Goal: Task Accomplishment & Management: Manage account settings

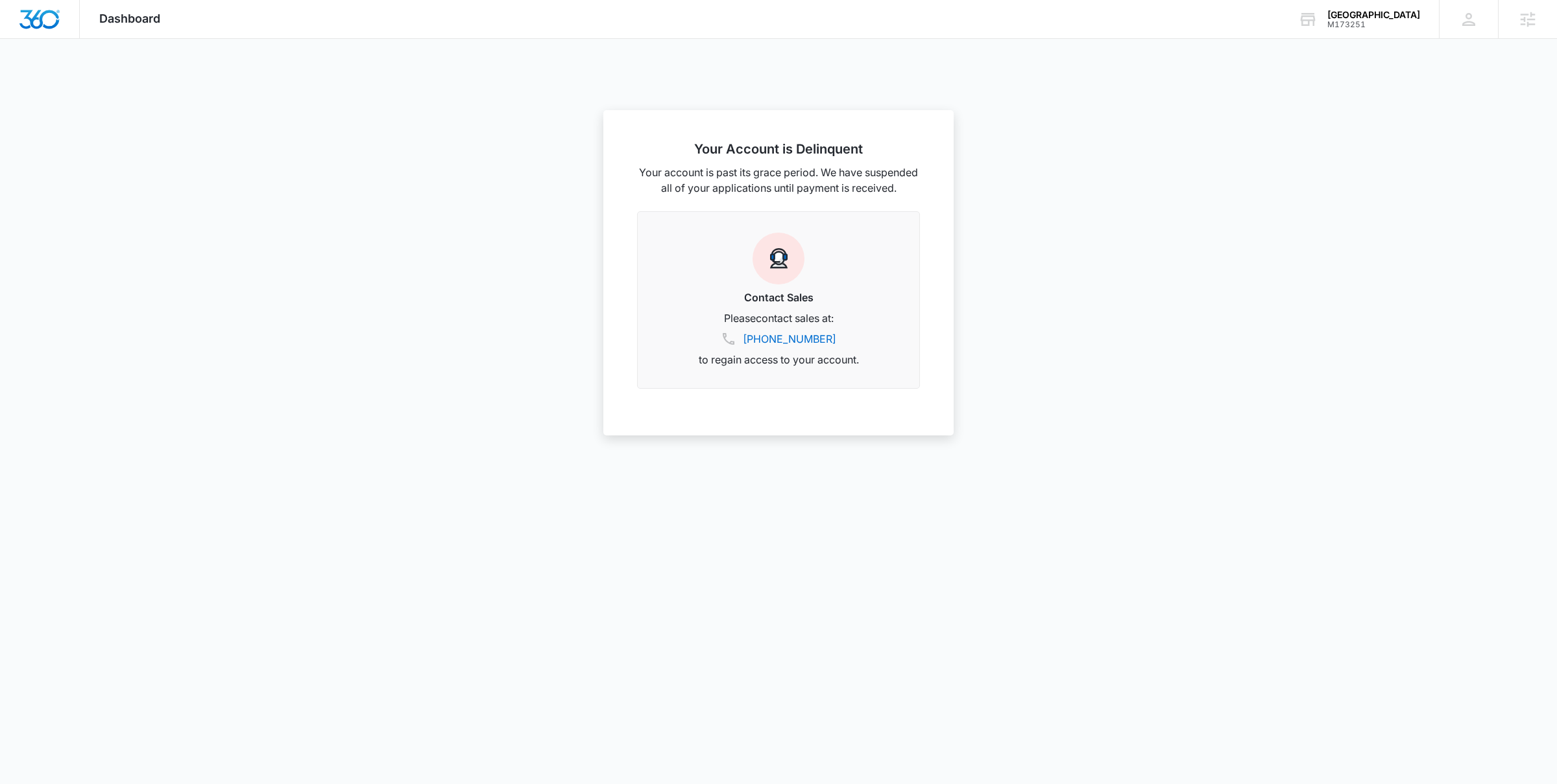
scroll to position [552, 0]
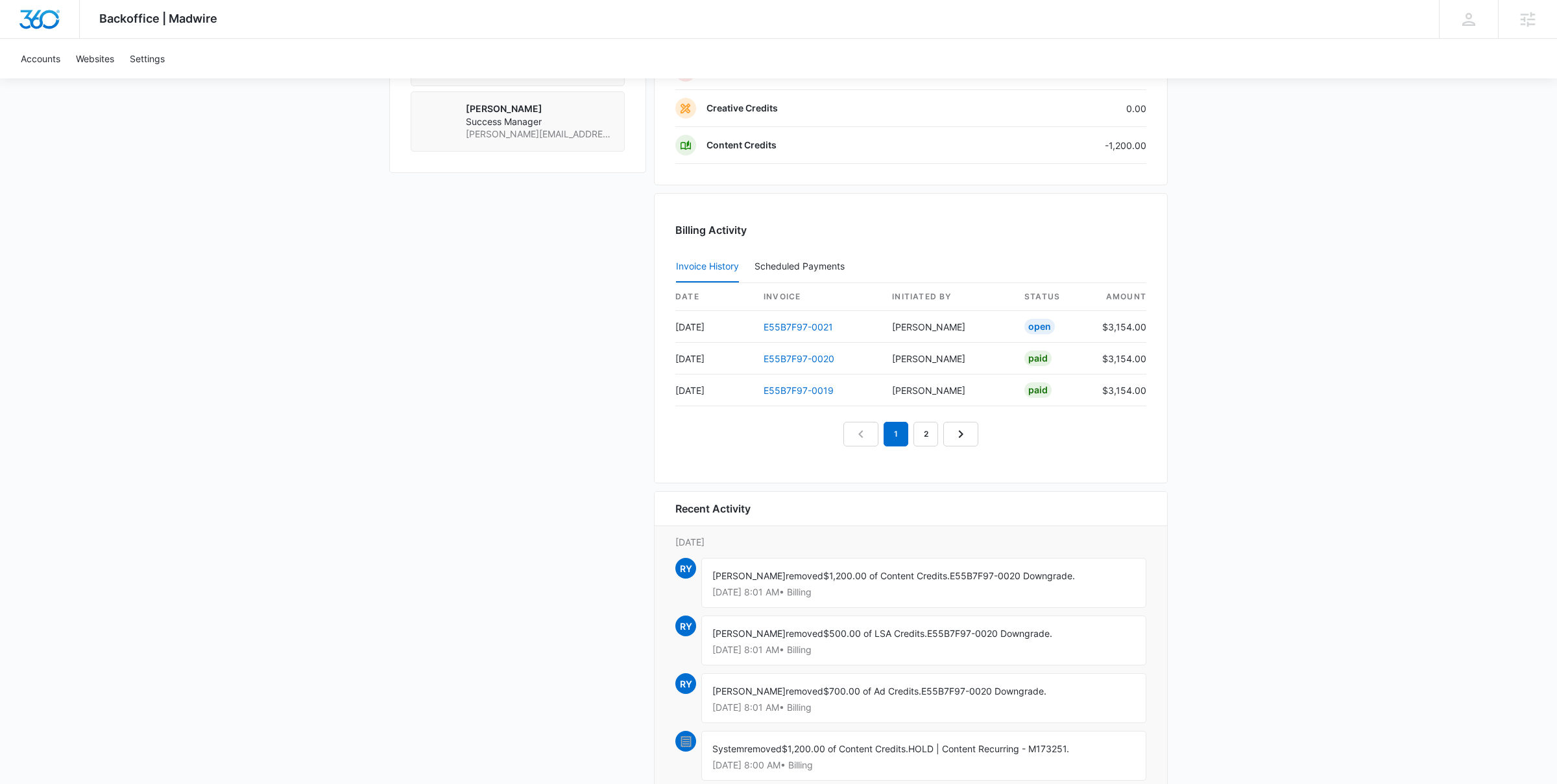
scroll to position [1276, 0]
click at [800, 364] on link "E55B7F97-0020" at bounding box center [798, 358] width 71 height 11
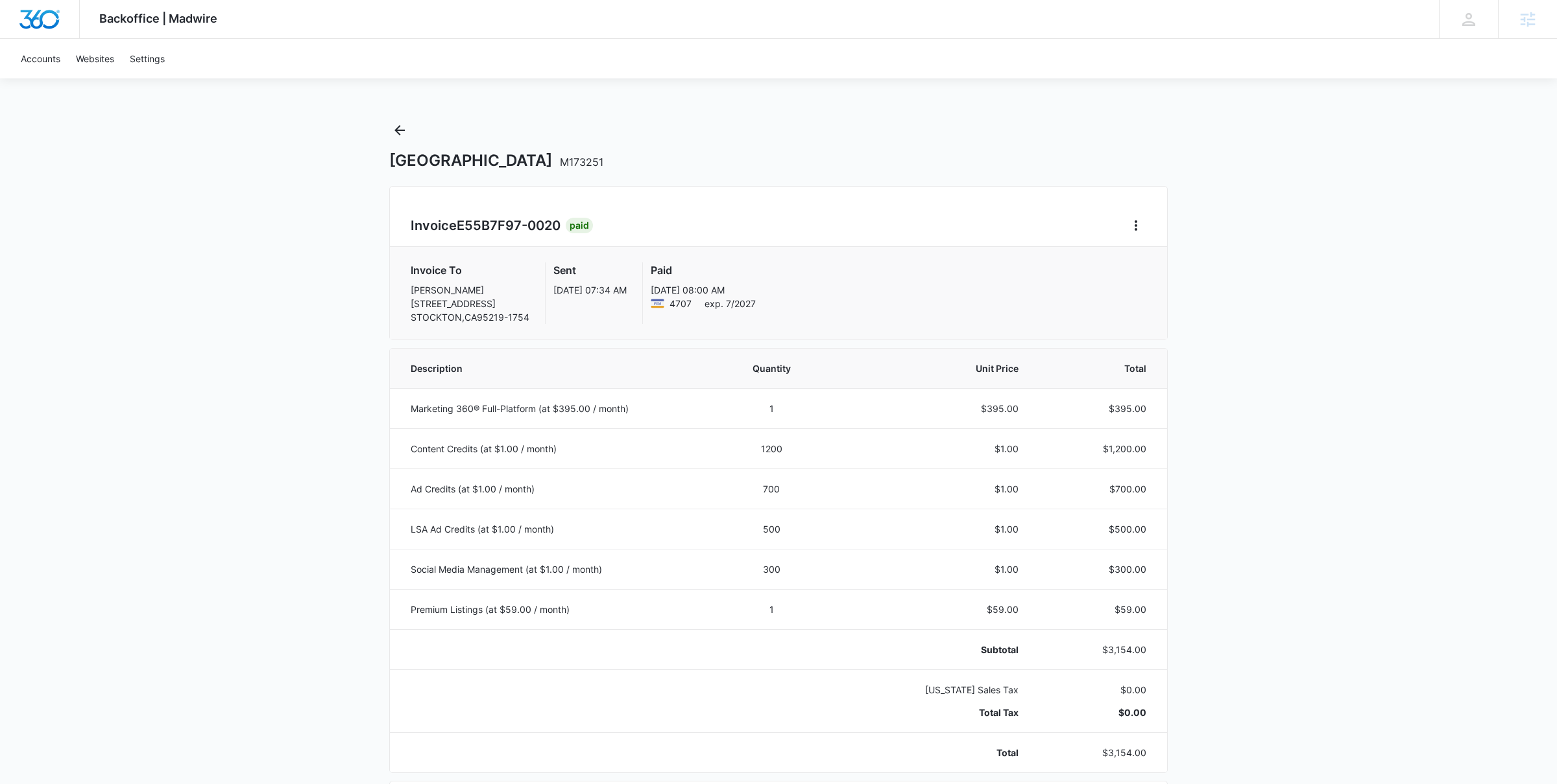
scroll to position [552, 0]
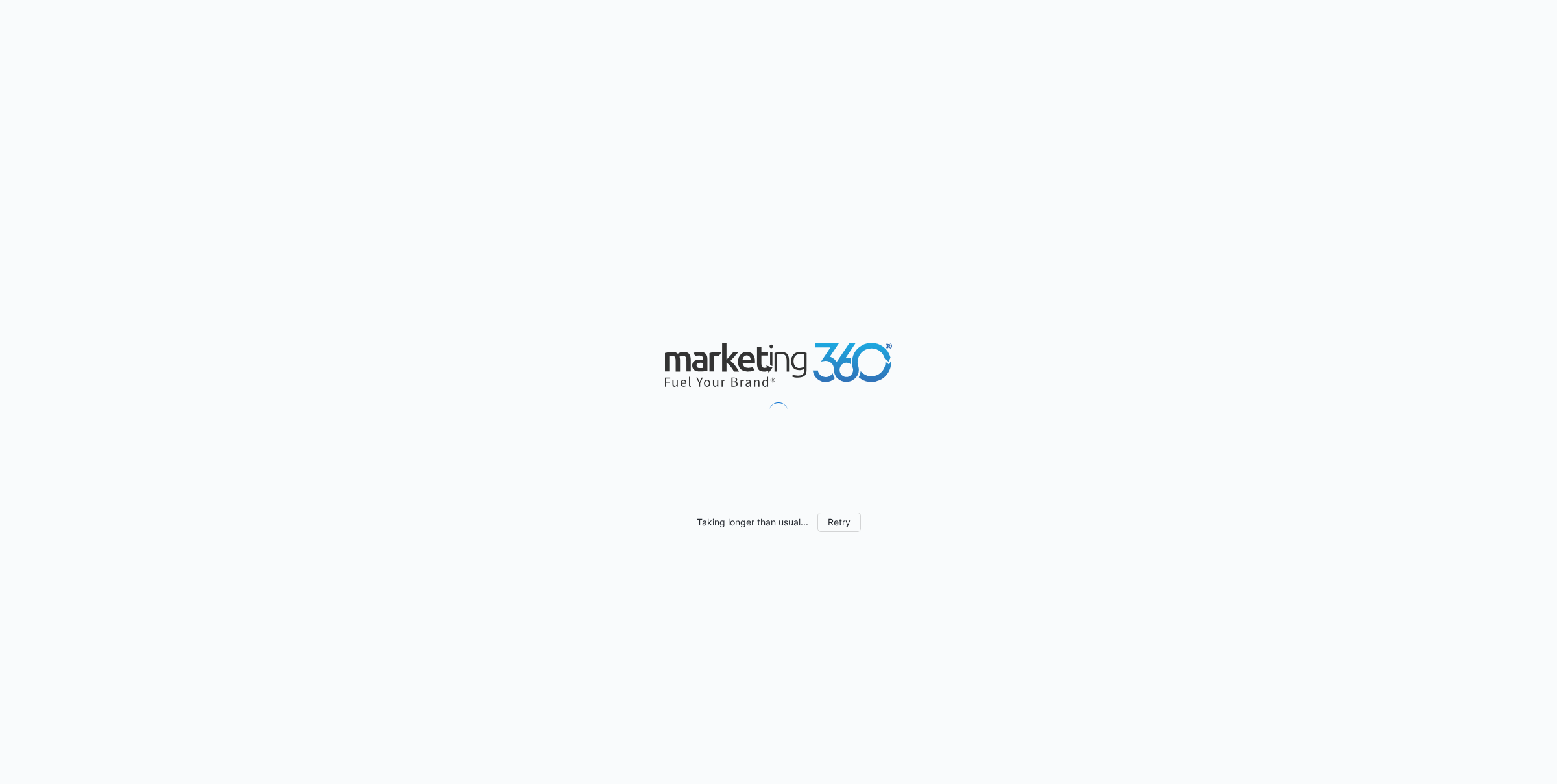
scroll to position [569, 0]
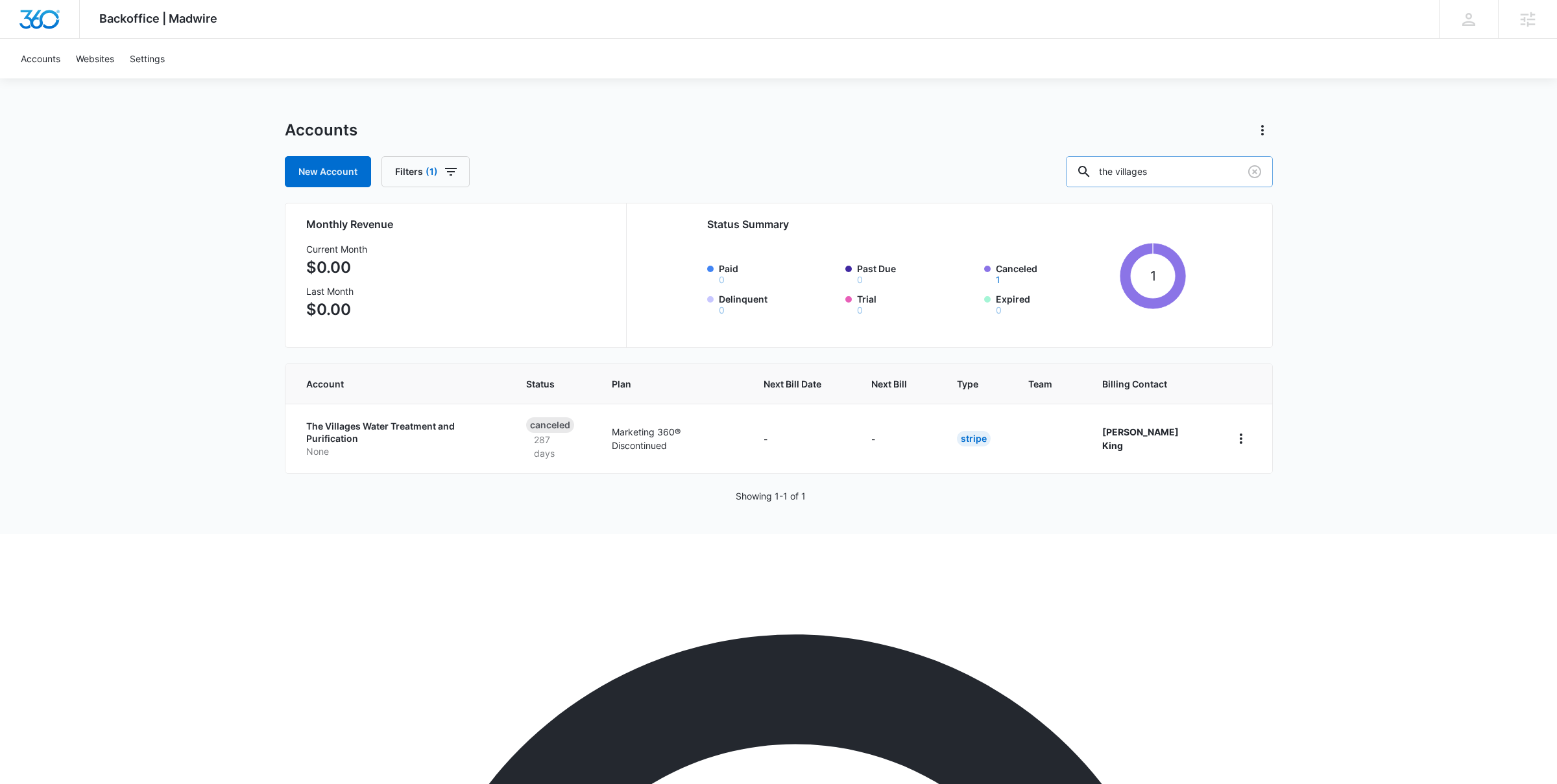
click at [1209, 168] on input "the villages" at bounding box center [1169, 172] width 207 height 31
type input "the village"
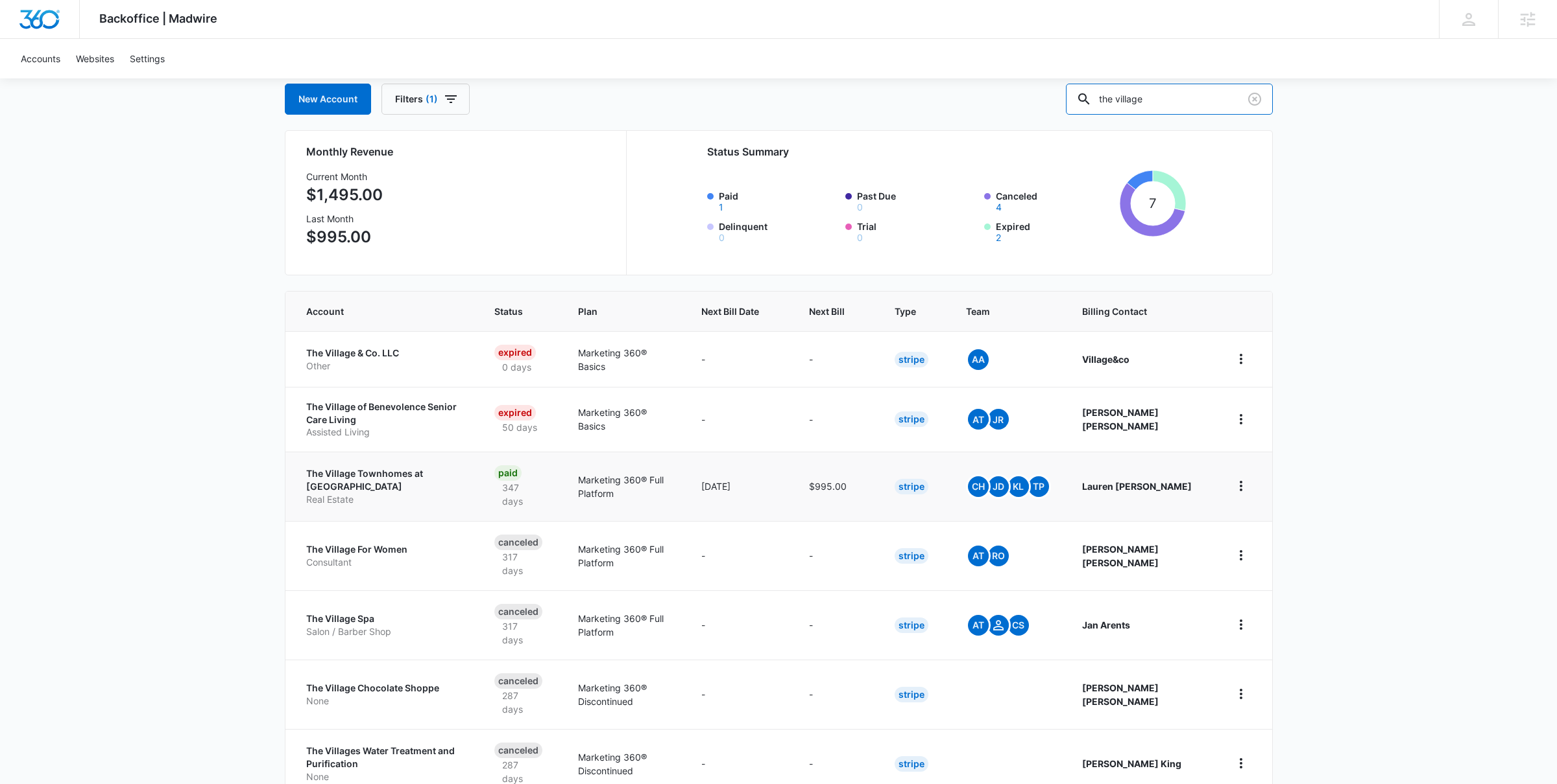
scroll to position [88, 0]
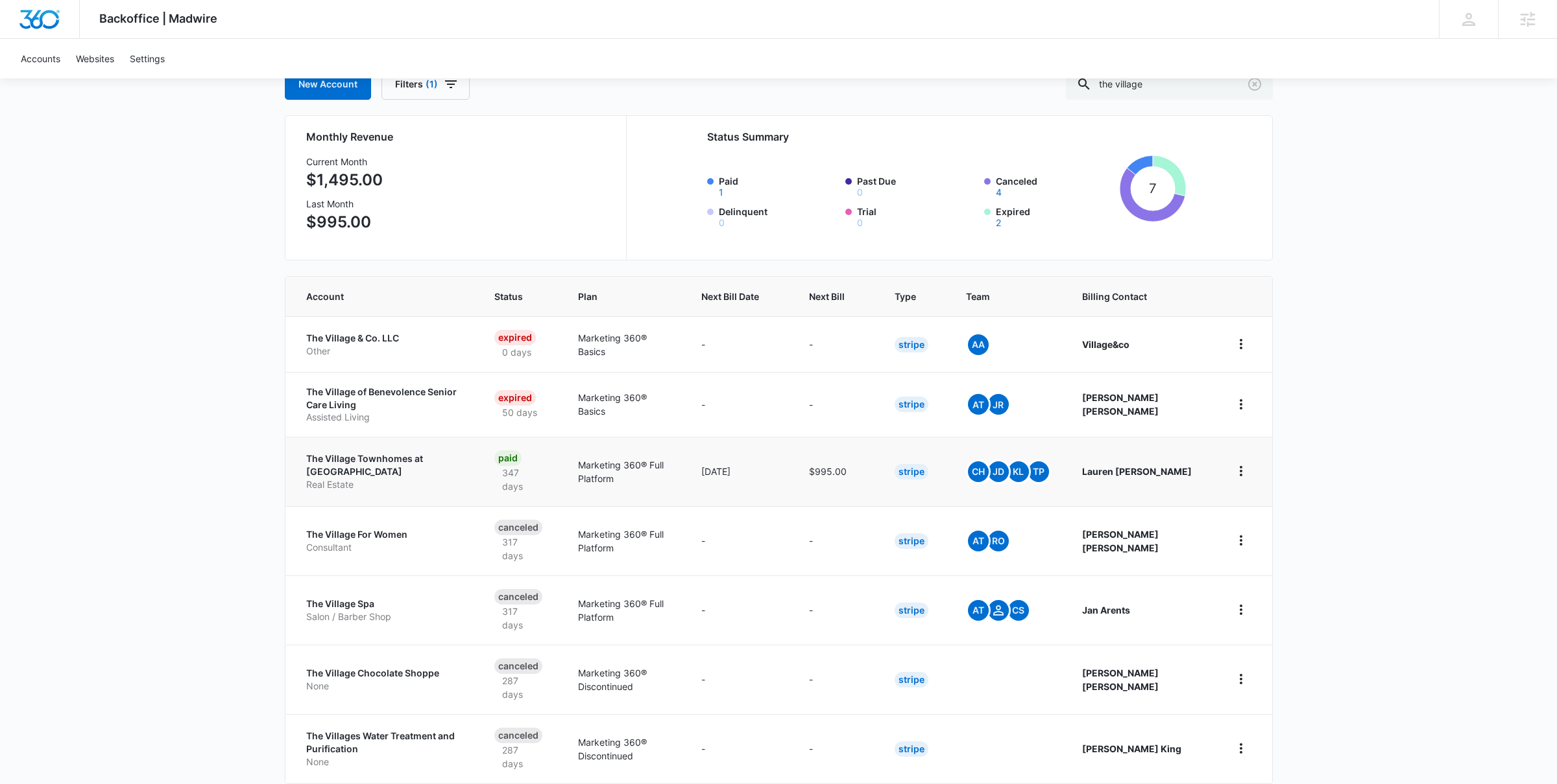
click at [420, 464] on p "The Village Townhomes at Raindance" at bounding box center [385, 465] width 158 height 25
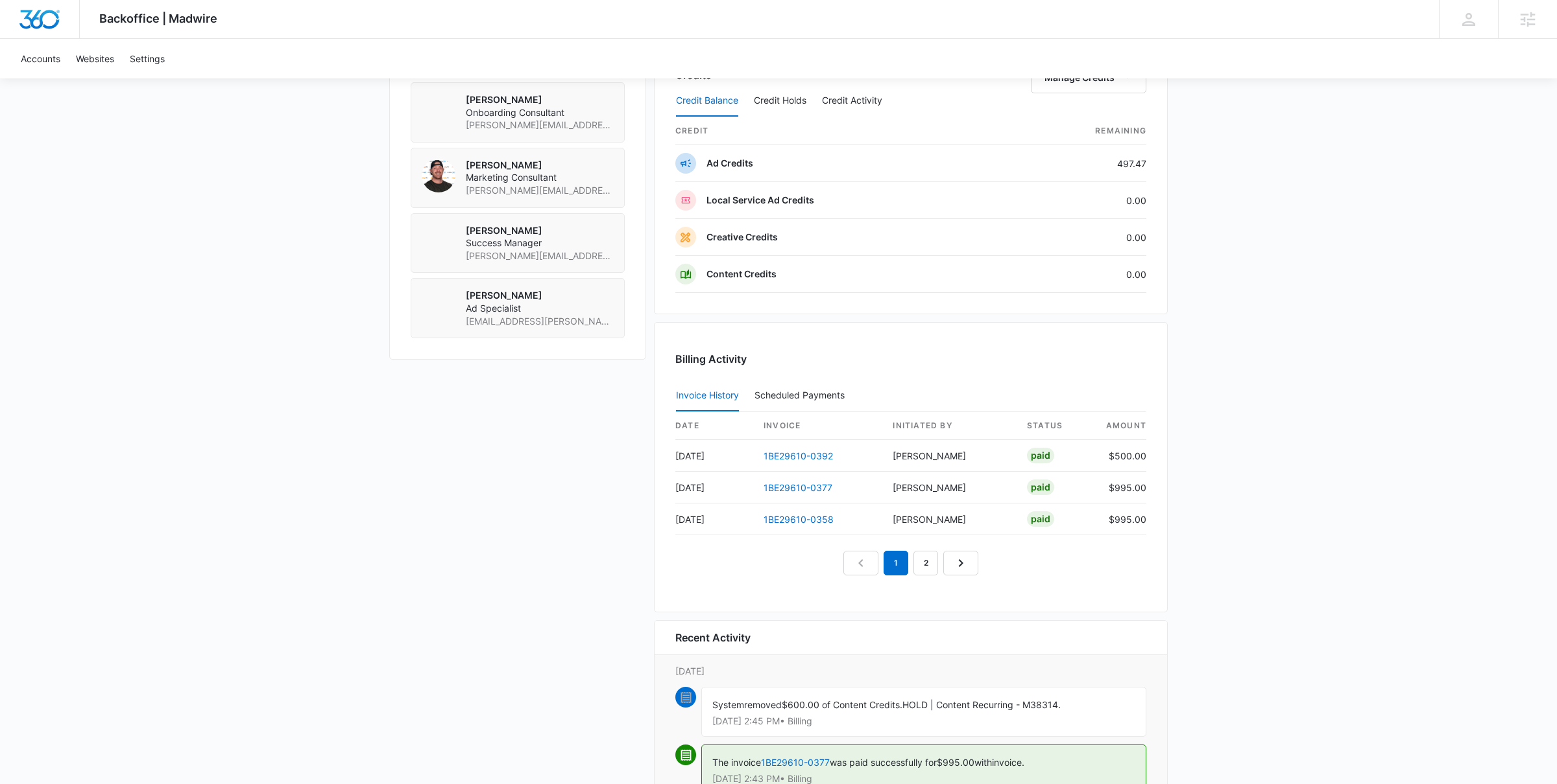
scroll to position [1102, 0]
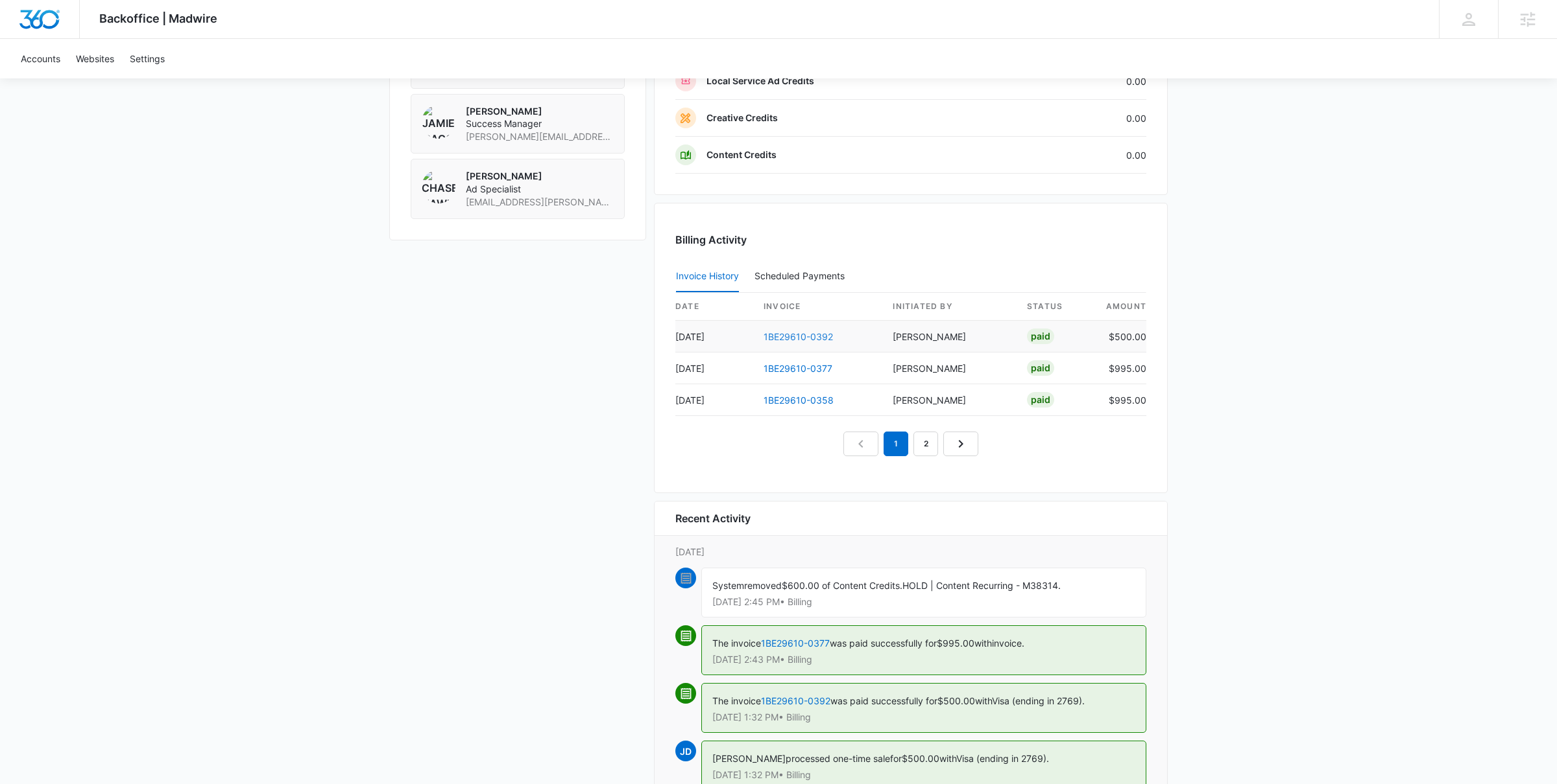
click at [777, 342] on link "1BE29610-0392" at bounding box center [798, 336] width 70 height 11
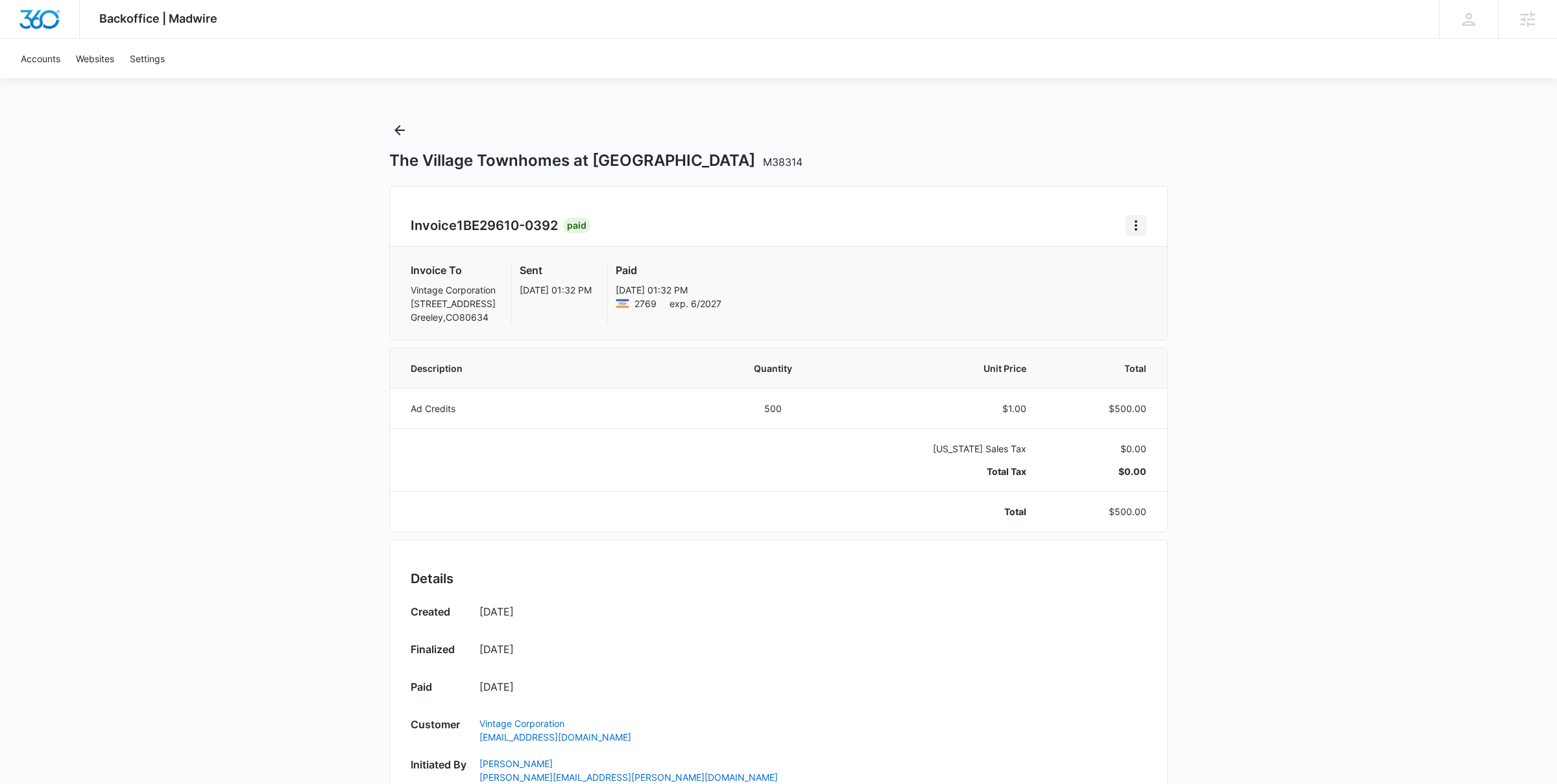
click at [1136, 230] on icon "Home" at bounding box center [1136, 225] width 16 height 16
click at [1164, 267] on link "Download Invoice" at bounding box center [1179, 261] width 75 height 11
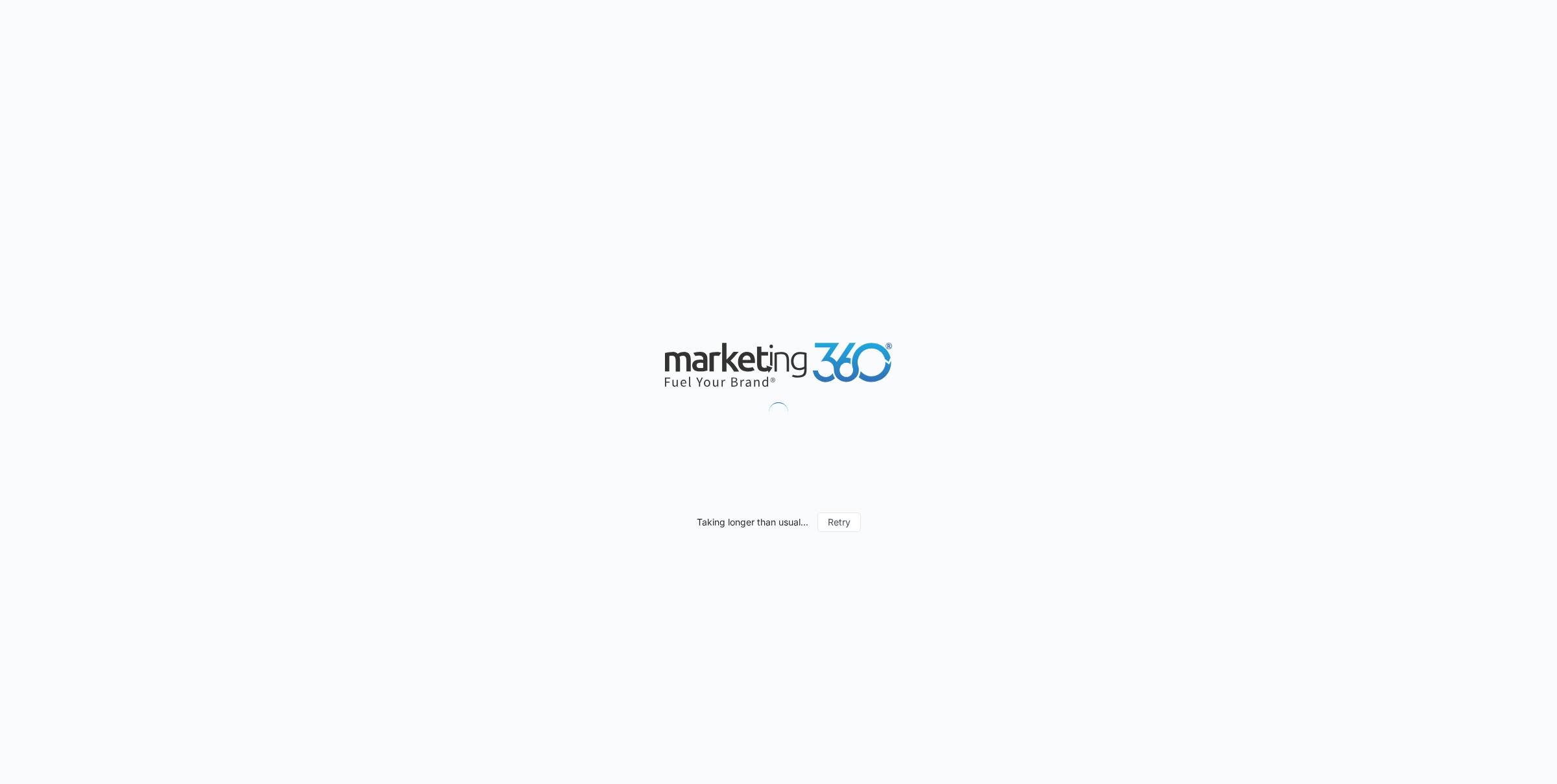
scroll to position [569, 0]
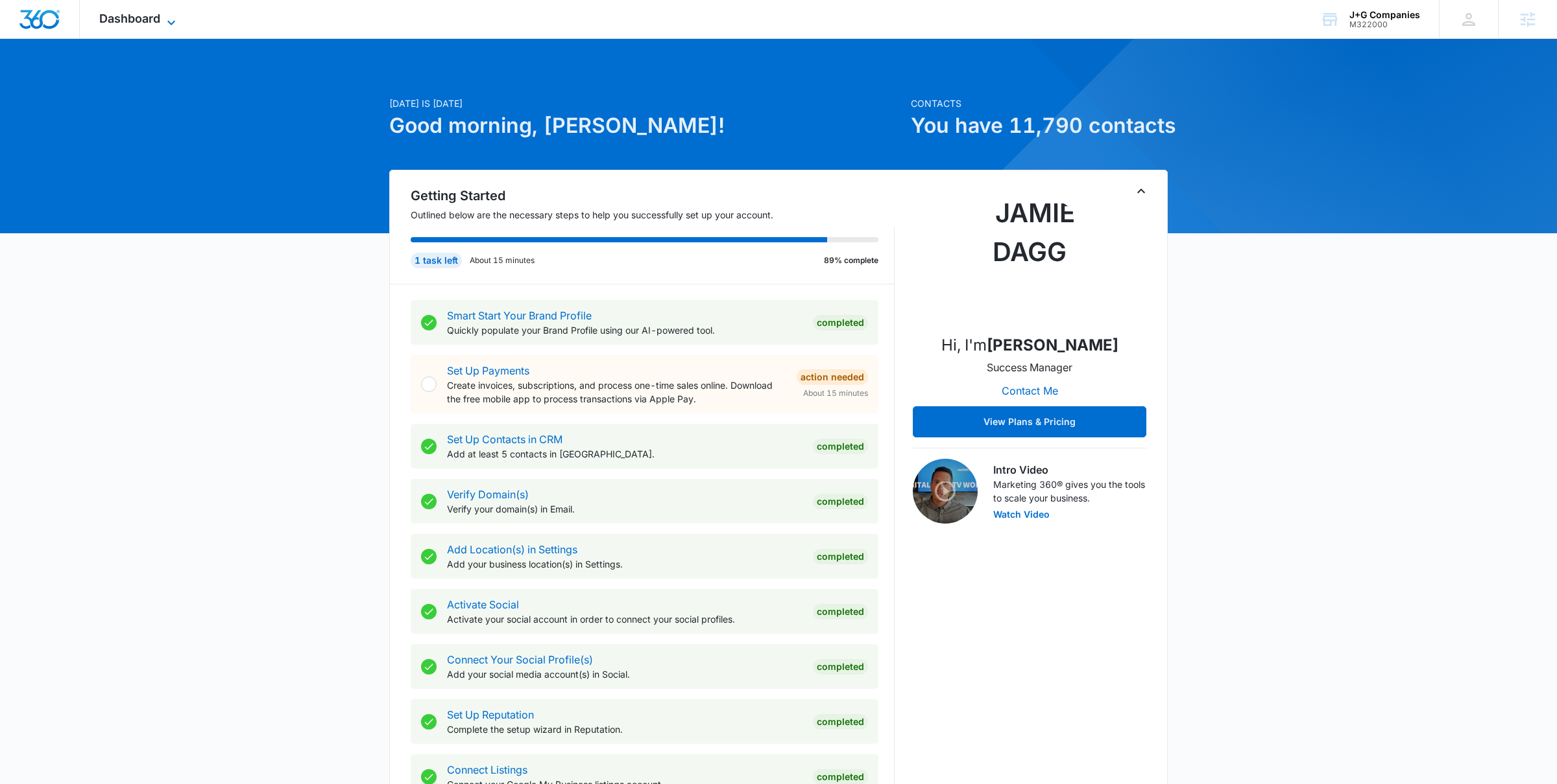
click at [157, 19] on span "Dashboard" at bounding box center [129, 19] width 61 height 14
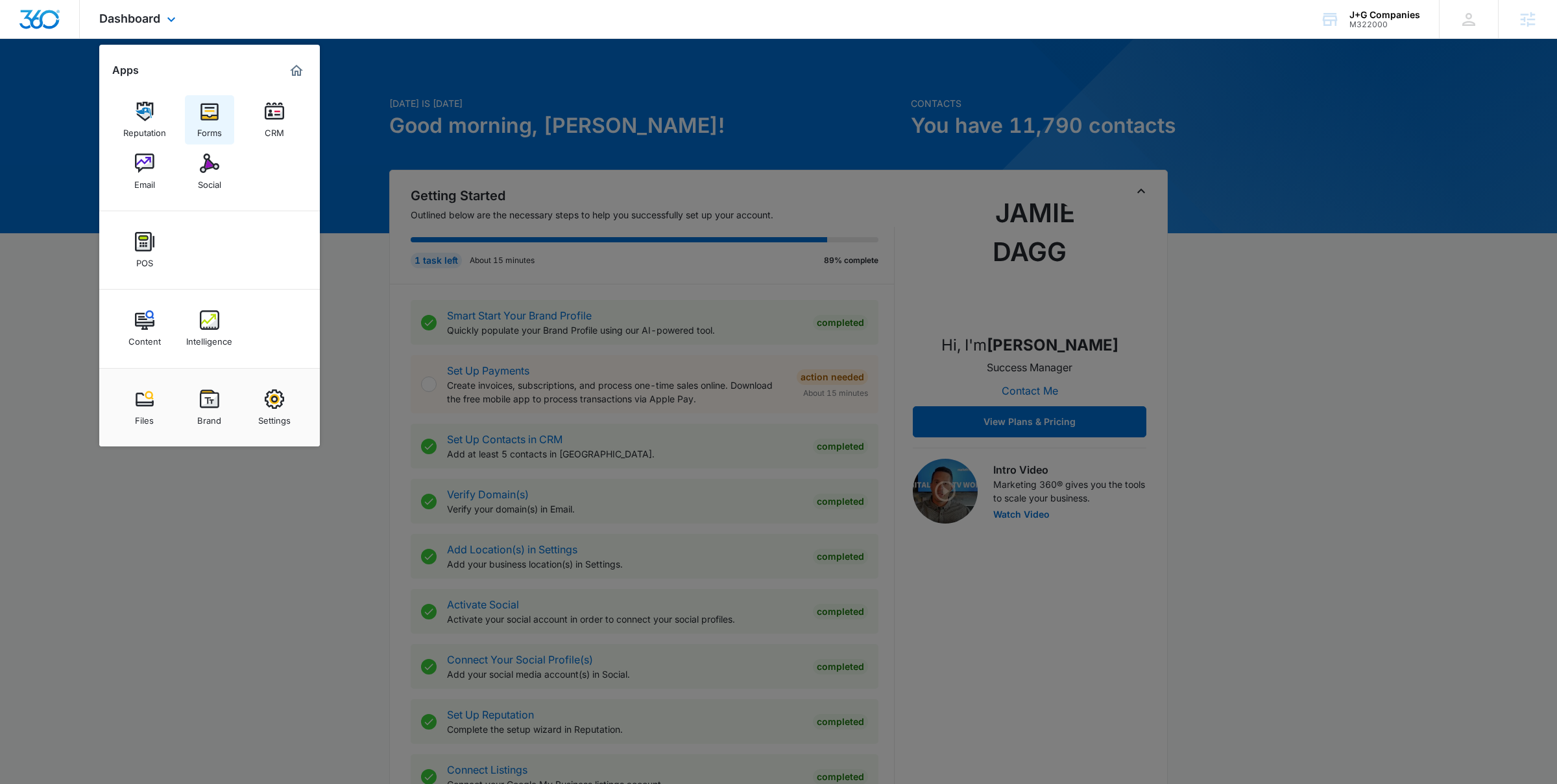
click at [202, 114] on img at bounding box center [209, 111] width 19 height 19
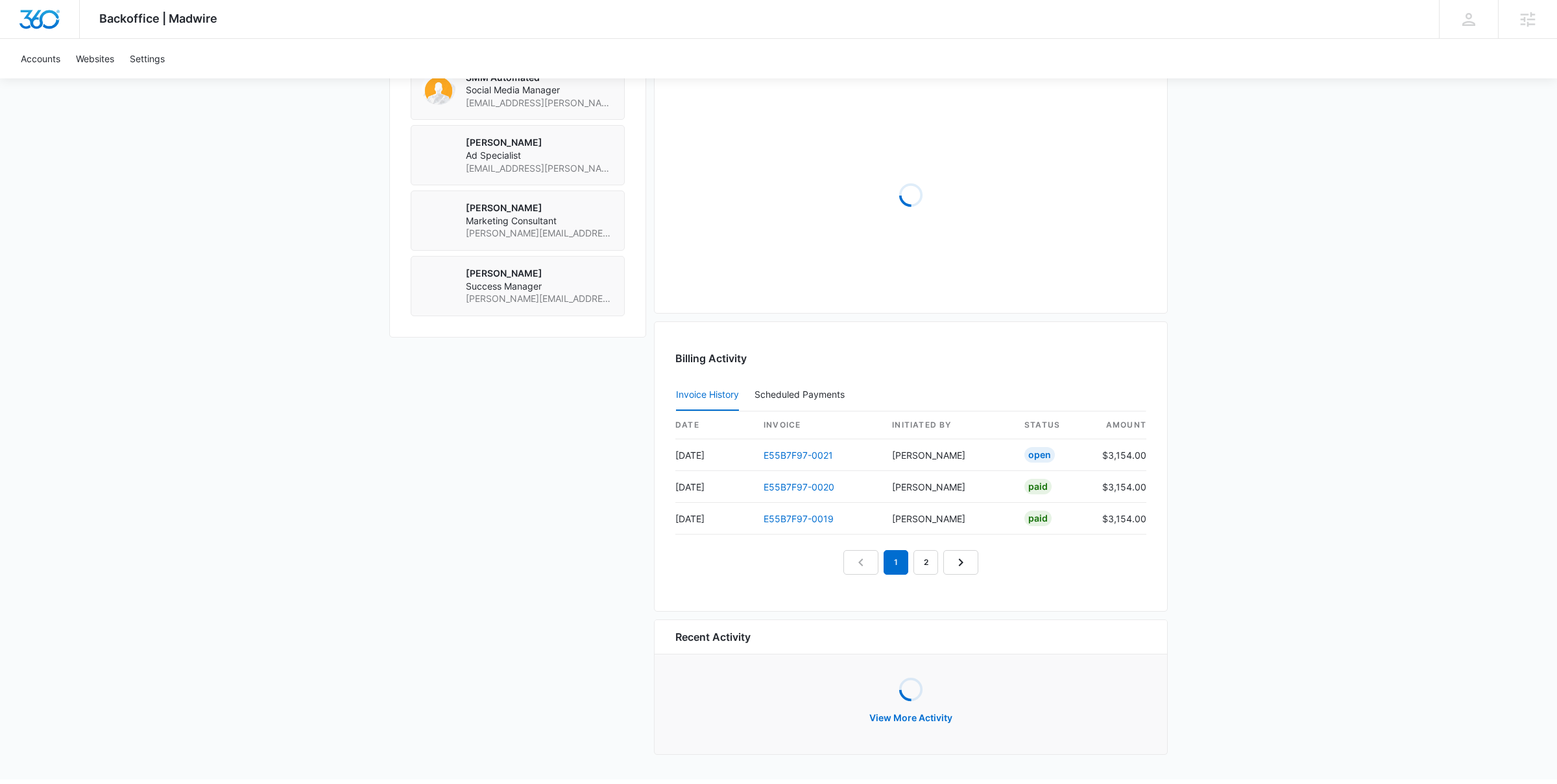
scroll to position [1147, 0]
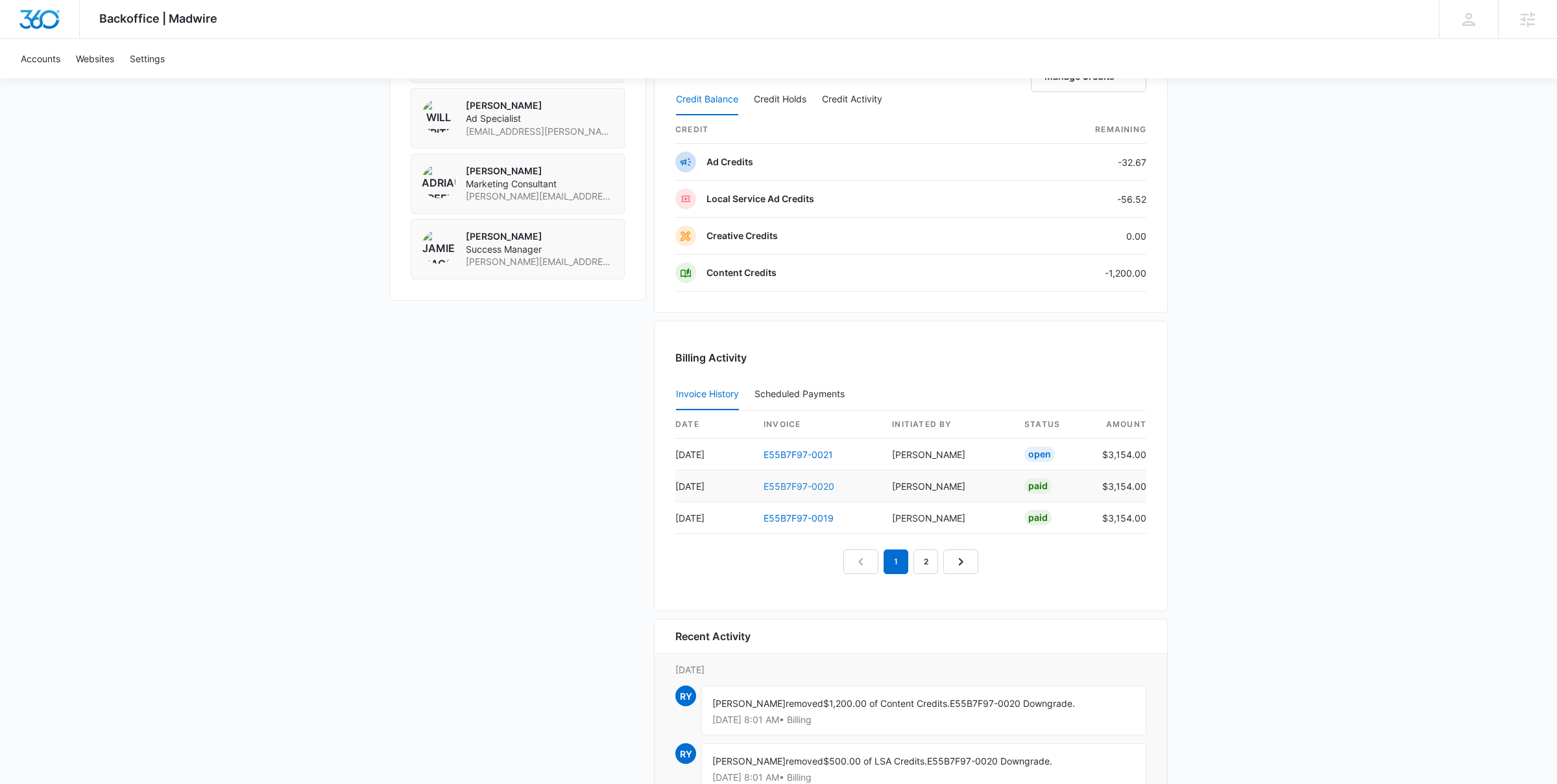
click at [804, 488] on link "E55B7F97-0020" at bounding box center [798, 486] width 71 height 11
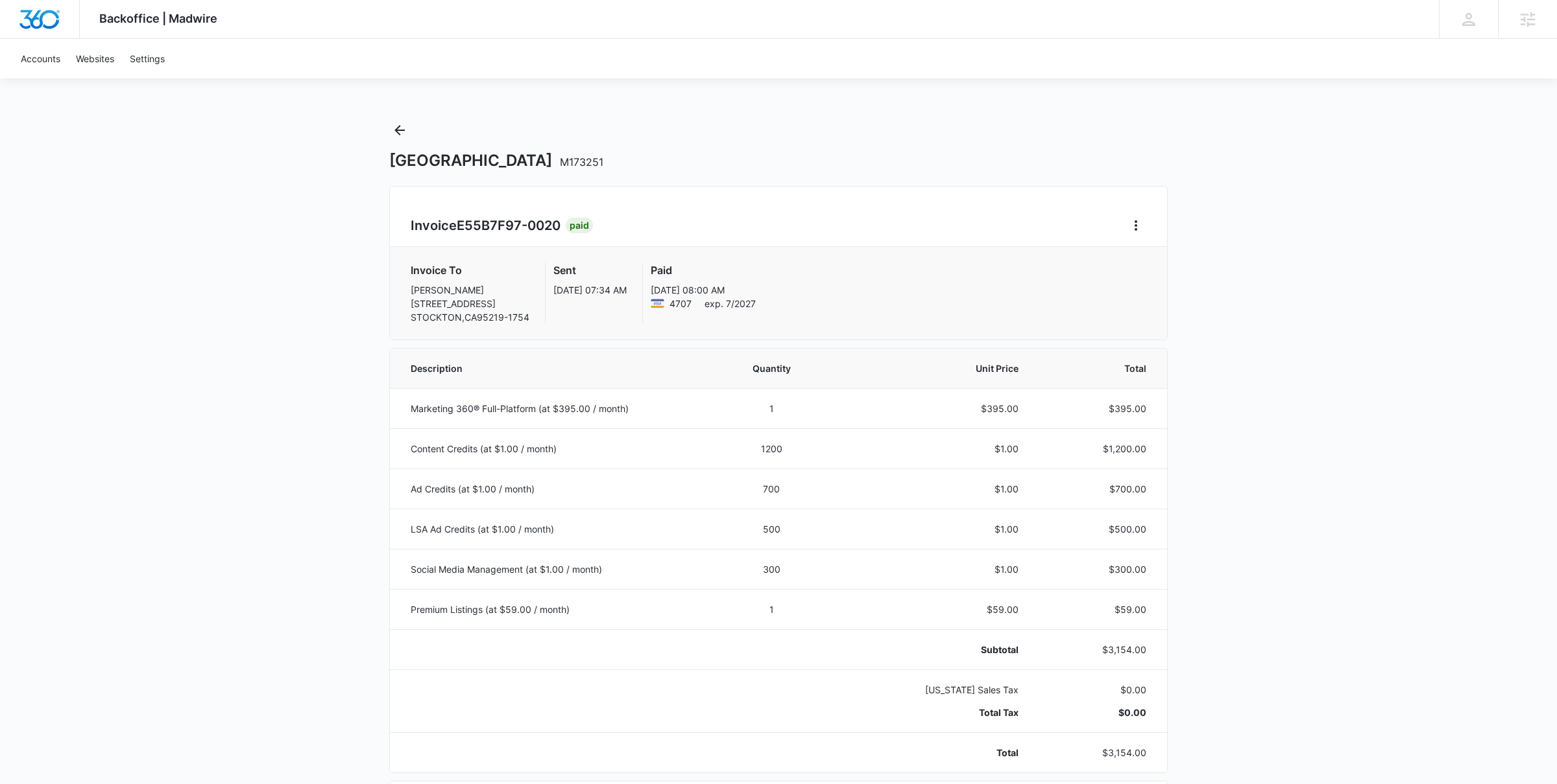
click at [523, 157] on h1 "Aguilar Justice Center M173251" at bounding box center [496, 160] width 214 height 19
type textarea "CenterM173251"
click at [523, 157] on h1 "Aguilar Justice Center M173251" at bounding box center [496, 160] width 214 height 19
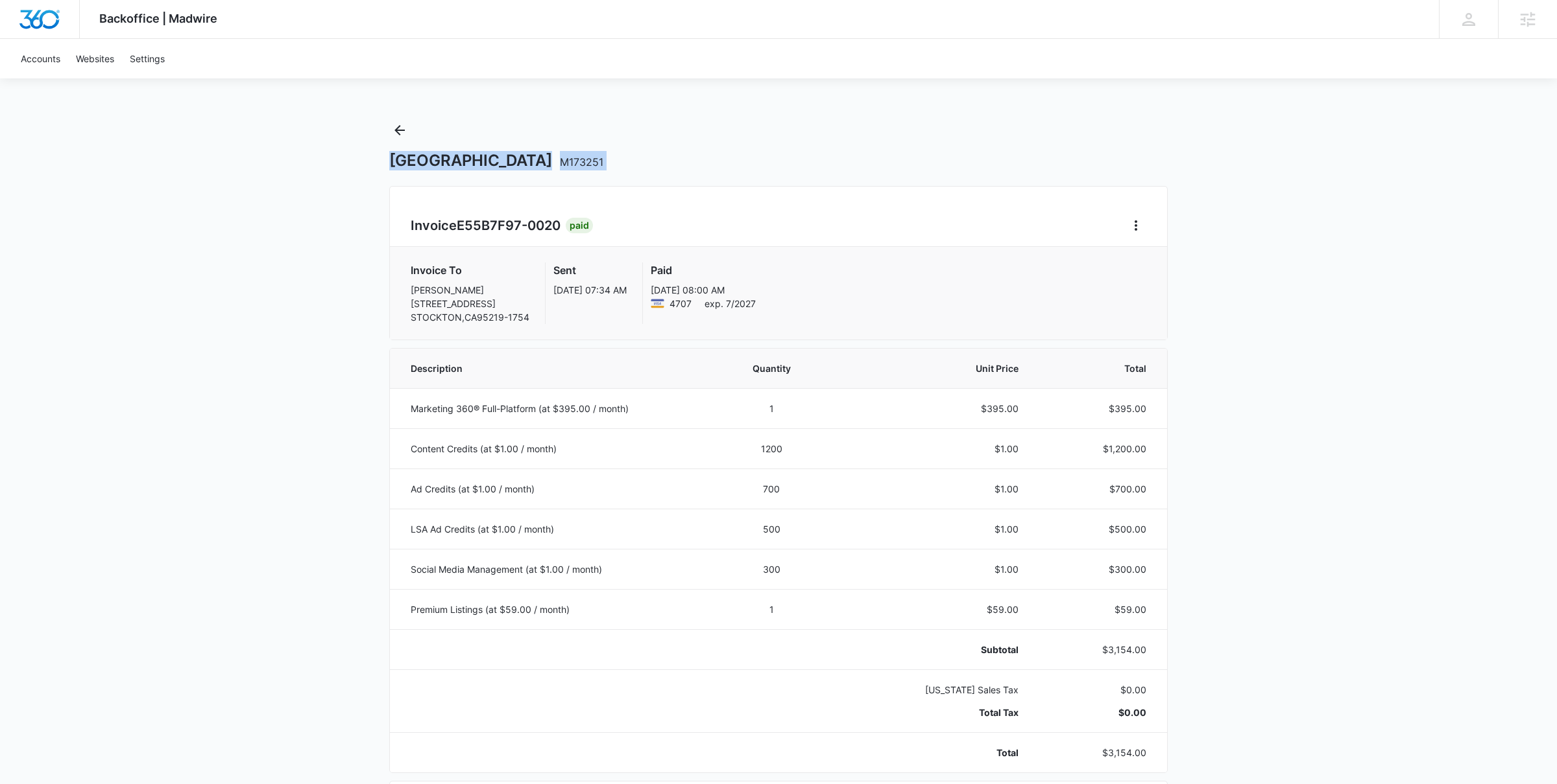
copy h1 "Aguilar Justice Center M173251"
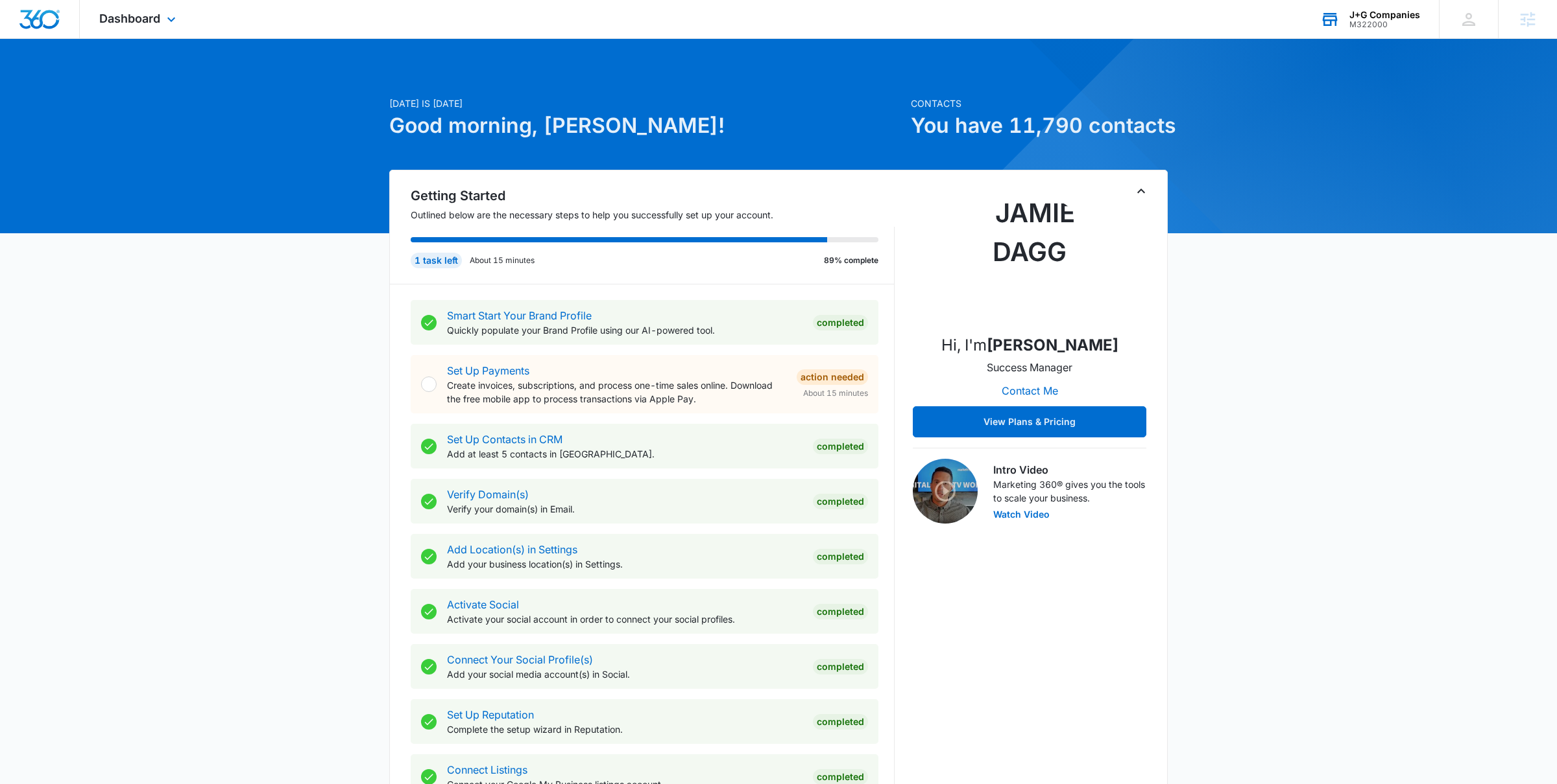
click at [1352, 25] on div "M322000" at bounding box center [1384, 24] width 71 height 9
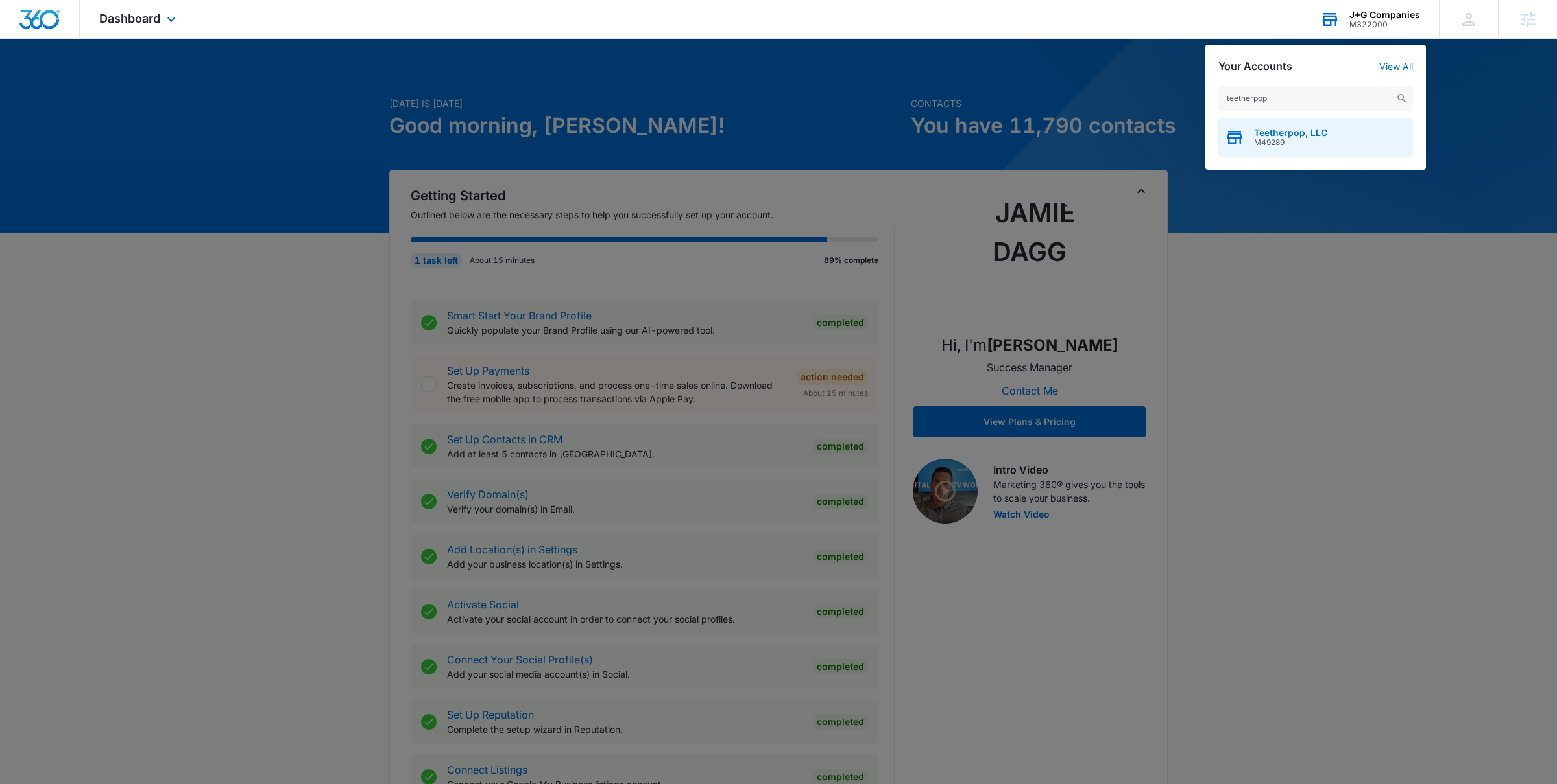
type input "teetherpop"
click at [1268, 150] on div "Teetherpop, LLC M49289" at bounding box center [1314, 137] width 195 height 39
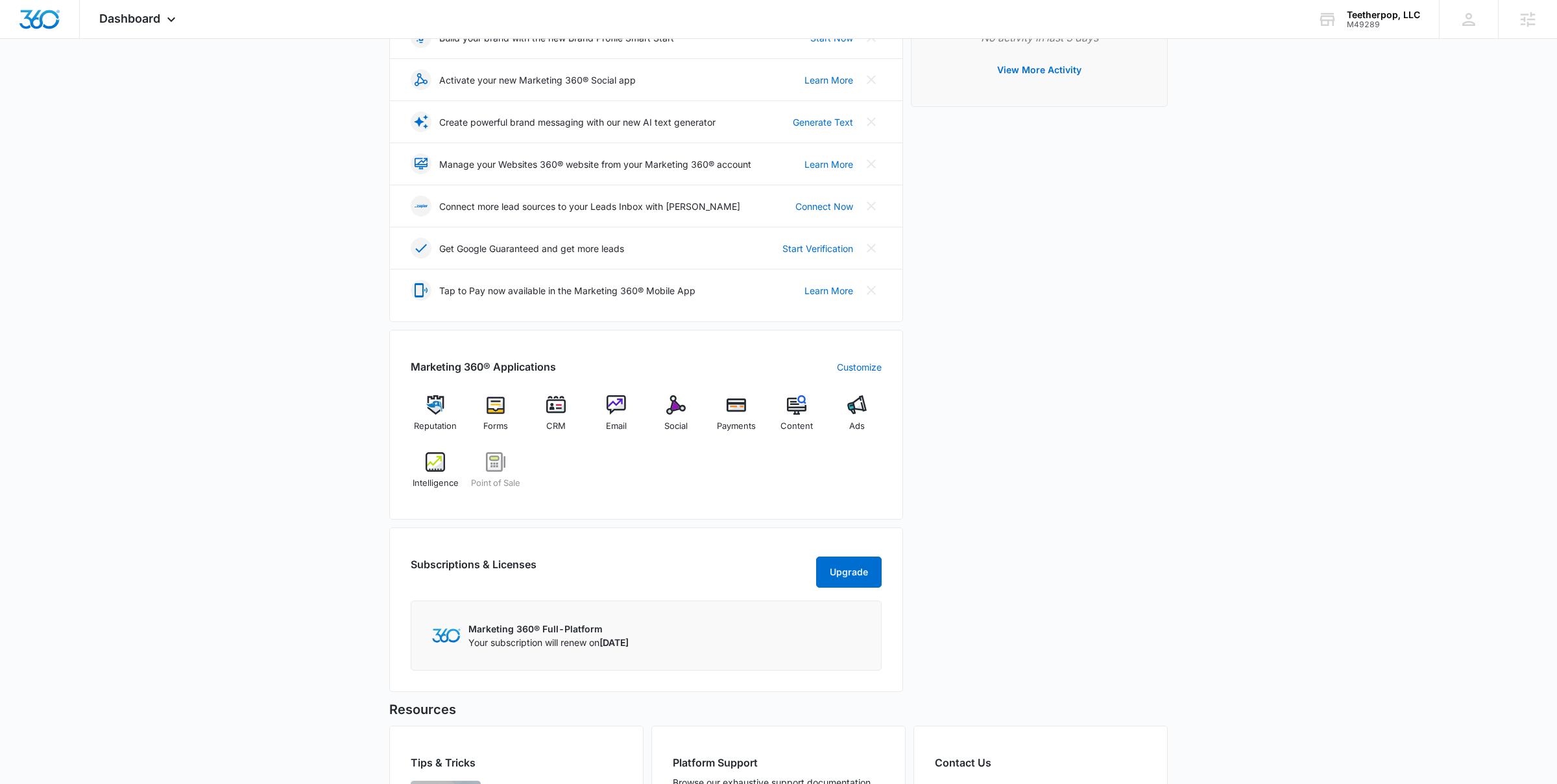
scroll to position [221, 0]
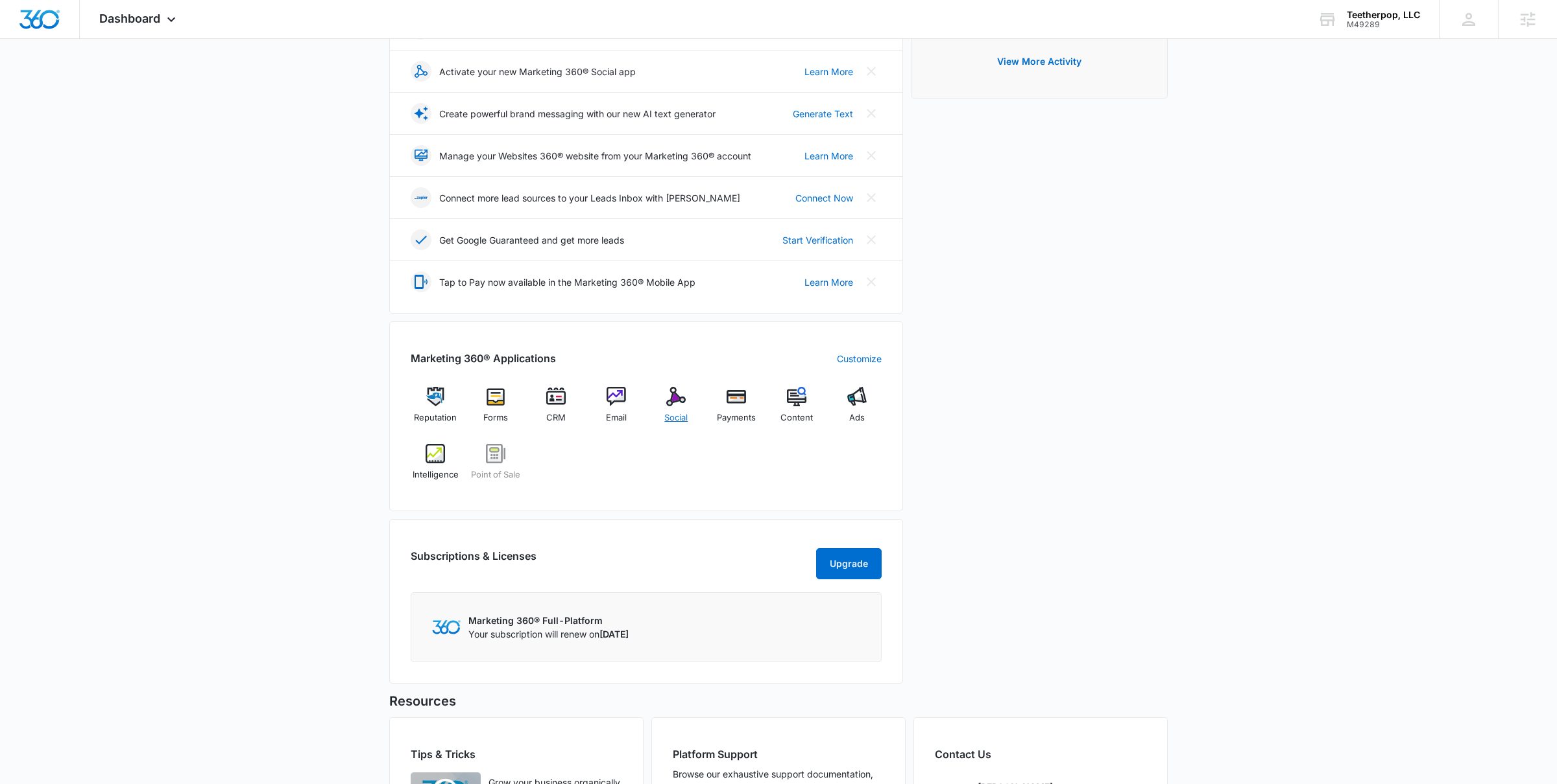
click at [674, 406] on img at bounding box center [675, 396] width 19 height 19
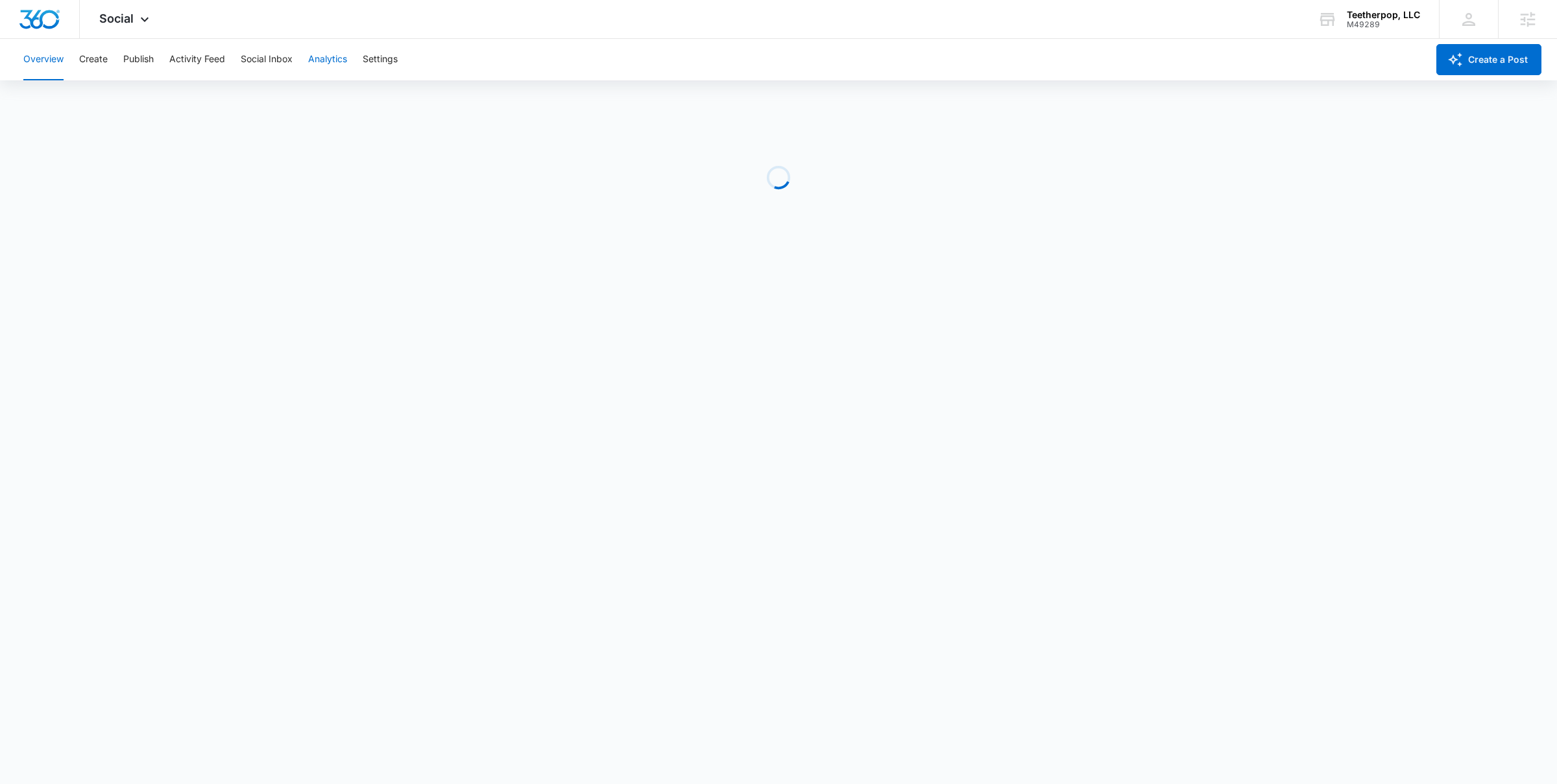
click at [337, 69] on button "Analytics" at bounding box center [327, 60] width 39 height 42
click at [54, 100] on button "Account" at bounding box center [41, 99] width 36 height 36
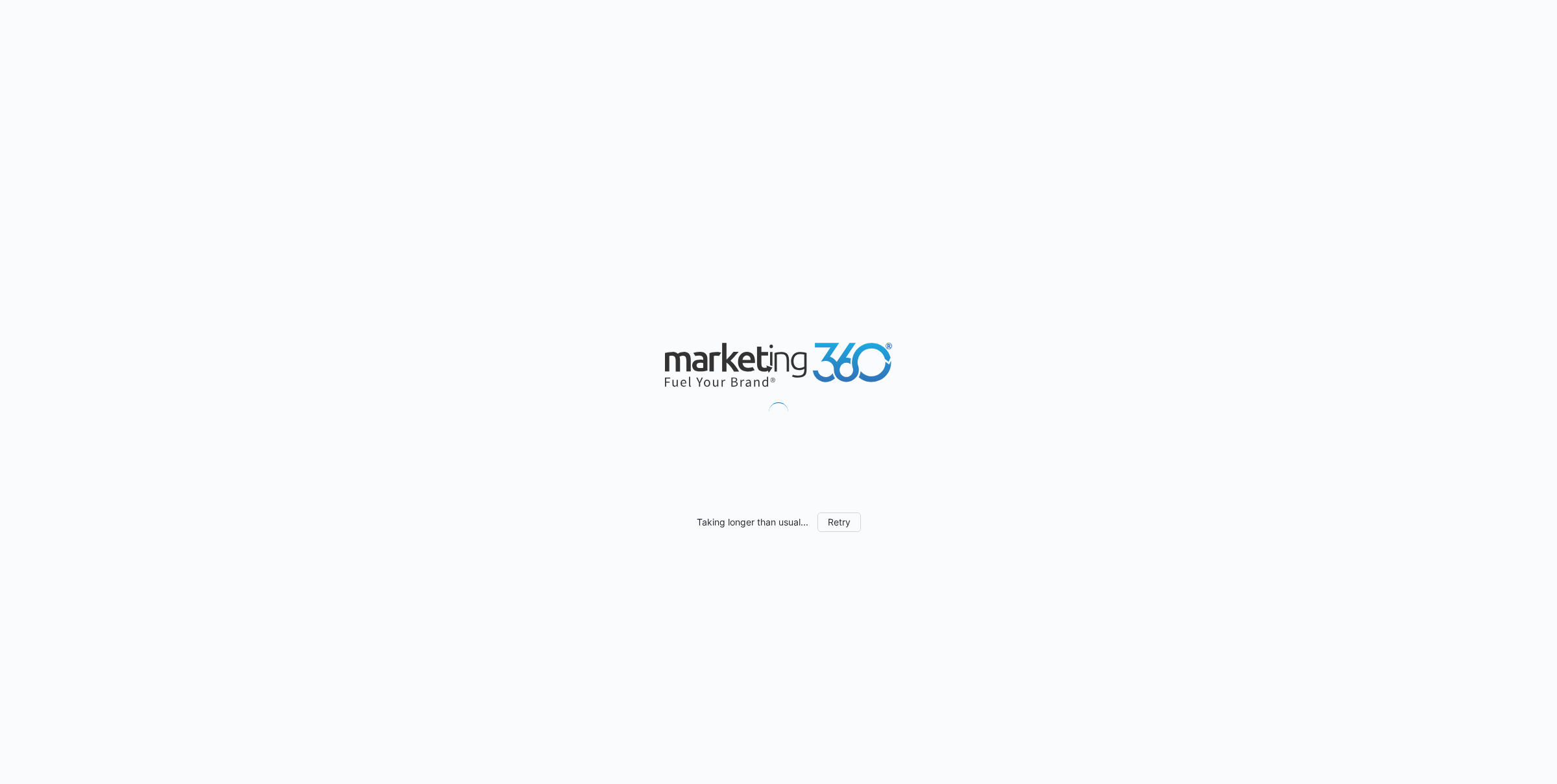
scroll to position [798, 0]
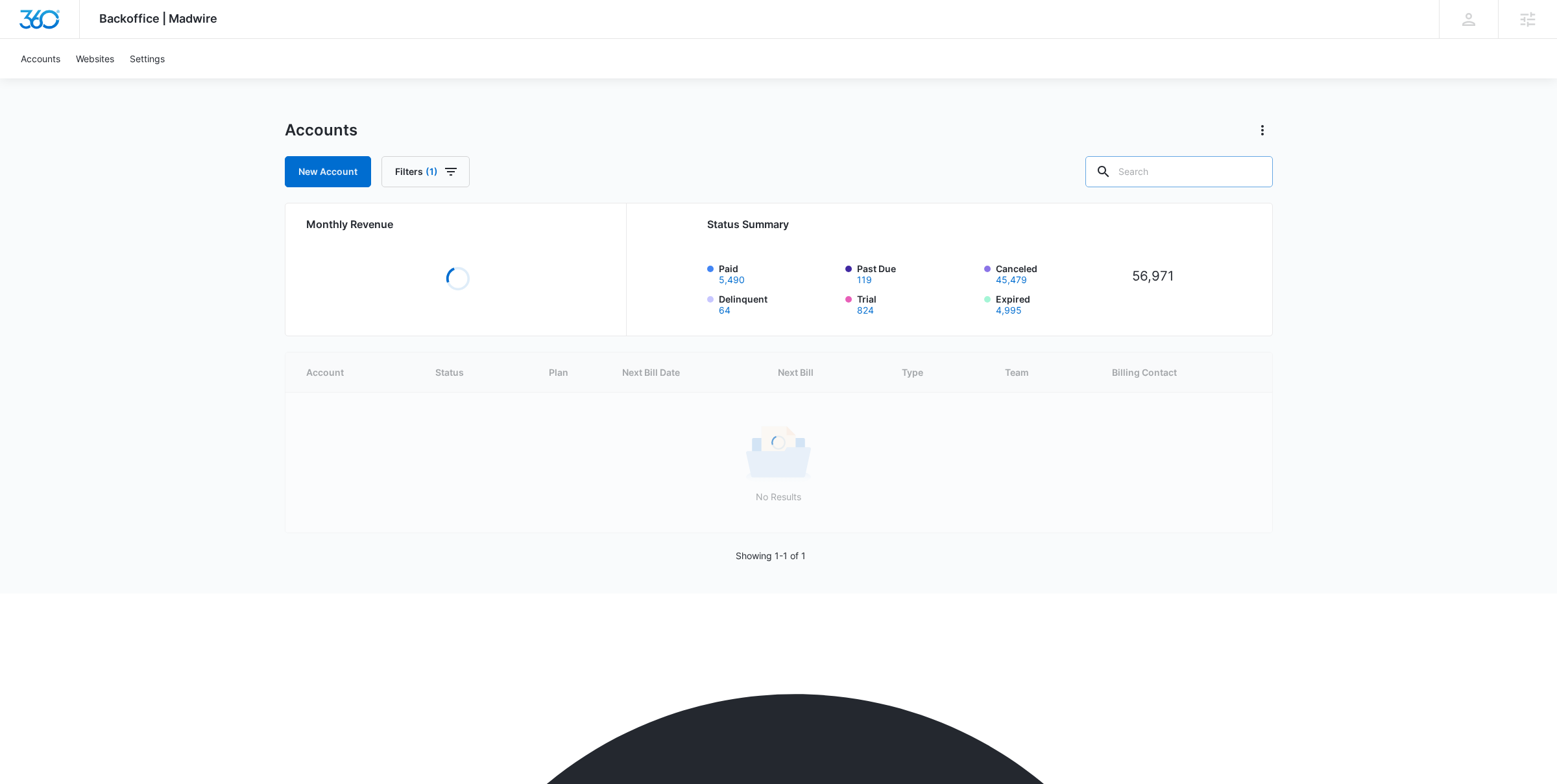
click at [1176, 175] on input "text" at bounding box center [1179, 172] width 188 height 31
type input "revilo property"
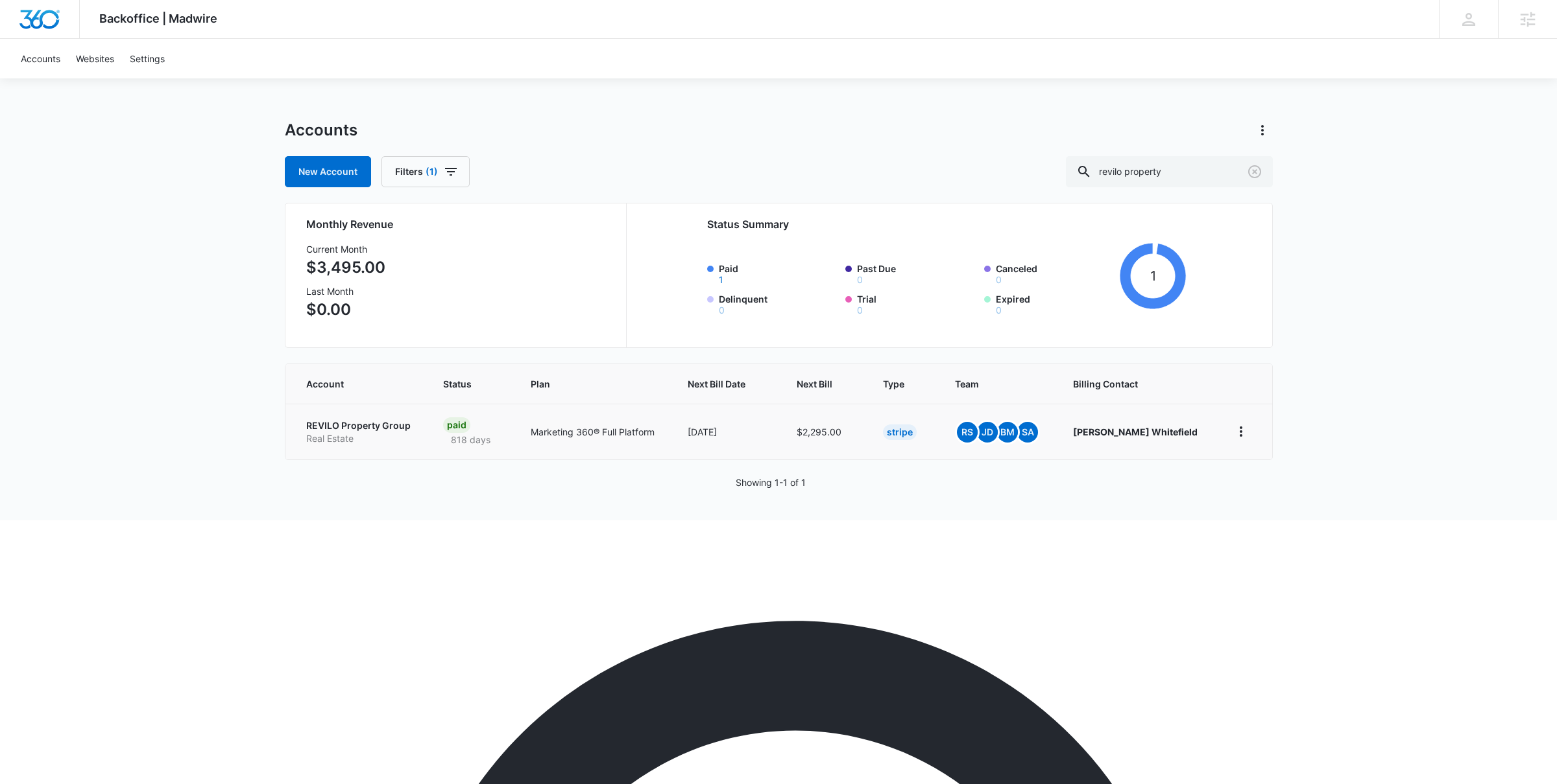
click at [385, 430] on p "REVILO Property Group" at bounding box center [359, 425] width 107 height 13
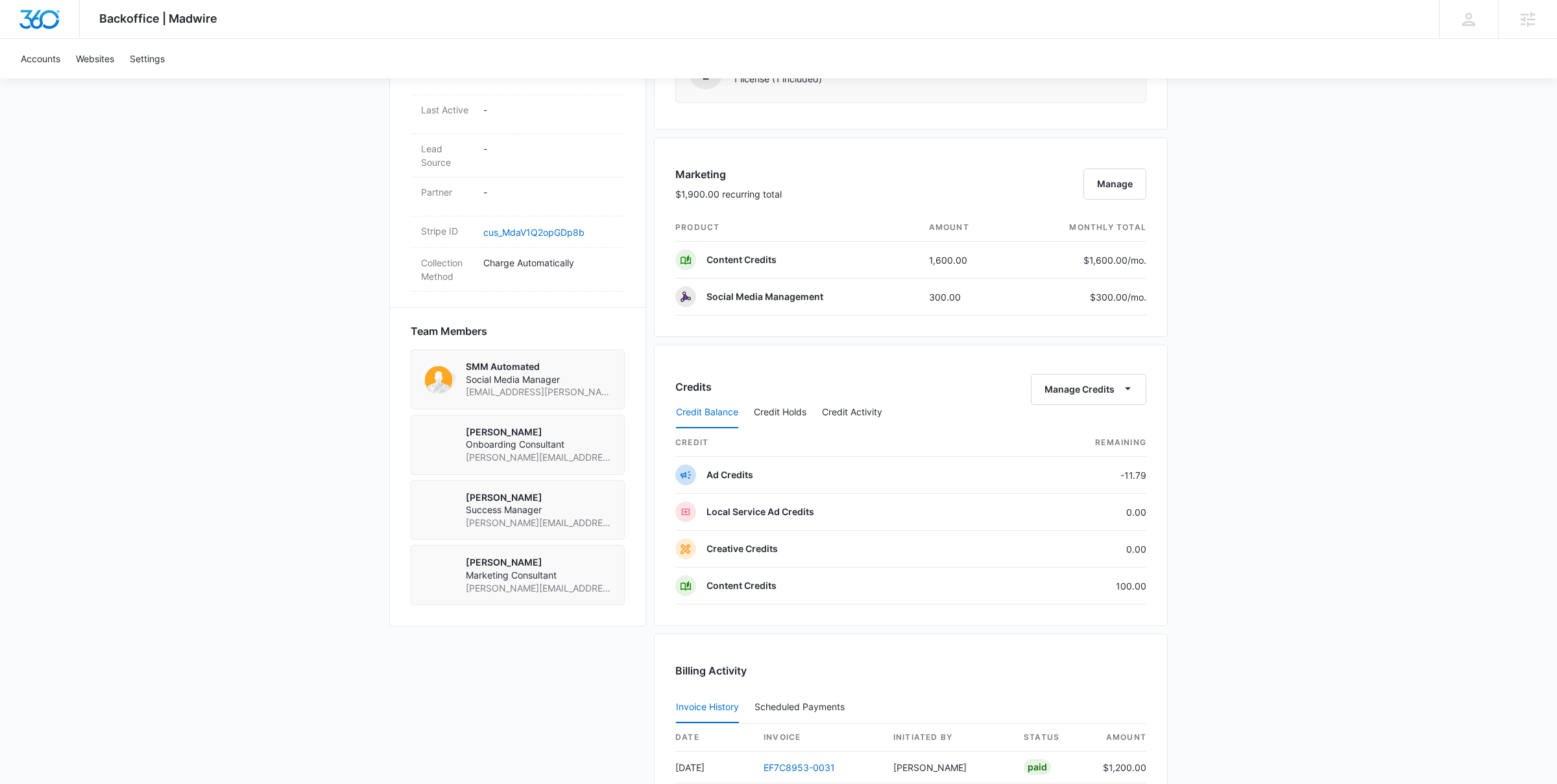
scroll to position [698, 0]
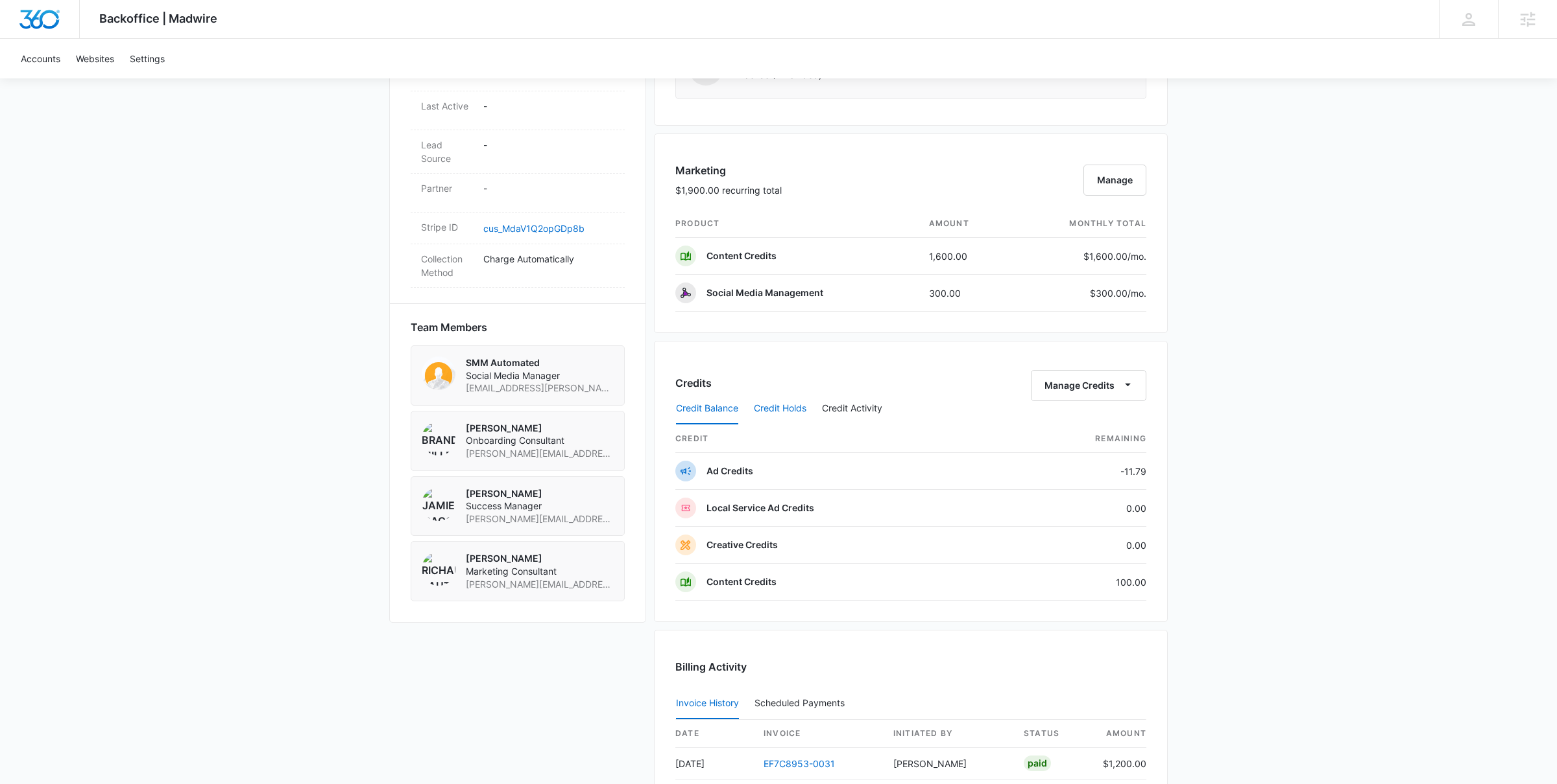
click at [766, 409] on button "Credit Holds" at bounding box center [779, 408] width 53 height 31
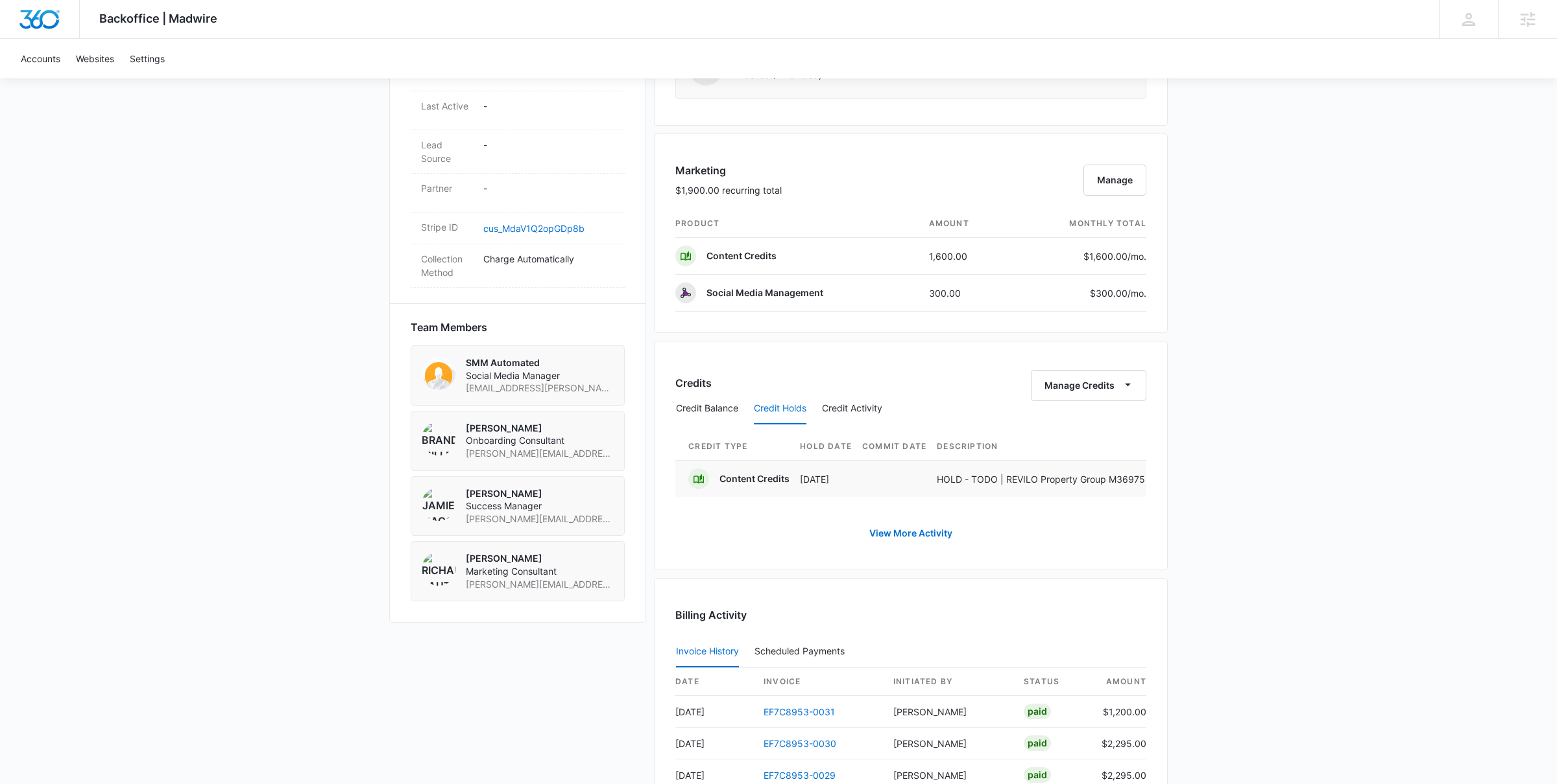
click at [862, 478] on td at bounding box center [899, 478] width 75 height 37
click at [718, 415] on button "Credit Balance" at bounding box center [707, 408] width 62 height 31
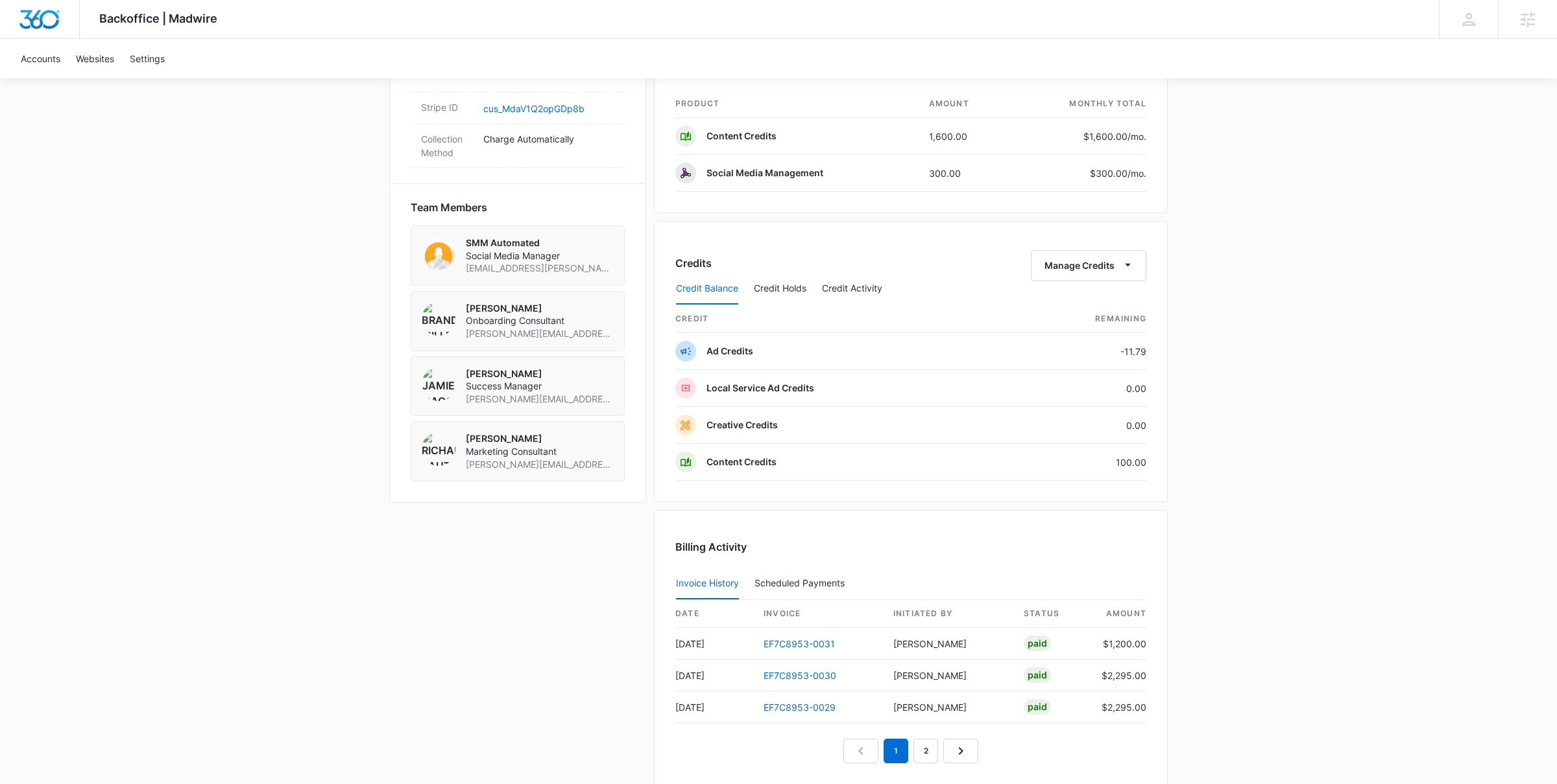
scroll to position [802, 0]
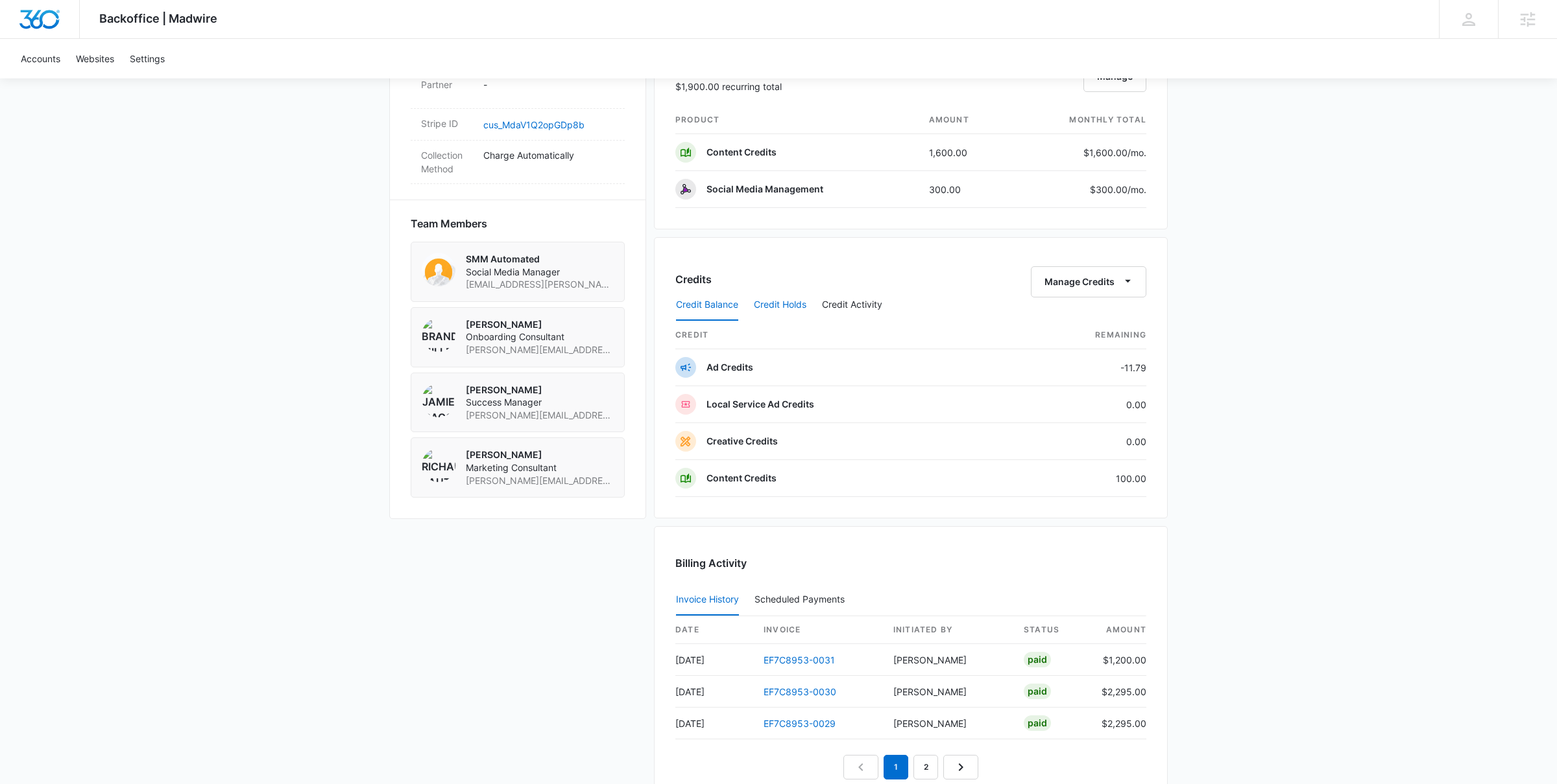
click at [786, 302] on button "Credit Holds" at bounding box center [779, 304] width 53 height 31
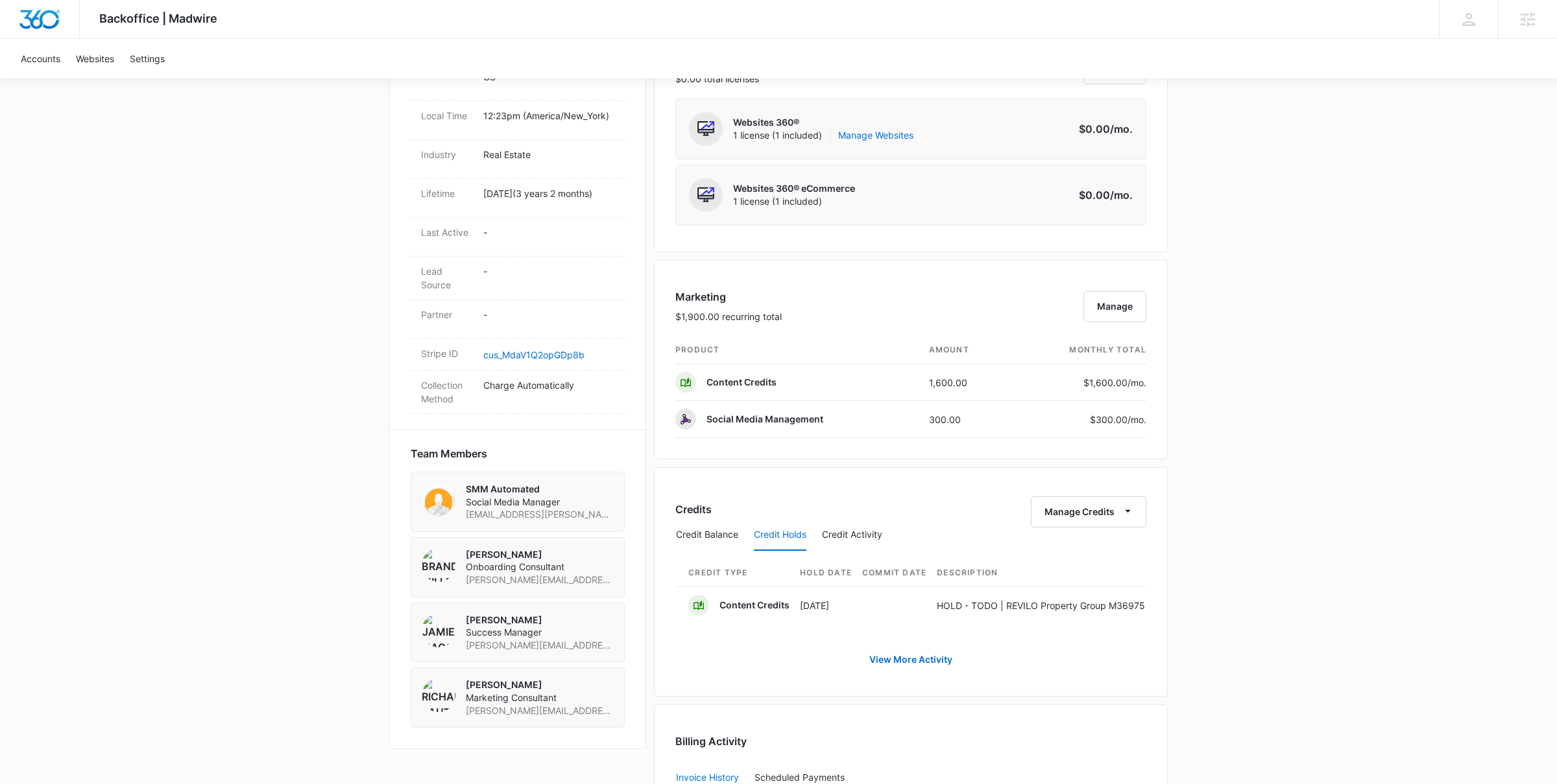
scroll to position [581, 0]
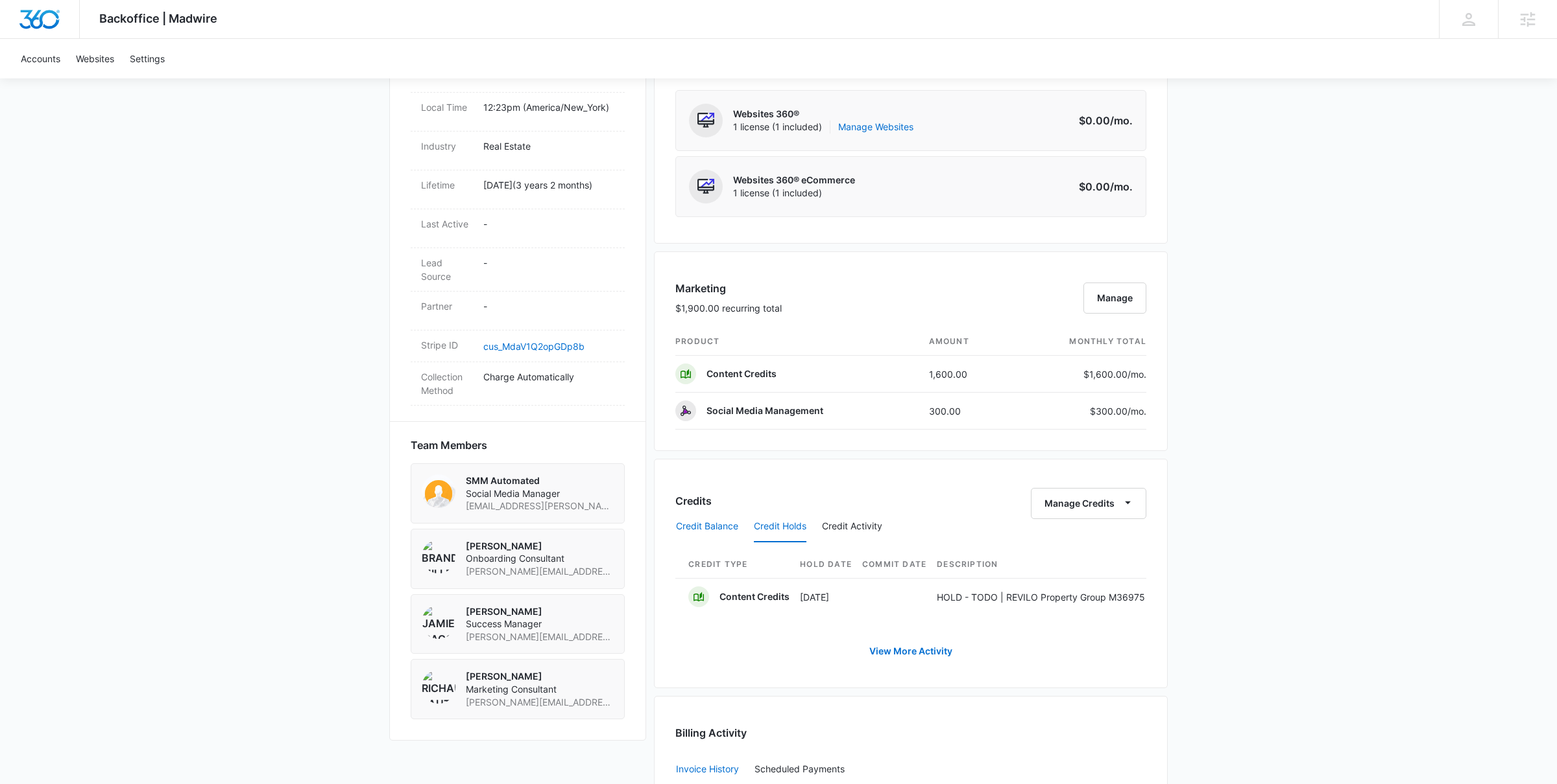
click at [711, 525] on button "Credit Balance" at bounding box center [707, 527] width 62 height 31
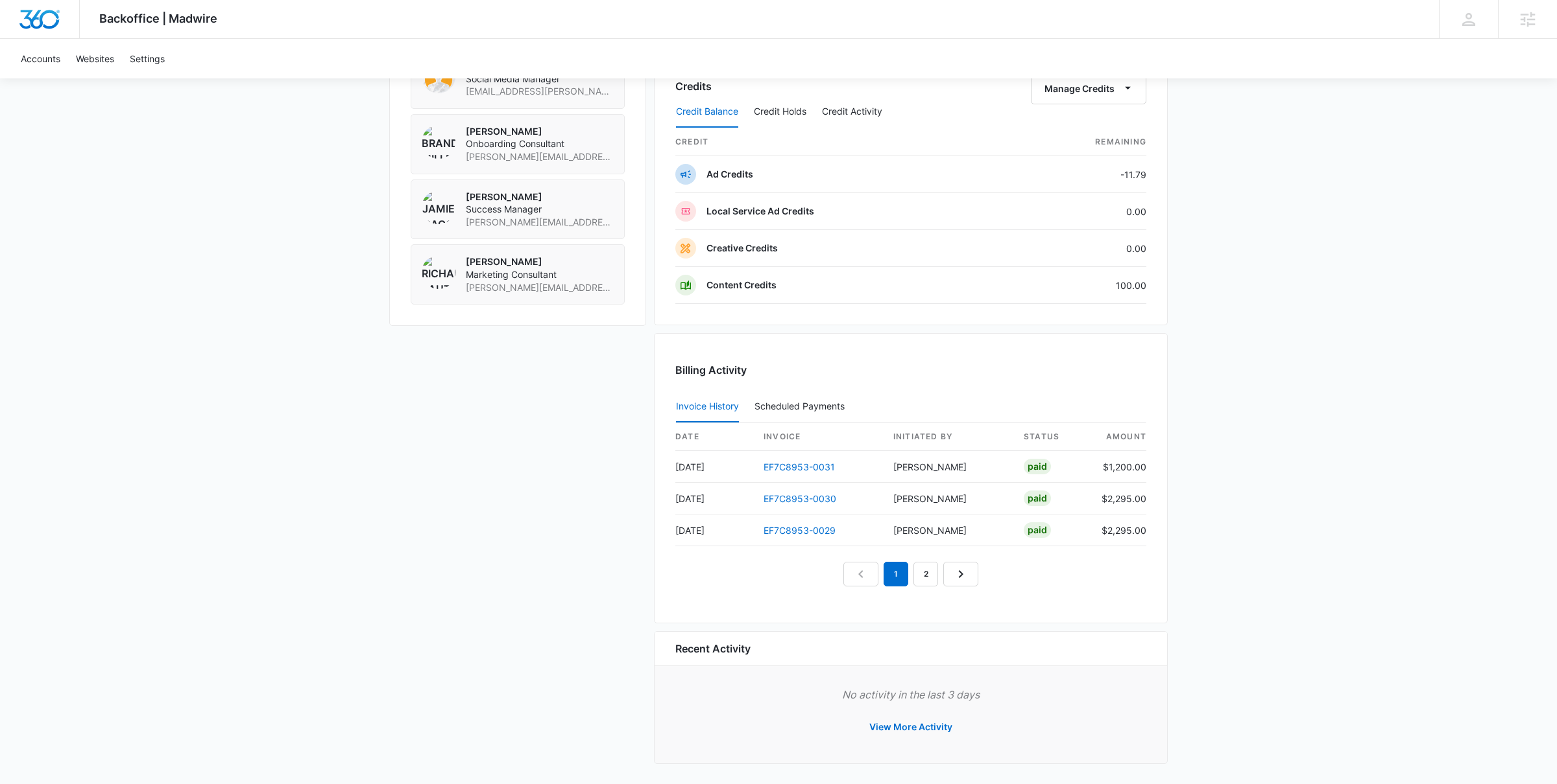
scroll to position [1003, 0]
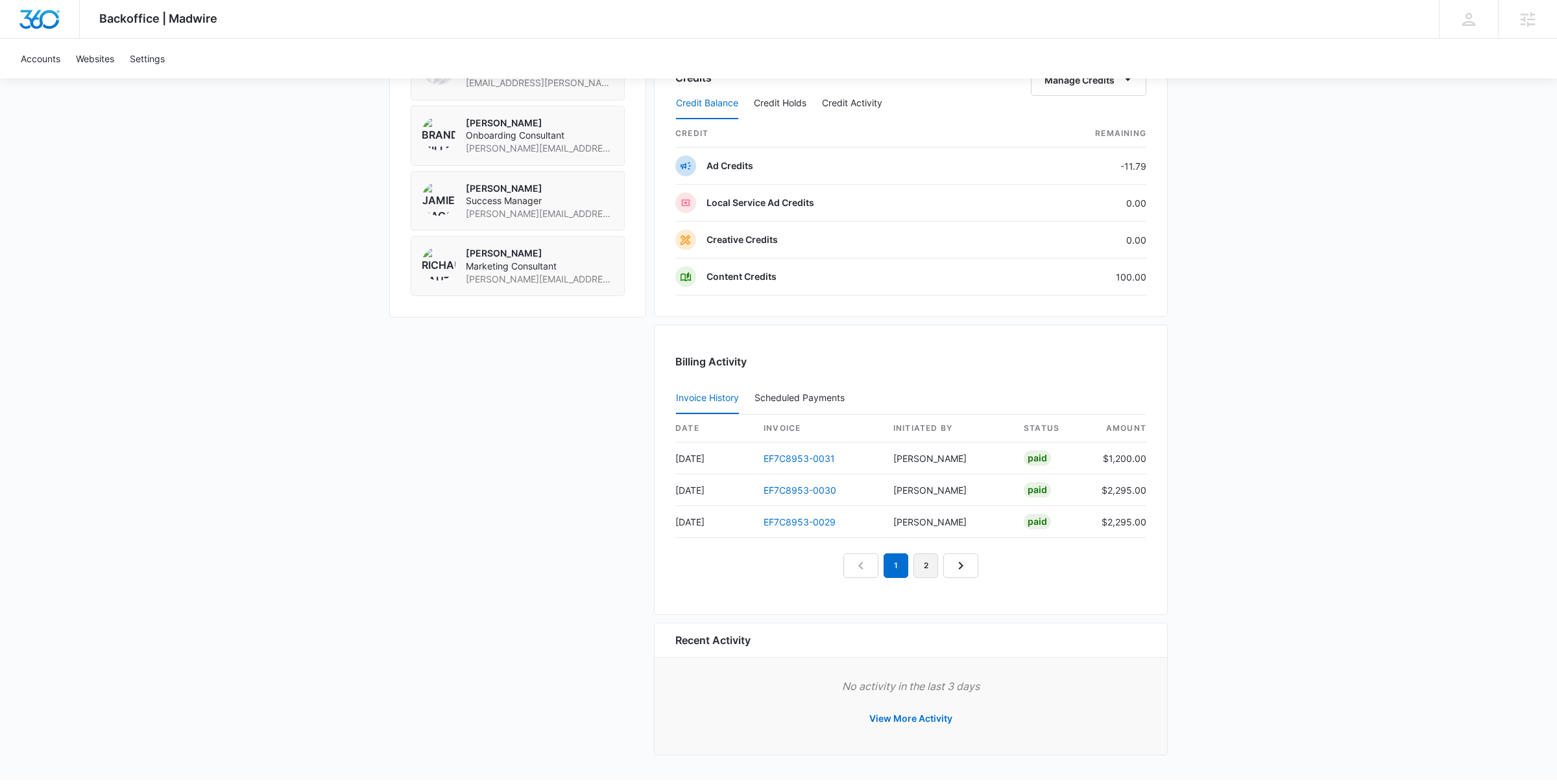
click at [923, 573] on link "2" at bounding box center [925, 566] width 25 height 25
click at [935, 573] on link "3" at bounding box center [940, 566] width 25 height 25
click at [950, 573] on link "4" at bounding box center [955, 566] width 25 height 25
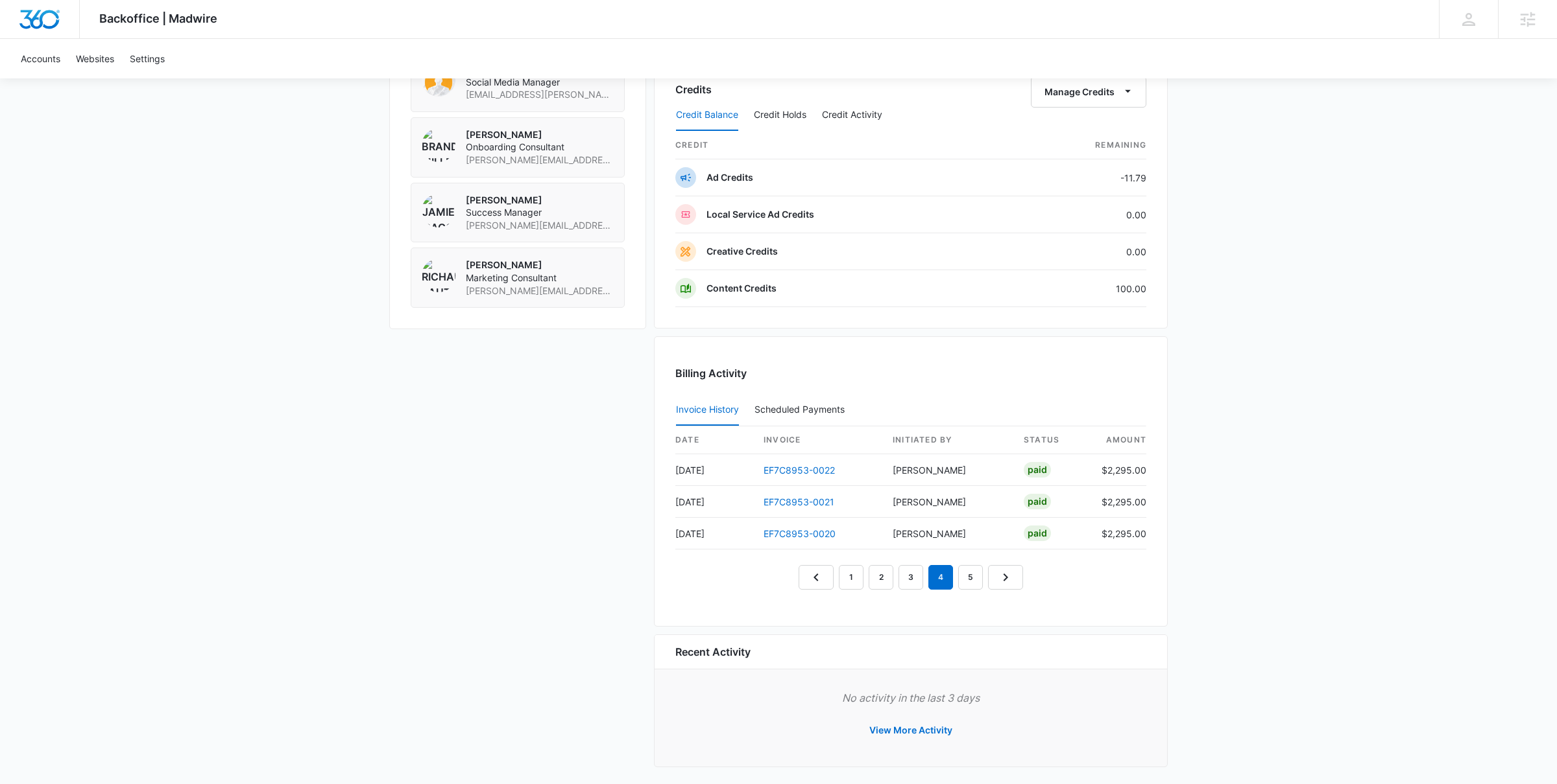
scroll to position [1003, 0]
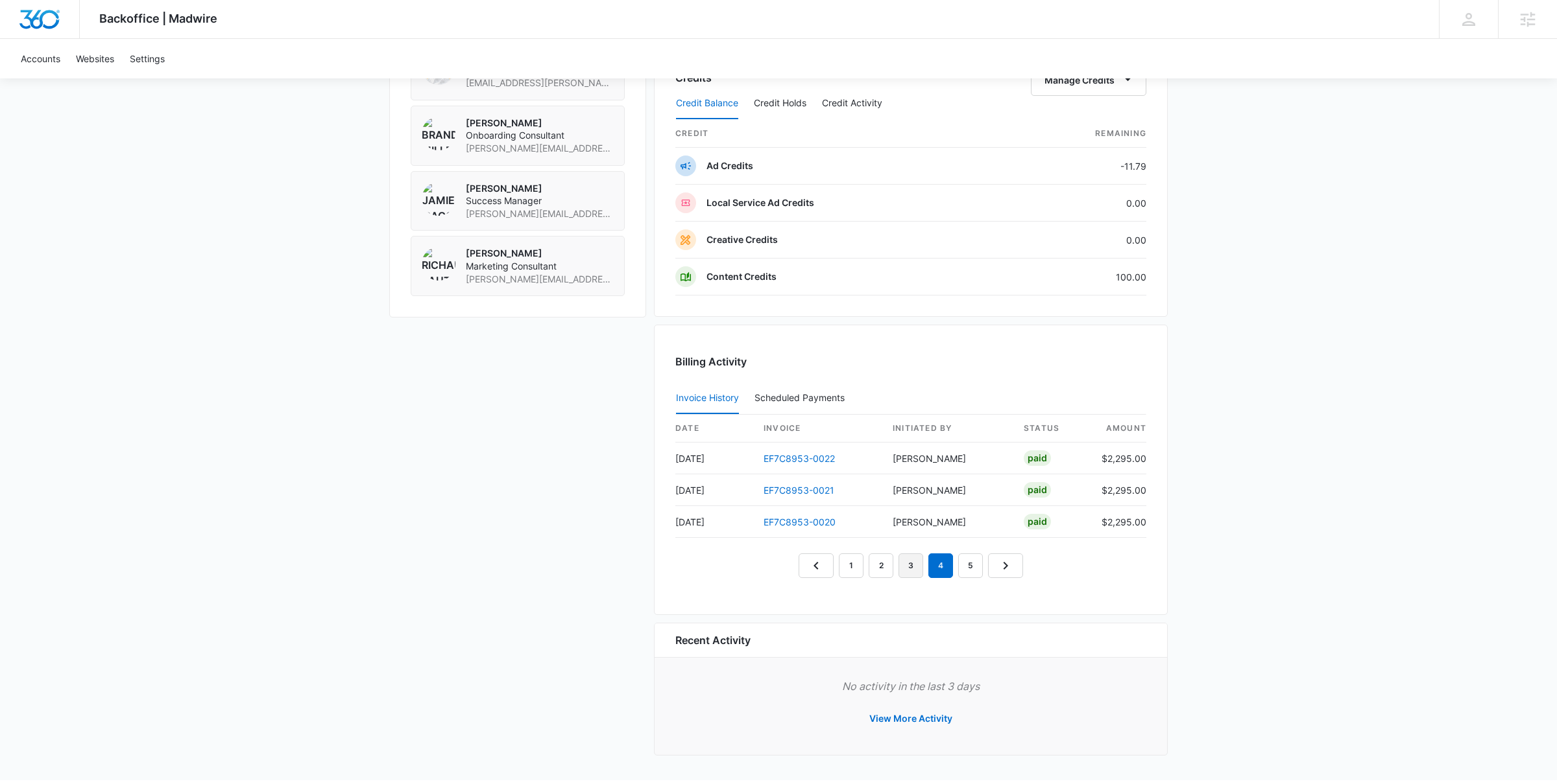
click at [907, 572] on link "3" at bounding box center [910, 566] width 25 height 25
click at [807, 462] on link "EF7C8953-0025" at bounding box center [799, 458] width 72 height 11
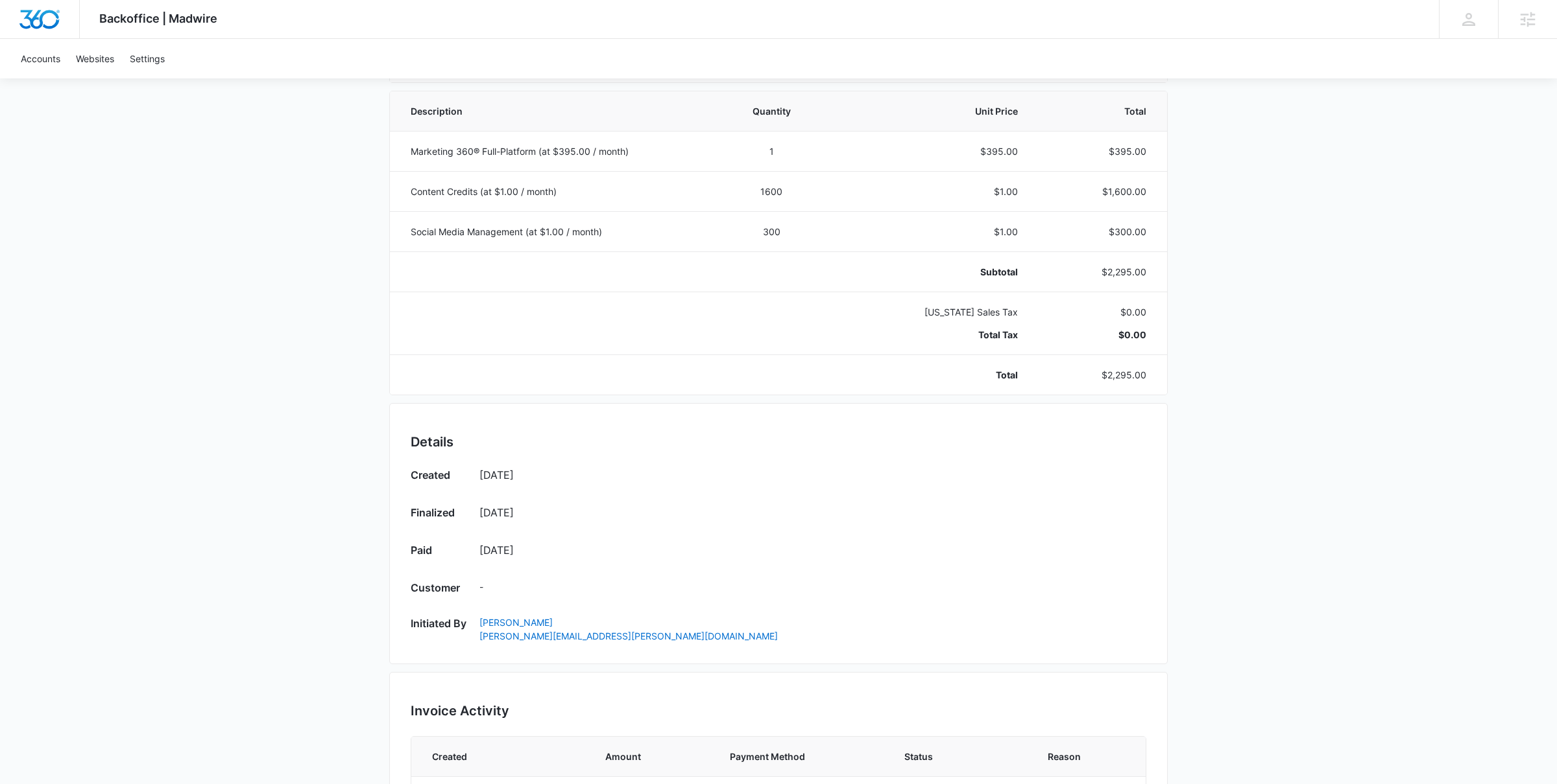
scroll to position [260, 0]
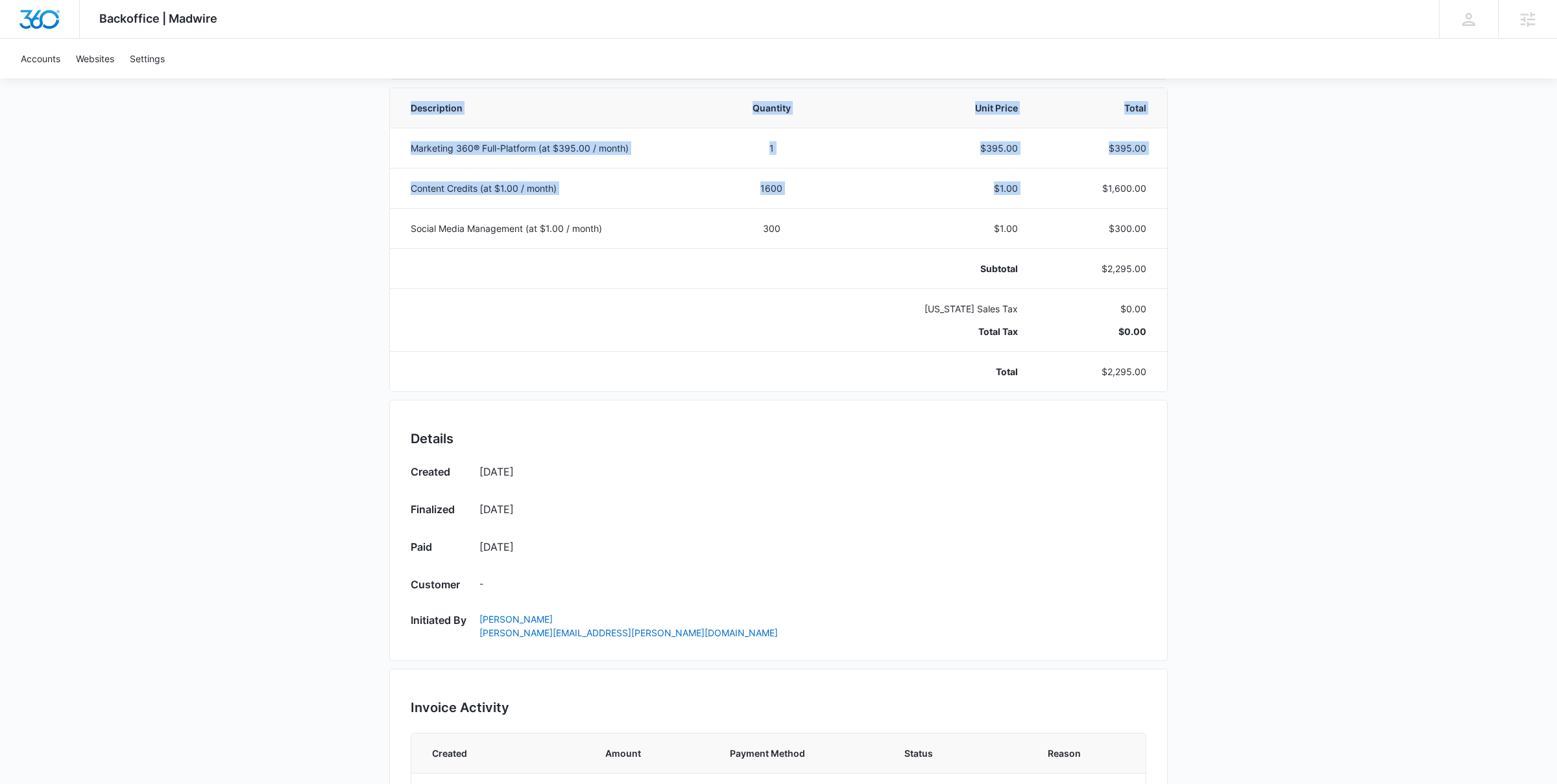
drag, startPoint x: 1103, startPoint y: 193, endPoint x: 1176, endPoint y: 193, distance: 73.0
type textarea "$1,600.00 Social Media Management (at $1.00 / month) 300 $1.00 $300.00 Subtotal…"
click at [1176, 193] on div "Backoffice | Madwire Apps Settings [PERSON_NAME] [PERSON_NAME][EMAIL_ADDRESS][P…" at bounding box center [778, 382] width 1557 height 1285
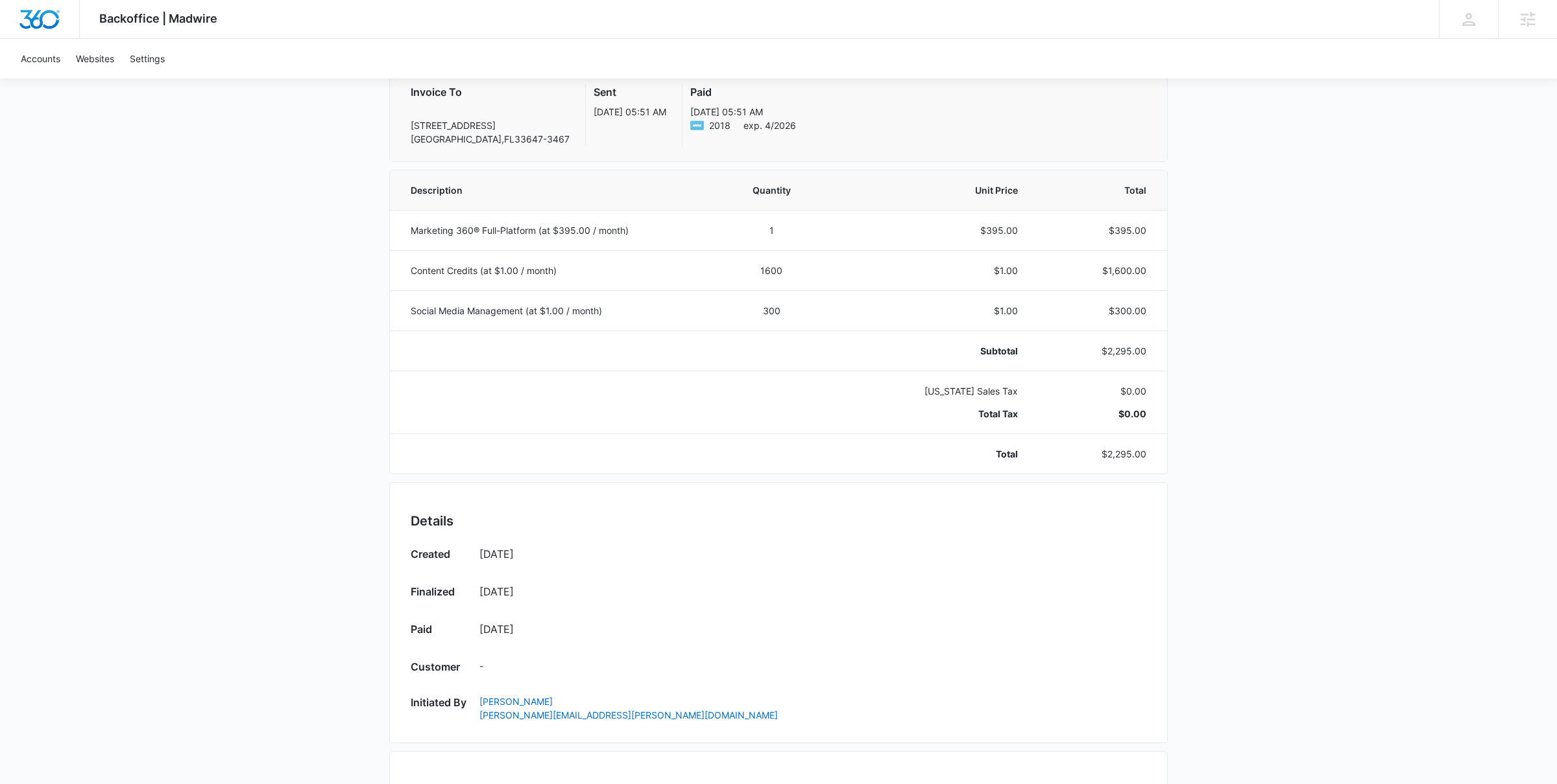
scroll to position [0, 0]
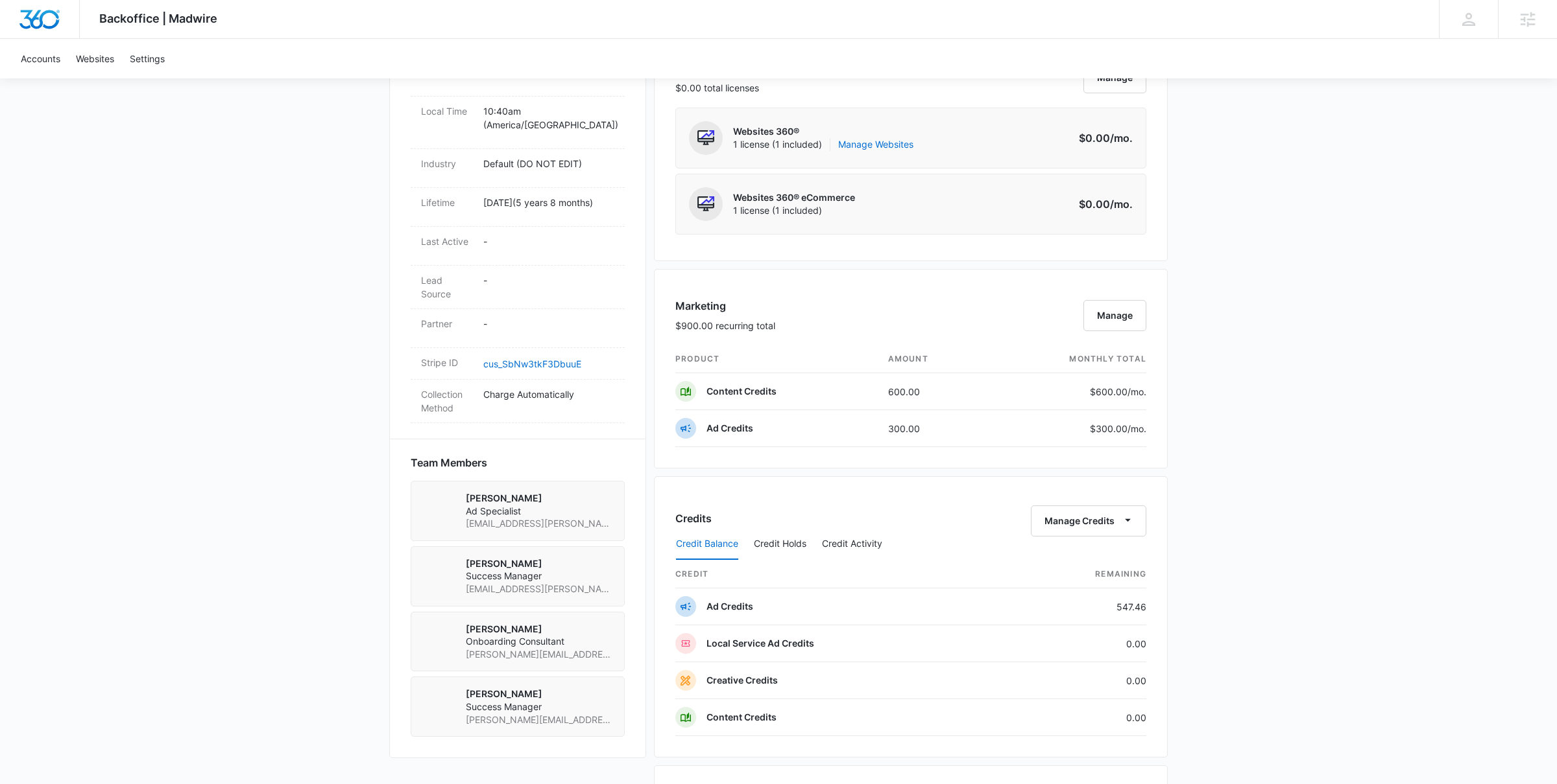
scroll to position [559, 0]
click at [786, 556] on button "Credit Holds" at bounding box center [779, 546] width 53 height 31
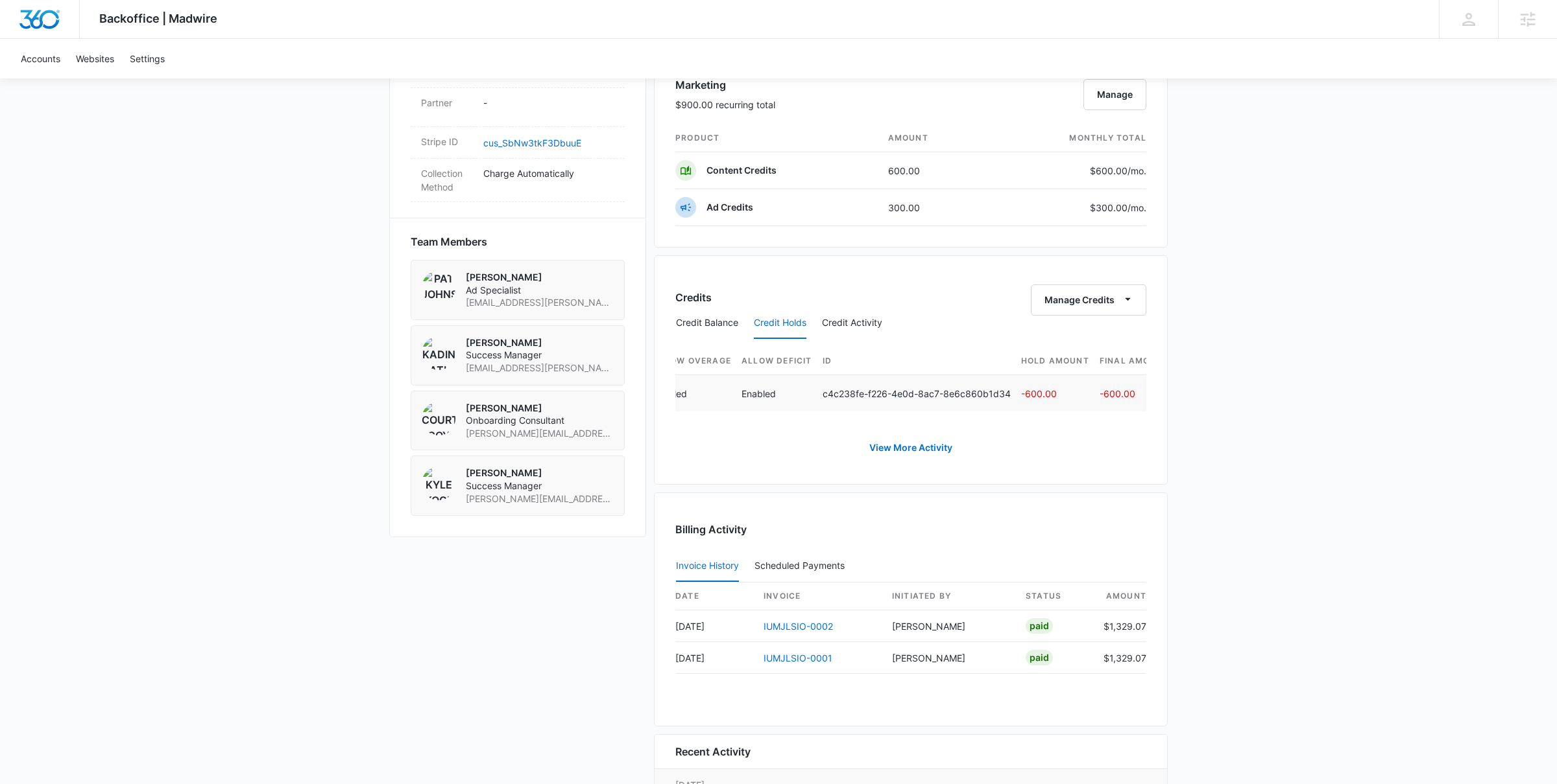
scroll to position [0, 621]
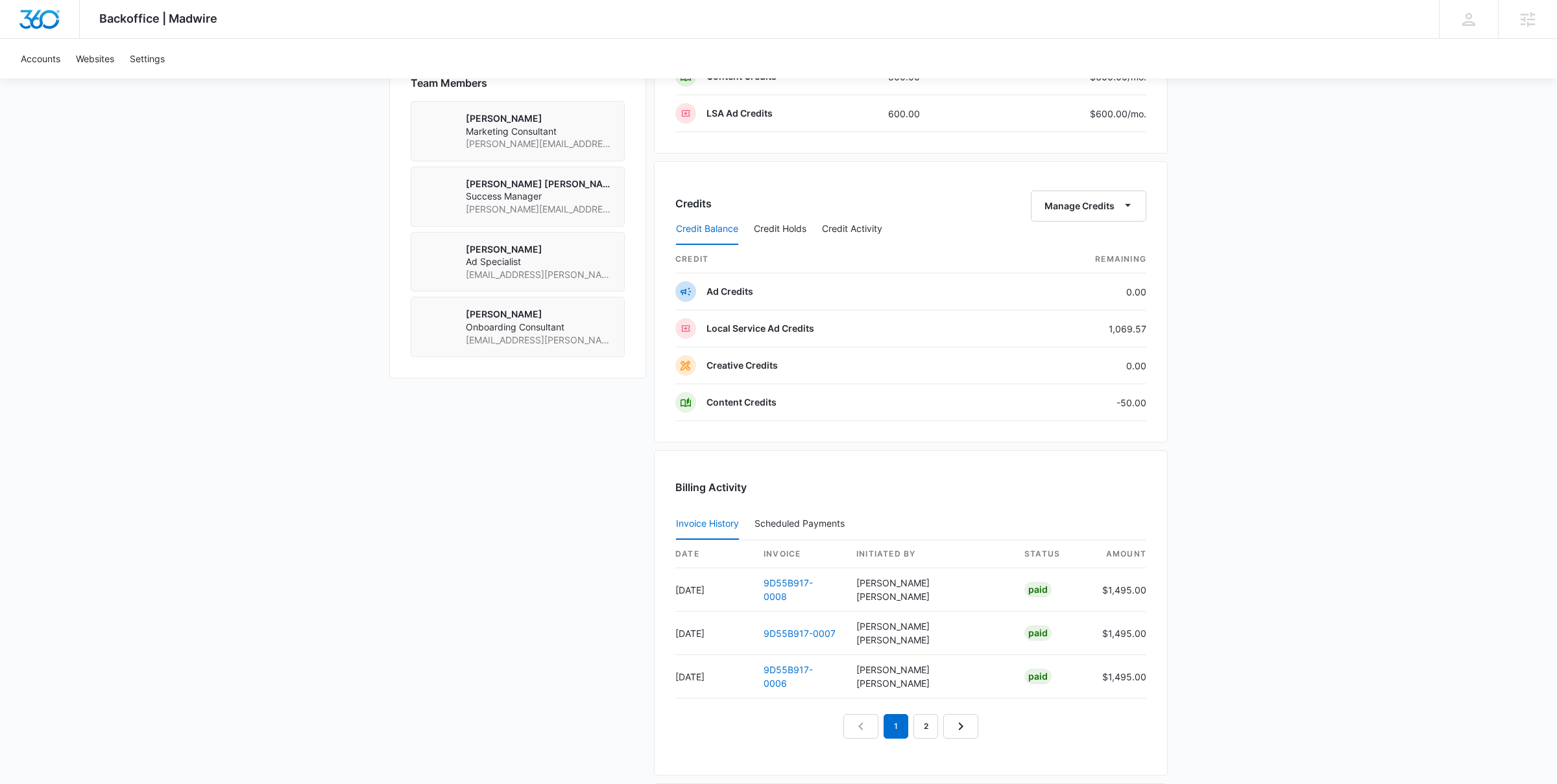
scroll to position [948, 0]
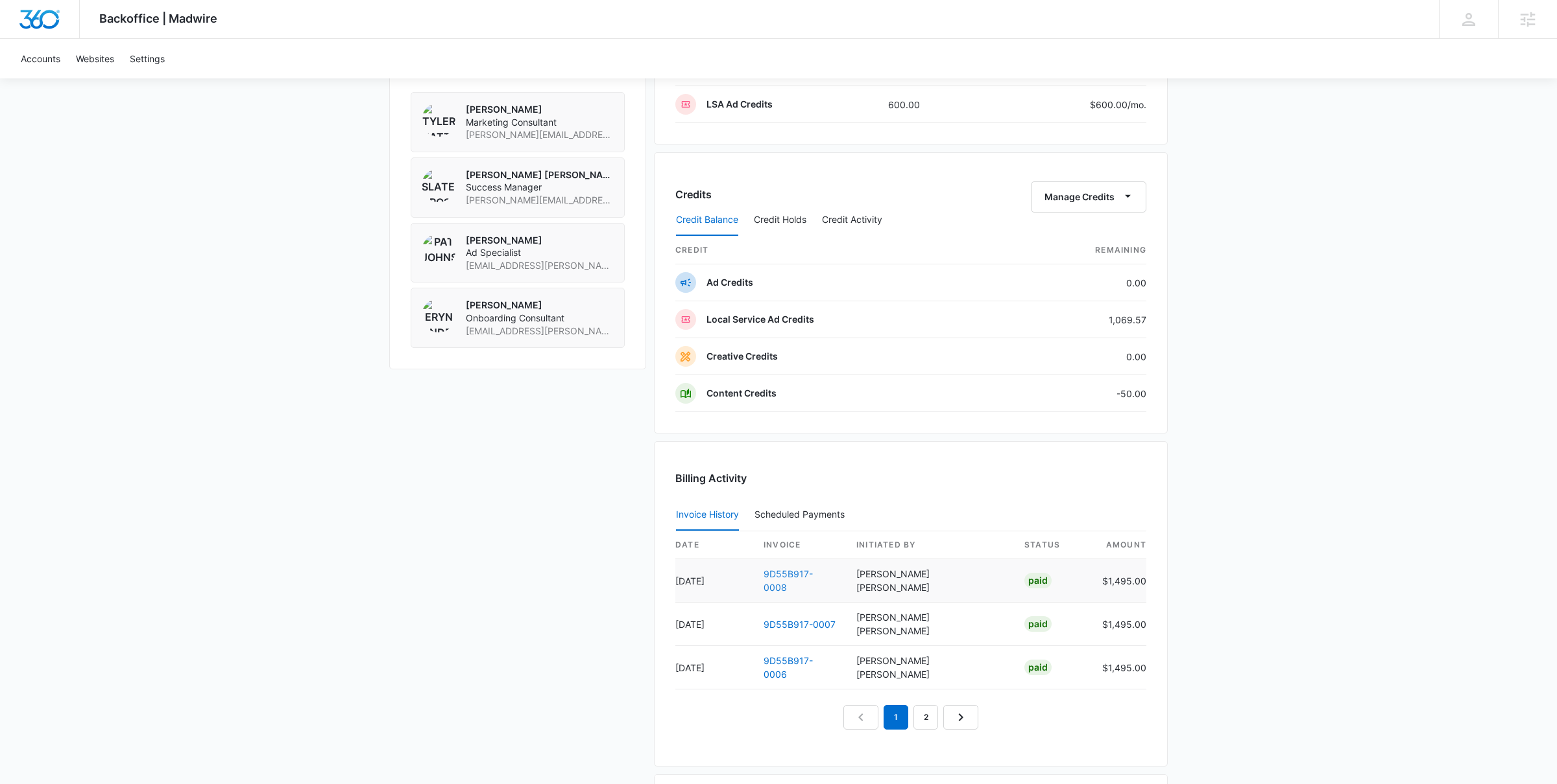
click at [789, 577] on link "9D55B917-0008" at bounding box center [787, 581] width 49 height 25
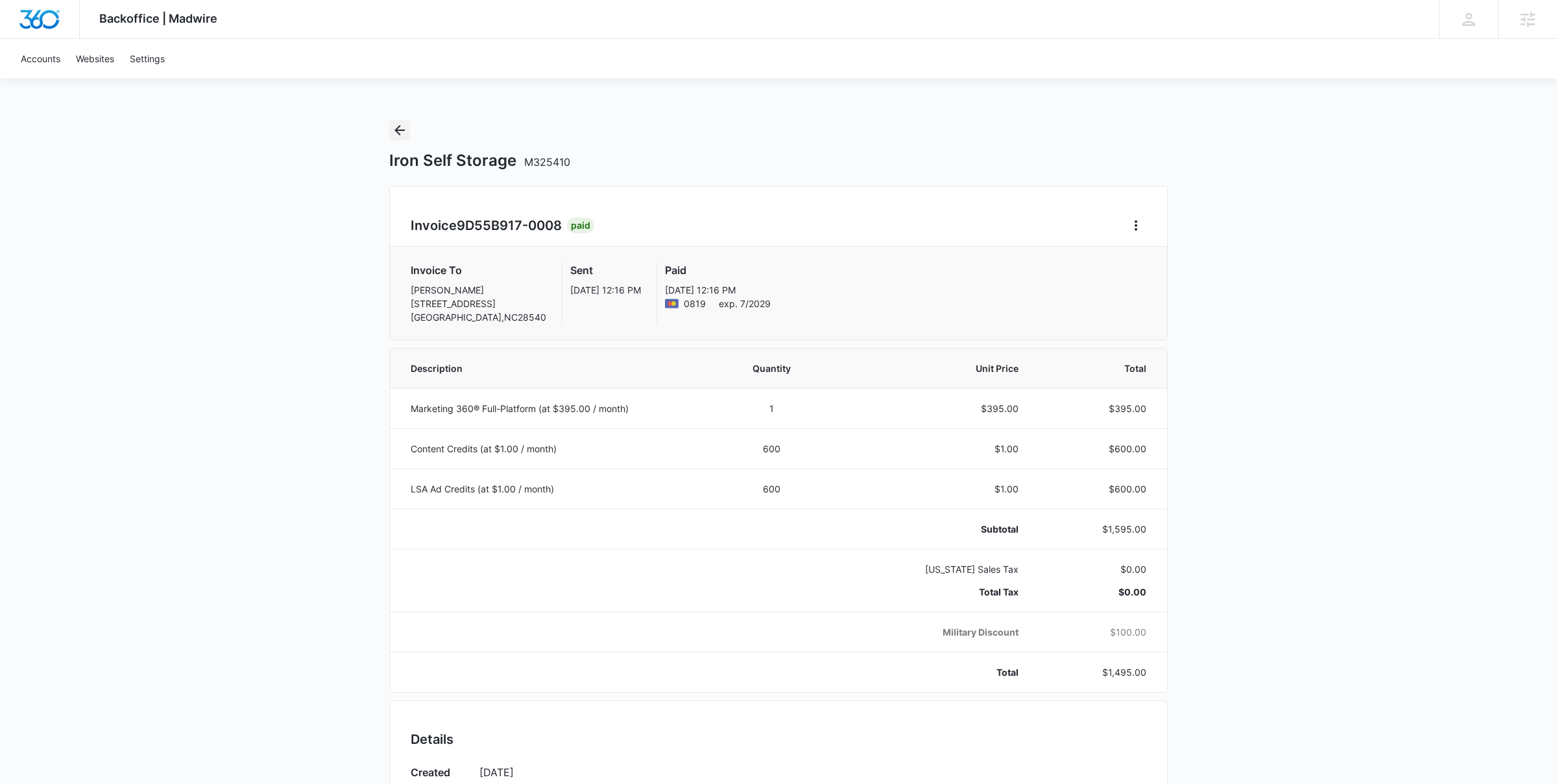
click at [402, 135] on icon "Back" at bounding box center [400, 131] width 16 height 16
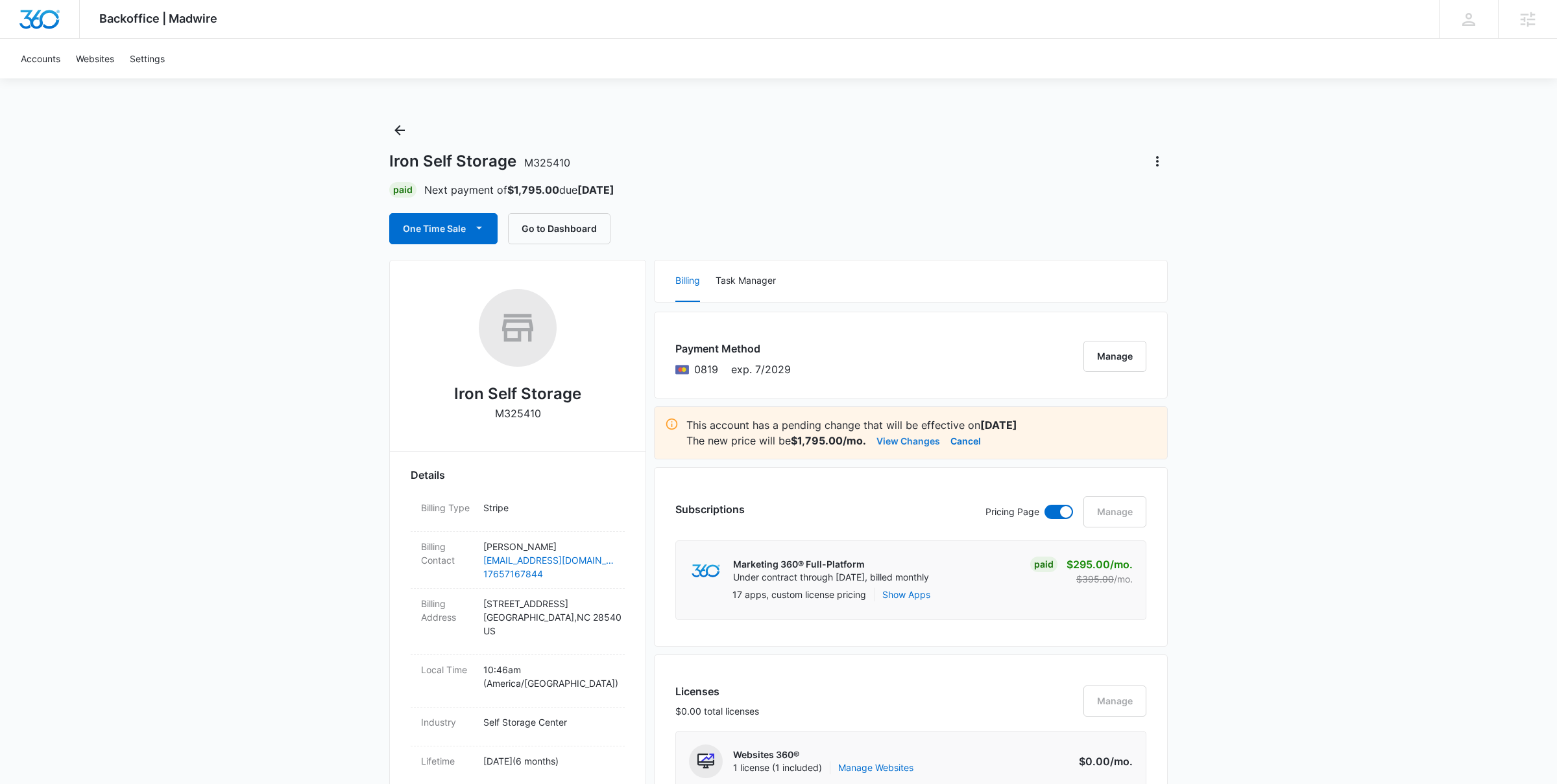
click at [897, 440] on button "View Changes" at bounding box center [908, 441] width 64 height 16
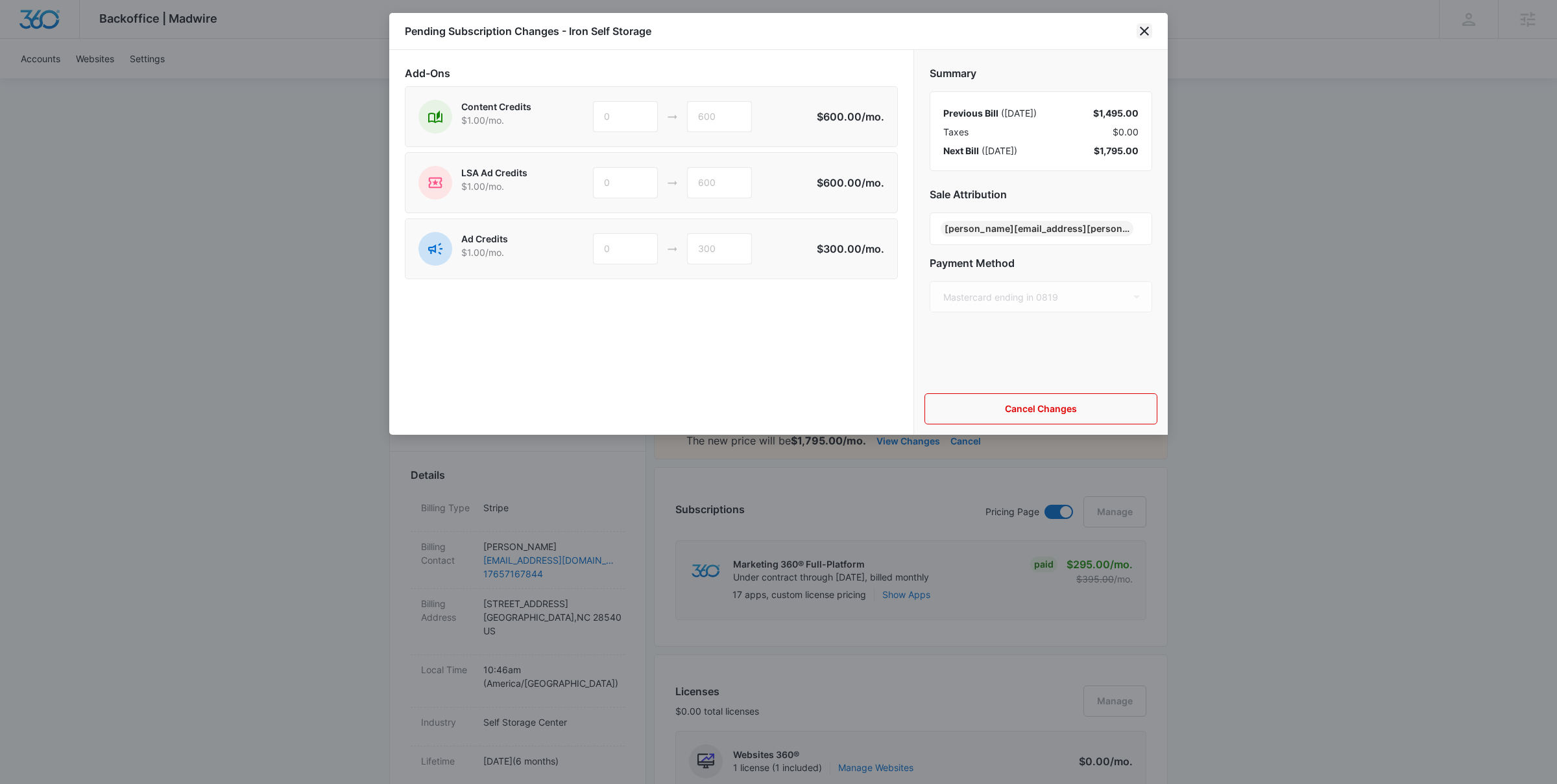
click at [1146, 27] on icon "close" at bounding box center [1145, 31] width 16 height 16
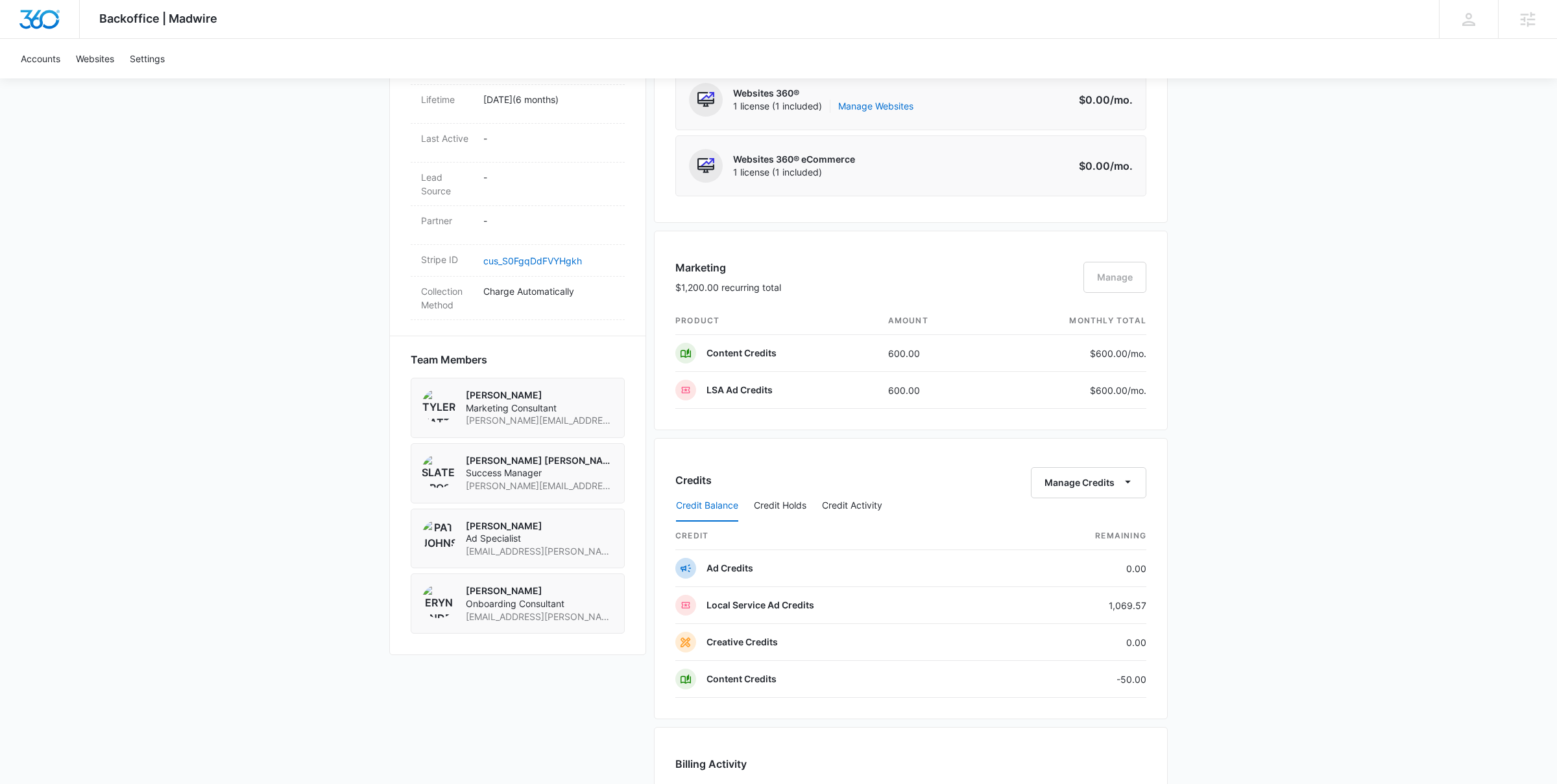
scroll to position [665, 0]
click at [780, 505] on button "Credit Holds" at bounding box center [779, 503] width 53 height 31
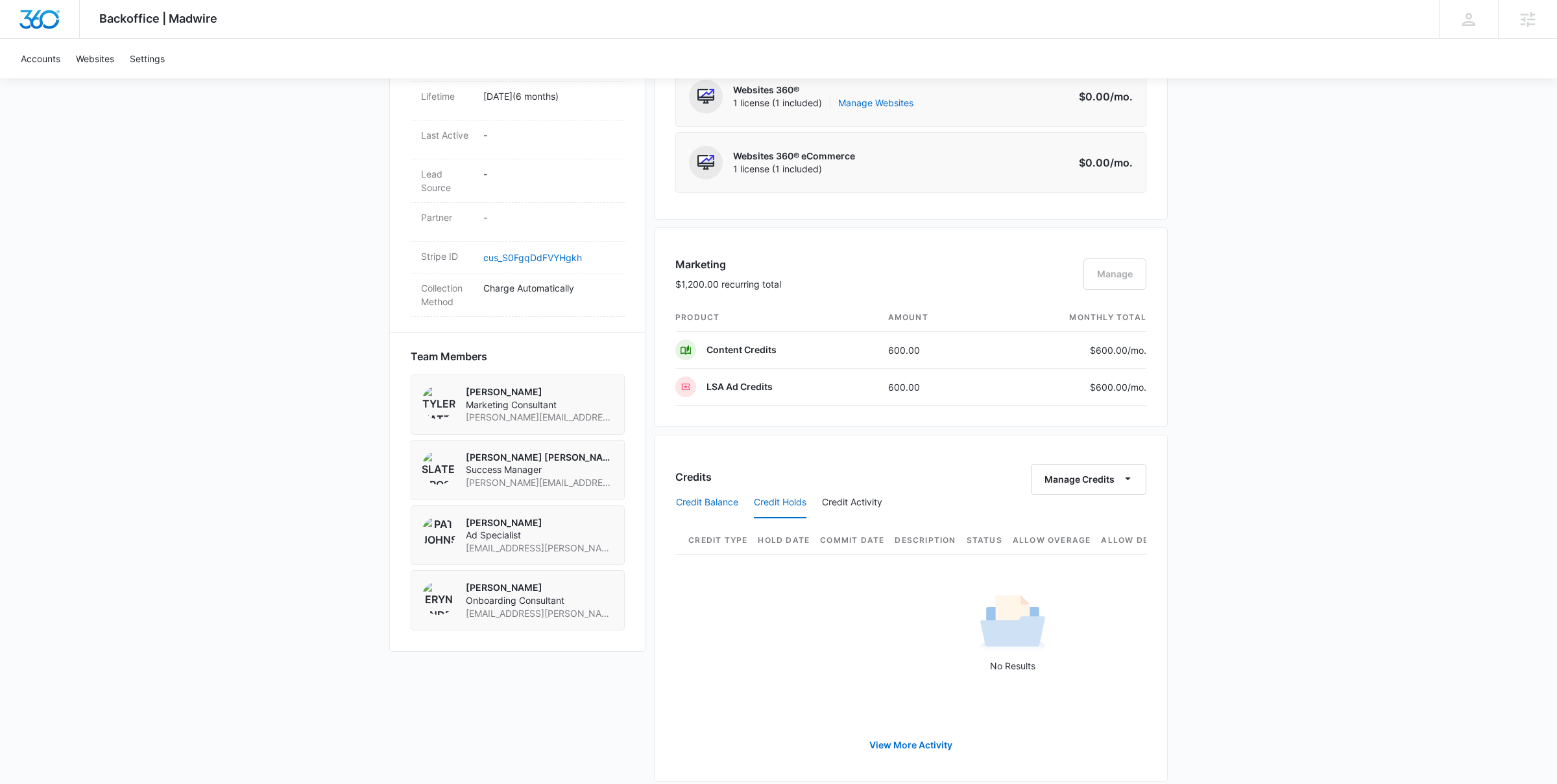
click at [690, 502] on button "Credit Balance" at bounding box center [707, 503] width 62 height 31
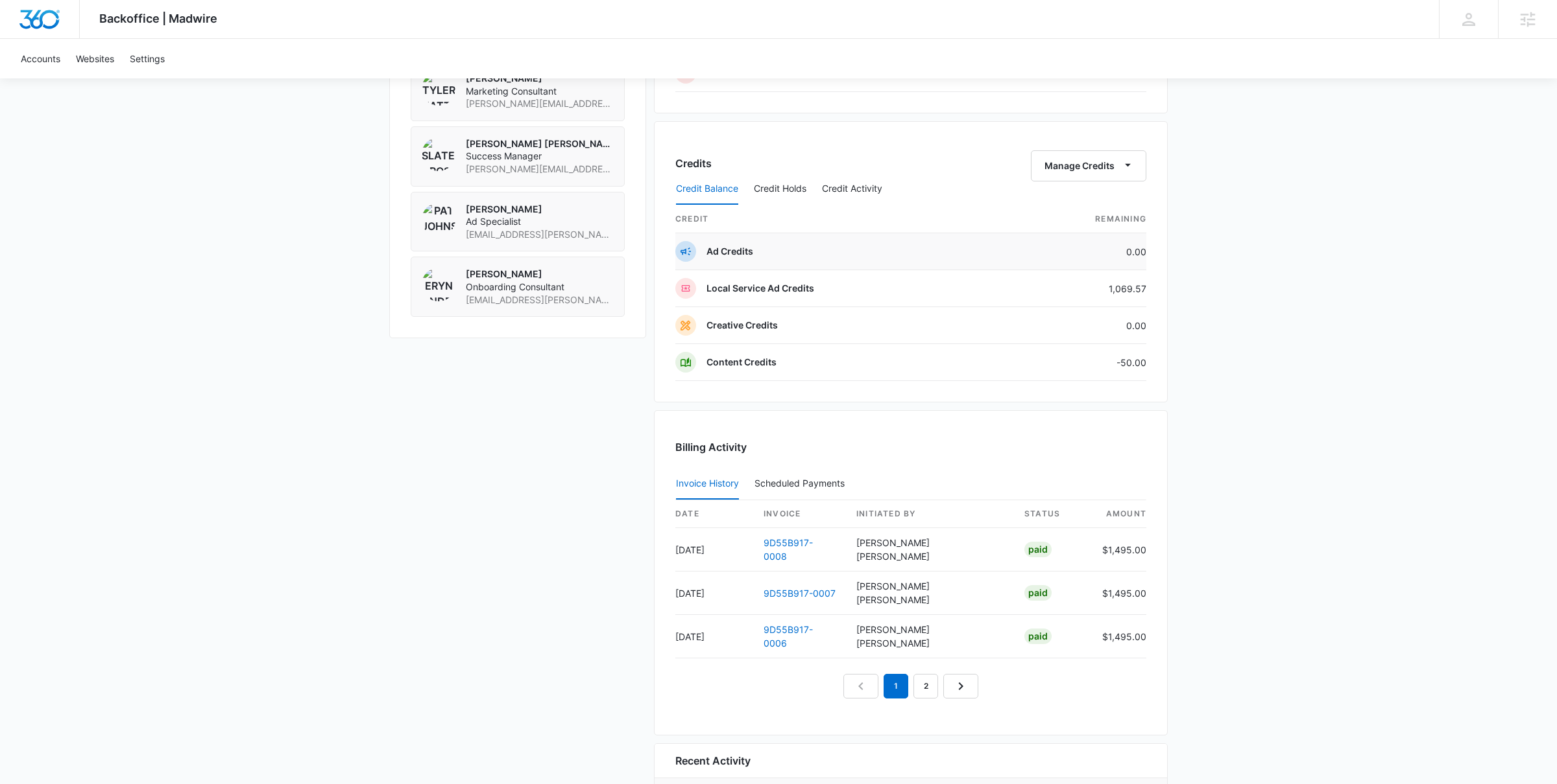
scroll to position [983, 0]
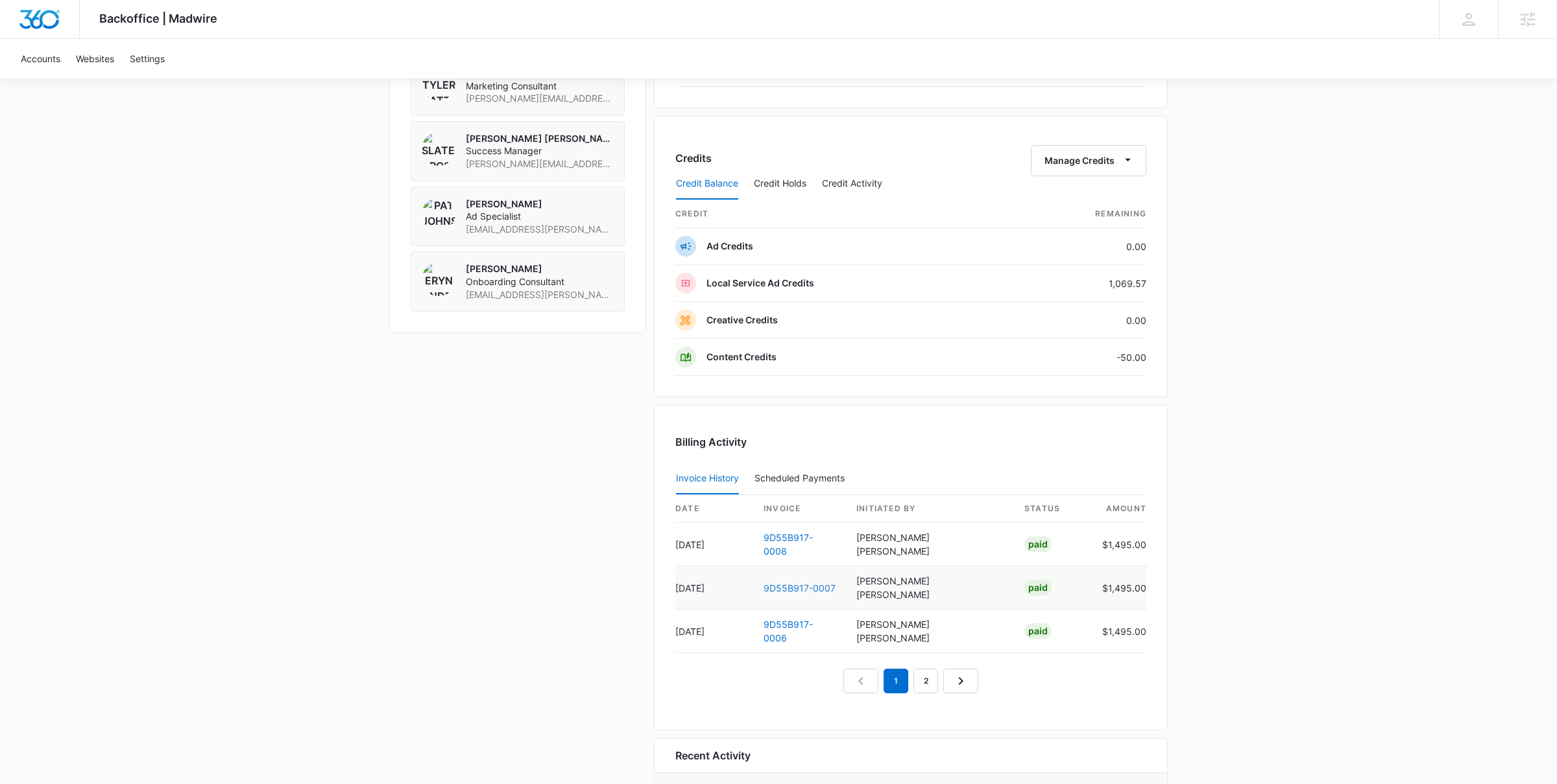
click at [807, 583] on link "9D55B917-0007" at bounding box center [799, 588] width 72 height 11
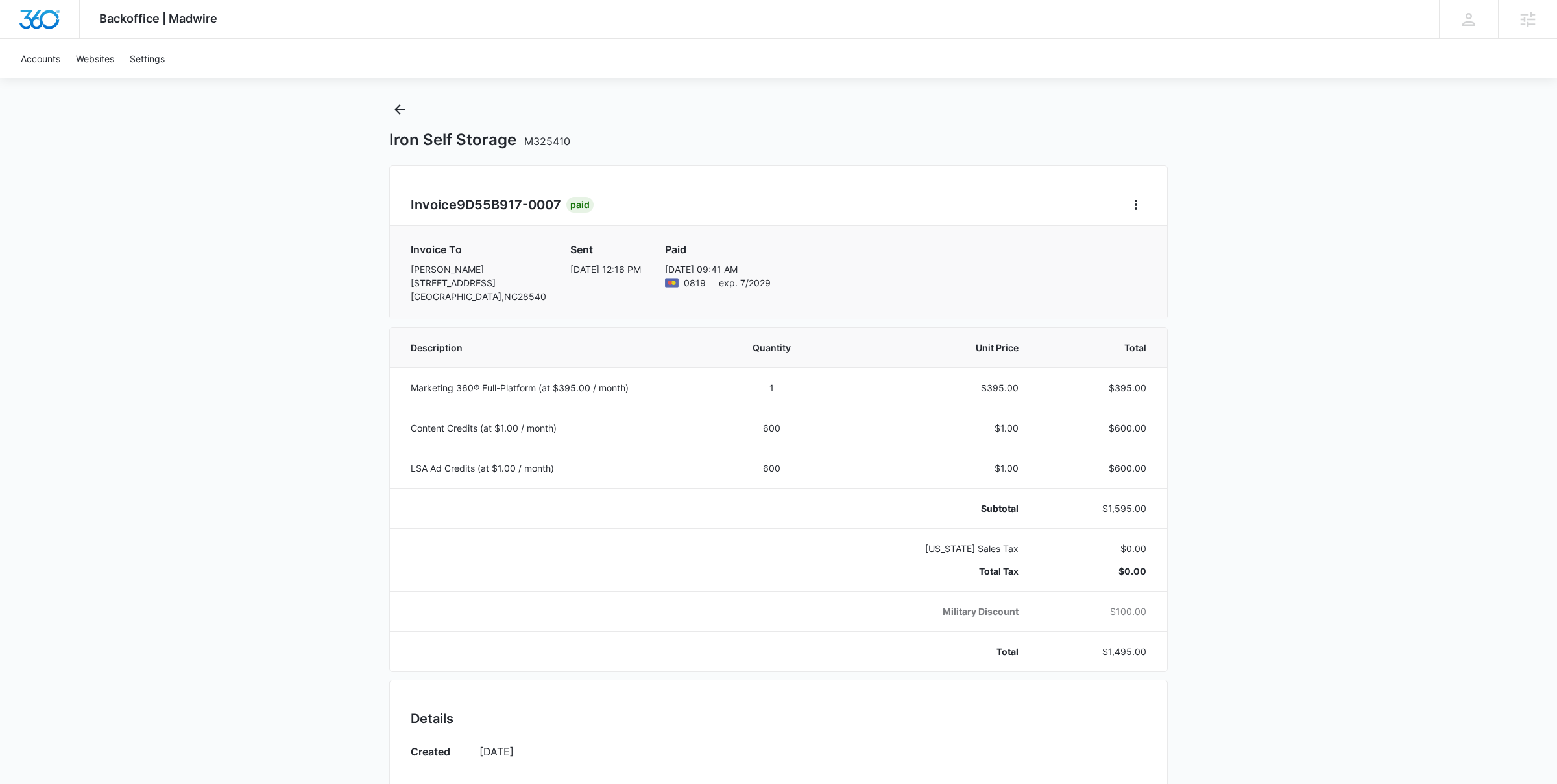
scroll to position [21, 0]
click at [403, 109] on icon "Back" at bounding box center [400, 109] width 16 height 16
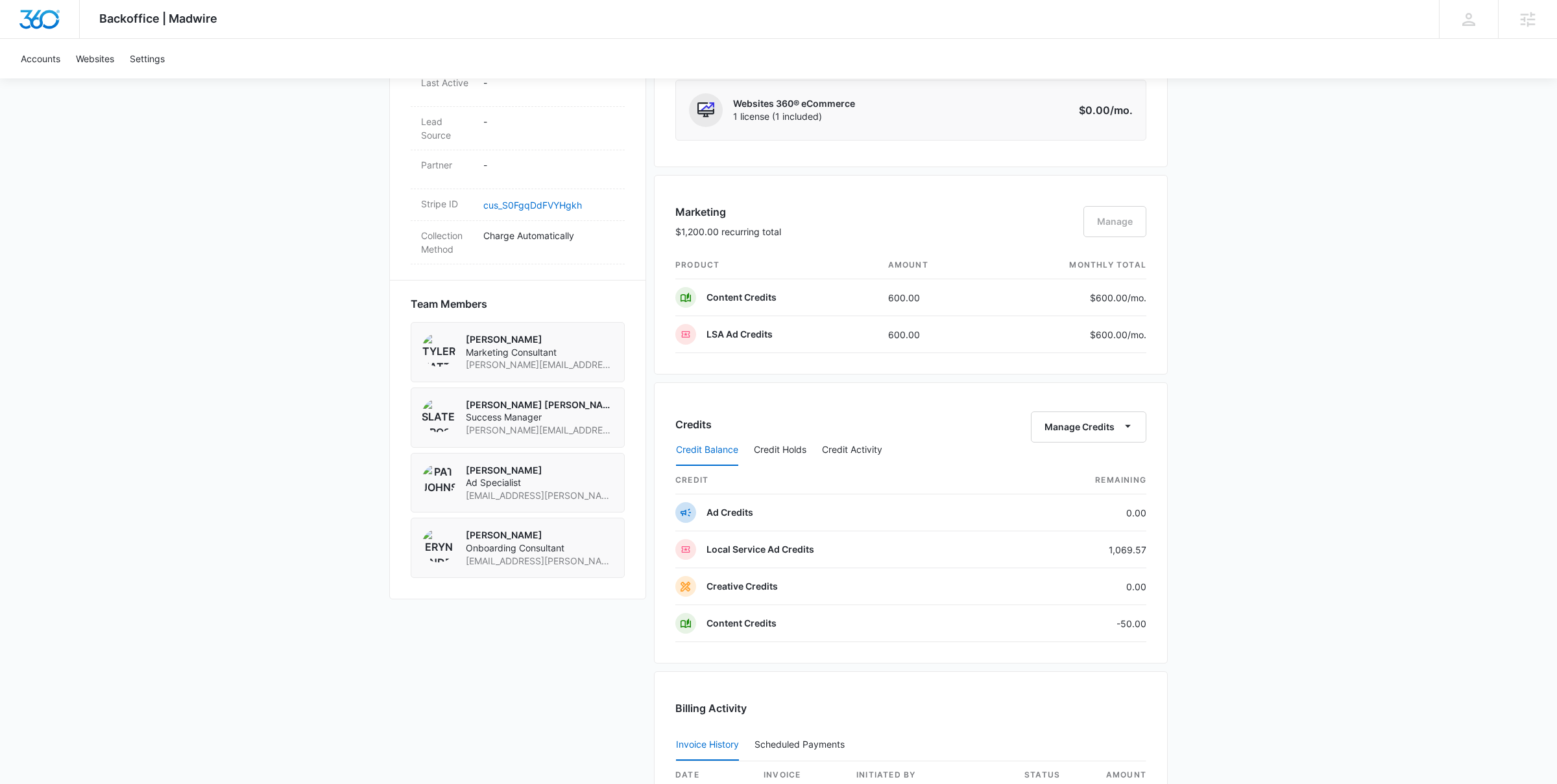
scroll to position [720, 0]
click at [862, 445] on button "Credit Activity" at bounding box center [851, 447] width 60 height 31
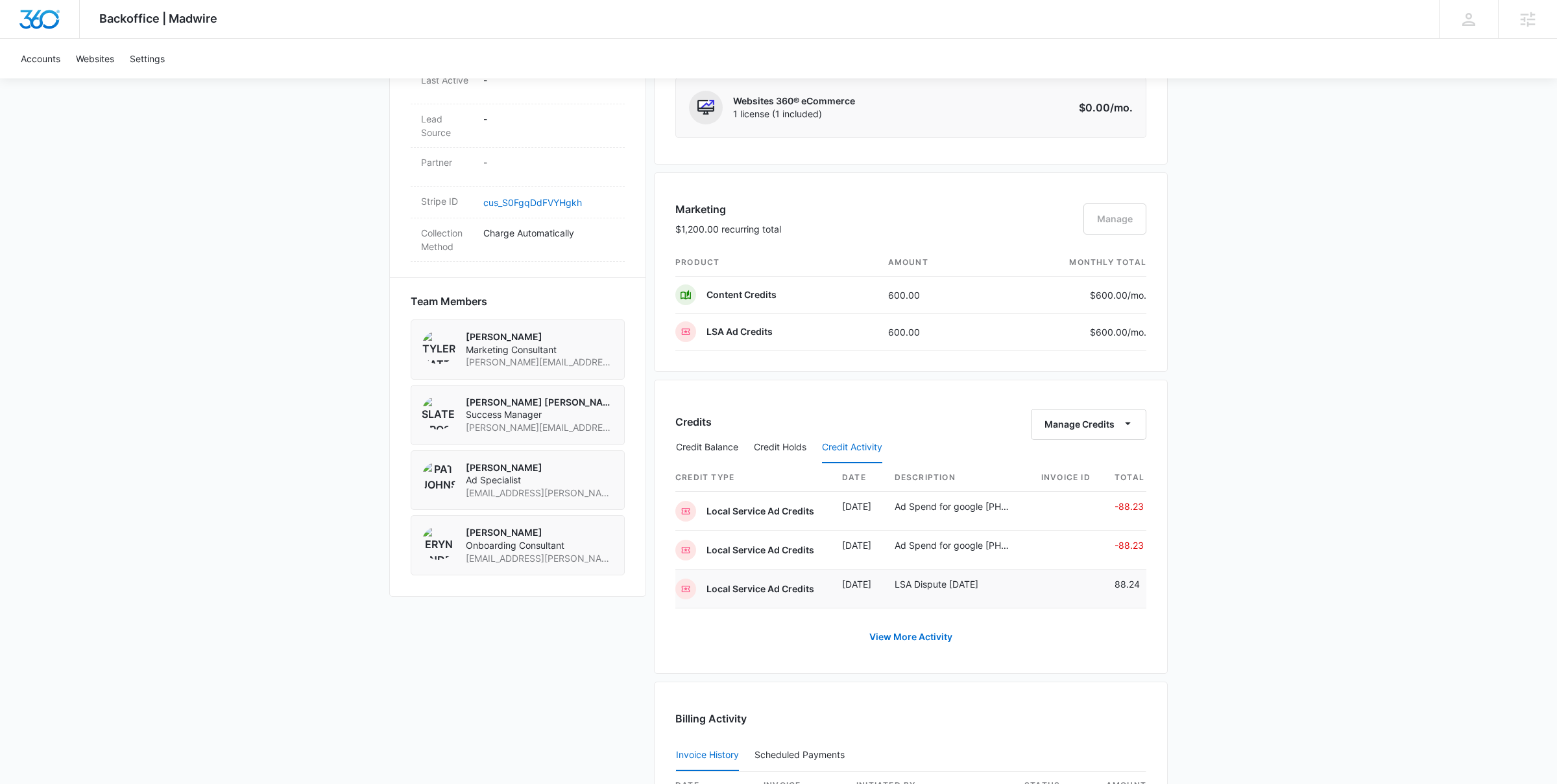
scroll to position [750, 0]
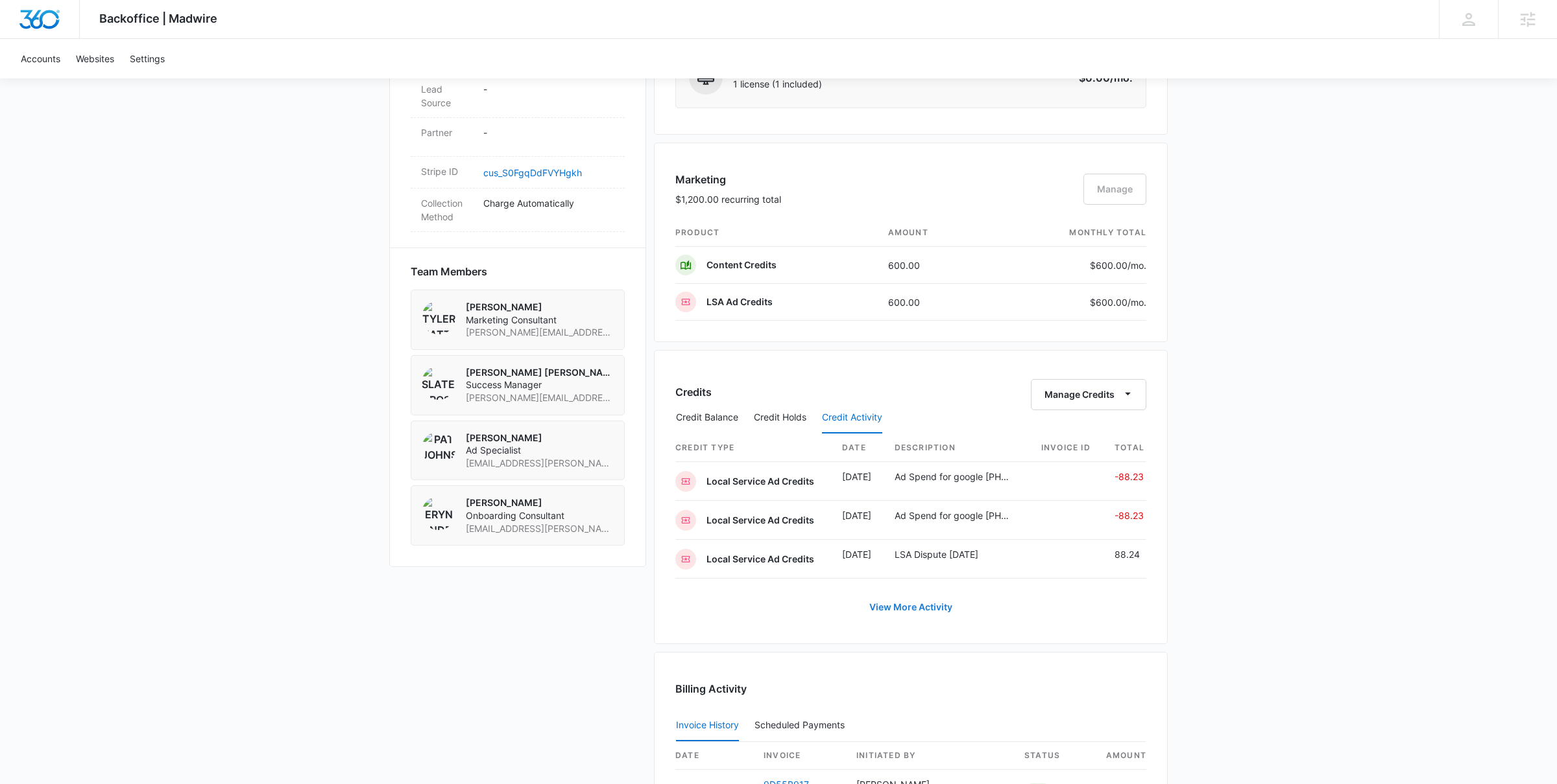
click at [918, 610] on link "View More Activity" at bounding box center [910, 606] width 109 height 31
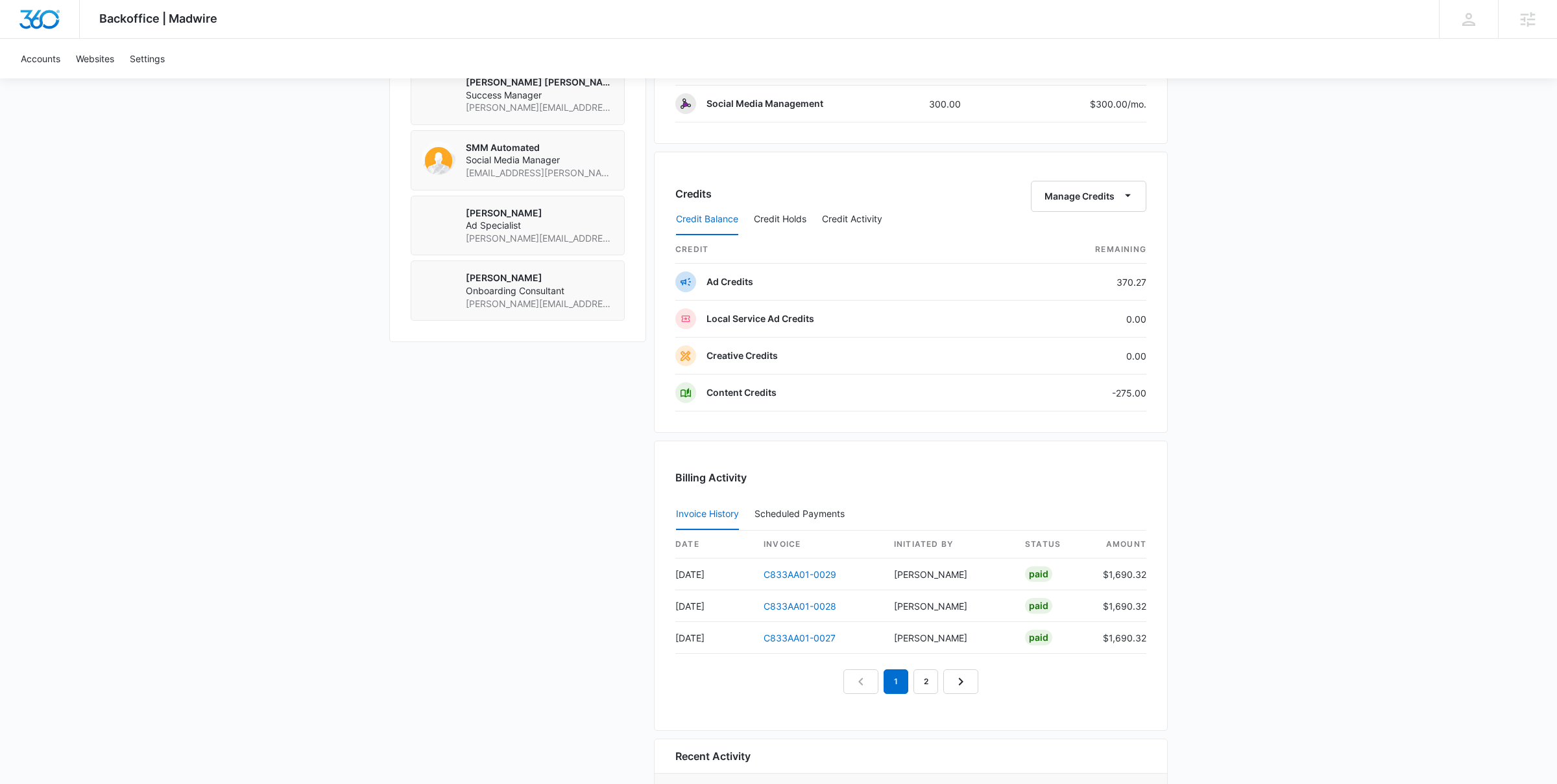
scroll to position [993, 0]
click at [795, 219] on button "Credit Holds" at bounding box center [779, 216] width 53 height 31
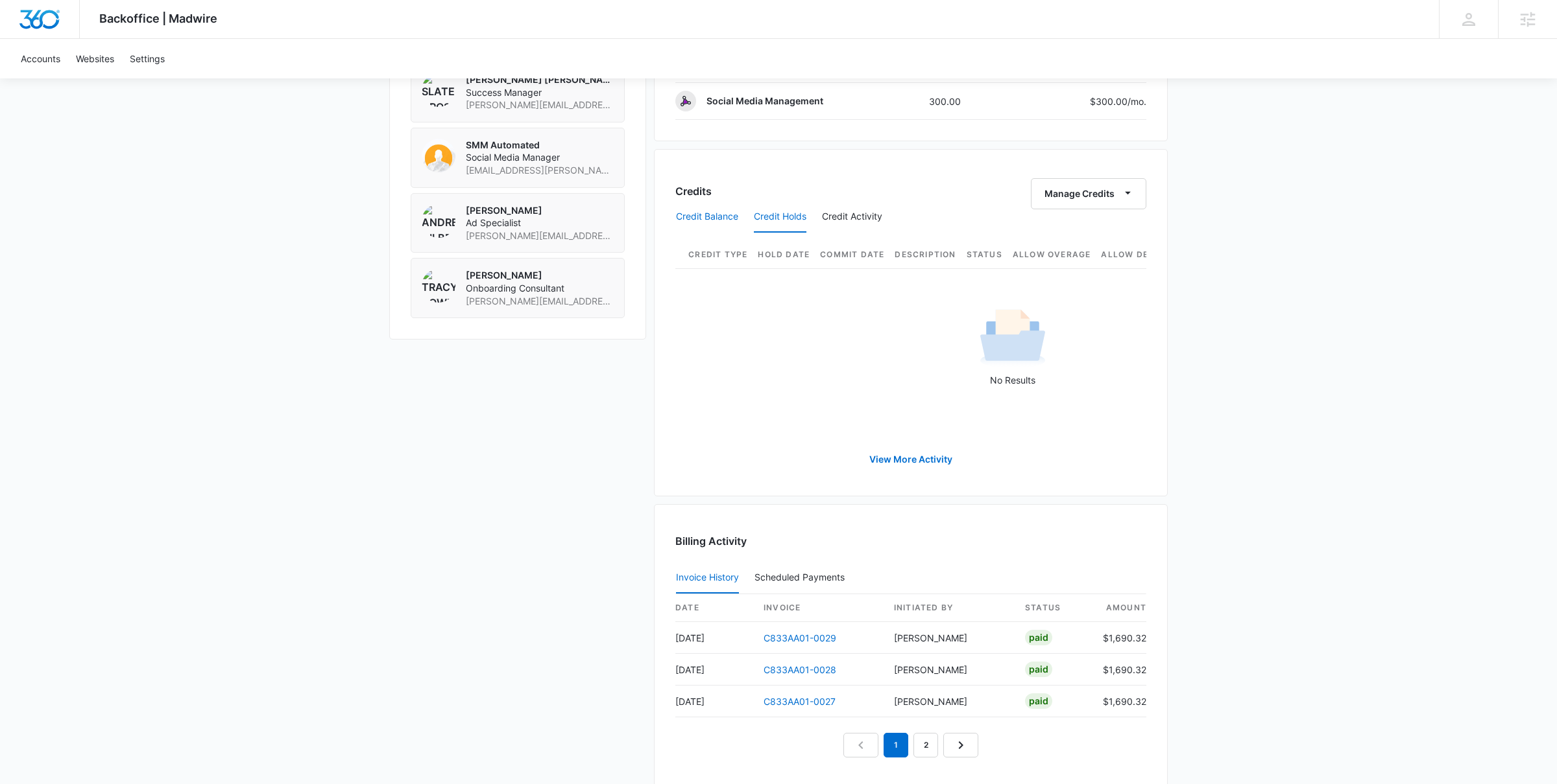
click at [720, 224] on button "Credit Balance" at bounding box center [707, 216] width 62 height 31
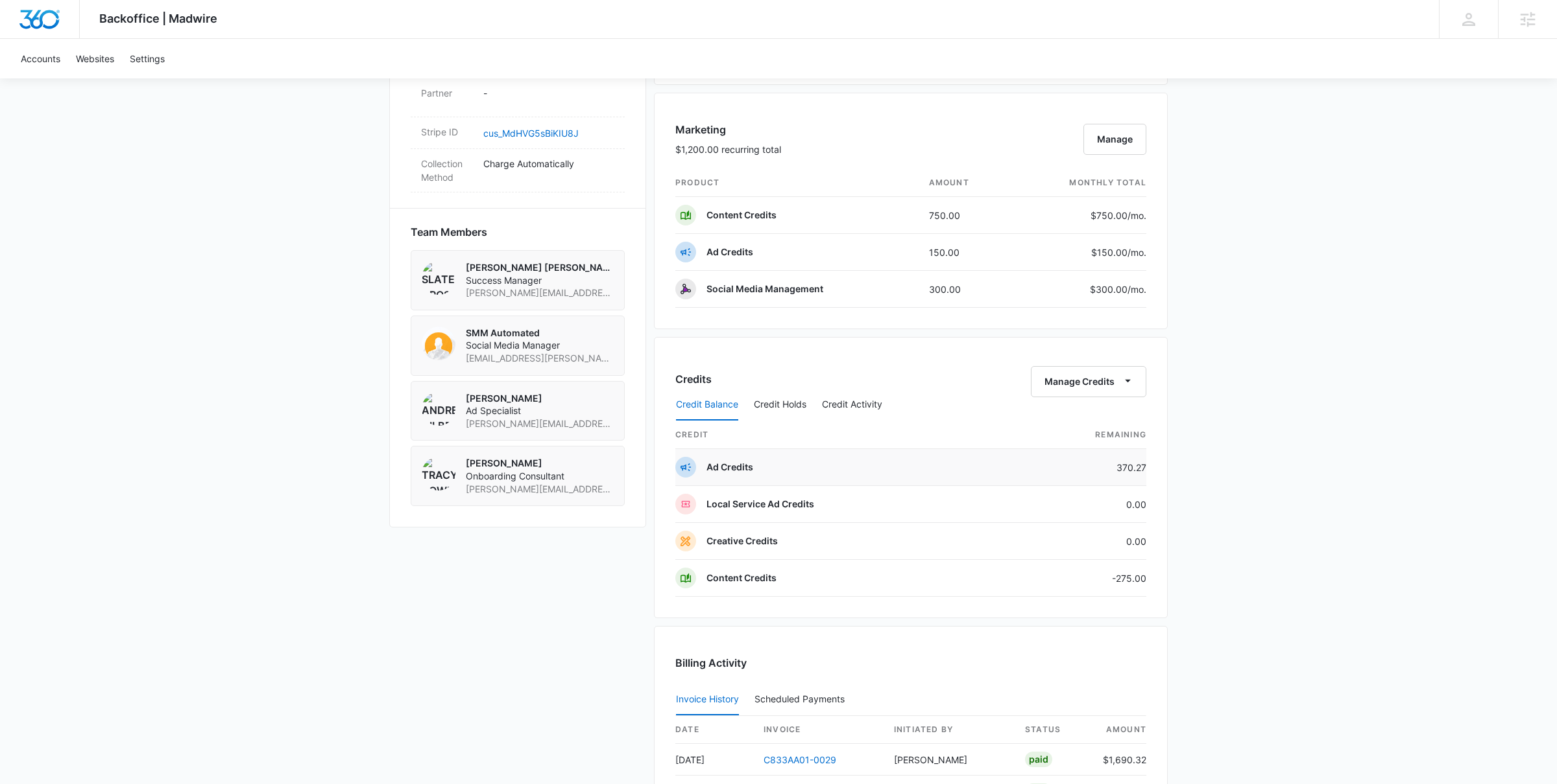
scroll to position [807, 0]
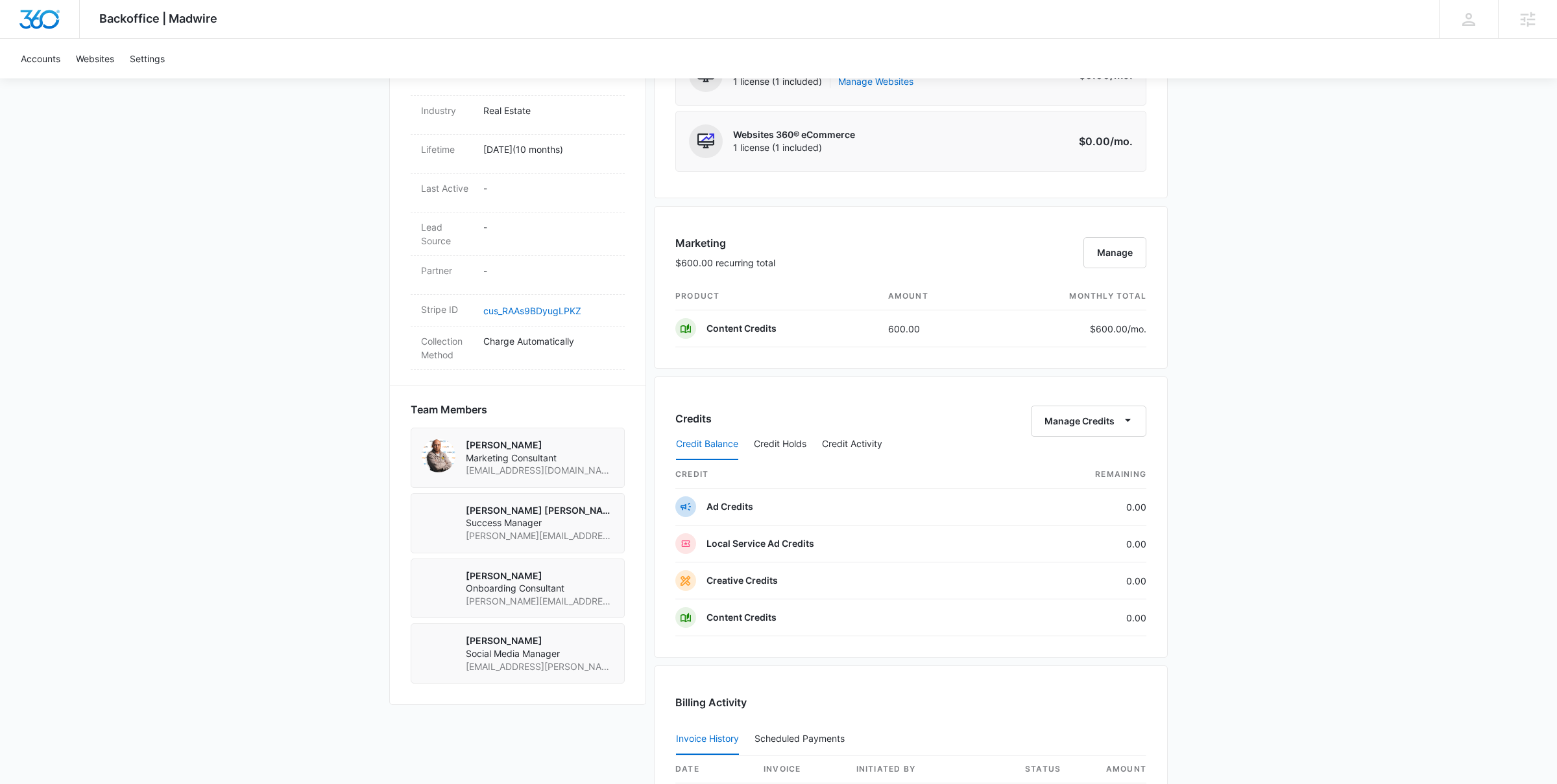
scroll to position [661, 0]
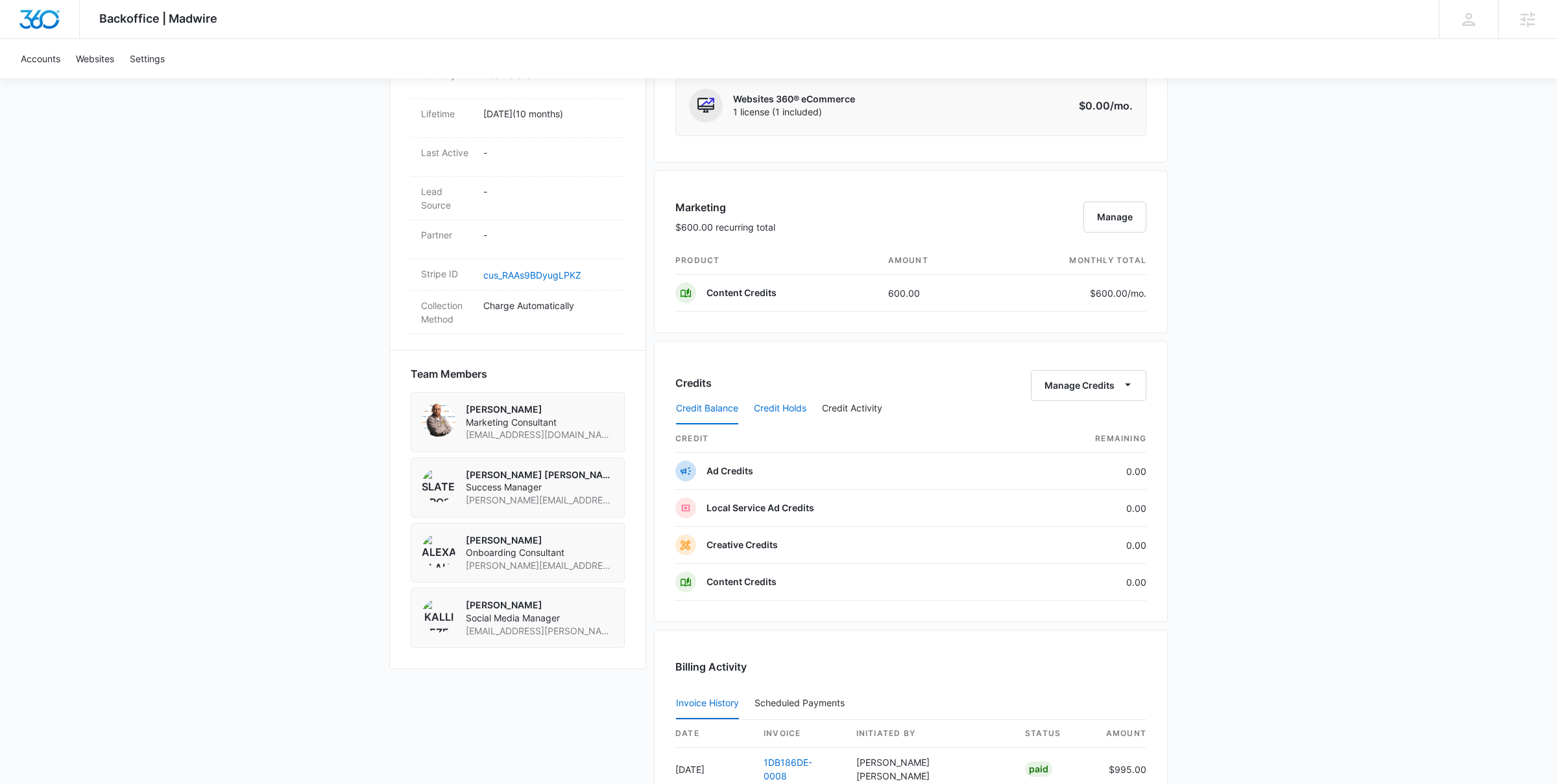
click at [787, 414] on button "Credit Holds" at bounding box center [779, 408] width 53 height 31
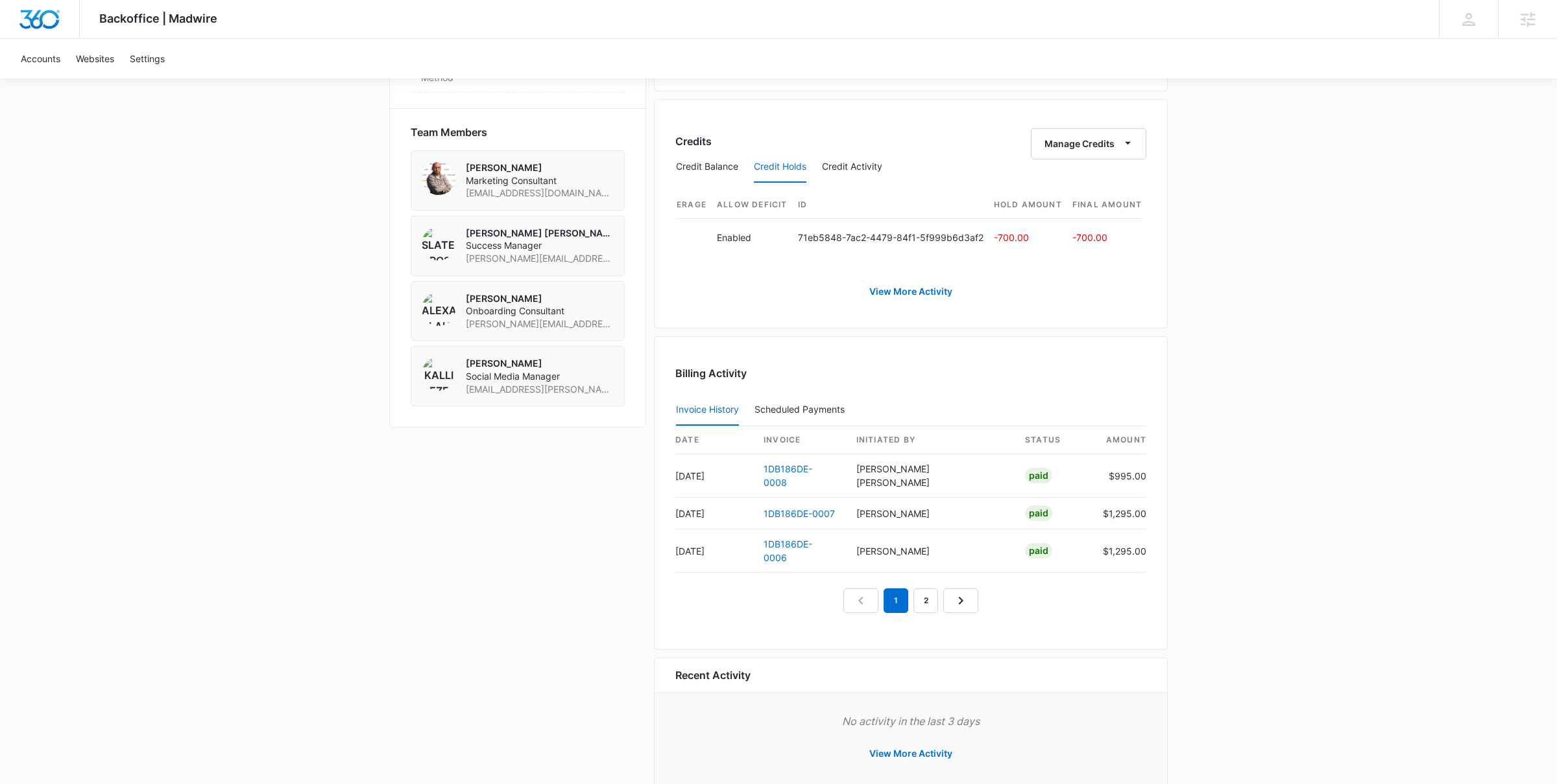
scroll to position [914, 0]
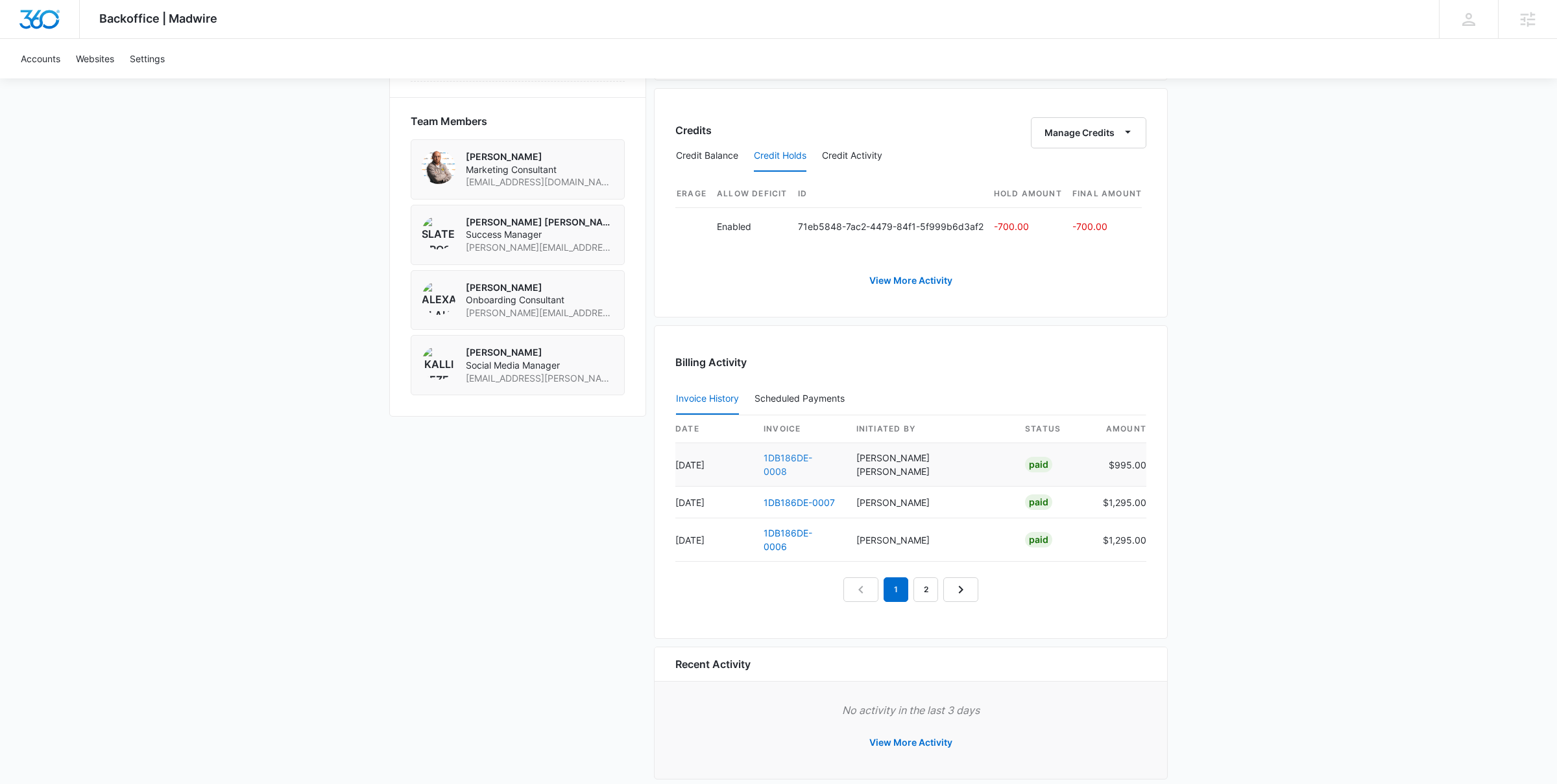
click at [794, 458] on link "1DB186DE-0008" at bounding box center [787, 465] width 49 height 25
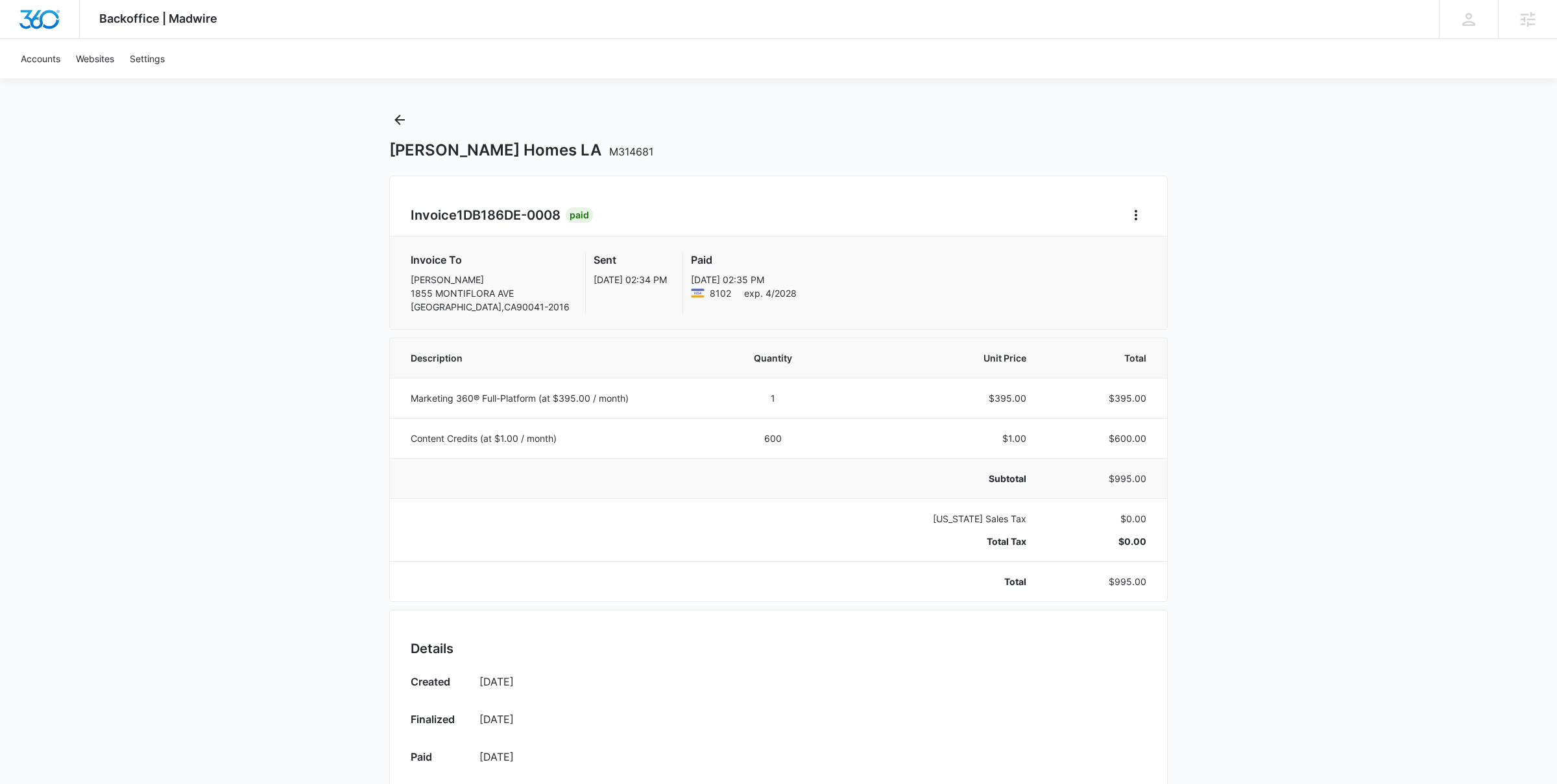
scroll to position [11, 0]
click at [403, 121] on icon "Back" at bounding box center [400, 120] width 16 height 16
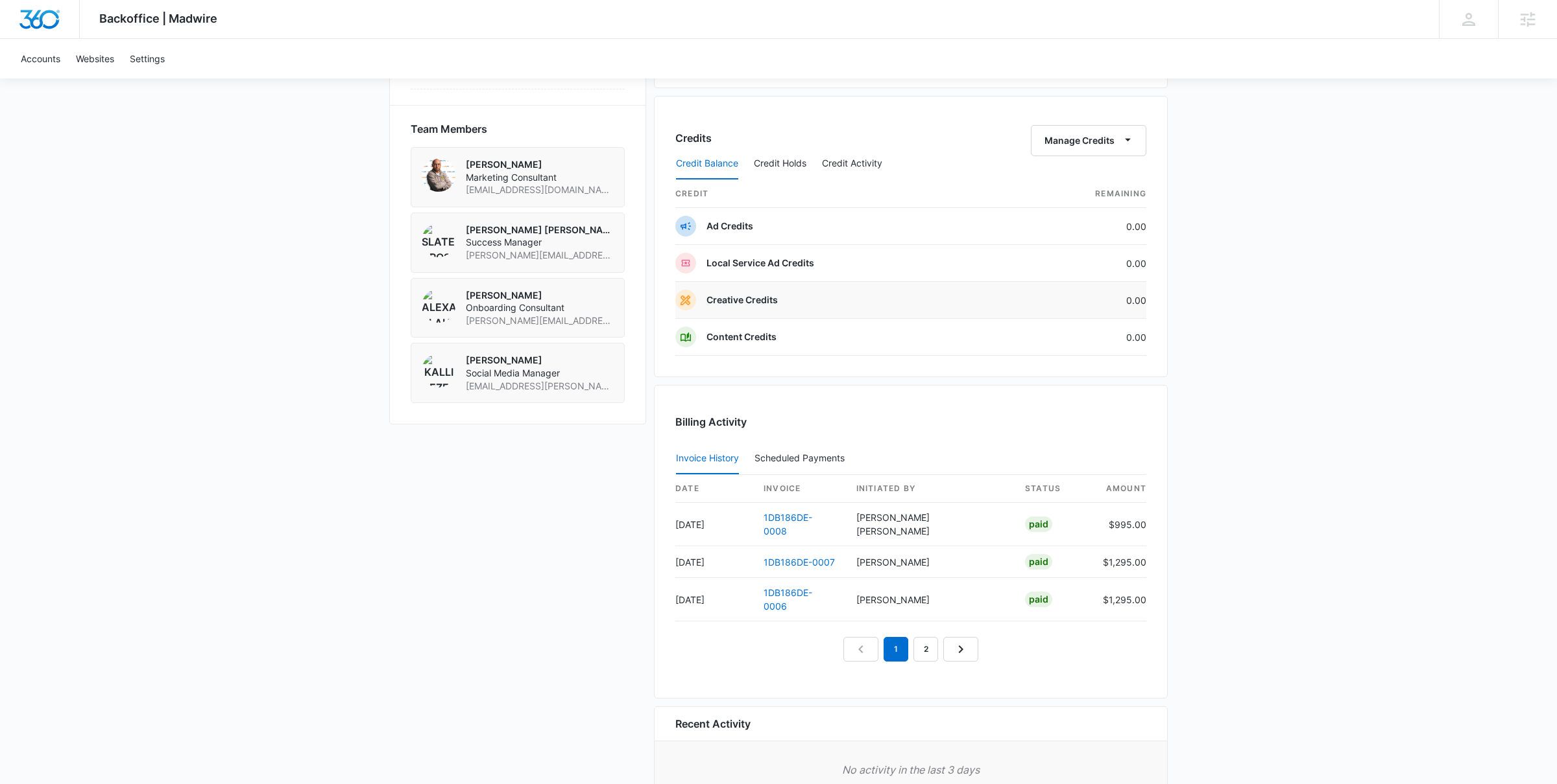
scroll to position [931, 0]
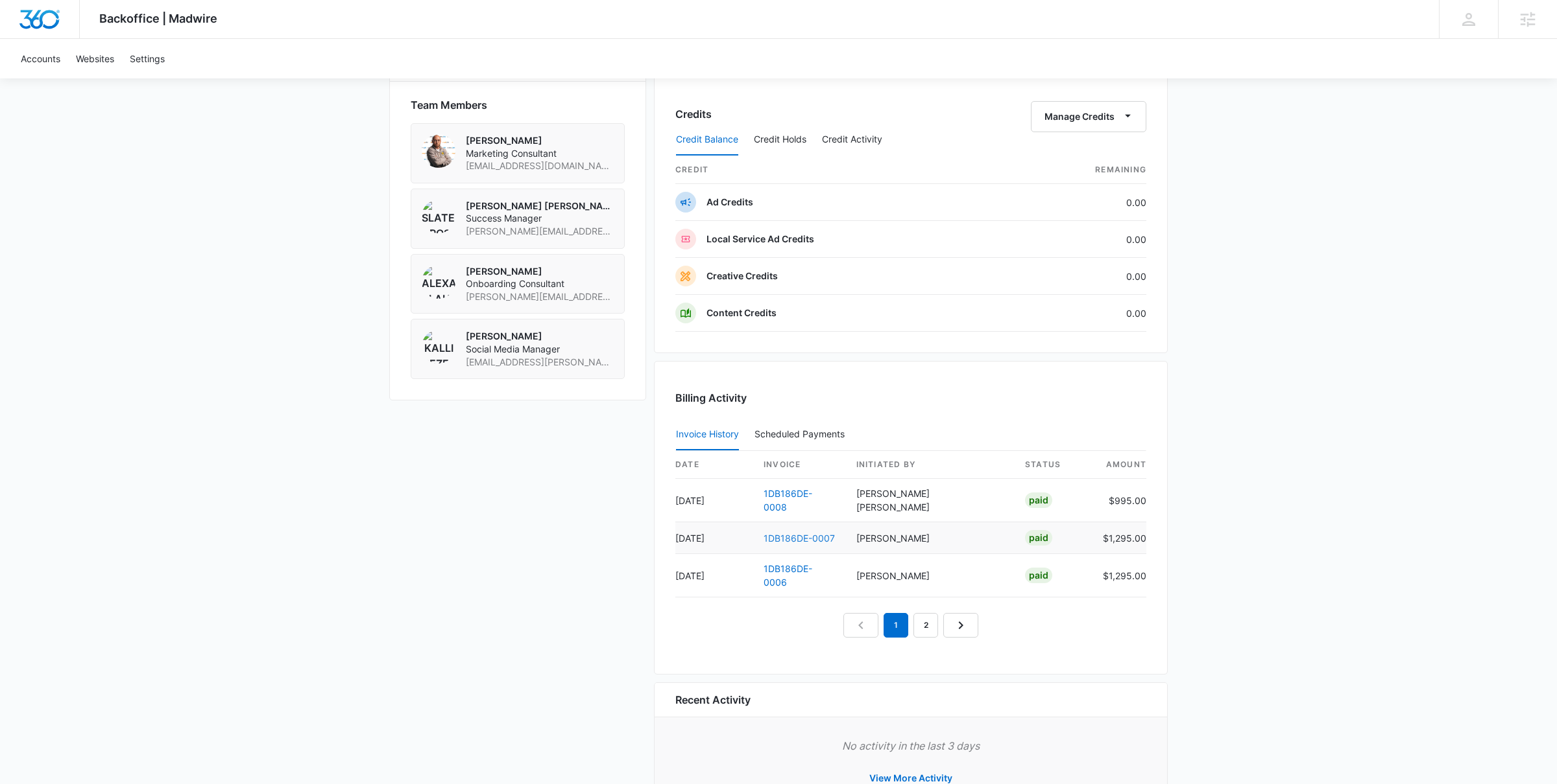
click at [812, 533] on link "1DB186DE-0007" at bounding box center [798, 538] width 71 height 11
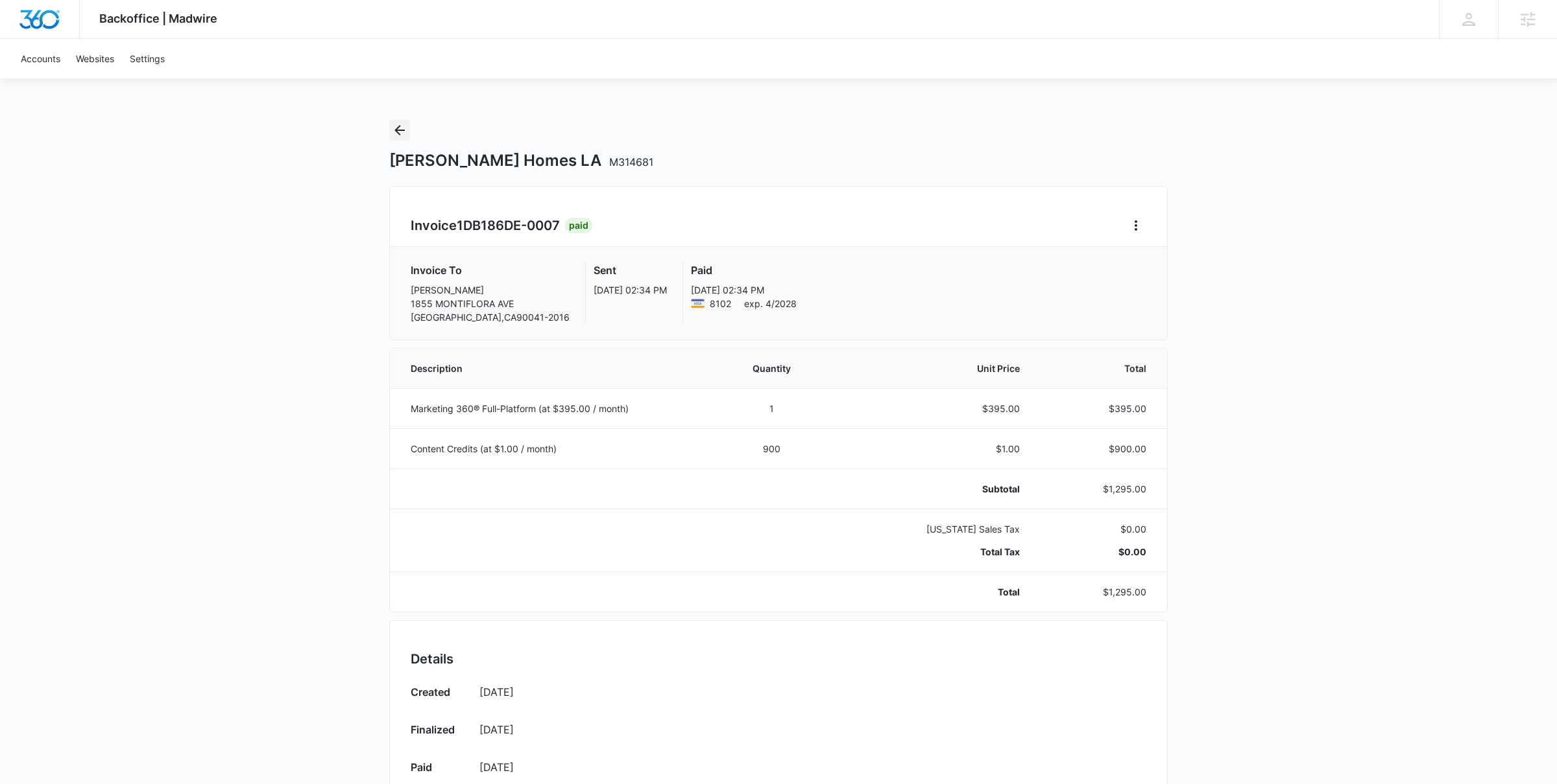
click at [400, 129] on icon "Back" at bounding box center [400, 131] width 16 height 16
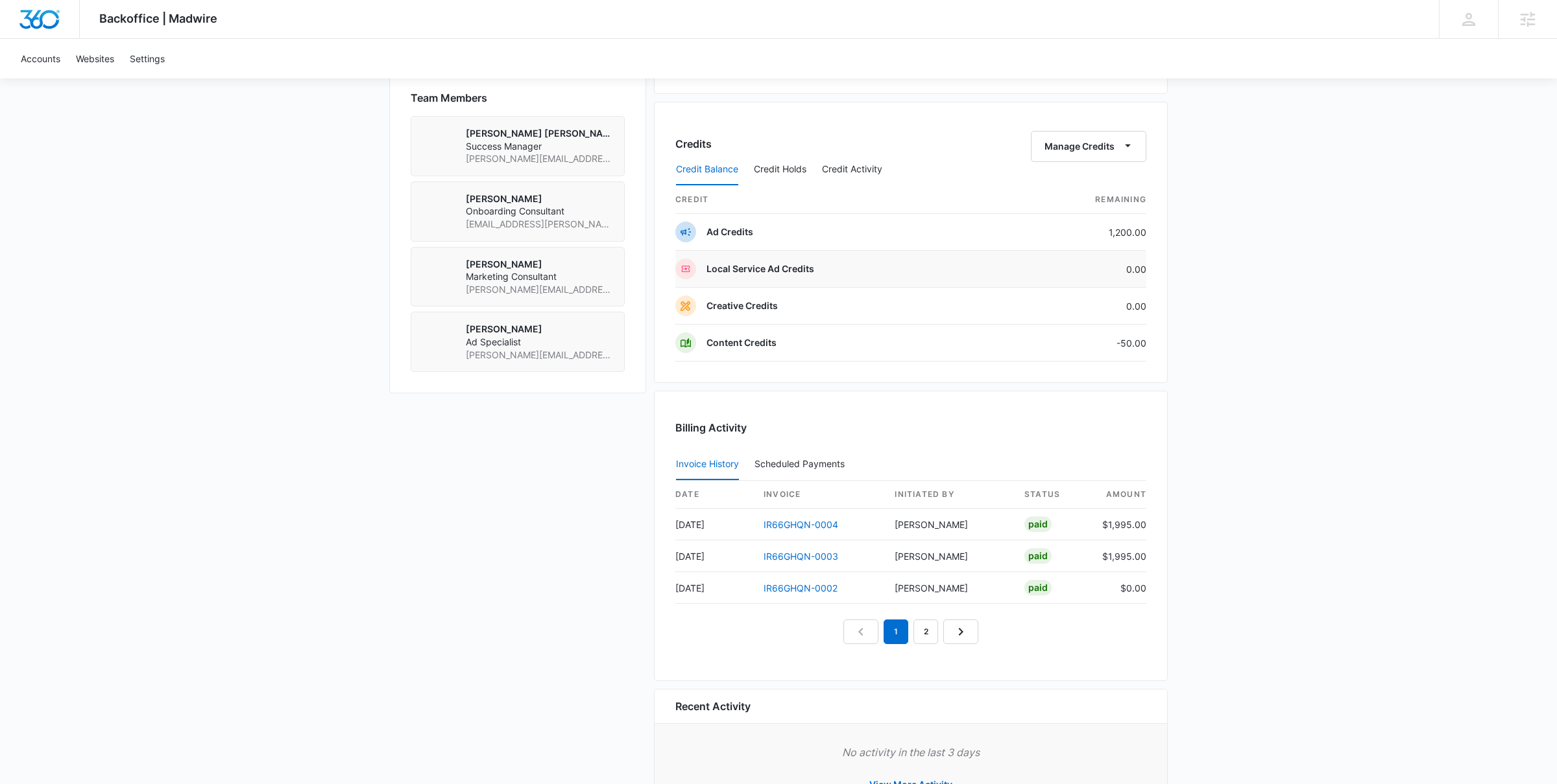
scroll to position [928, 0]
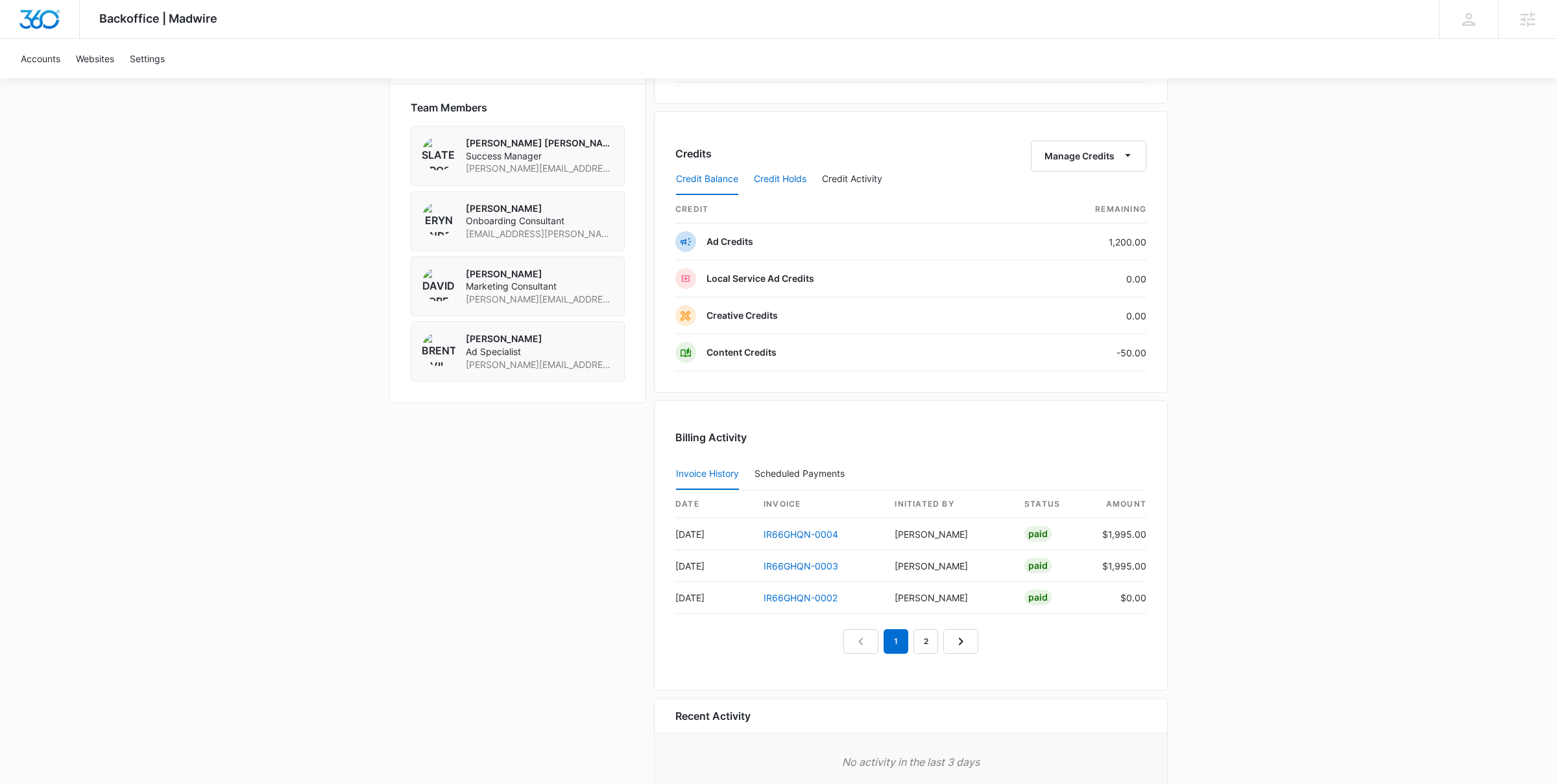
click at [794, 177] on button "Credit Holds" at bounding box center [779, 179] width 53 height 31
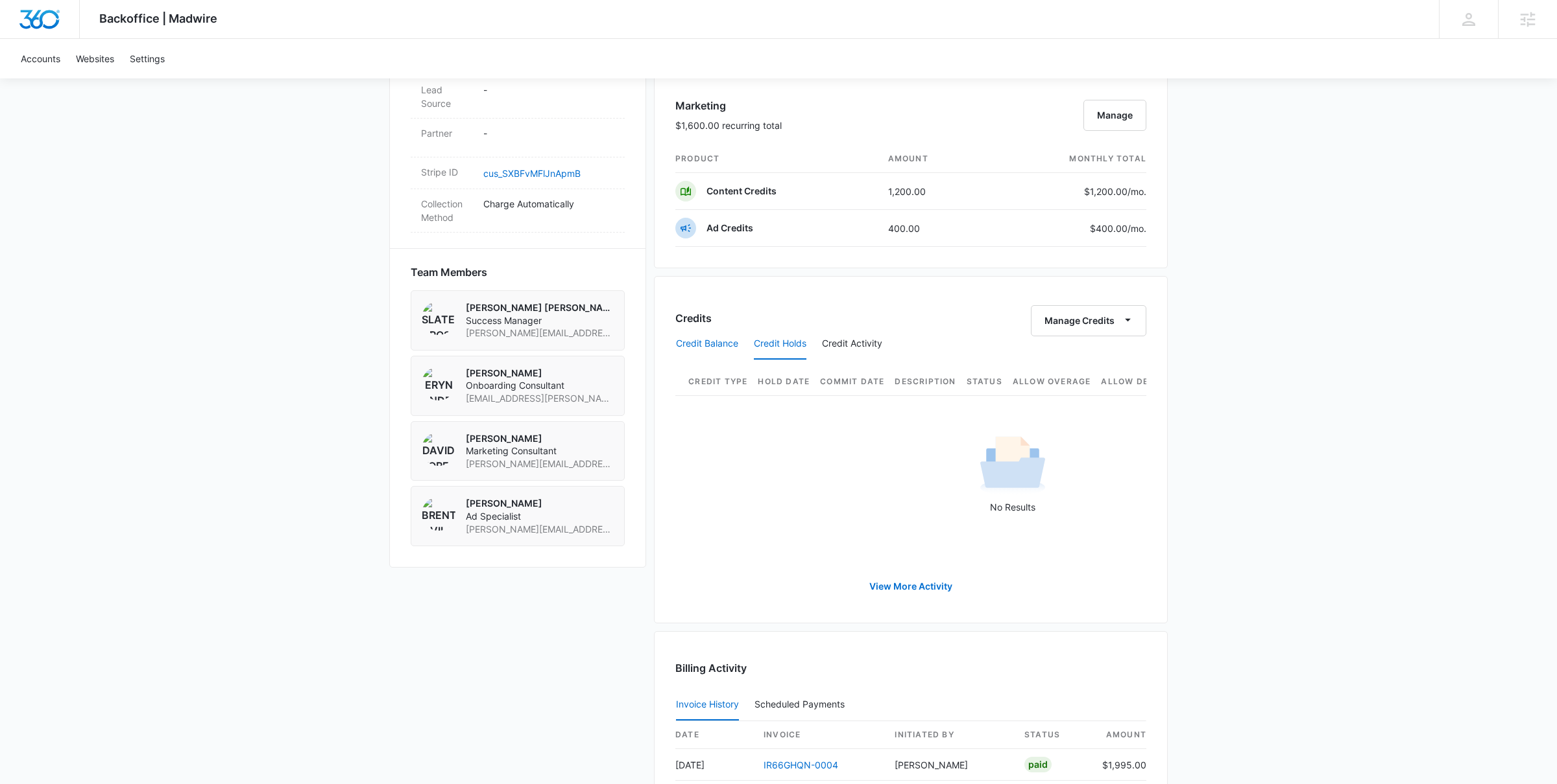
scroll to position [765, 0]
click at [714, 334] on button "Credit Balance" at bounding box center [707, 342] width 62 height 31
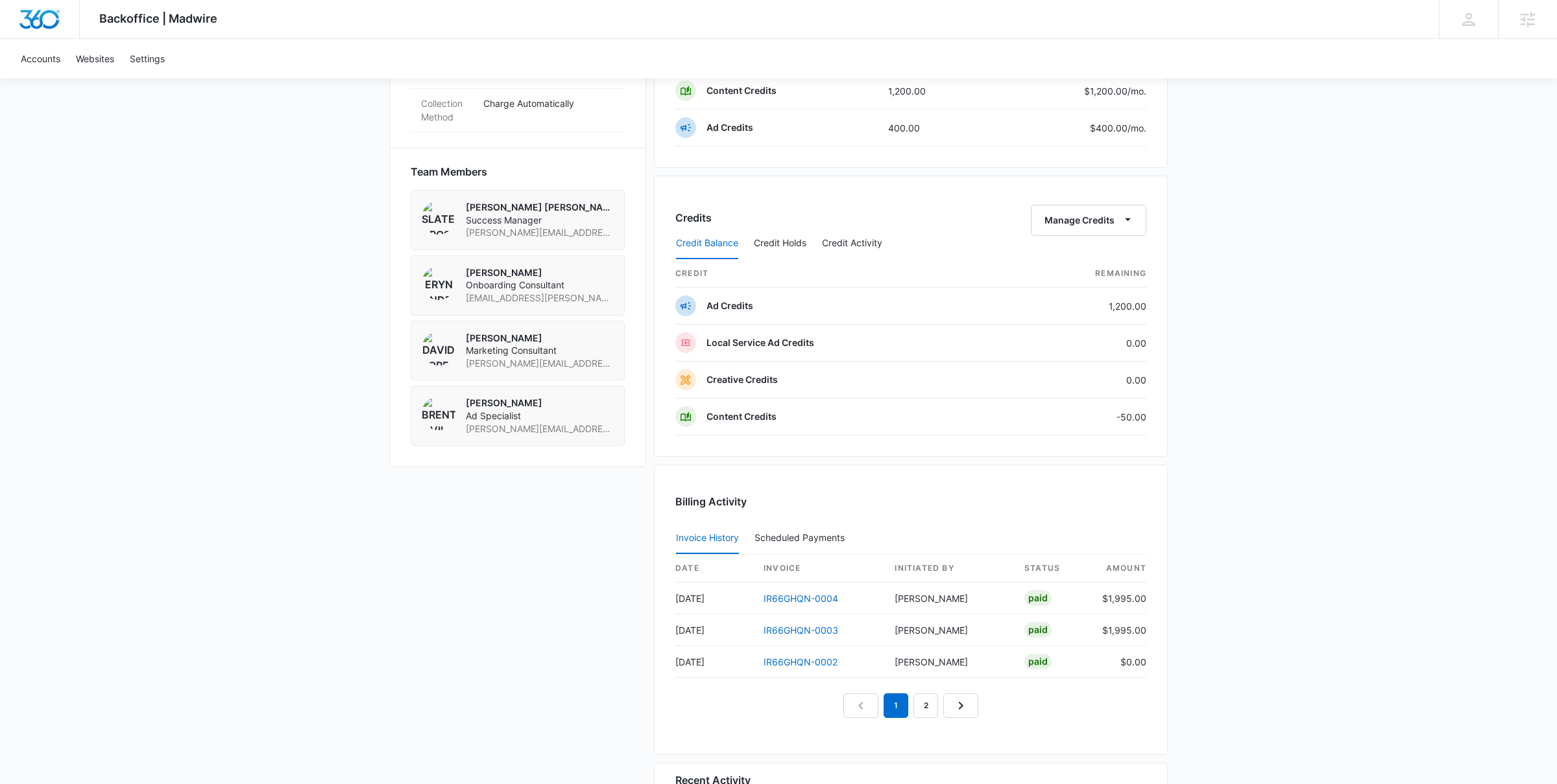
scroll to position [862, 0]
click at [835, 251] on button "Credit Activity" at bounding box center [851, 244] width 60 height 31
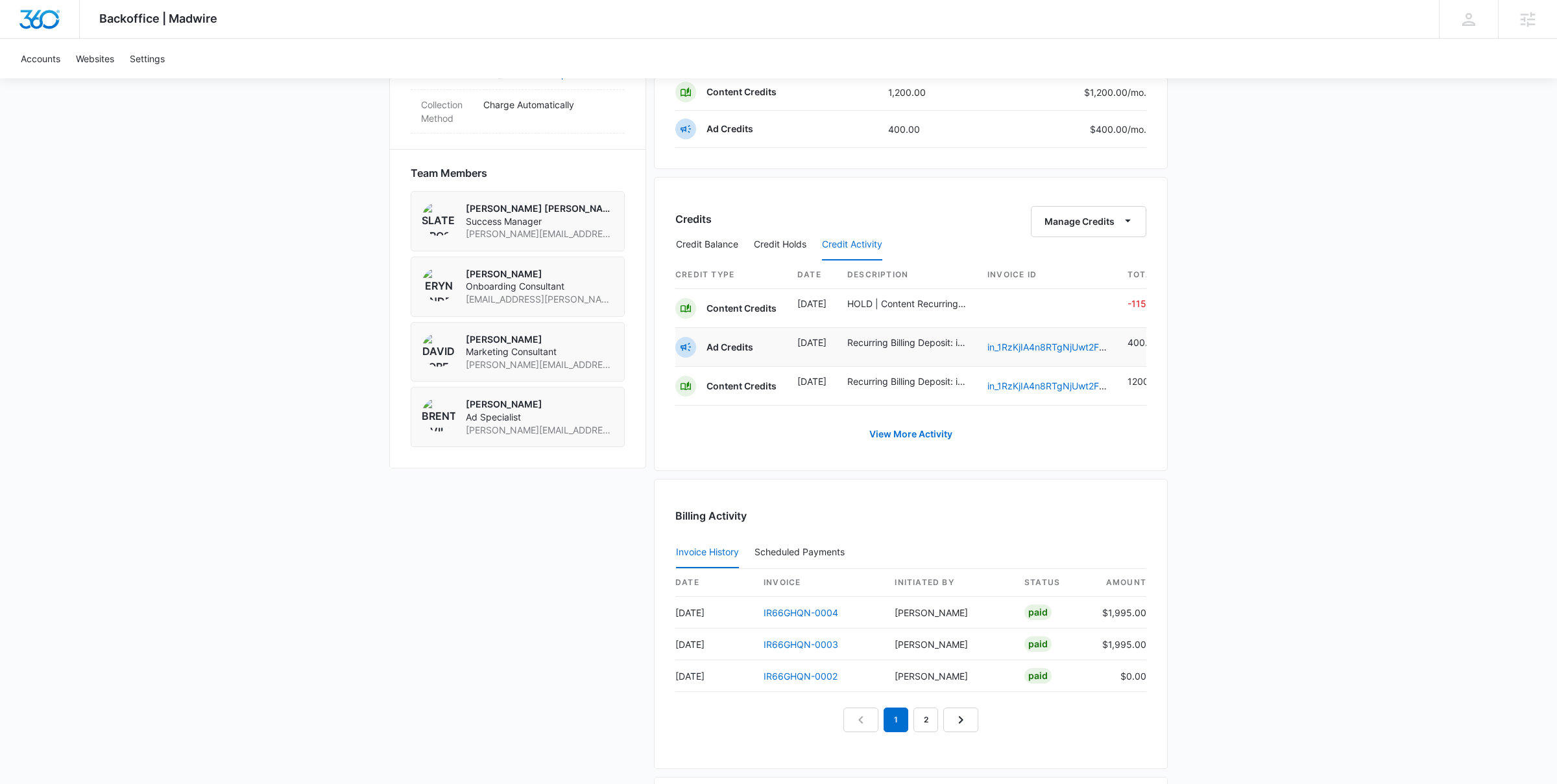
scroll to position [0, 20]
drag, startPoint x: 1098, startPoint y: 306, endPoint x: 1142, endPoint y: 305, distance: 44.0
type textarea "-1150.0"
click at [1142, 305] on td "-1150.00" at bounding box center [1121, 308] width 49 height 39
click at [1254, 309] on div "Backoffice | Madwire Apps Settings [PERSON_NAME] [PERSON_NAME][EMAIL_ADDRESS][P…" at bounding box center [778, 37] width 1557 height 1796
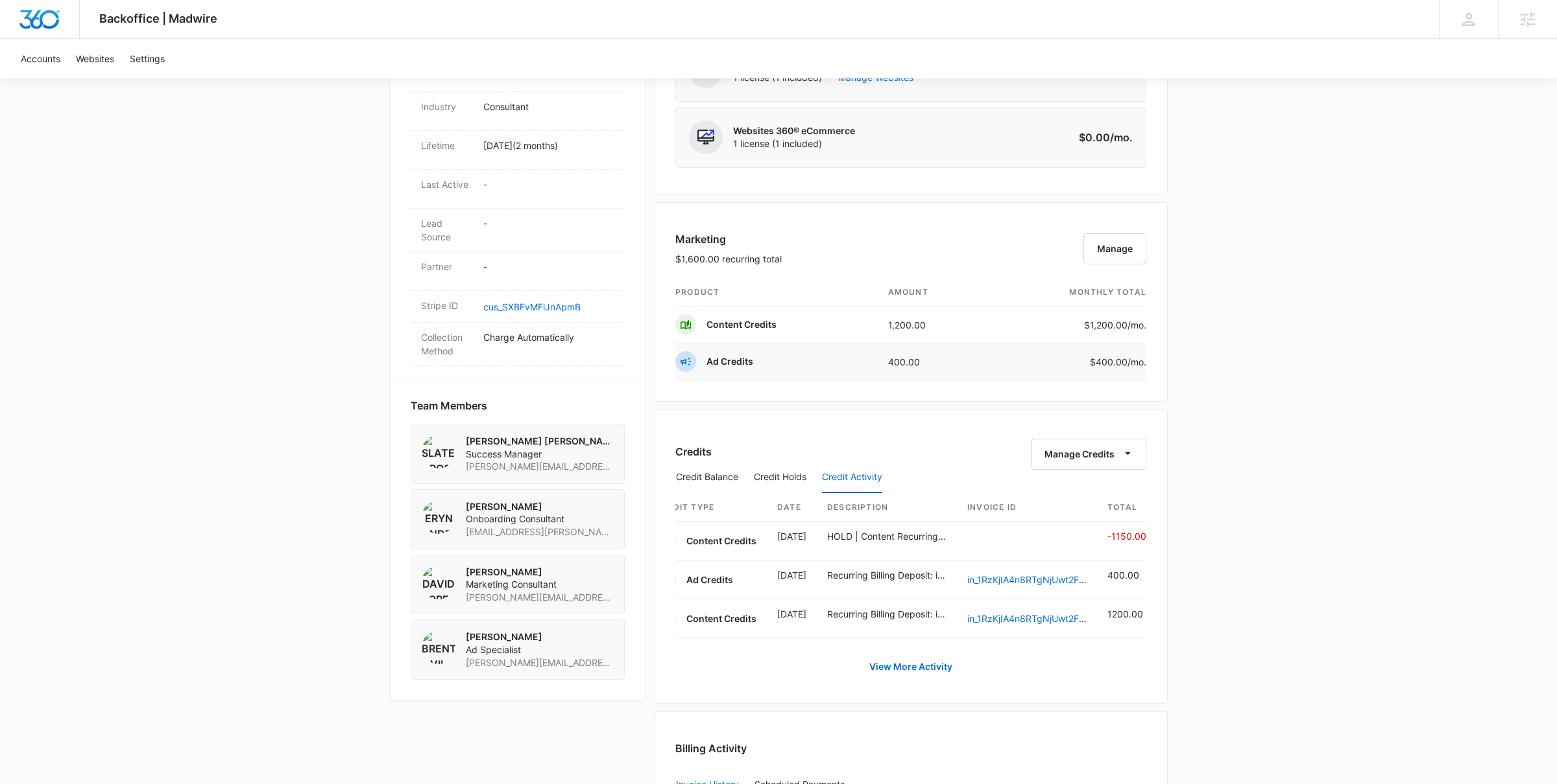
scroll to position [628, 0]
drag, startPoint x: 872, startPoint y: 327, endPoint x: 991, endPoint y: 334, distance: 119.2
click at [991, 334] on tr "Content Credits 1,200.00 $1,200.00 /mo." at bounding box center [910, 325] width 471 height 37
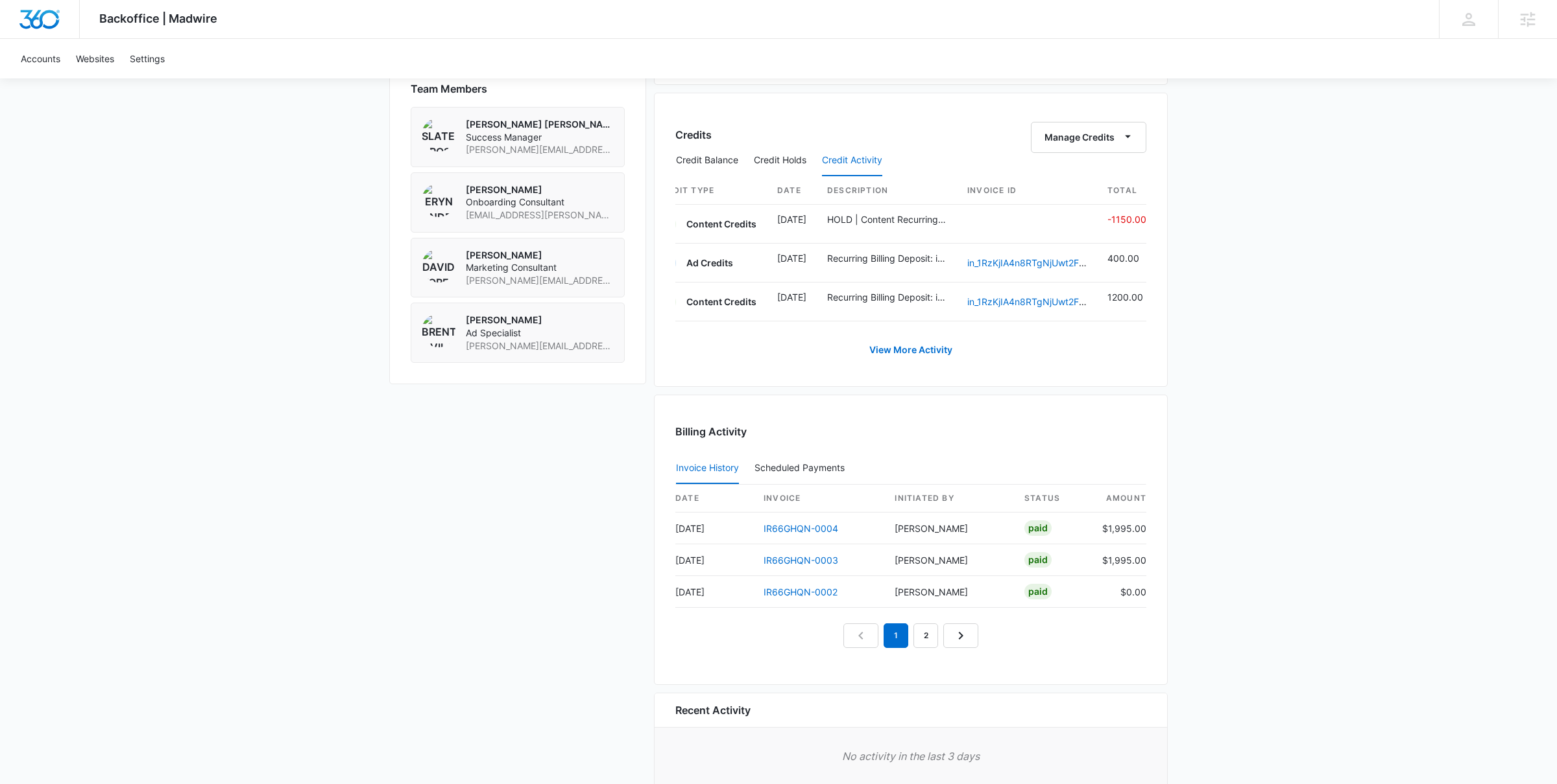
scroll to position [1016, 0]
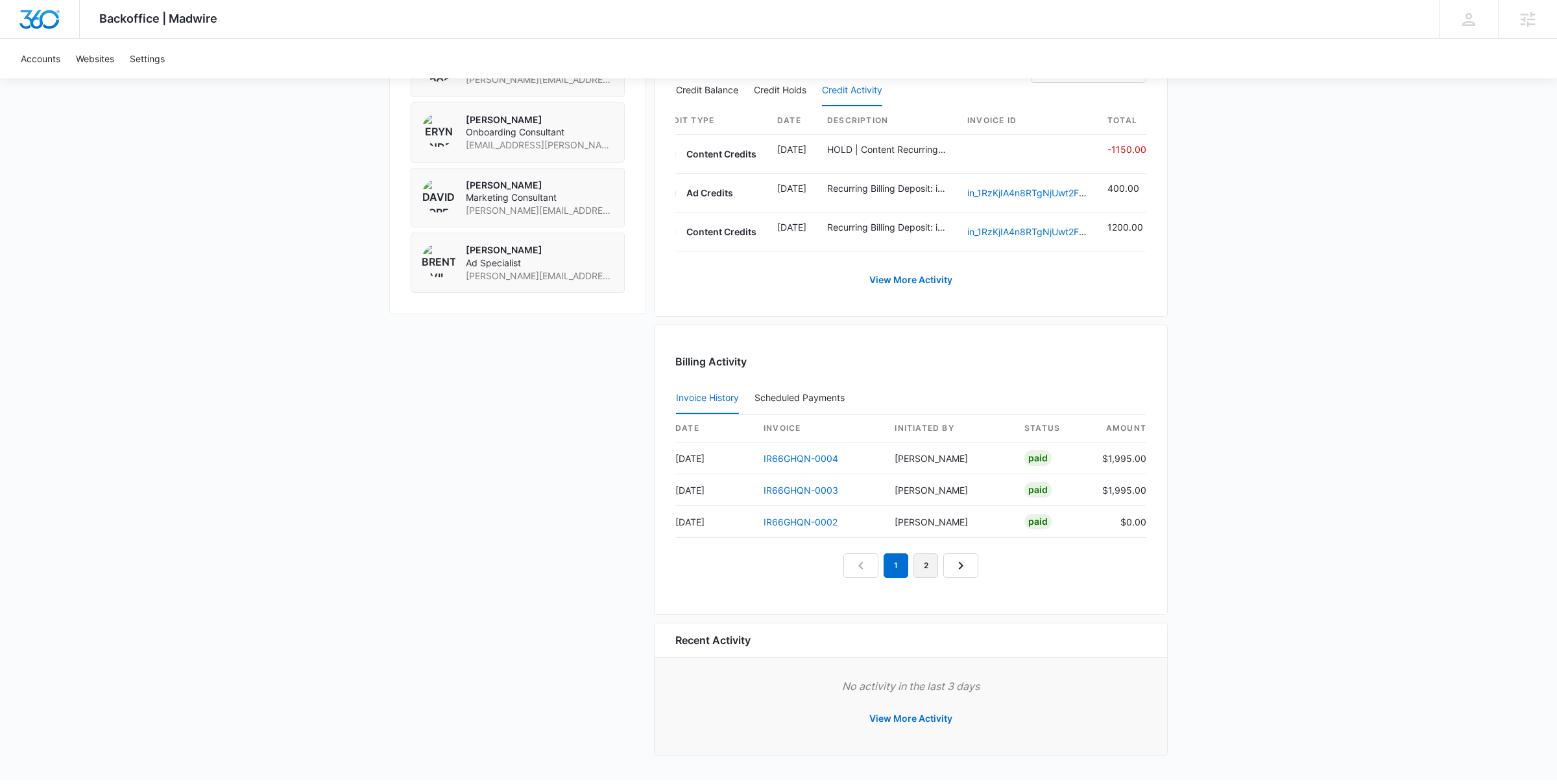
click at [918, 570] on link "2" at bounding box center [925, 566] width 25 height 25
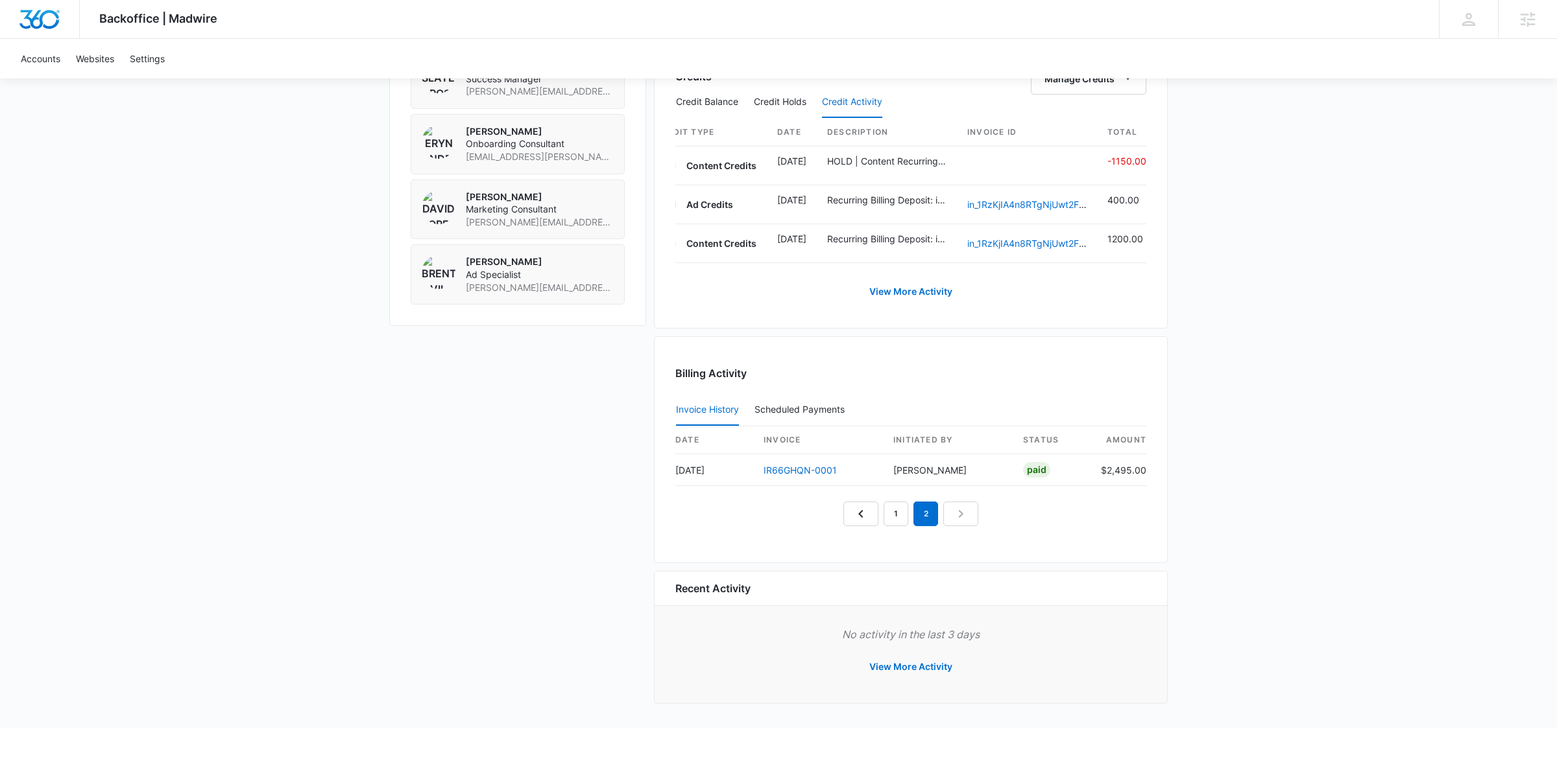
scroll to position [953, 0]
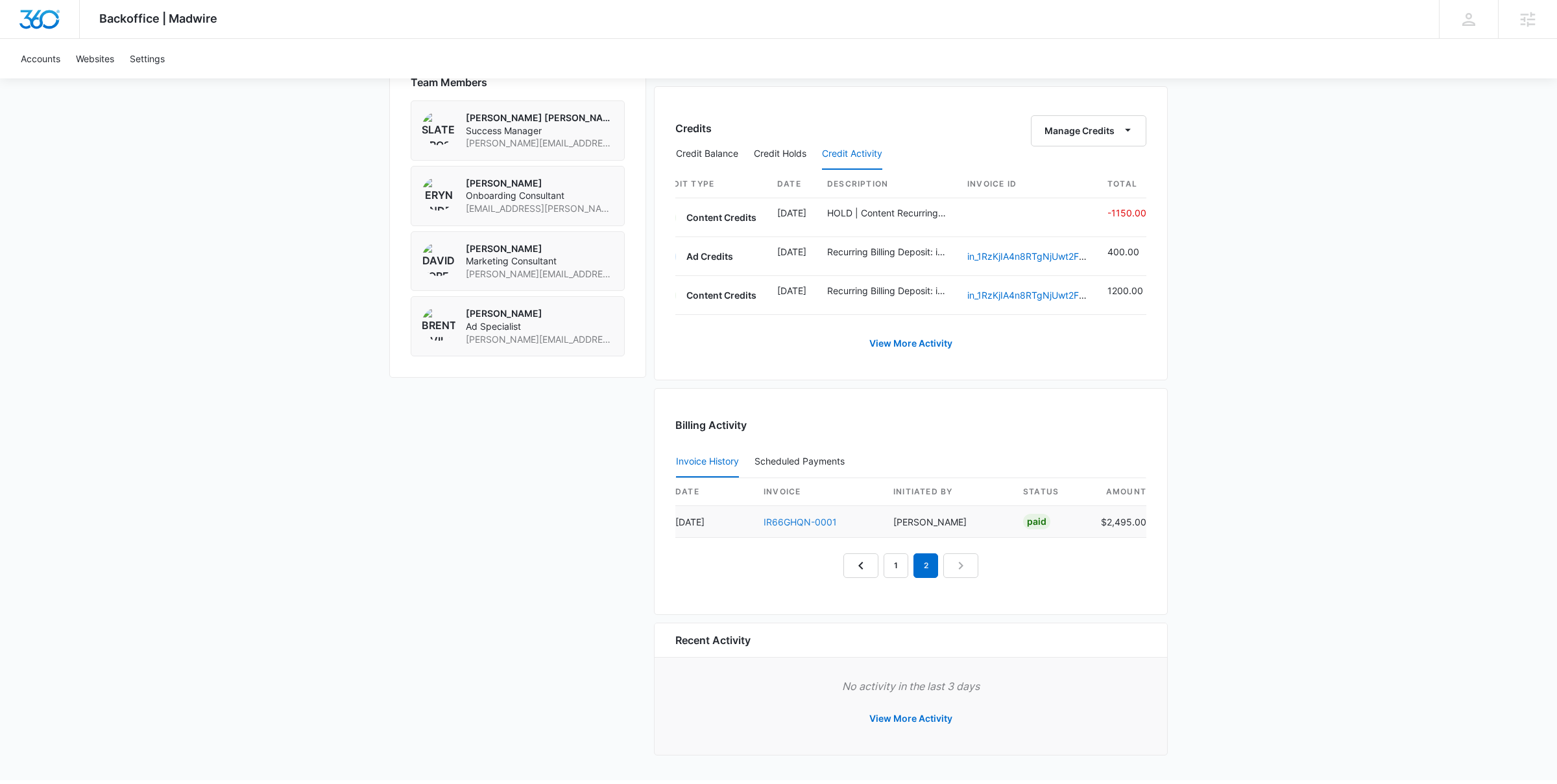
click at [805, 527] on link "IR66GHQN-0001" at bounding box center [799, 522] width 73 height 11
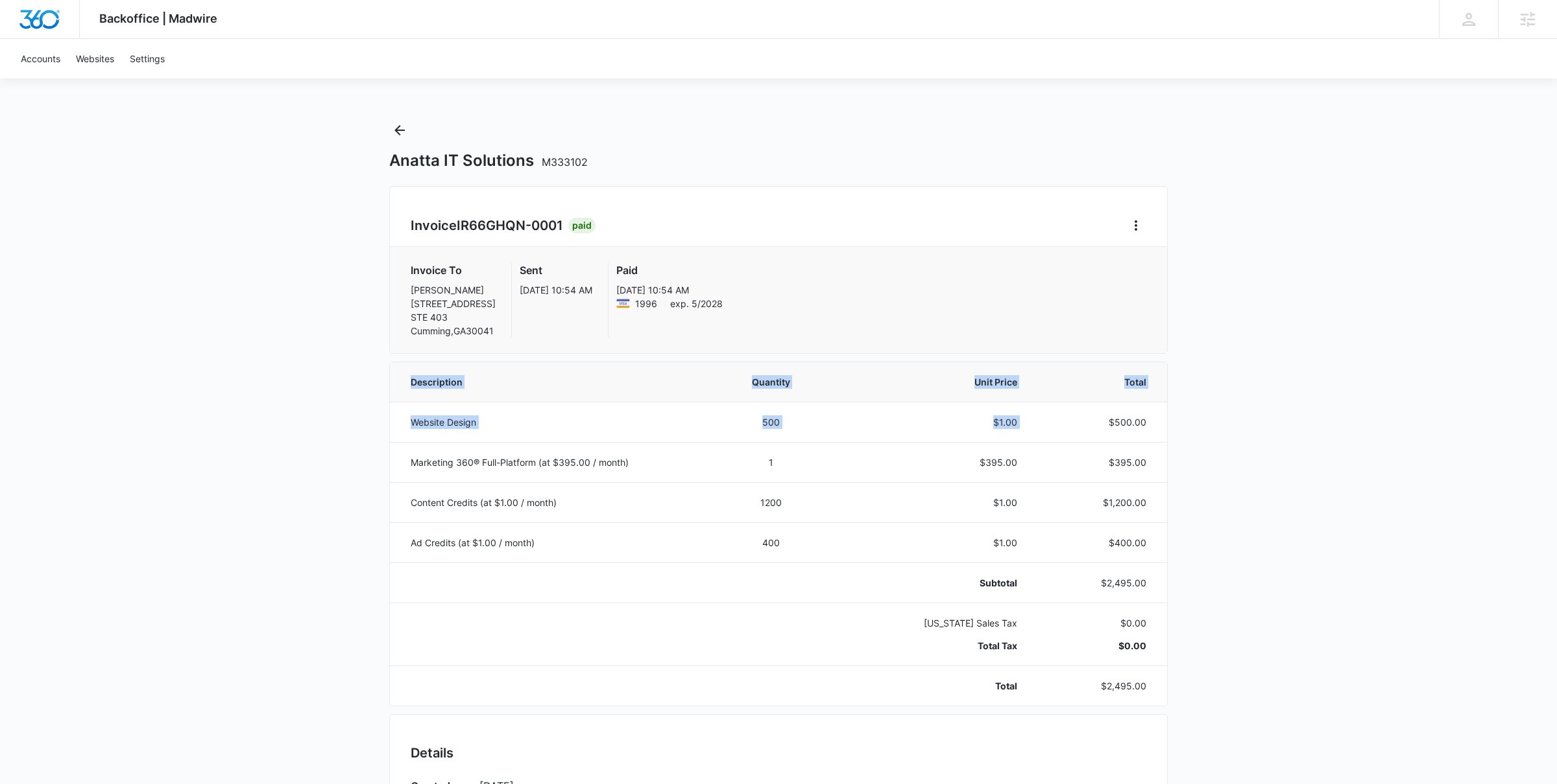
drag, startPoint x: 1101, startPoint y: 418, endPoint x: 1226, endPoint y: 416, distance: 125.0
click at [1226, 416] on div "Backoffice | Madwire Apps Settings [PERSON_NAME] [PERSON_NAME][EMAIL_ADDRESS][P…" at bounding box center [778, 672] width 1557 height 1345
click at [1225, 417] on div "Backoffice | Madwire Apps Settings [PERSON_NAME] [PERSON_NAME][EMAIL_ADDRESS][P…" at bounding box center [778, 672] width 1557 height 1345
click at [393, 135] on icon "Back" at bounding box center [400, 131] width 16 height 16
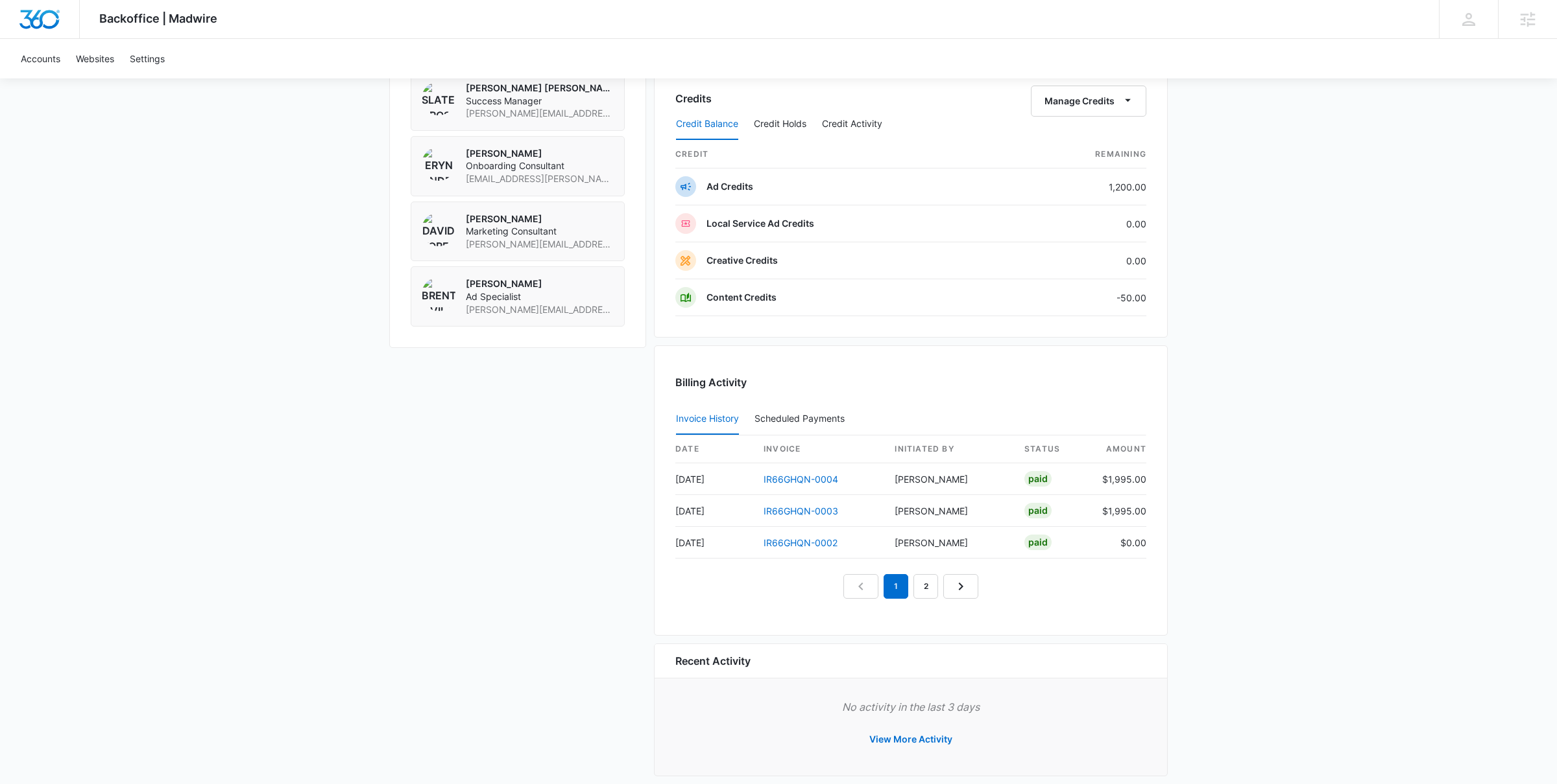
scroll to position [1003, 0]
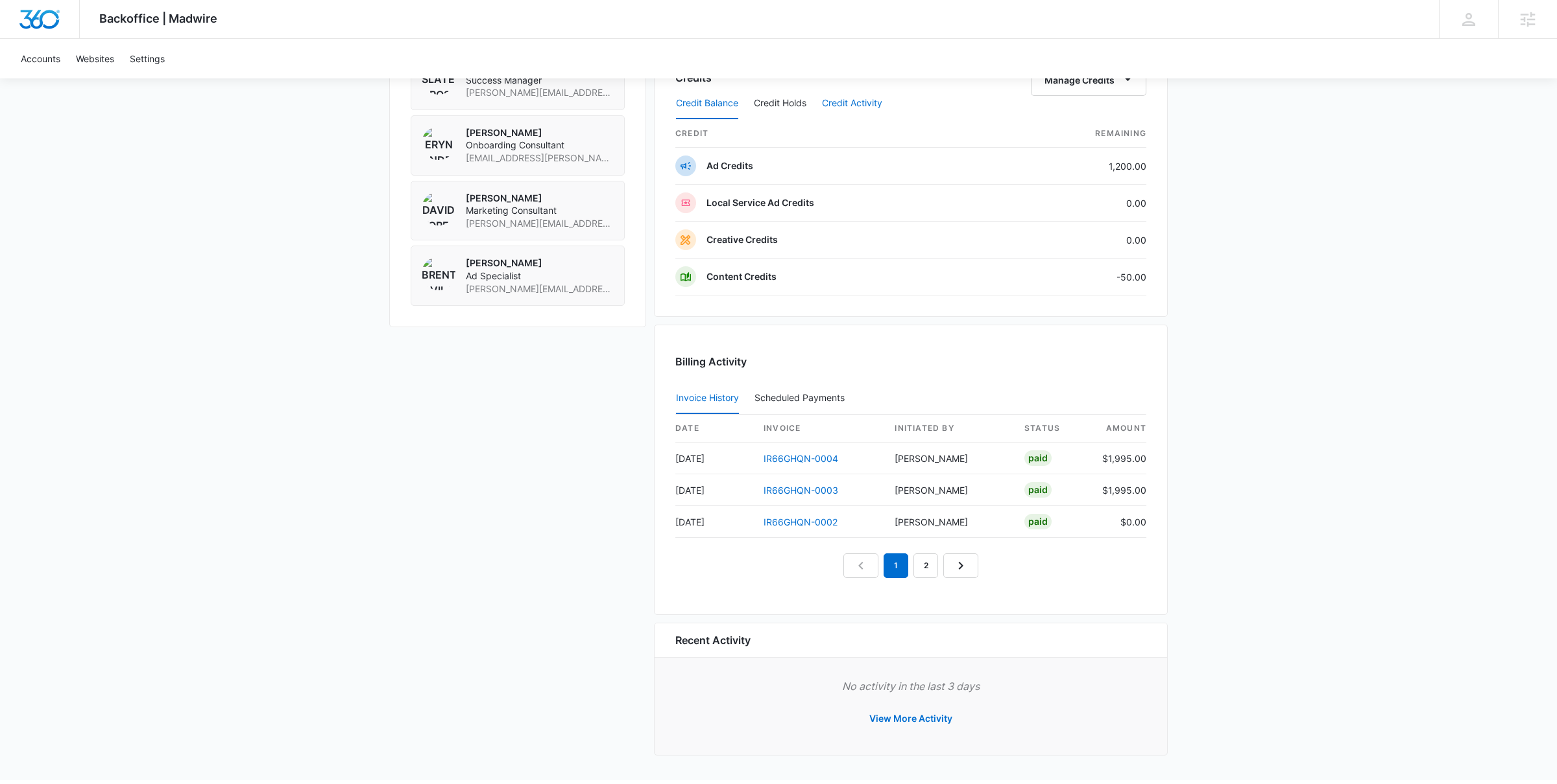
click at [845, 113] on button "Credit Activity" at bounding box center [851, 103] width 60 height 31
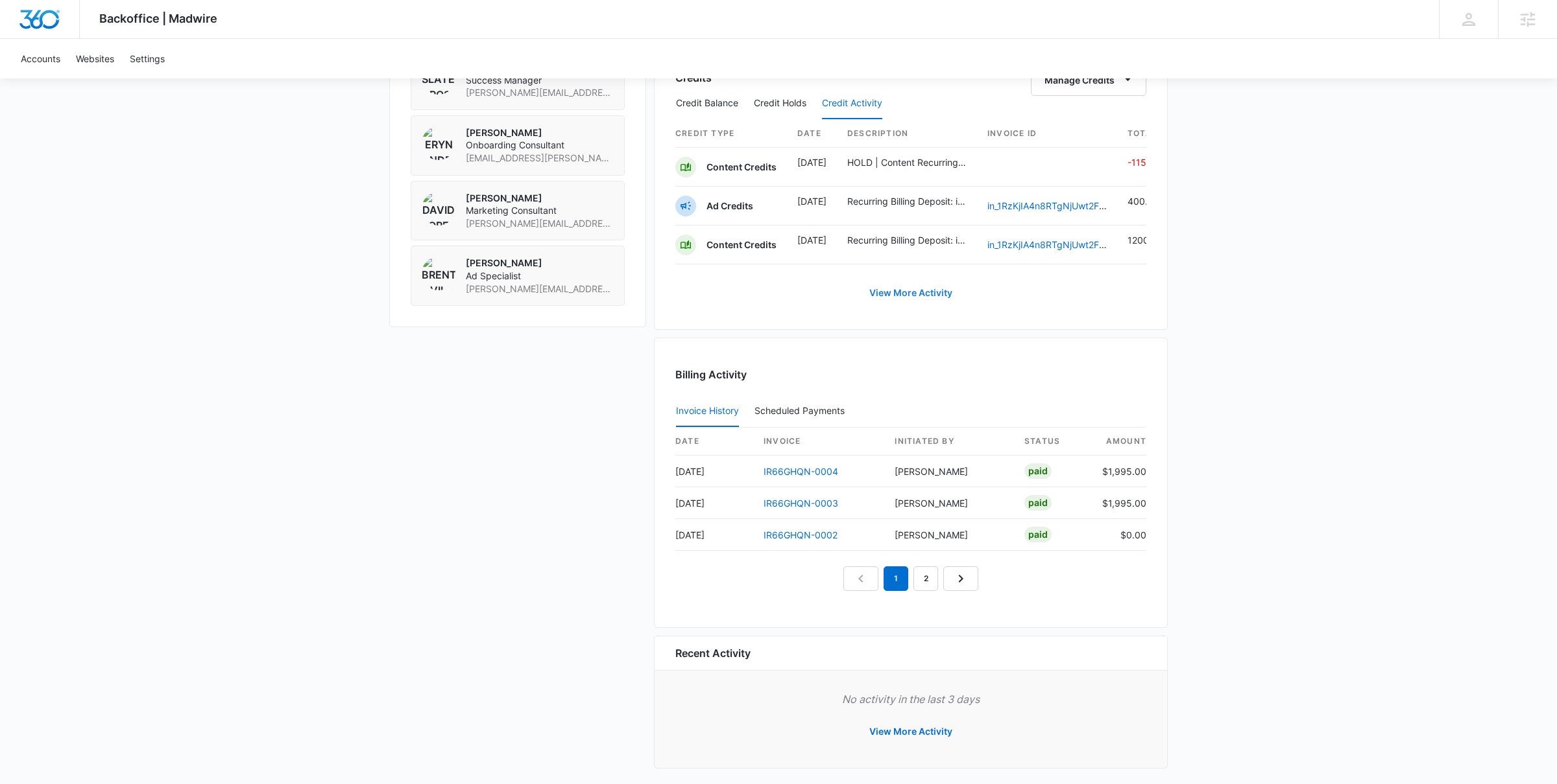
scroll to position [1009, 0]
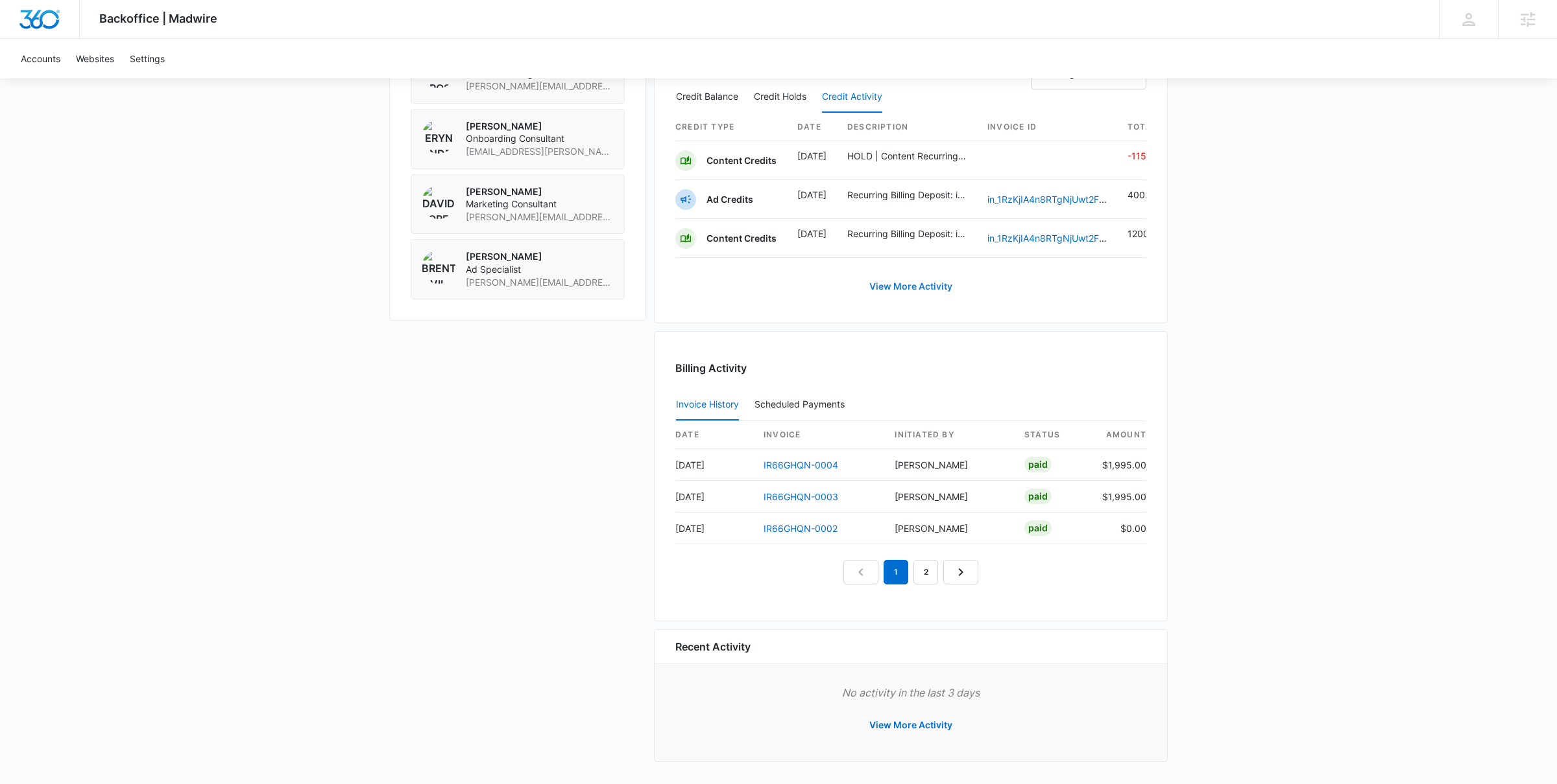
click at [894, 288] on link "View More Activity" at bounding box center [910, 286] width 109 height 31
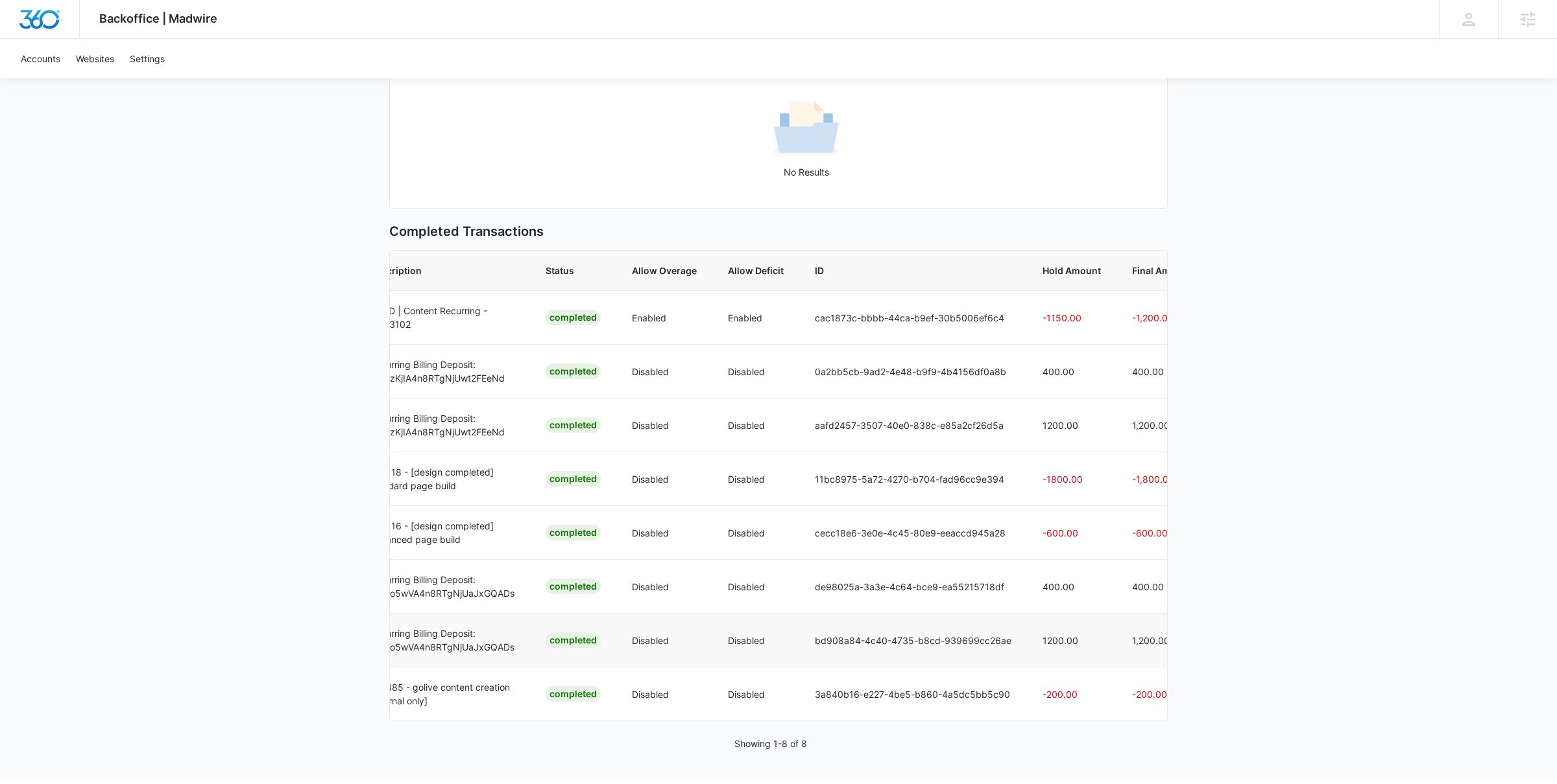
scroll to position [0, 425]
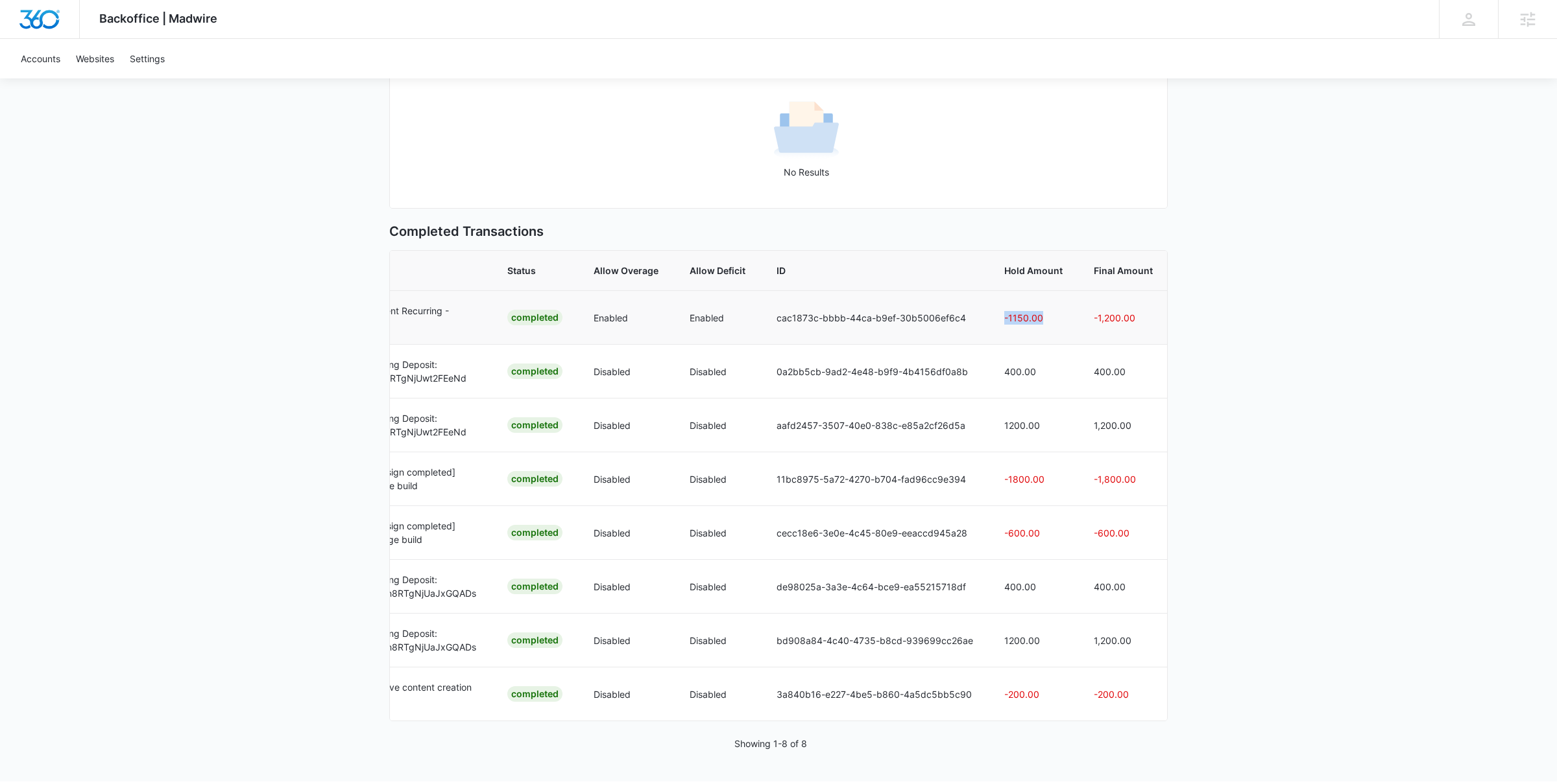
drag, startPoint x: 994, startPoint y: 319, endPoint x: 1048, endPoint y: 320, distance: 54.0
click at [1048, 320] on td "-1150.00" at bounding box center [1033, 317] width 90 height 54
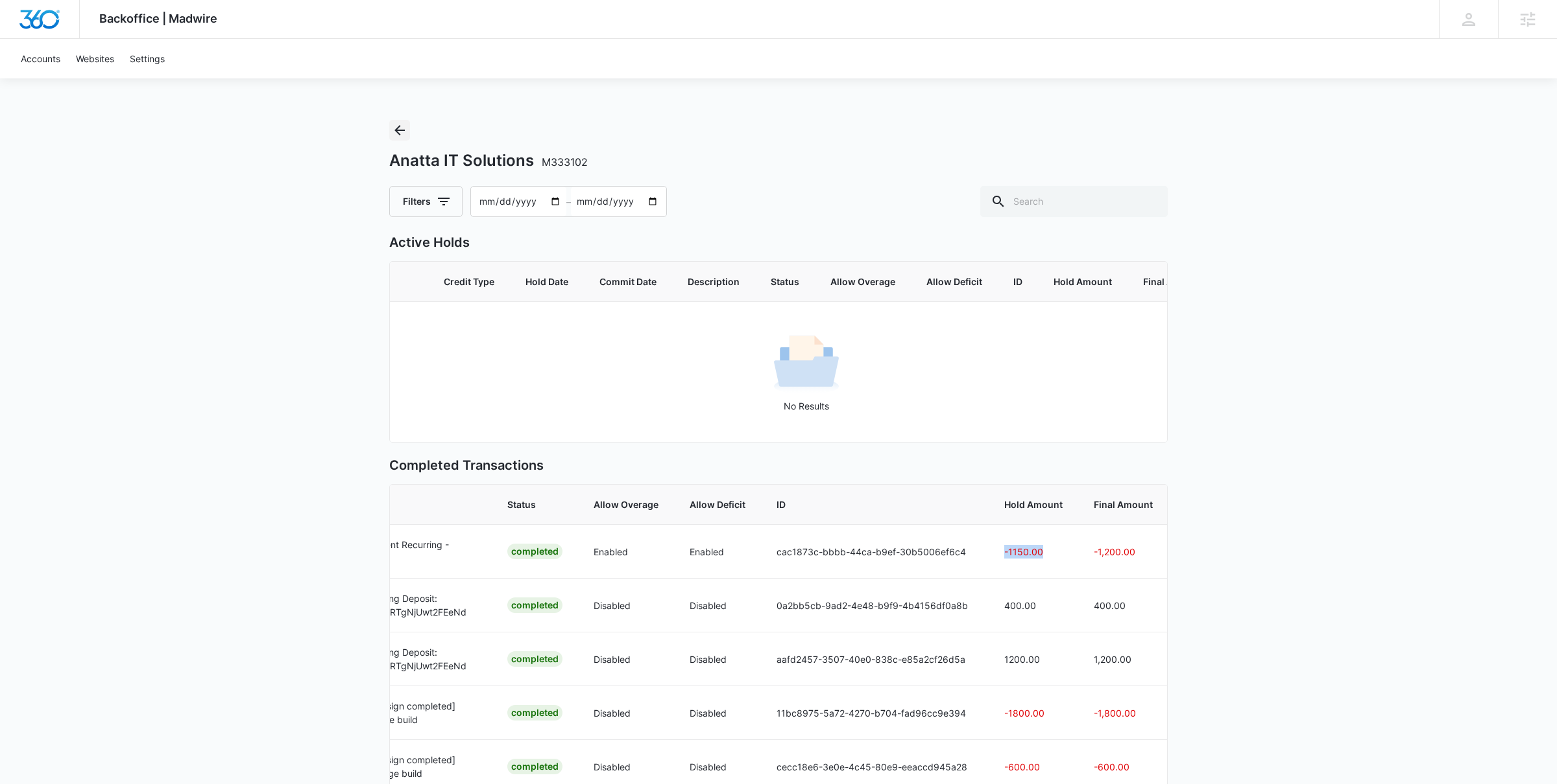
click at [405, 131] on icon "Back" at bounding box center [400, 131] width 16 height 16
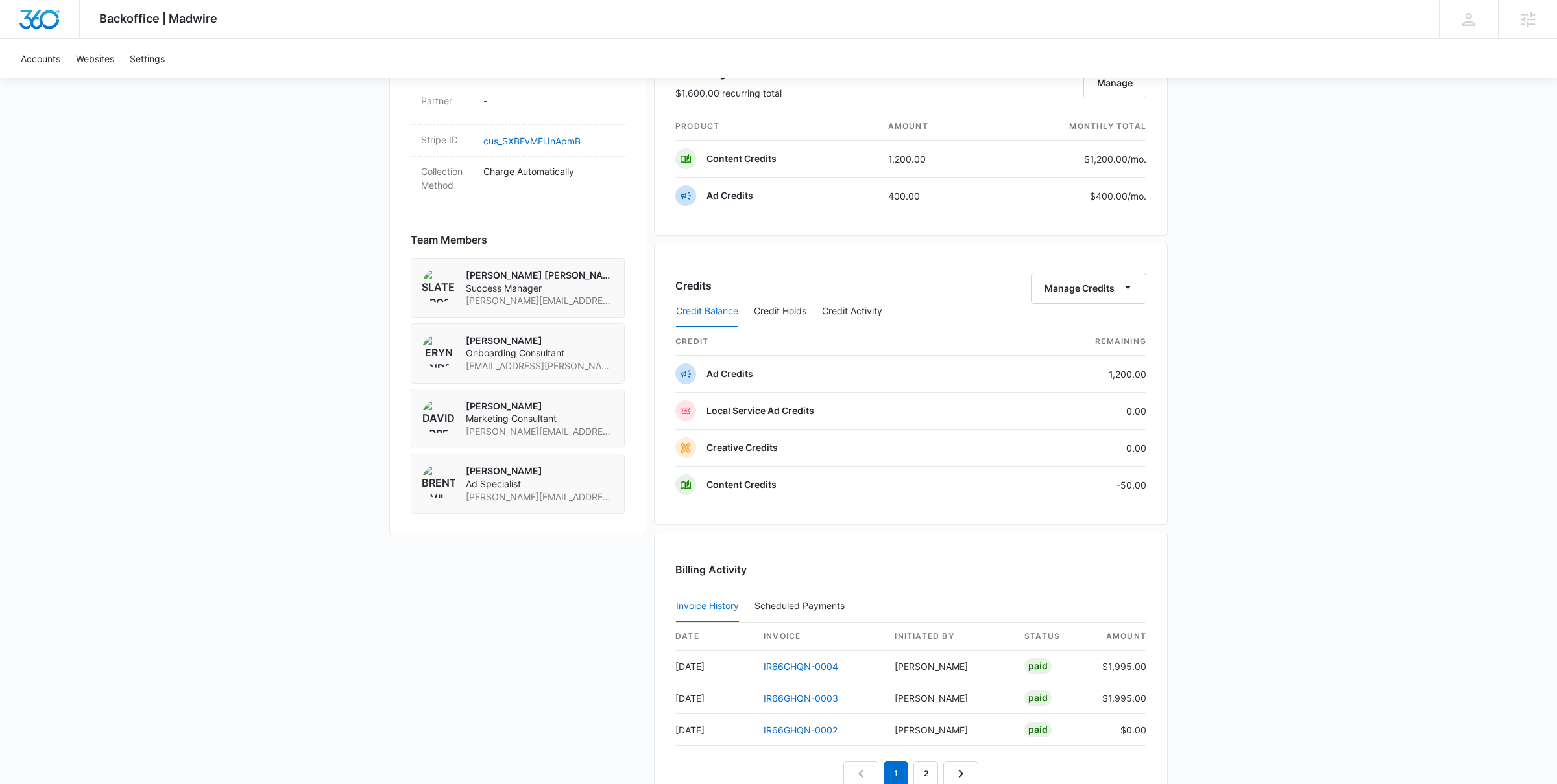
scroll to position [1003, 0]
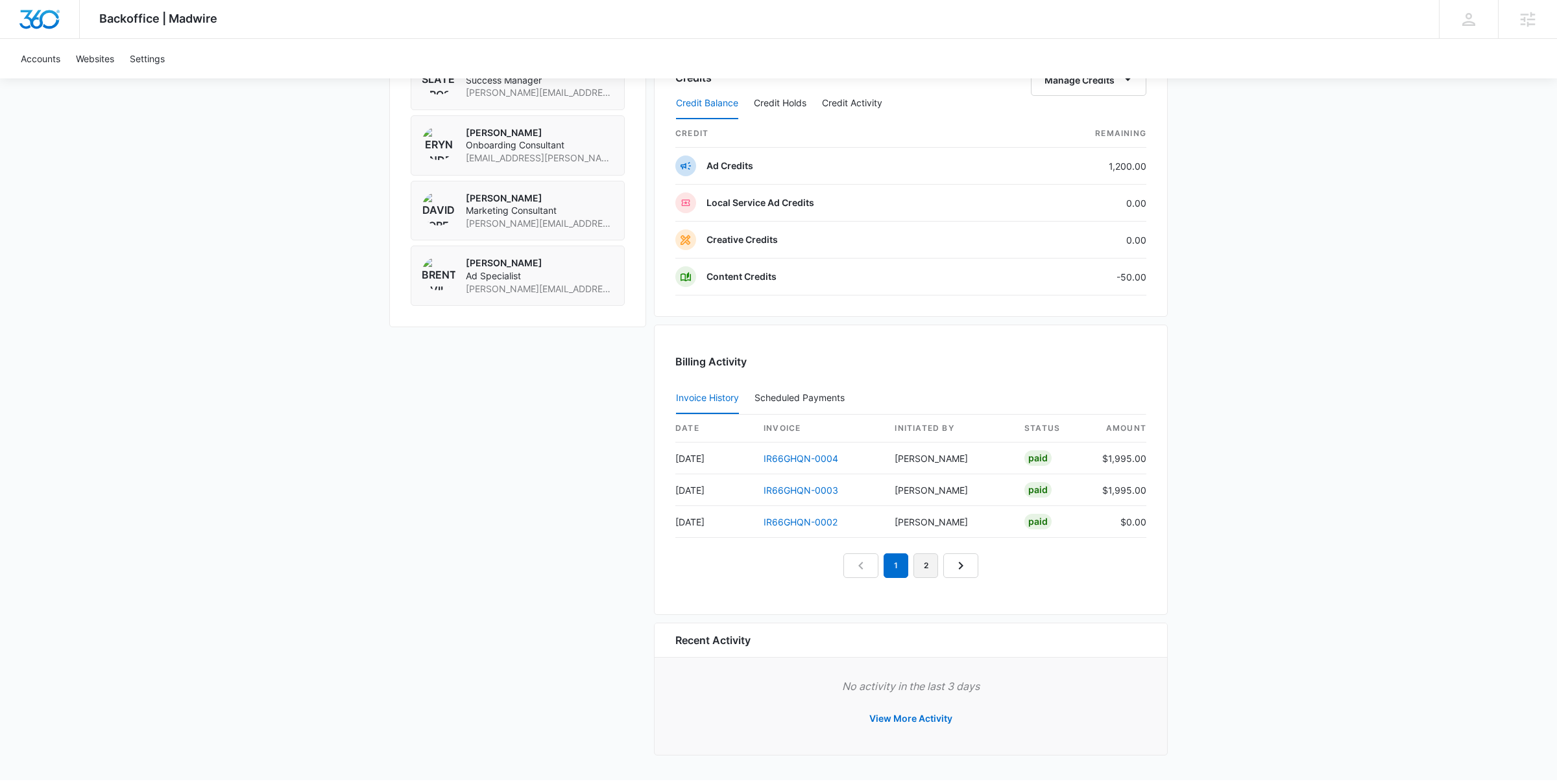
click at [931, 570] on link "2" at bounding box center [925, 566] width 25 height 25
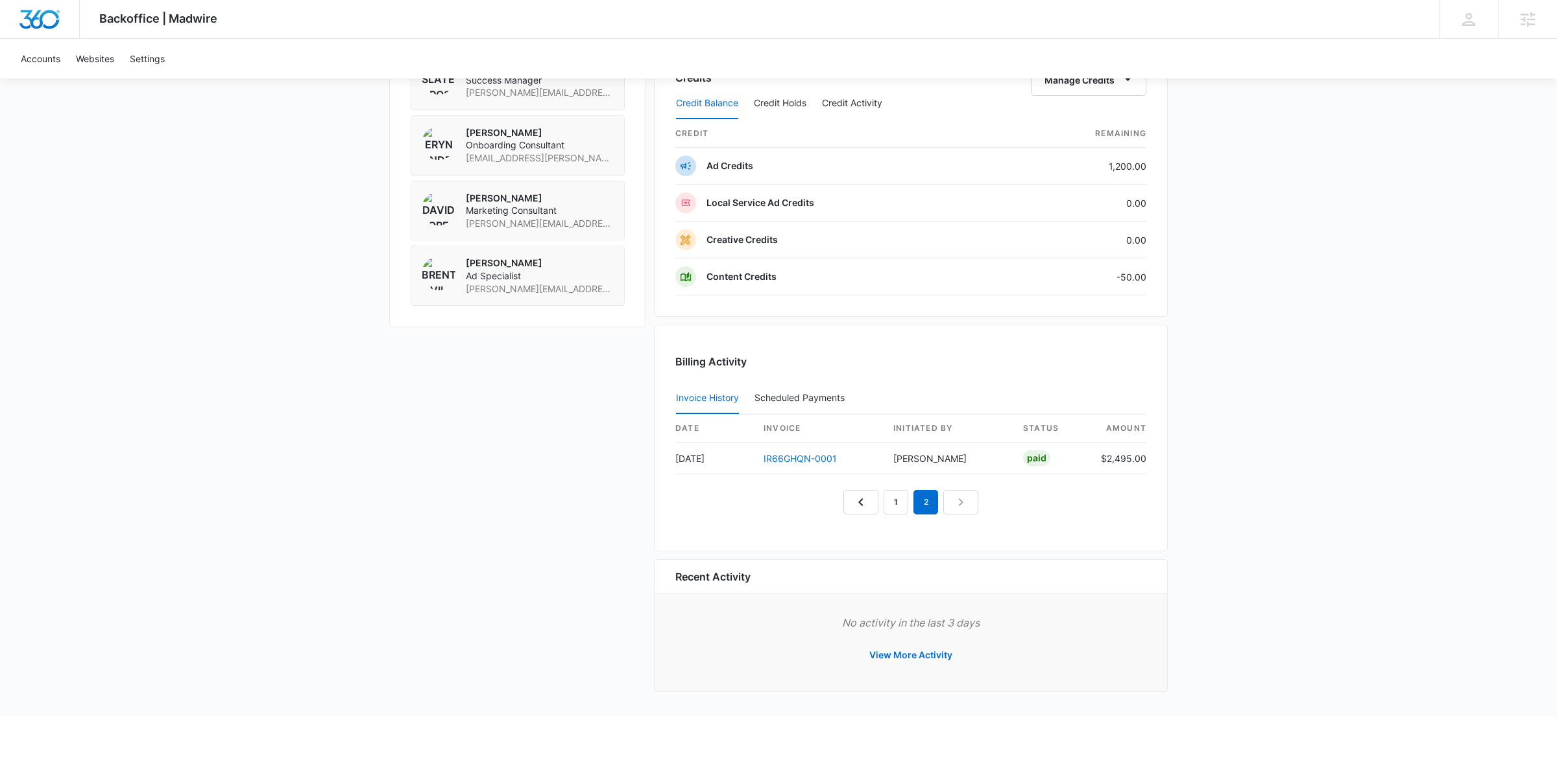
scroll to position [940, 0]
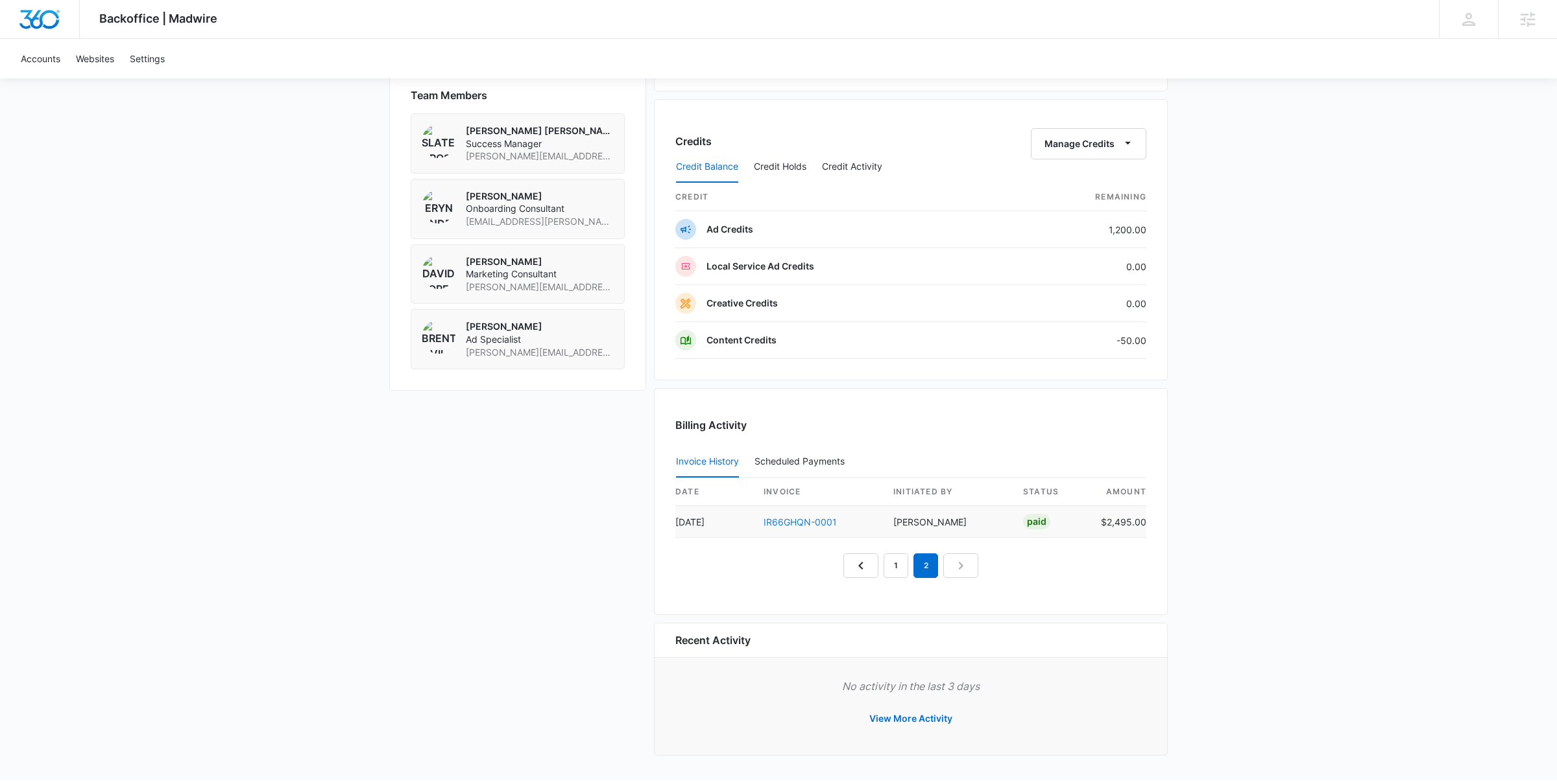
click at [820, 525] on link "IR66GHQN-0001" at bounding box center [799, 522] width 73 height 11
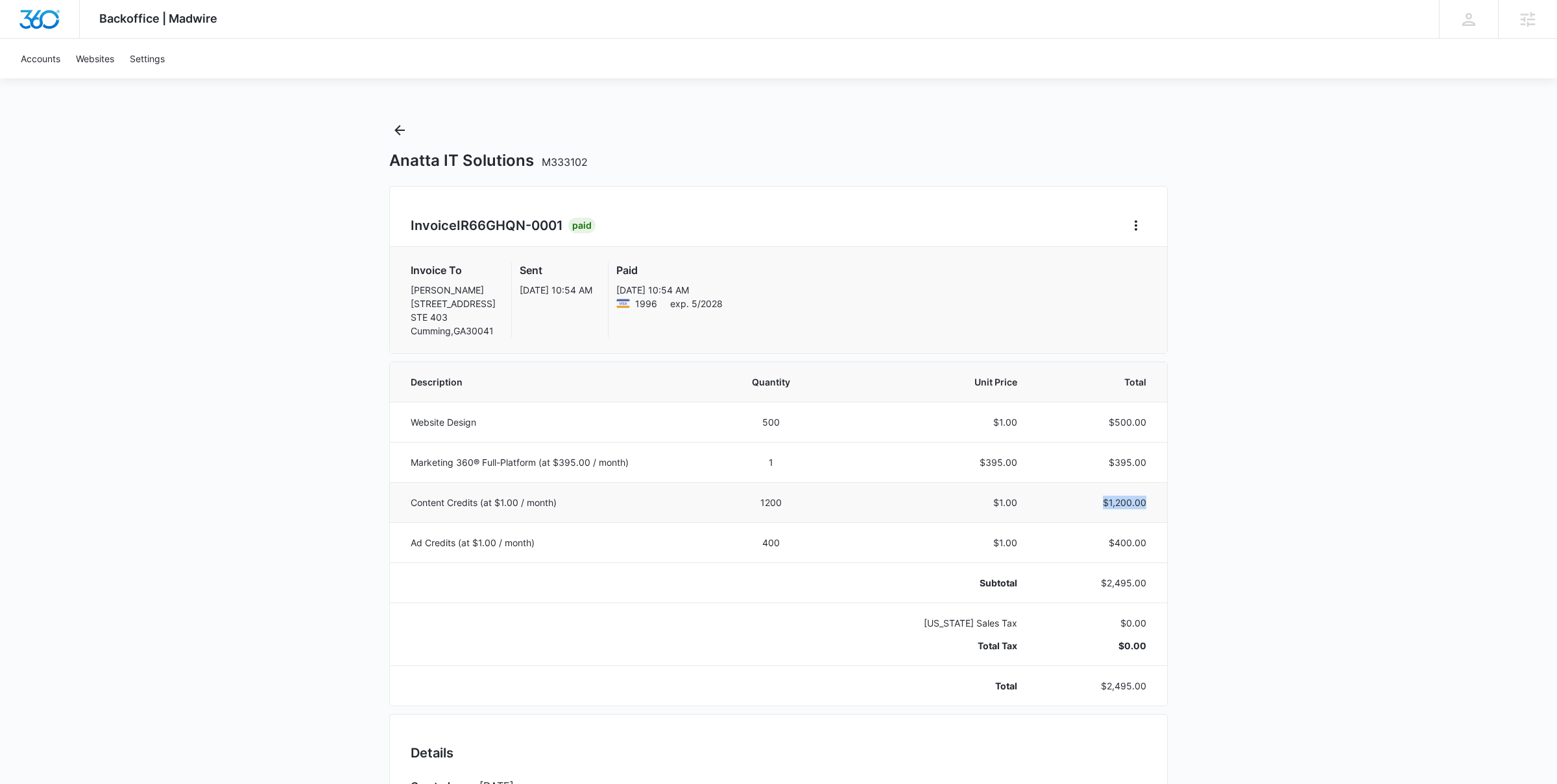
drag, startPoint x: 1103, startPoint y: 505, endPoint x: 1152, endPoint y: 507, distance: 49.0
click at [1152, 507] on td "$1,200.00" at bounding box center [1100, 502] width 135 height 40
click at [390, 131] on button "Back" at bounding box center [399, 130] width 21 height 21
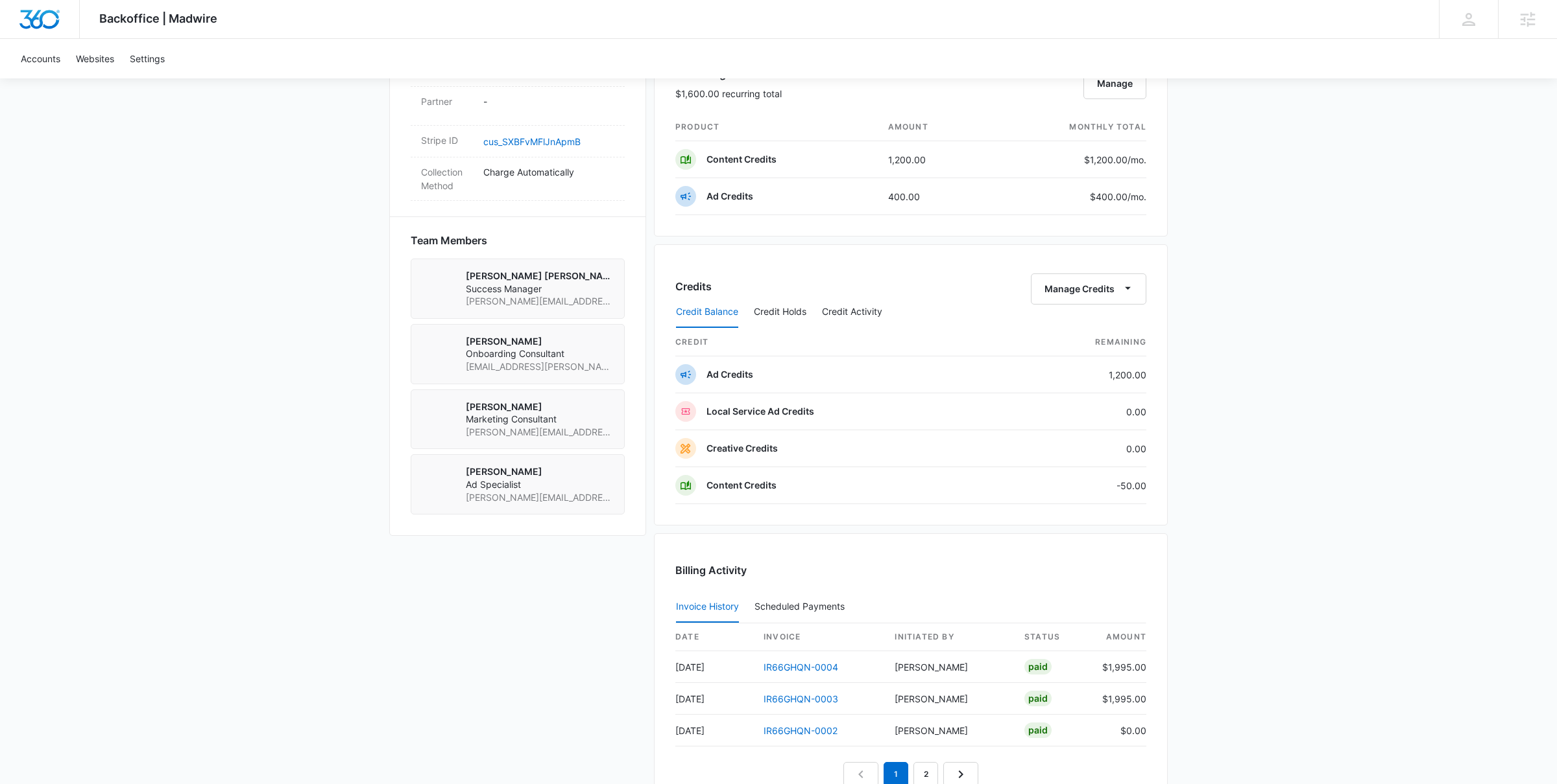
scroll to position [794, 0]
click at [854, 319] on button "Credit Activity" at bounding box center [851, 312] width 60 height 31
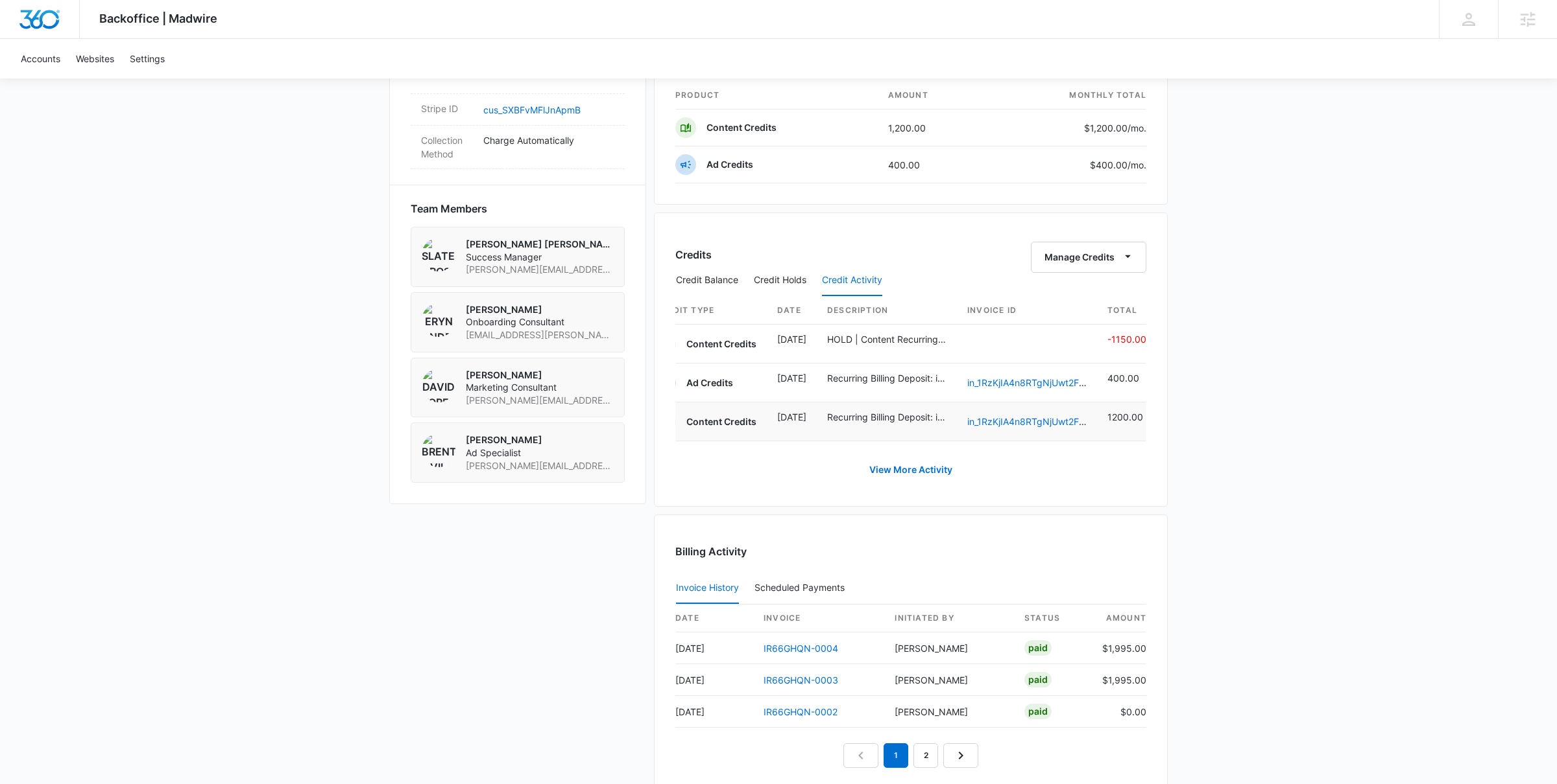
scroll to position [828, 0]
click at [918, 463] on link "View More Activity" at bounding box center [910, 468] width 109 height 31
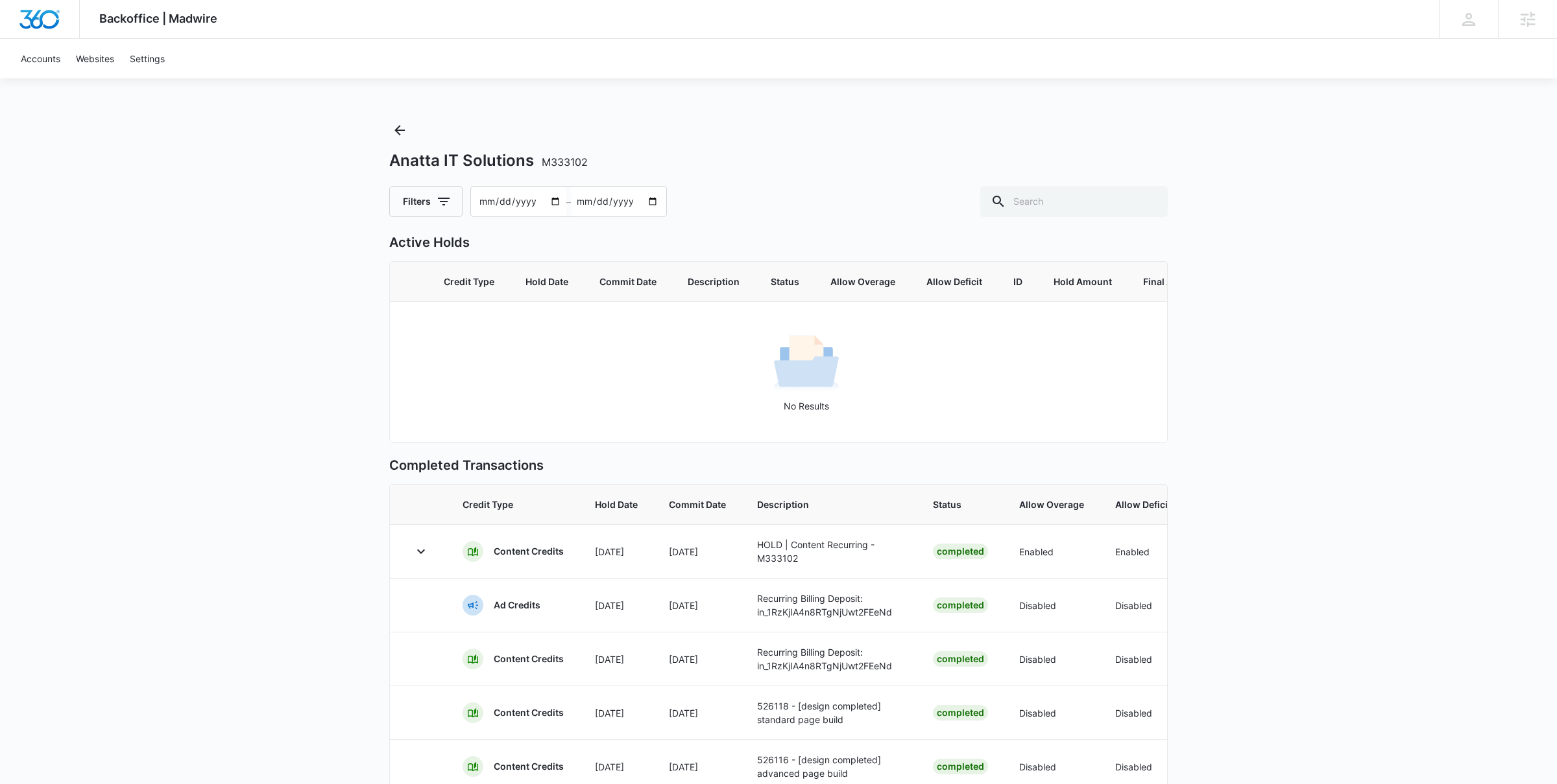
click at [657, 200] on input "[DATE]" at bounding box center [619, 201] width 96 height 30
type input "[DATE]"
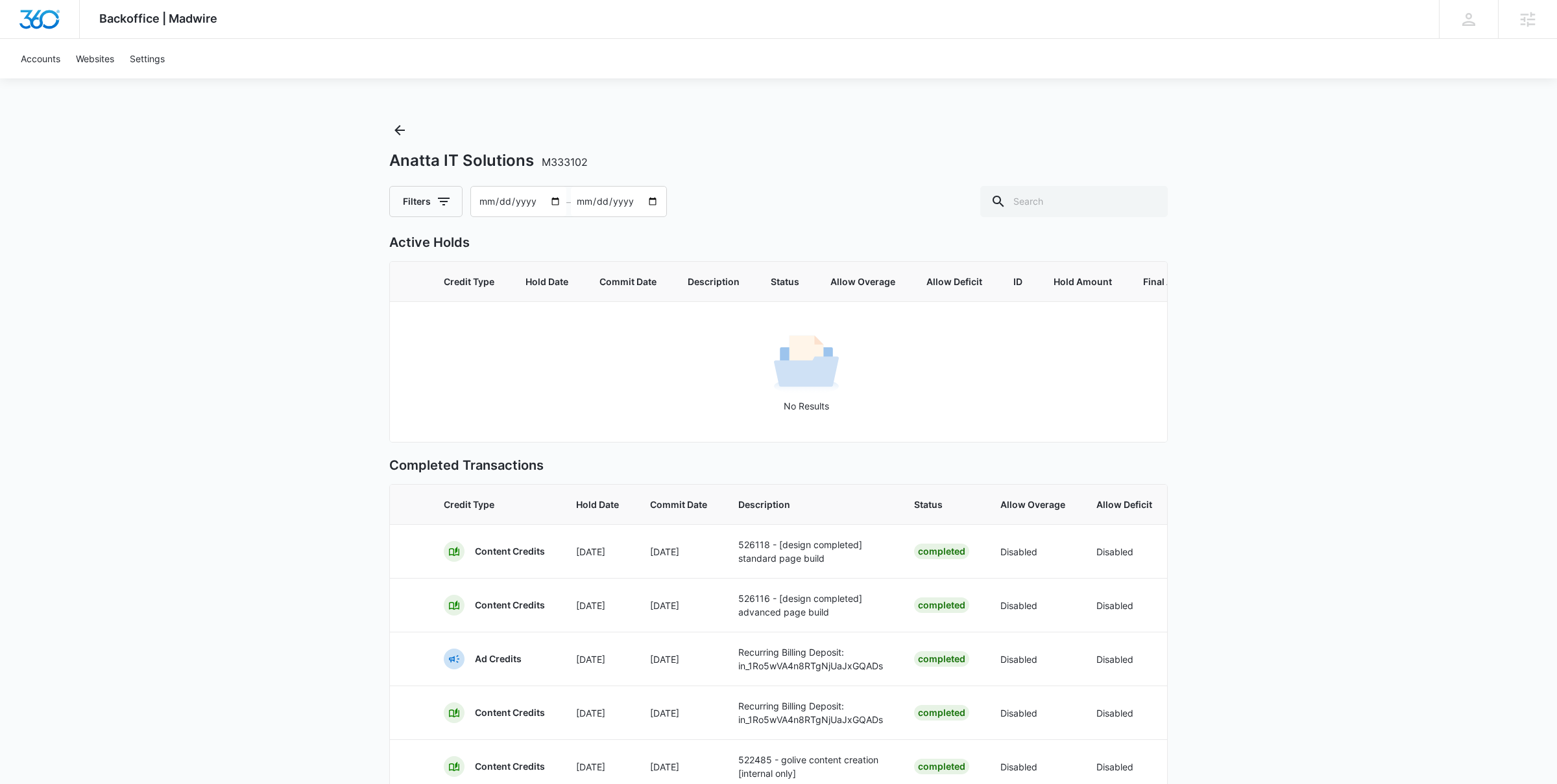
type input "[DATE]"
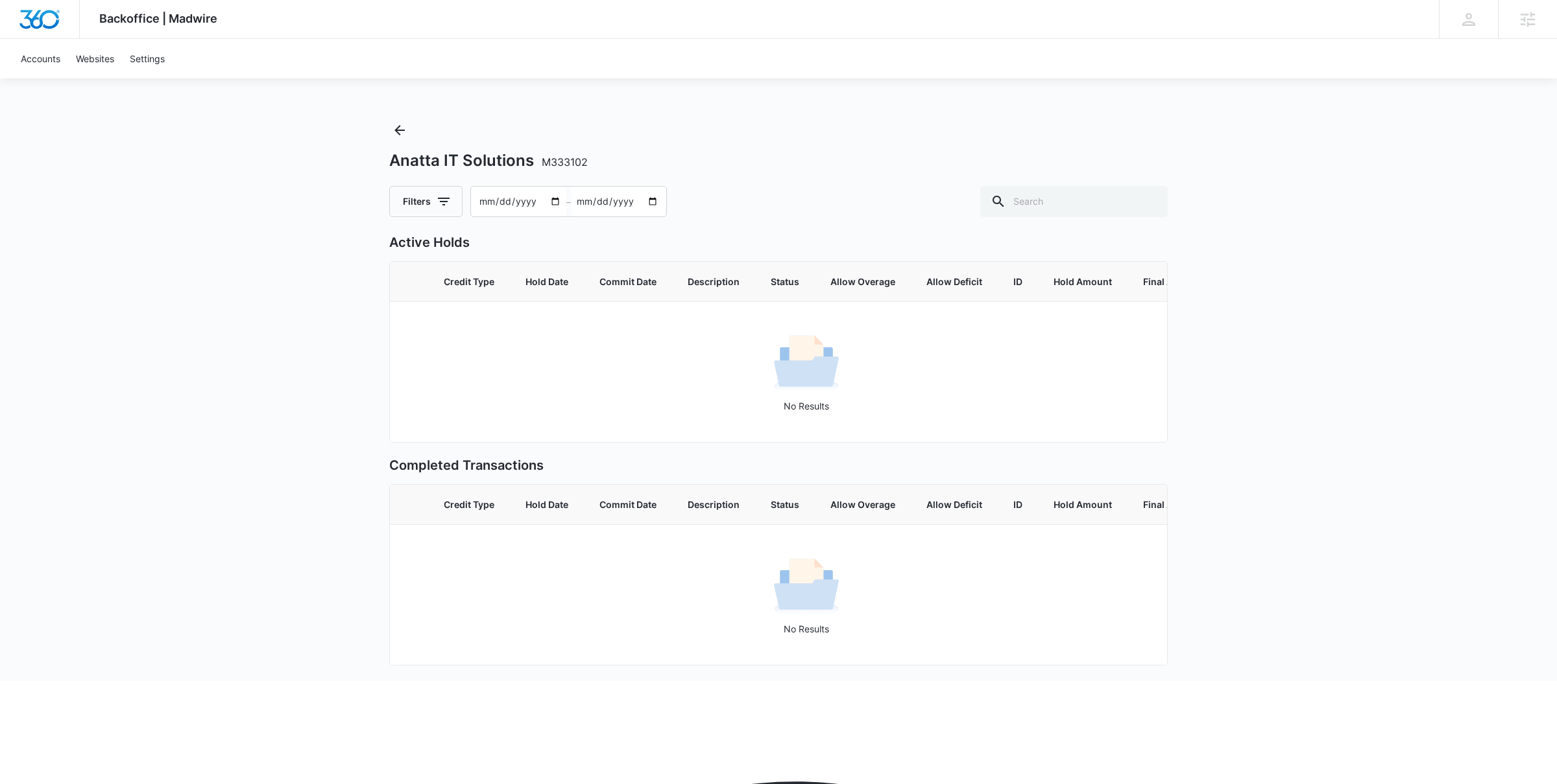
type input "[DATE]"
click at [648, 201] on input "[DATE]" at bounding box center [619, 201] width 96 height 30
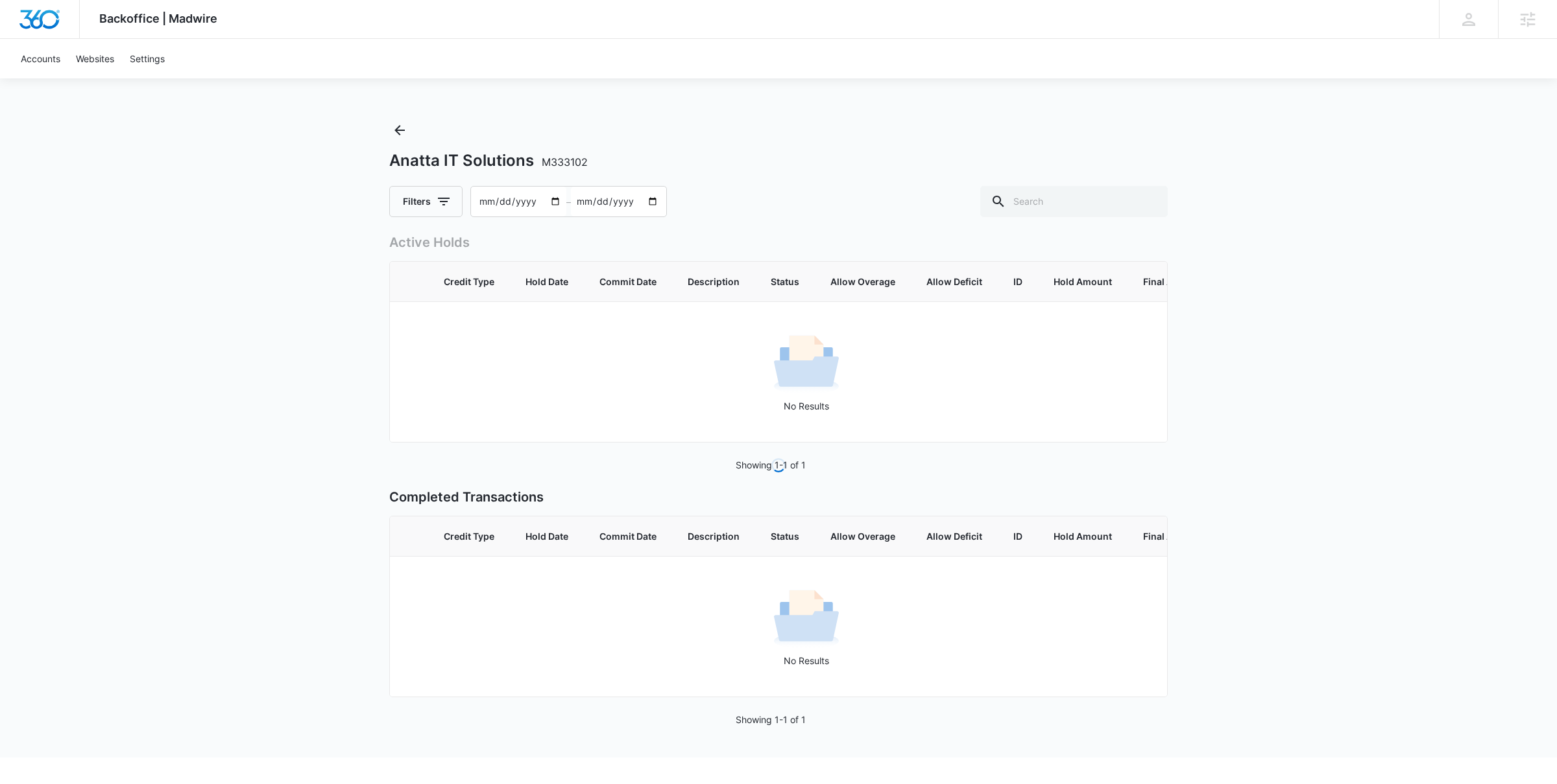
type input "[DATE]"
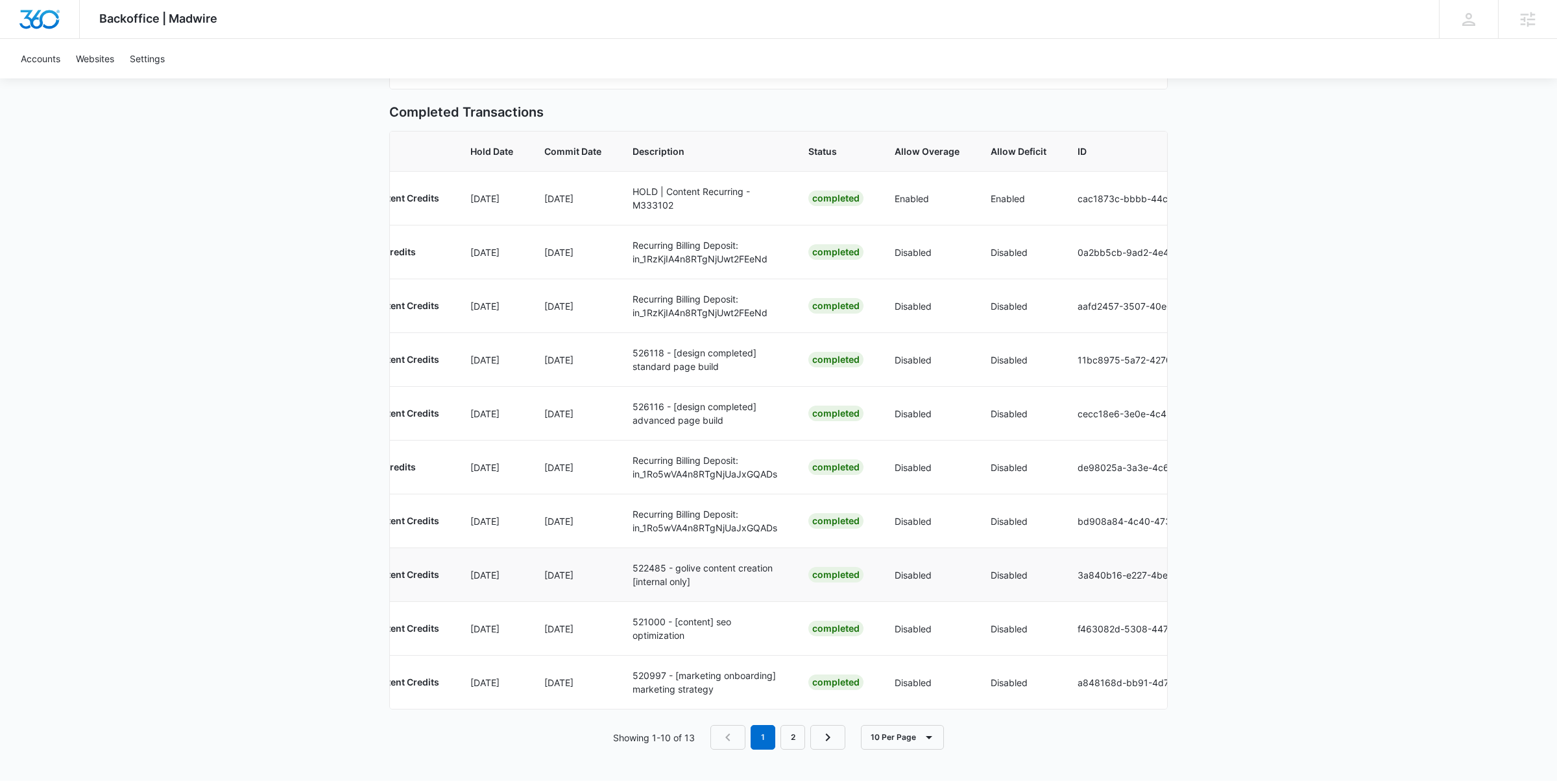
scroll to position [0, 154]
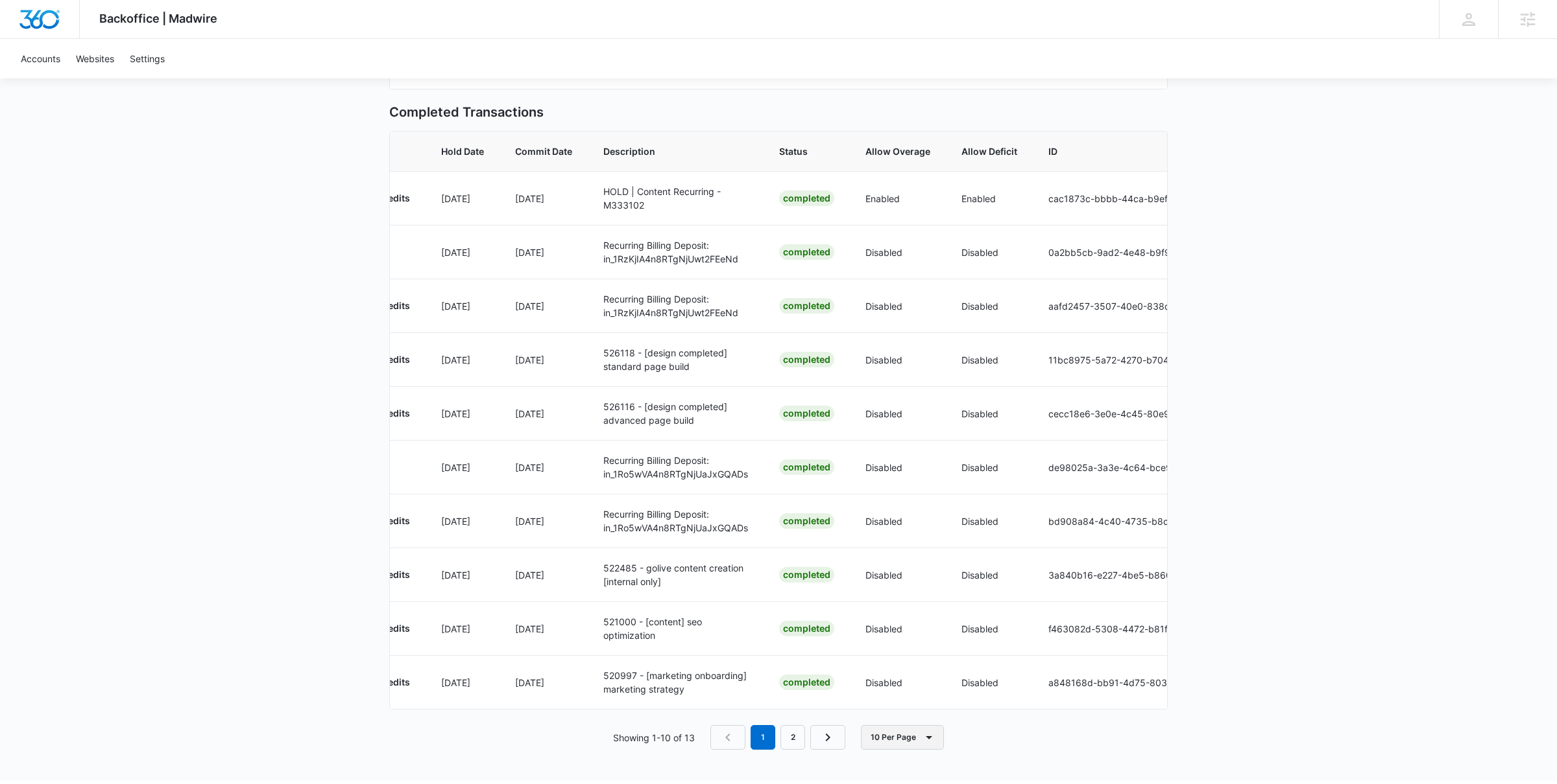
click at [914, 734] on button "10 Per Page" at bounding box center [901, 737] width 83 height 25
click at [906, 707] on button "100 Per Page" at bounding box center [914, 702] width 105 height 19
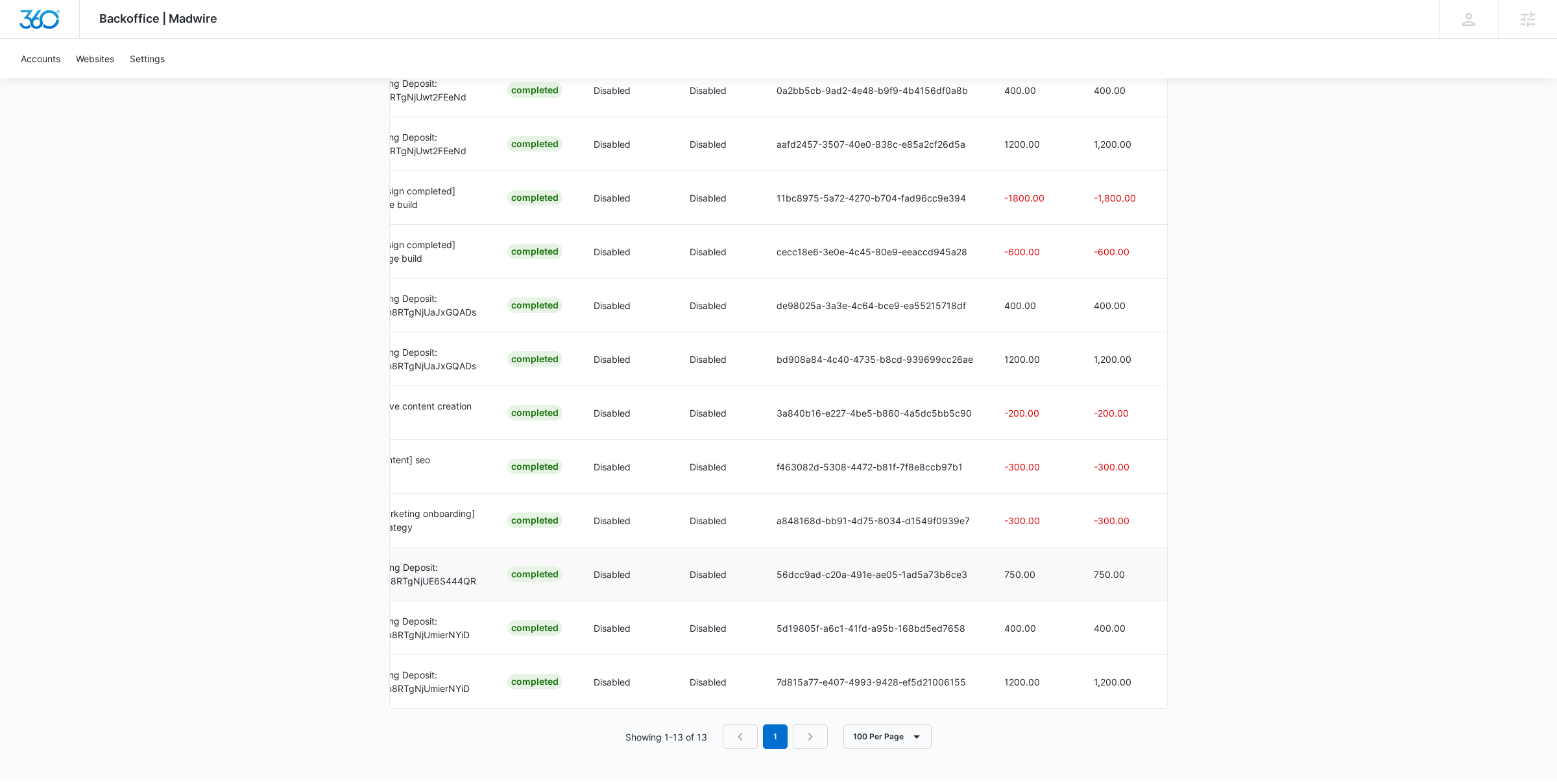
scroll to position [0, 422]
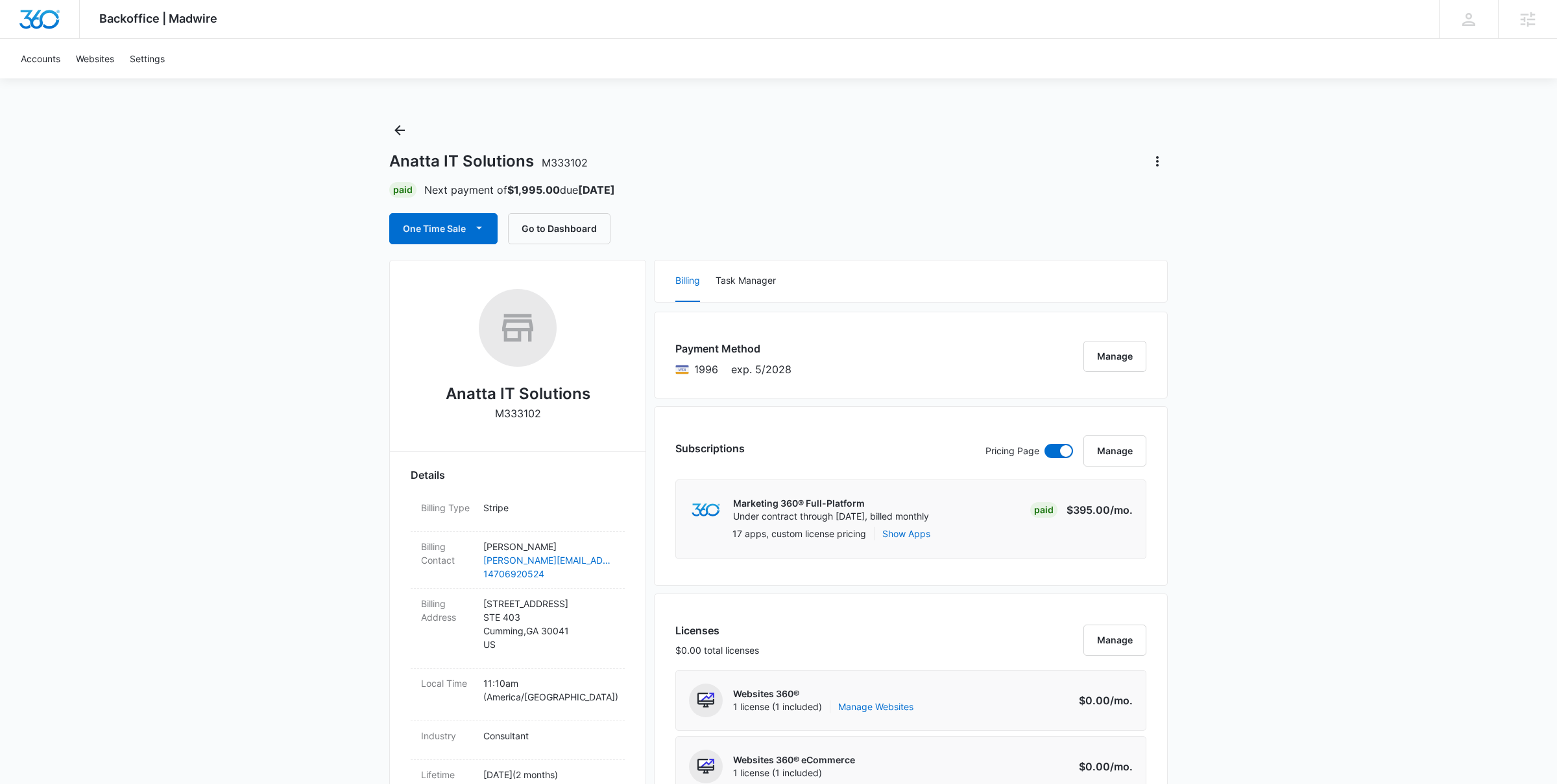
scroll to position [1003, 0]
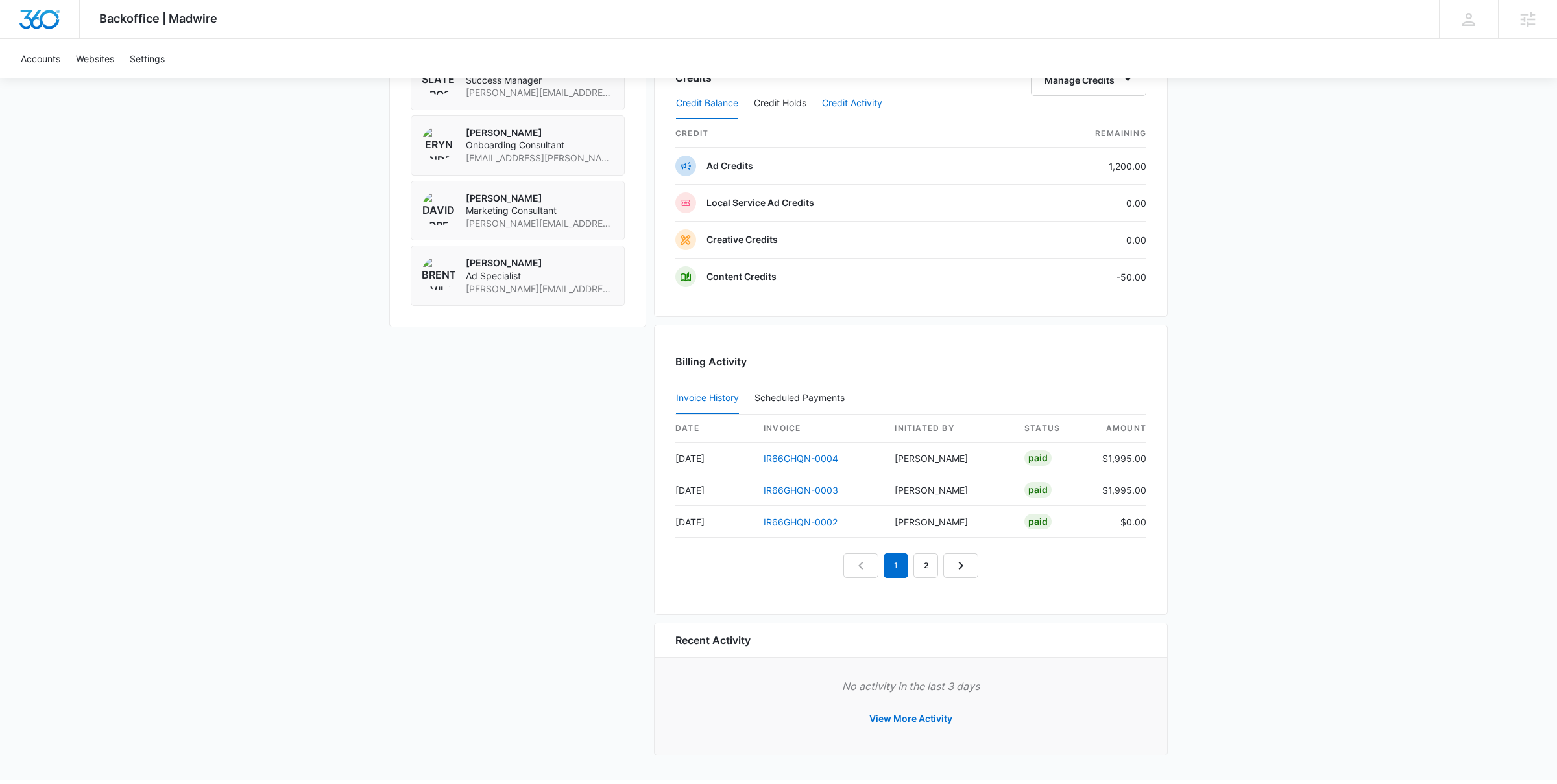
click at [853, 110] on button "Credit Activity" at bounding box center [851, 103] width 60 height 31
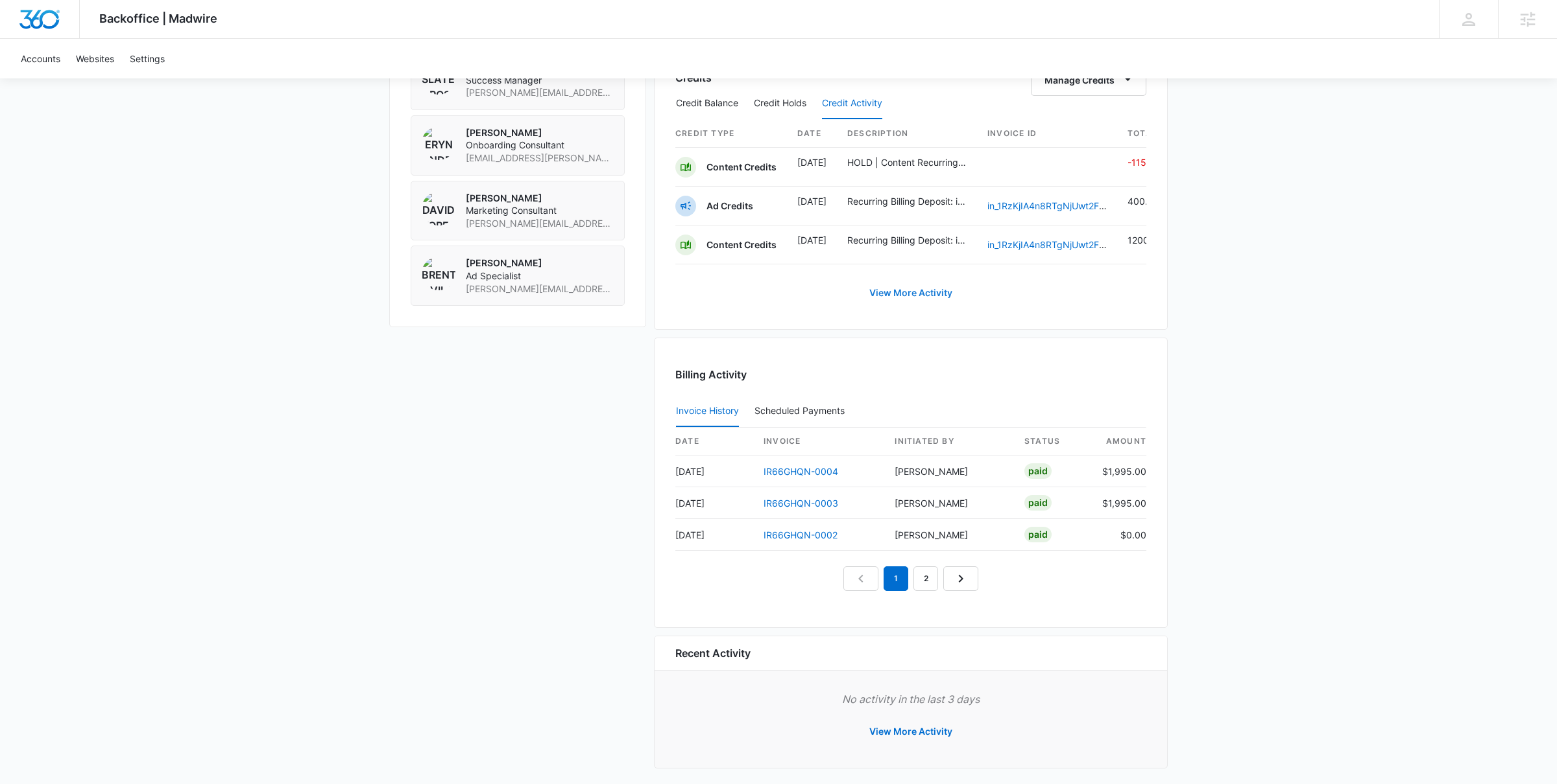
click at [893, 295] on link "View More Activity" at bounding box center [910, 292] width 109 height 31
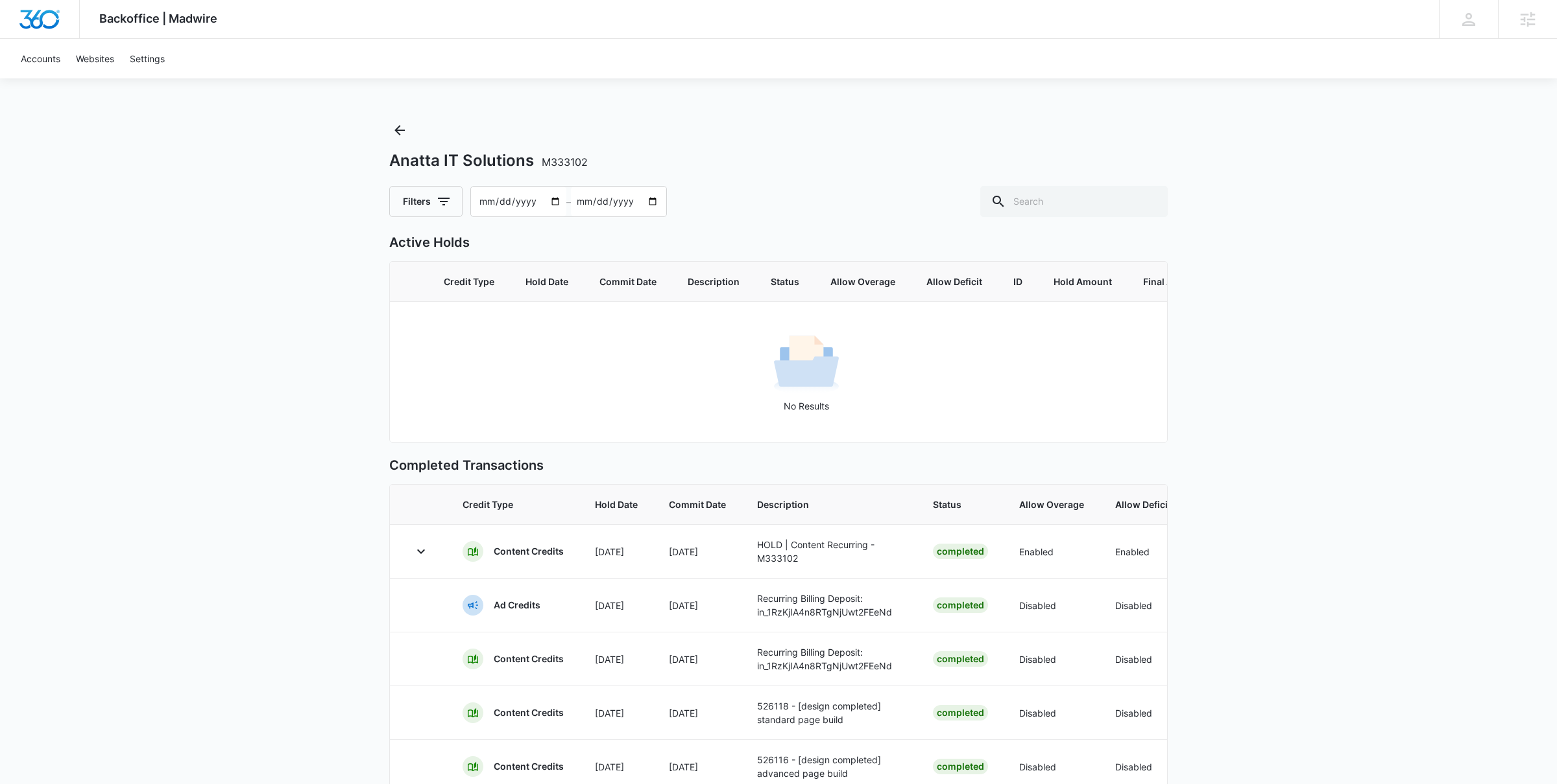
click at [505, 188] on input "[DATE]" at bounding box center [519, 201] width 96 height 30
click at [497, 199] on input "[DATE]" at bounding box center [519, 201] width 96 height 30
click at [554, 196] on input "[DATE]" at bounding box center [519, 201] width 96 height 30
type input "[DATE]"
click at [631, 202] on input "[DATE]" at bounding box center [619, 201] width 96 height 30
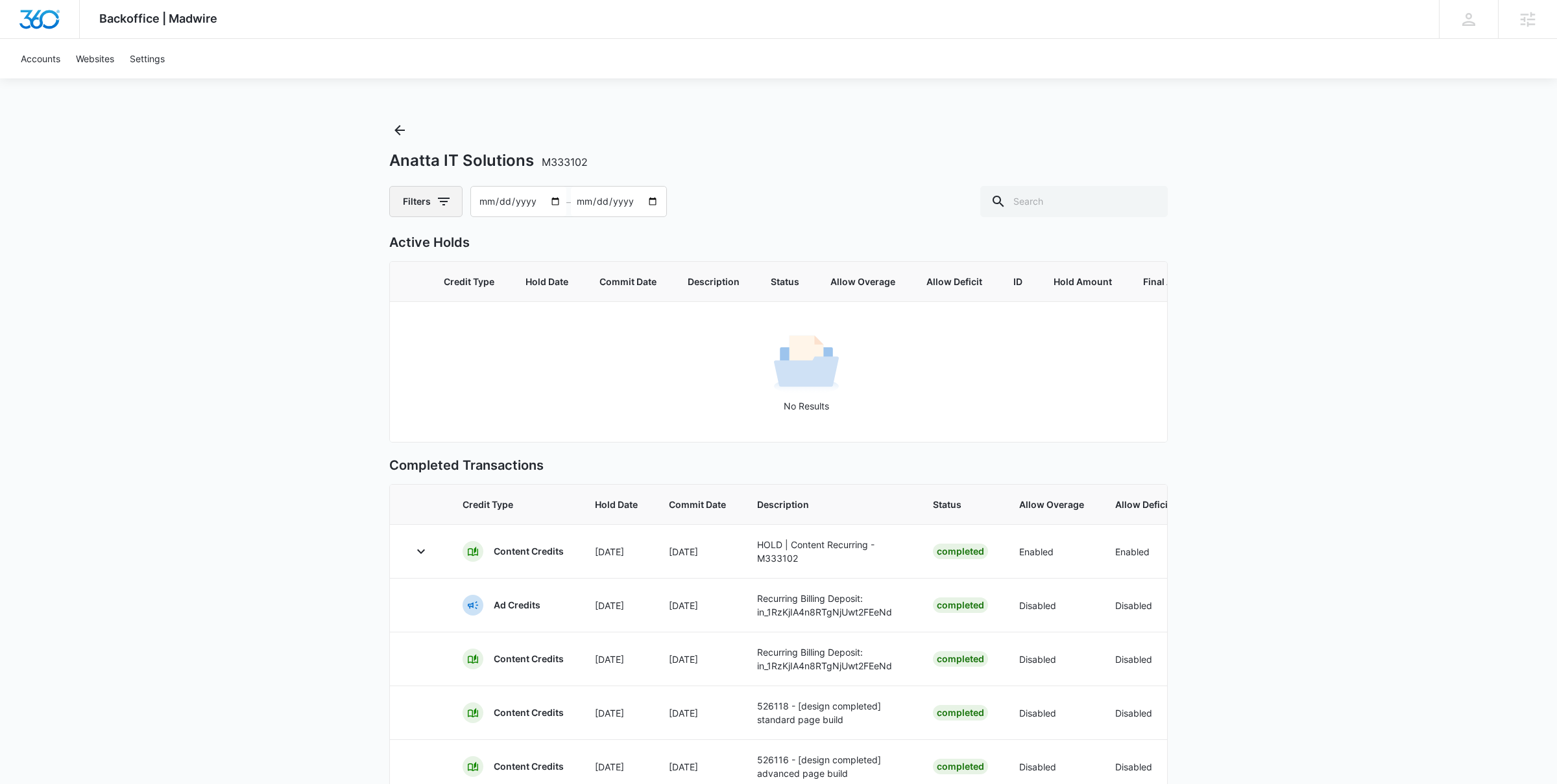
click at [429, 202] on button "Filters" at bounding box center [425, 201] width 73 height 31
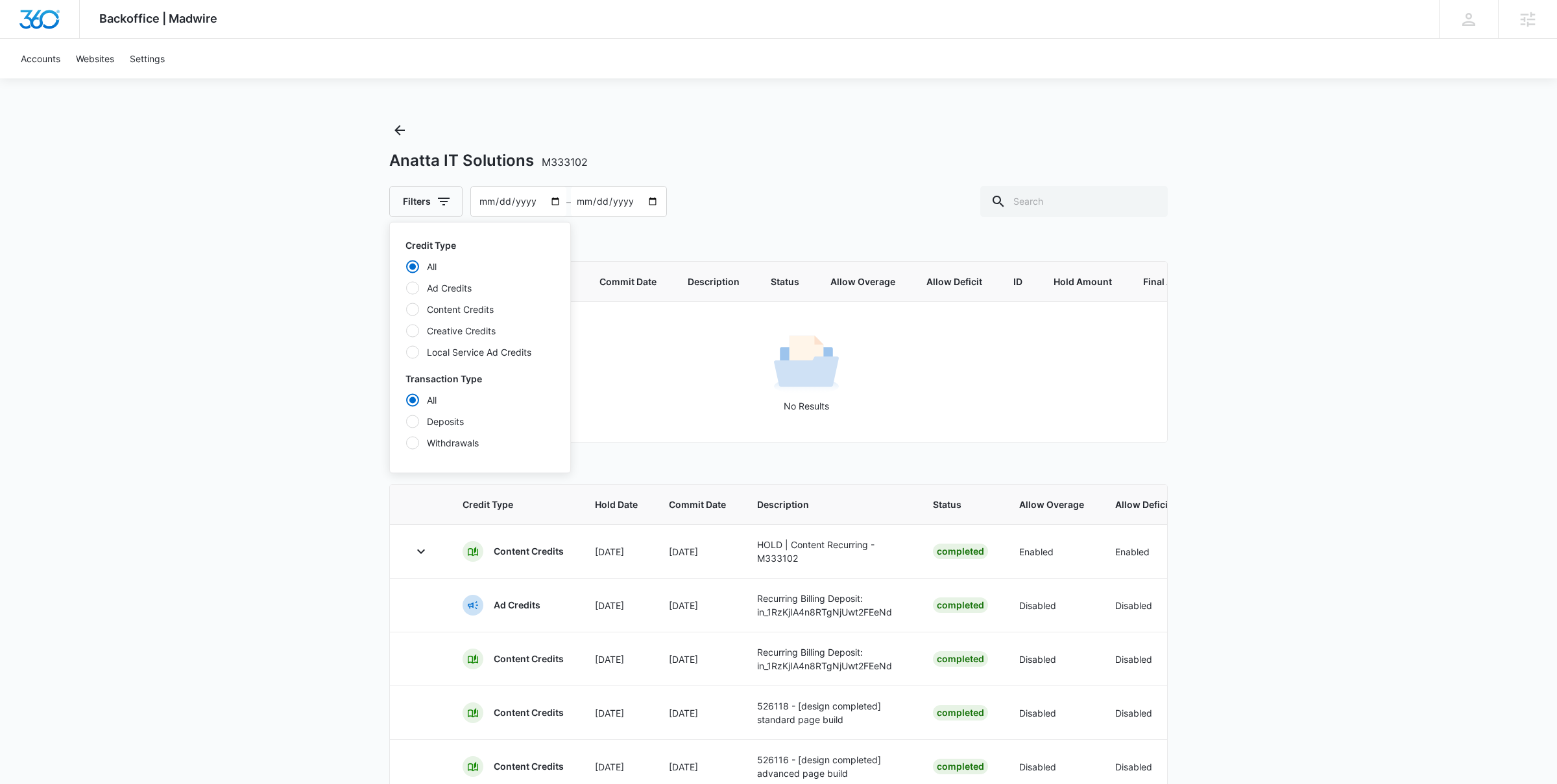
click at [442, 307] on label "Content Credits" at bounding box center [479, 309] width 149 height 14
click at [406, 309] on input "Content Credits" at bounding box center [405, 309] width 1 height 1
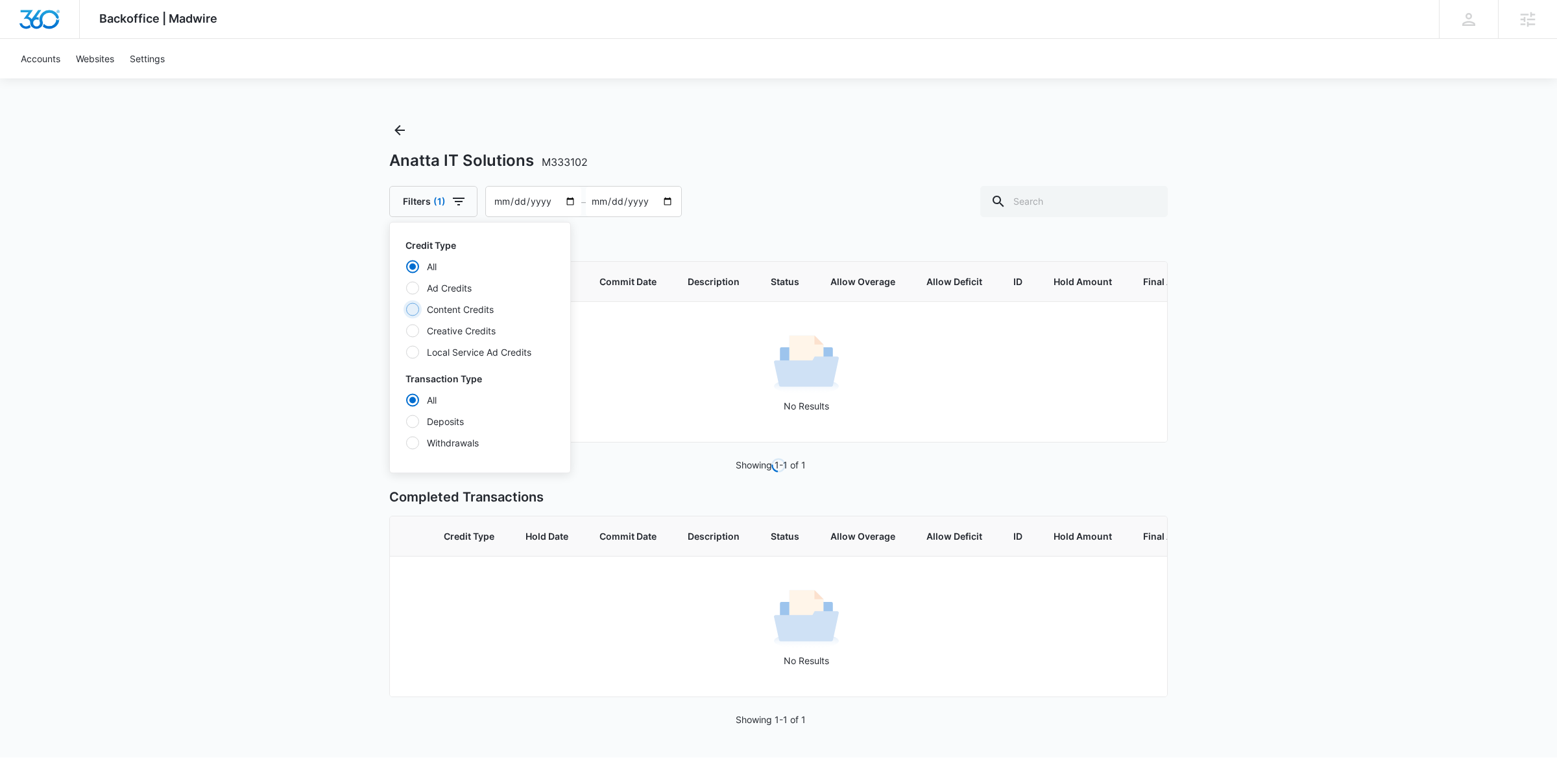
radio input "false"
radio input "true"
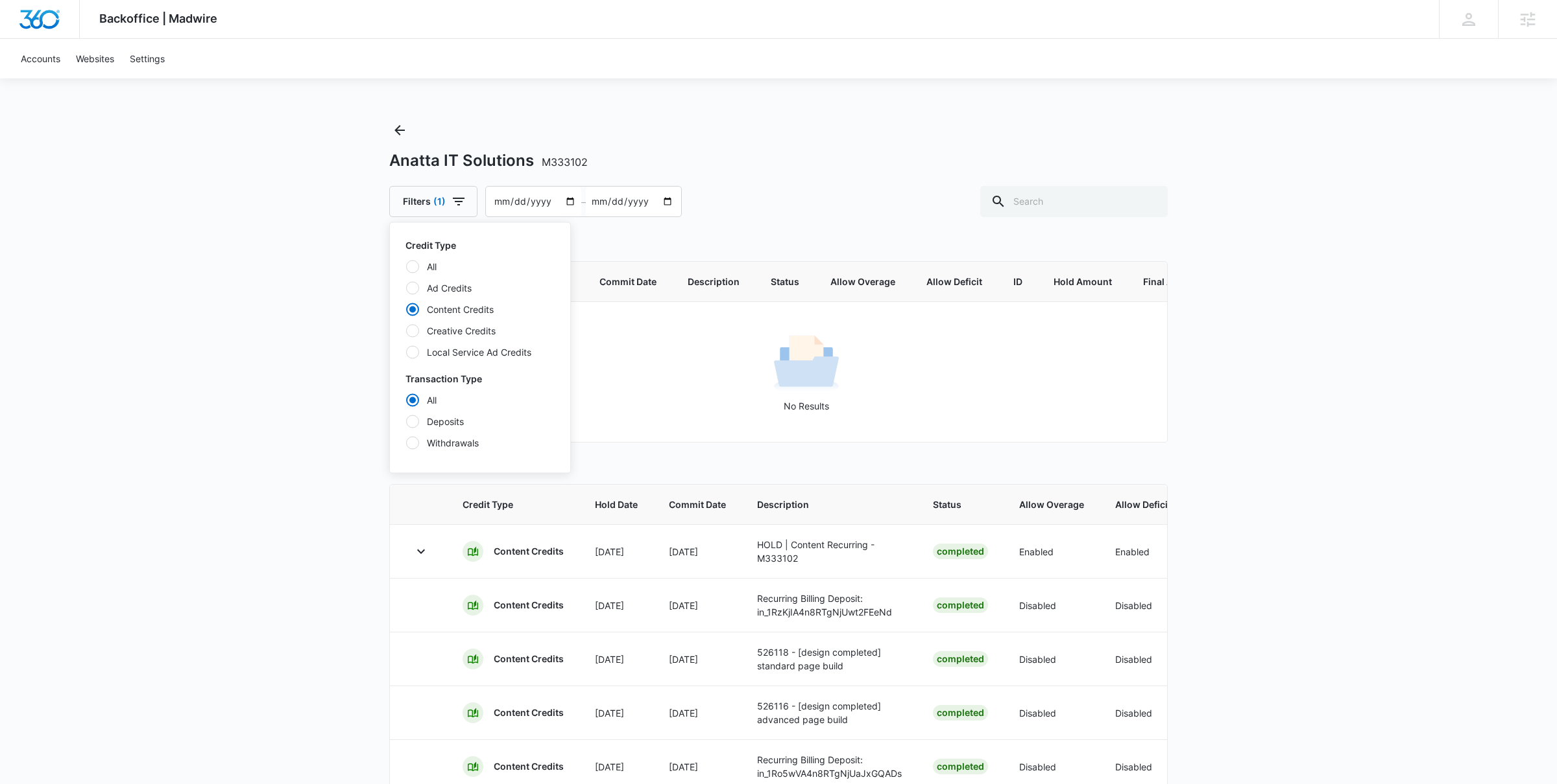
click at [313, 544] on div "Backoffice | Madwire Apps Settings [PERSON_NAME] [PERSON_NAME][EMAIL_ADDRESS][P…" at bounding box center [778, 562] width 1557 height 1123
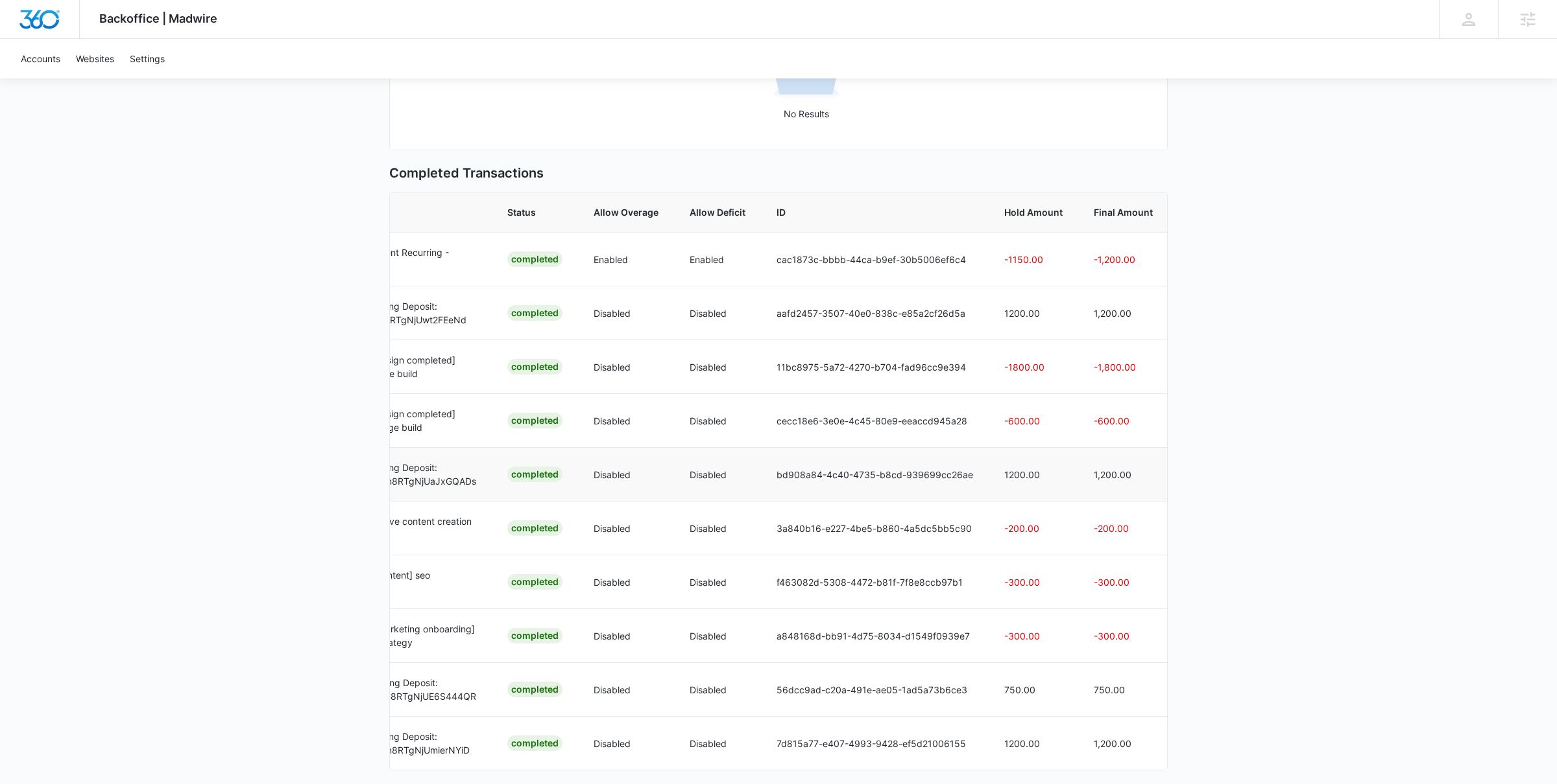
scroll to position [341, 0]
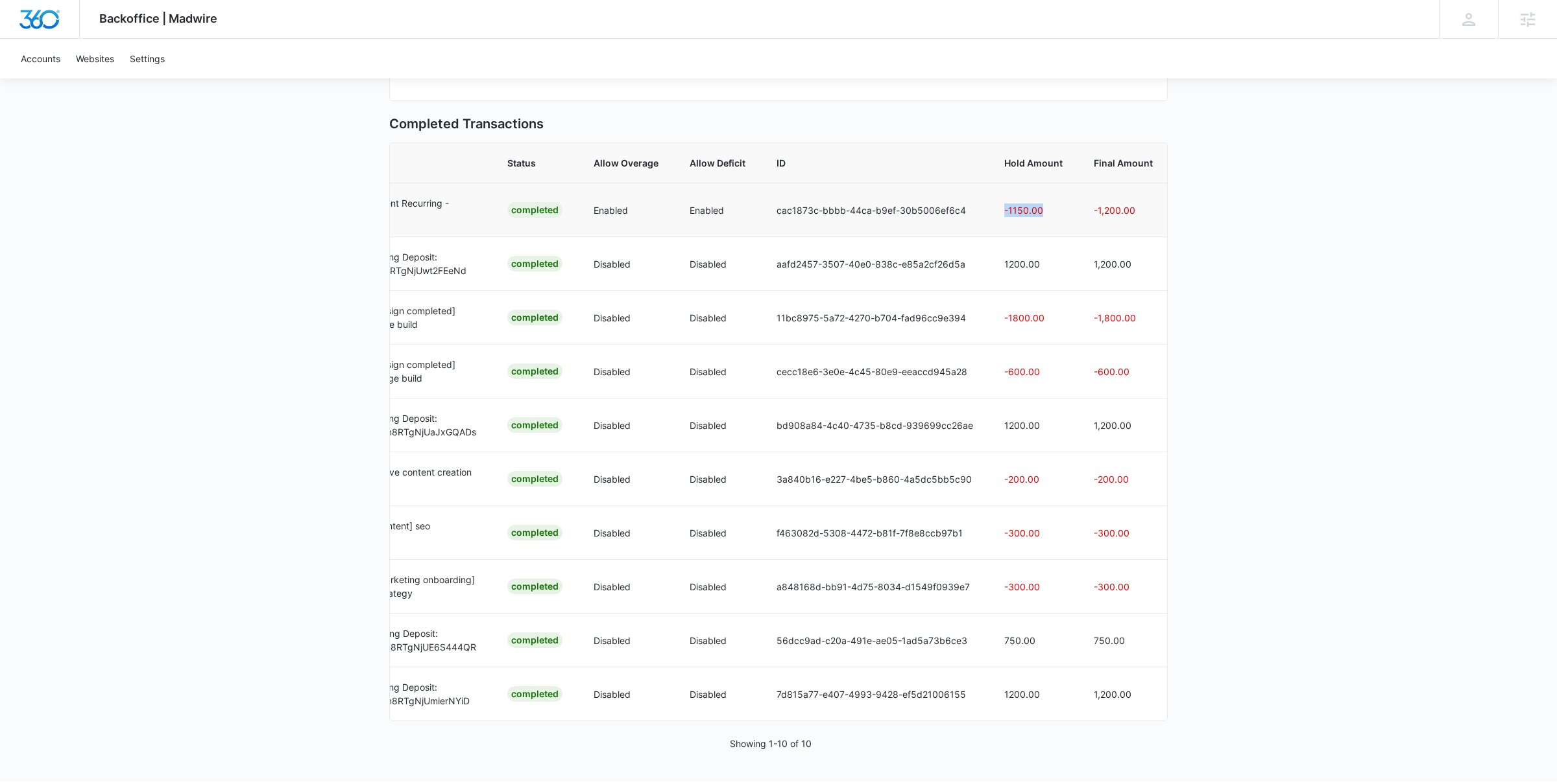
drag, startPoint x: 1043, startPoint y: 205, endPoint x: 992, endPoint y: 205, distance: 51.0
click at [992, 205] on td "-1150.00" at bounding box center [1033, 209] width 90 height 54
drag, startPoint x: 1081, startPoint y: 213, endPoint x: 1152, endPoint y: 213, distance: 71.0
click at [1151, 213] on td "-1,200.00" at bounding box center [1126, 209] width 96 height 54
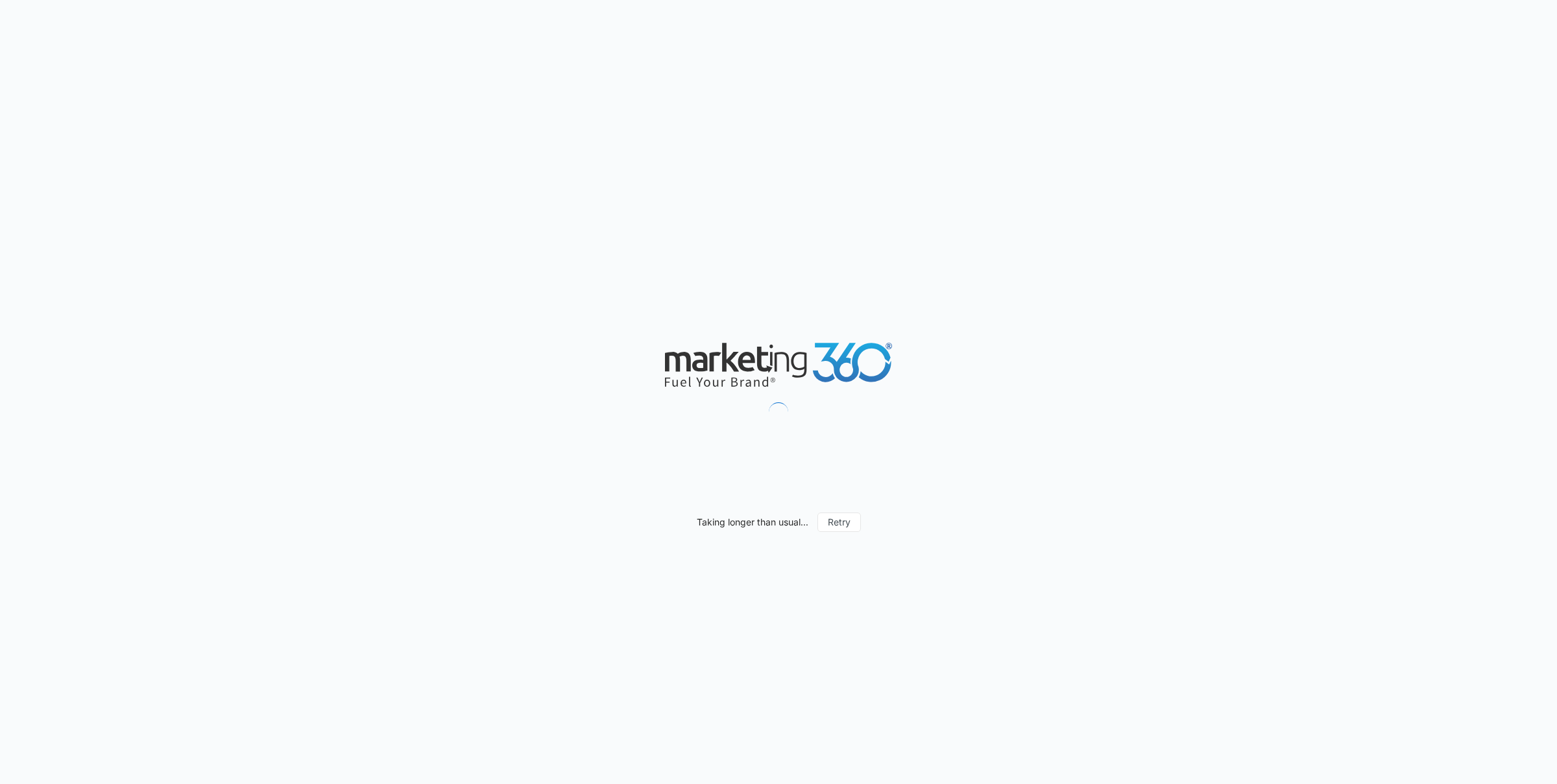
scroll to position [798, 0]
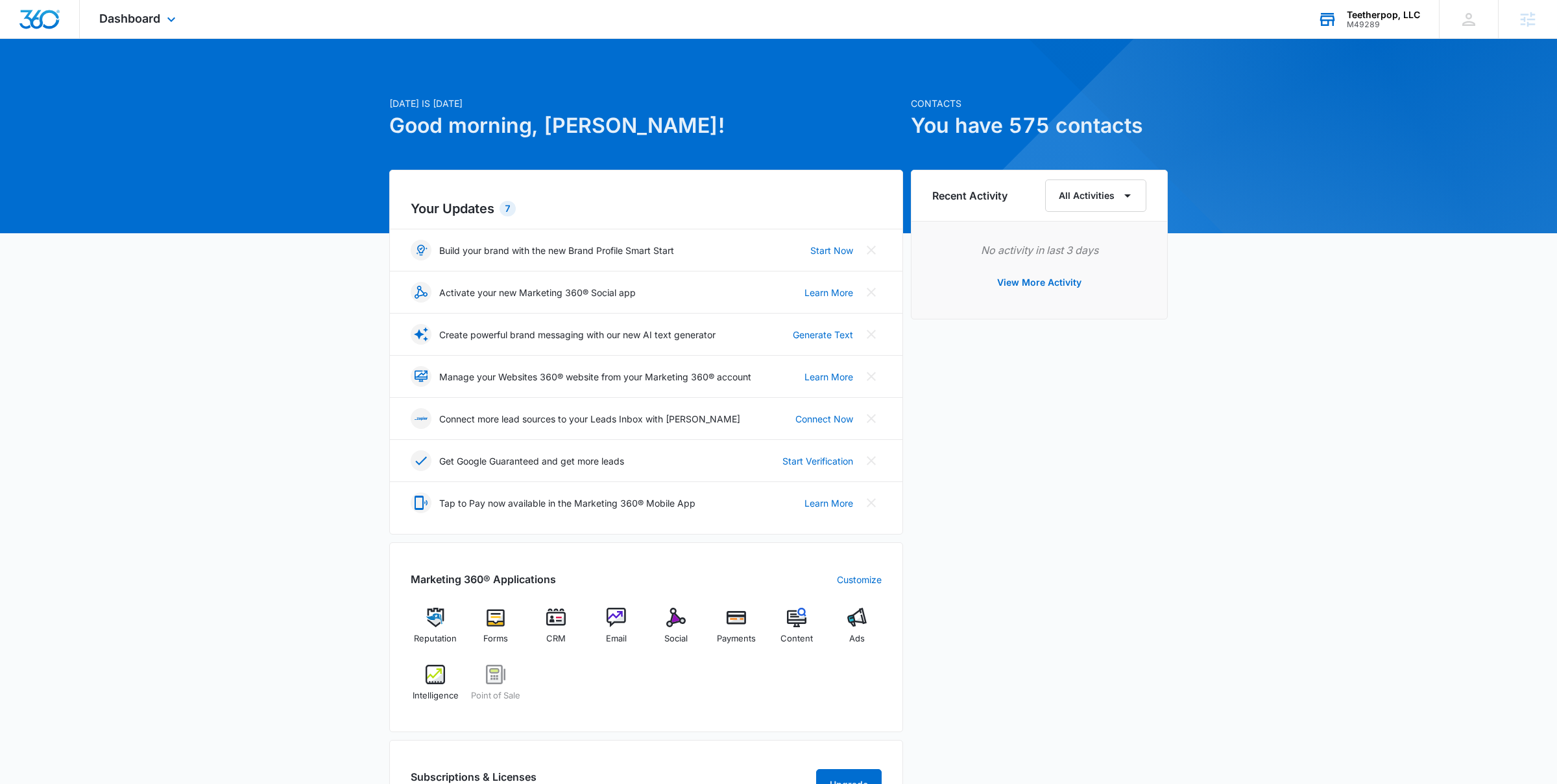
click at [1342, 21] on div "Teetherpop, LLC M49289 Your Accounts View All" at bounding box center [1367, 19] width 141 height 38
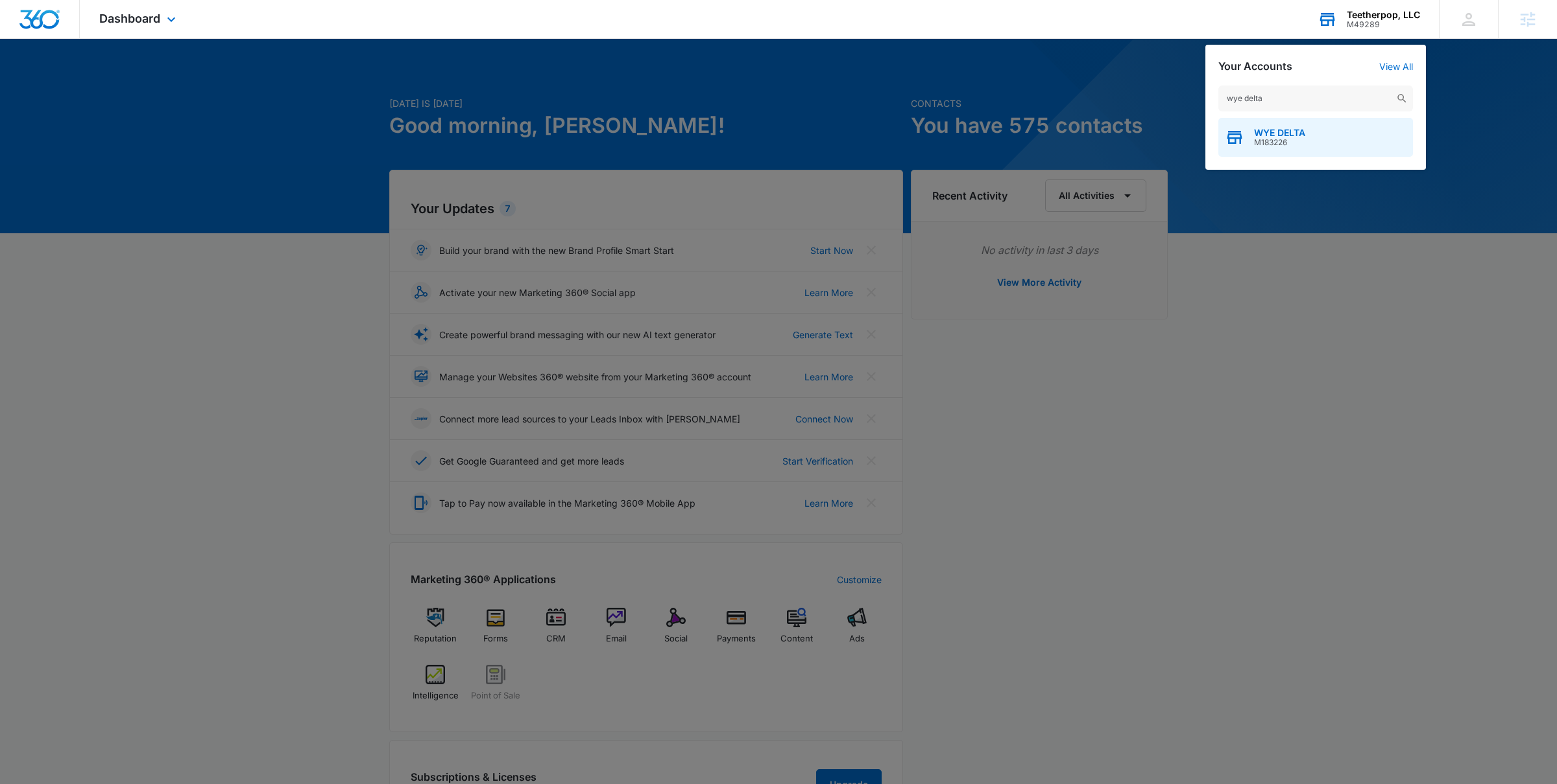
type input "wye delta"
click at [1293, 148] on div "WYE DELTA M183226" at bounding box center [1314, 137] width 195 height 39
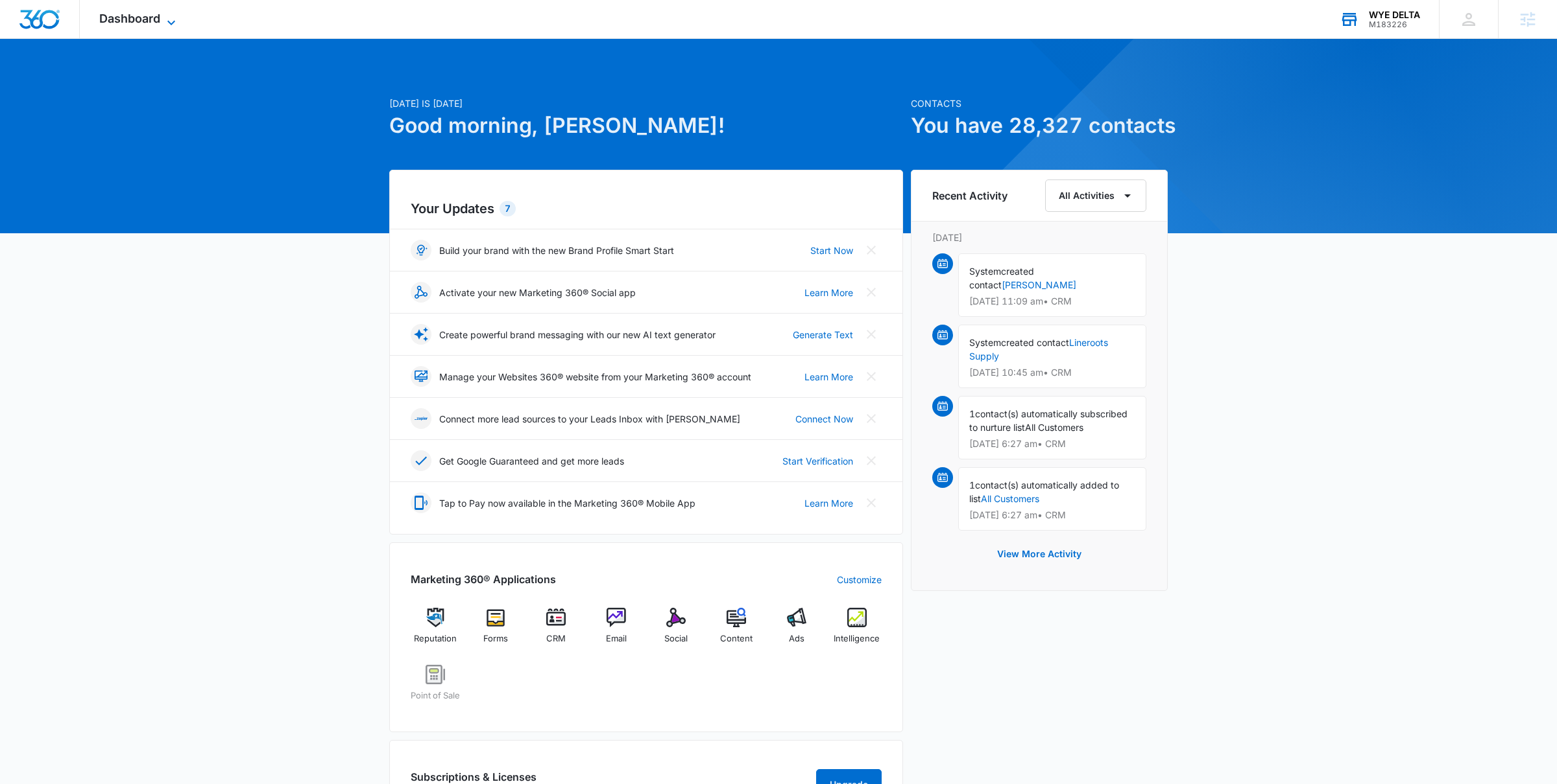
click at [169, 20] on icon at bounding box center [172, 23] width 16 height 16
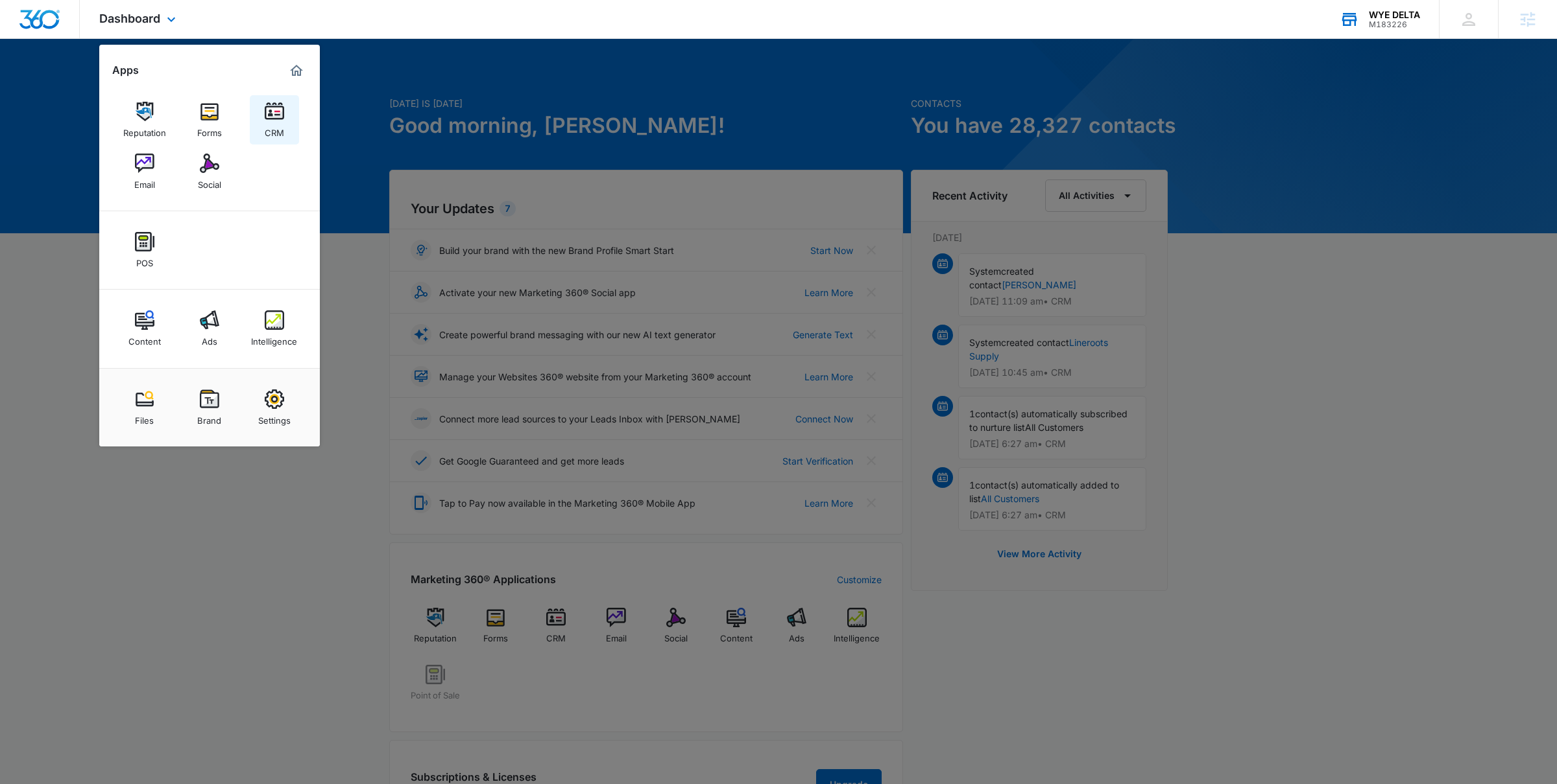
click at [269, 111] on img at bounding box center [273, 111] width 19 height 19
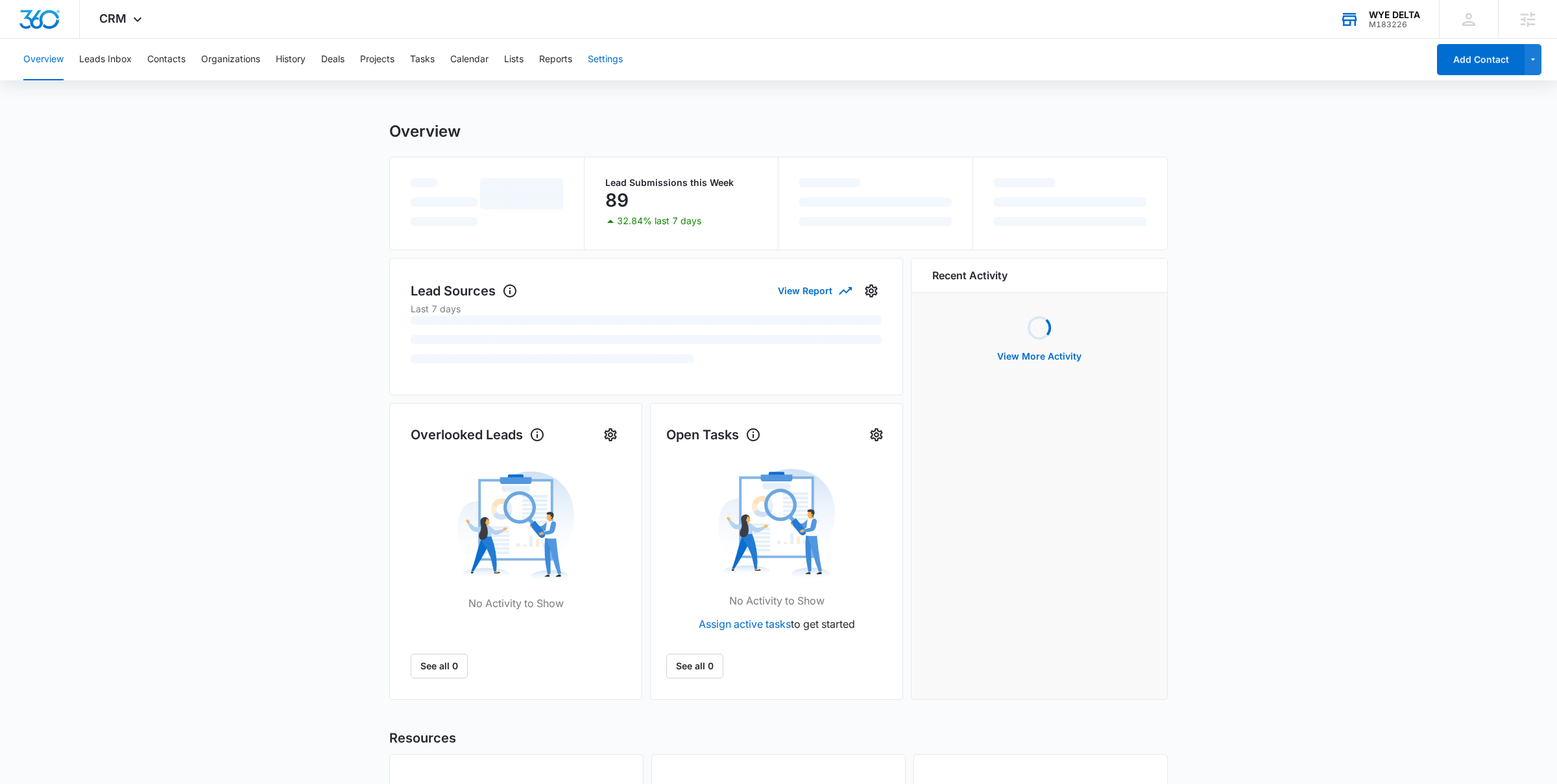
click at [623, 63] on button "Settings" at bounding box center [605, 60] width 35 height 42
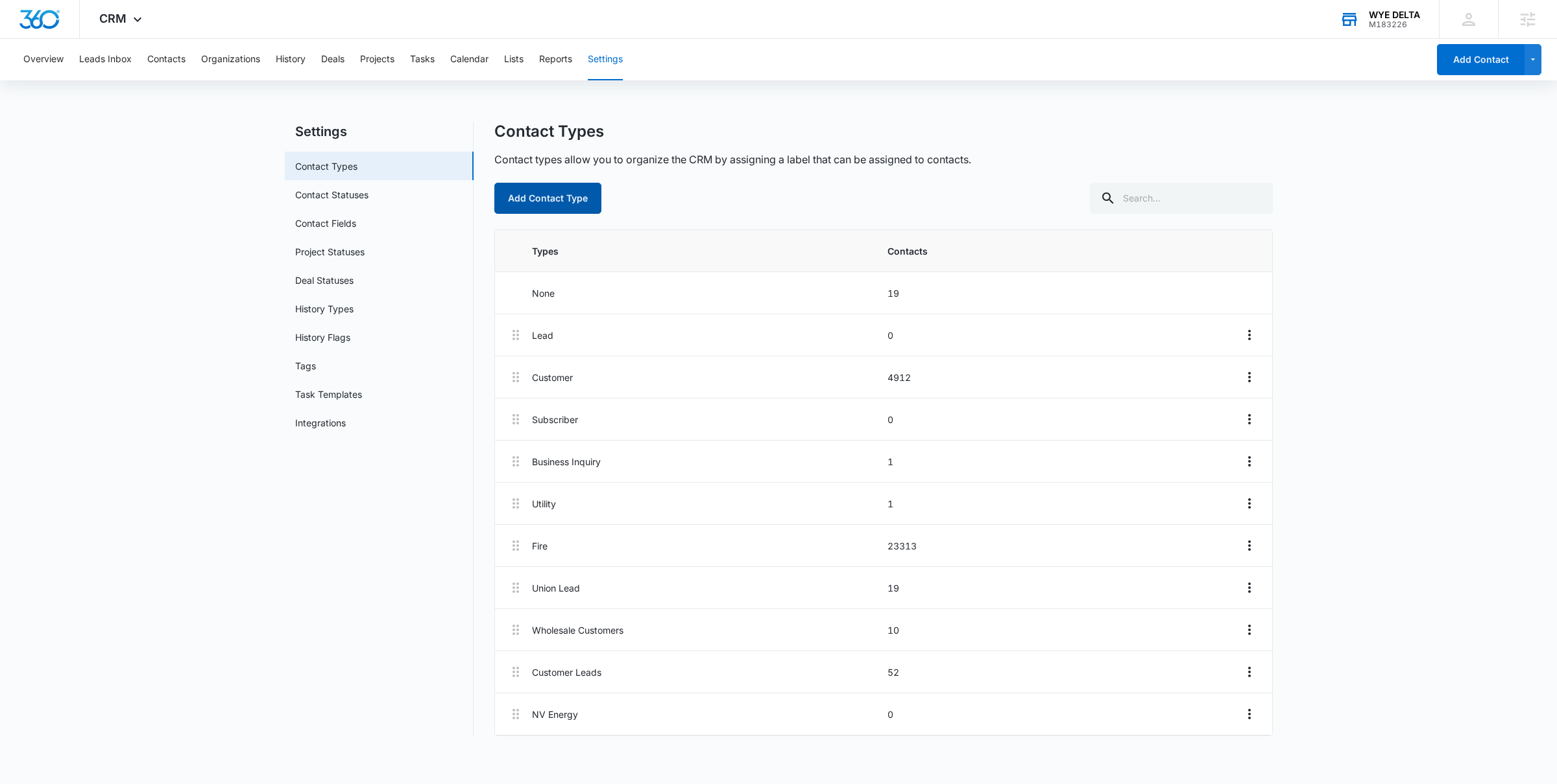
click at [535, 205] on button "Add Contact Type" at bounding box center [547, 197] width 107 height 31
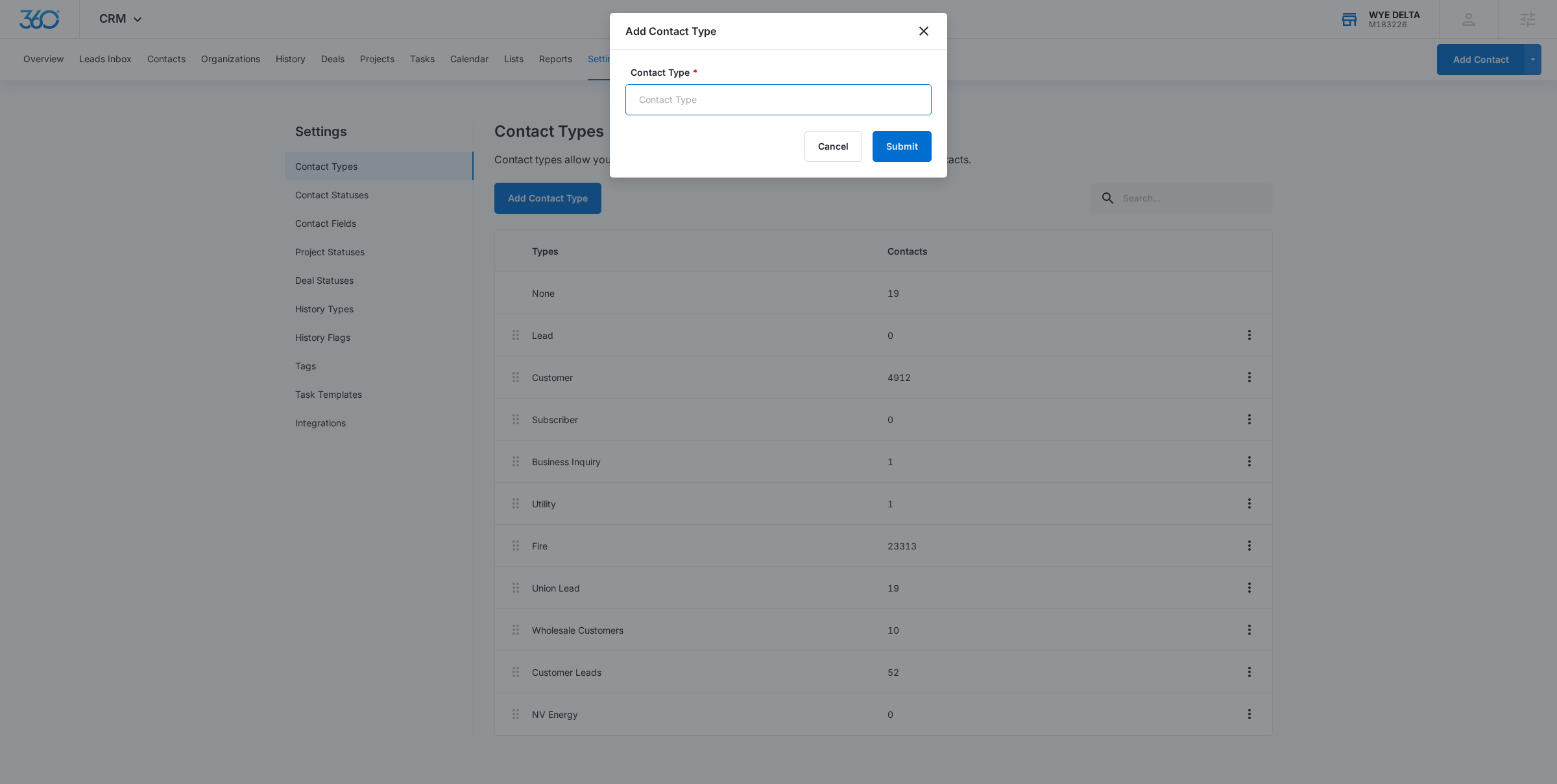
click at [648, 105] on input "Contact Type *" at bounding box center [778, 99] width 306 height 31
type input "Chris Inital Contact"
click at [674, 101] on input "Chris Inital Contact" at bounding box center [778, 99] width 306 height 31
type textarea "Inital"
click at [759, 102] on input "Chris Initial Contact" at bounding box center [778, 99] width 306 height 31
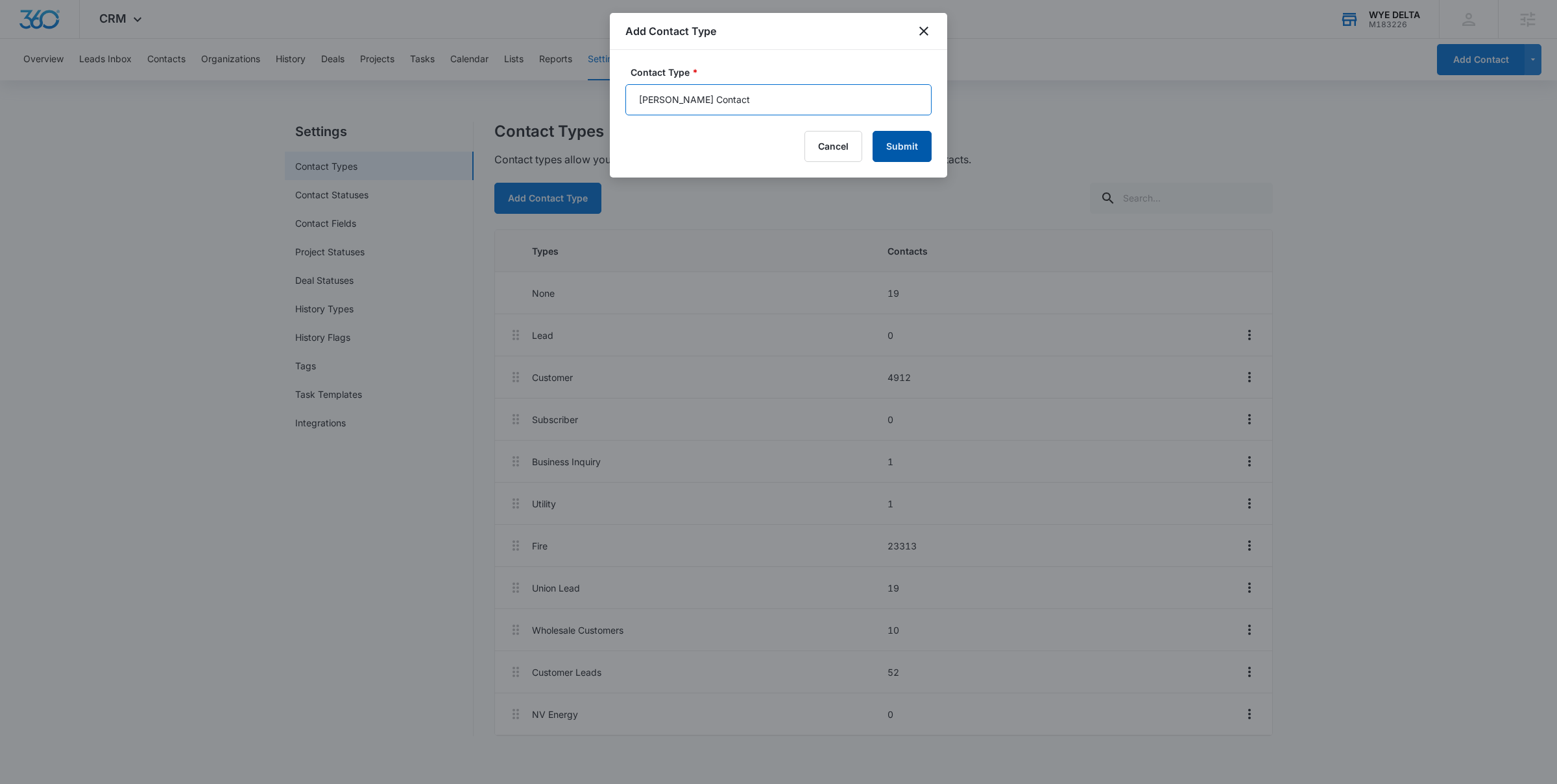
type input "Chris Initial Contact"
click at [920, 146] on button "Submit" at bounding box center [901, 146] width 59 height 31
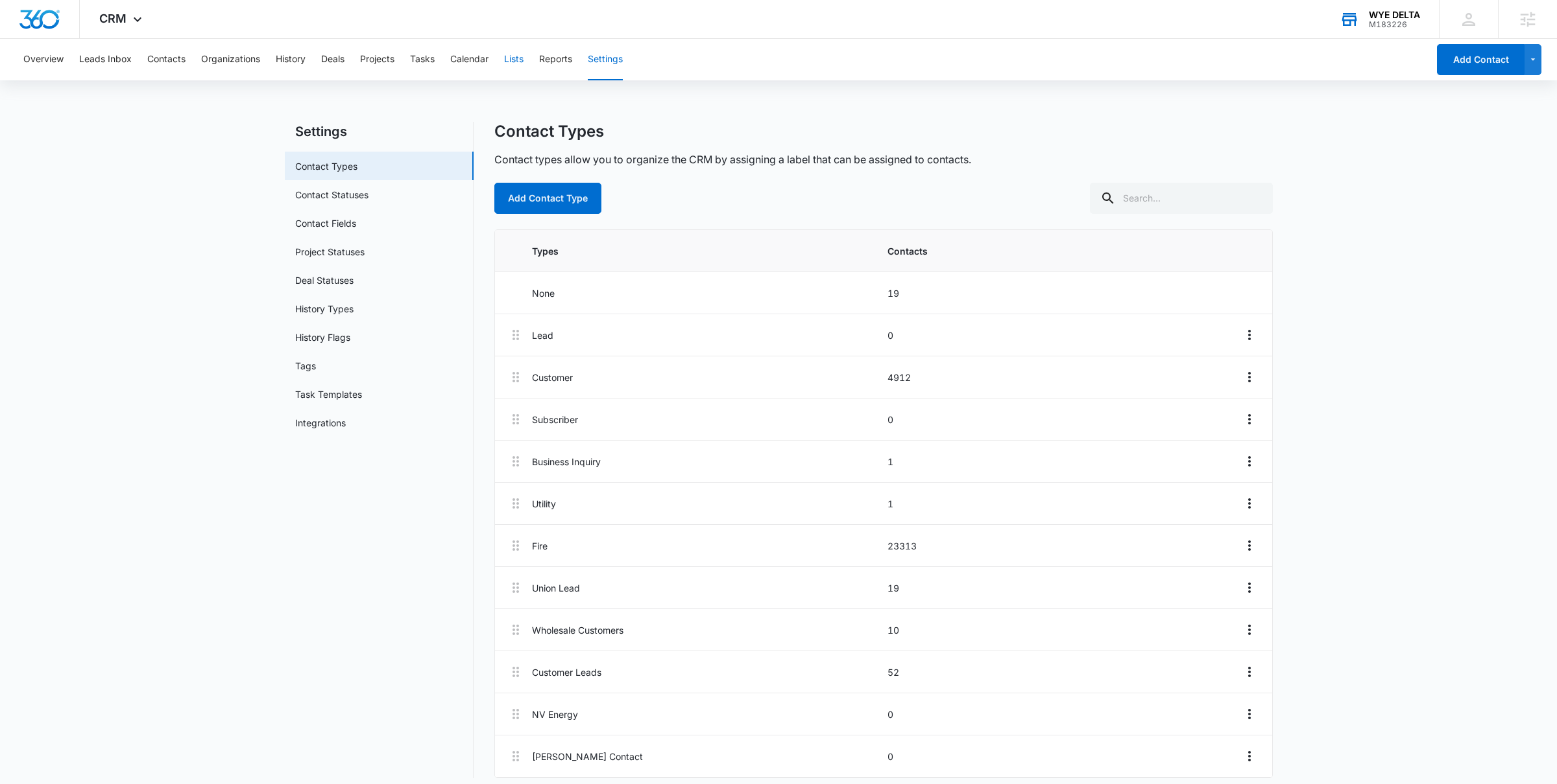
click at [514, 61] on button "Lists" at bounding box center [513, 60] width 19 height 42
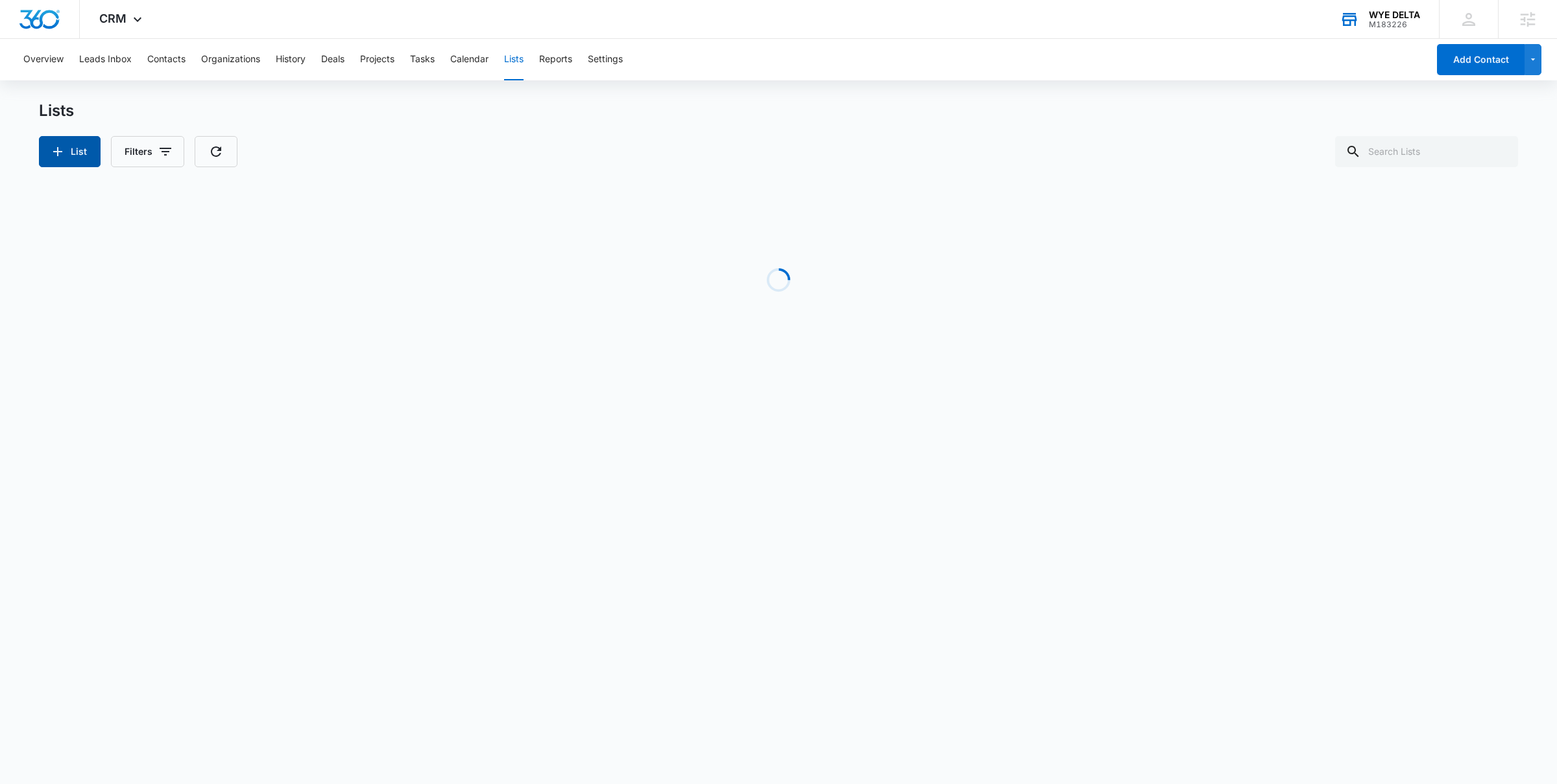
click at [61, 157] on icon "button" at bounding box center [58, 152] width 16 height 16
select select "31"
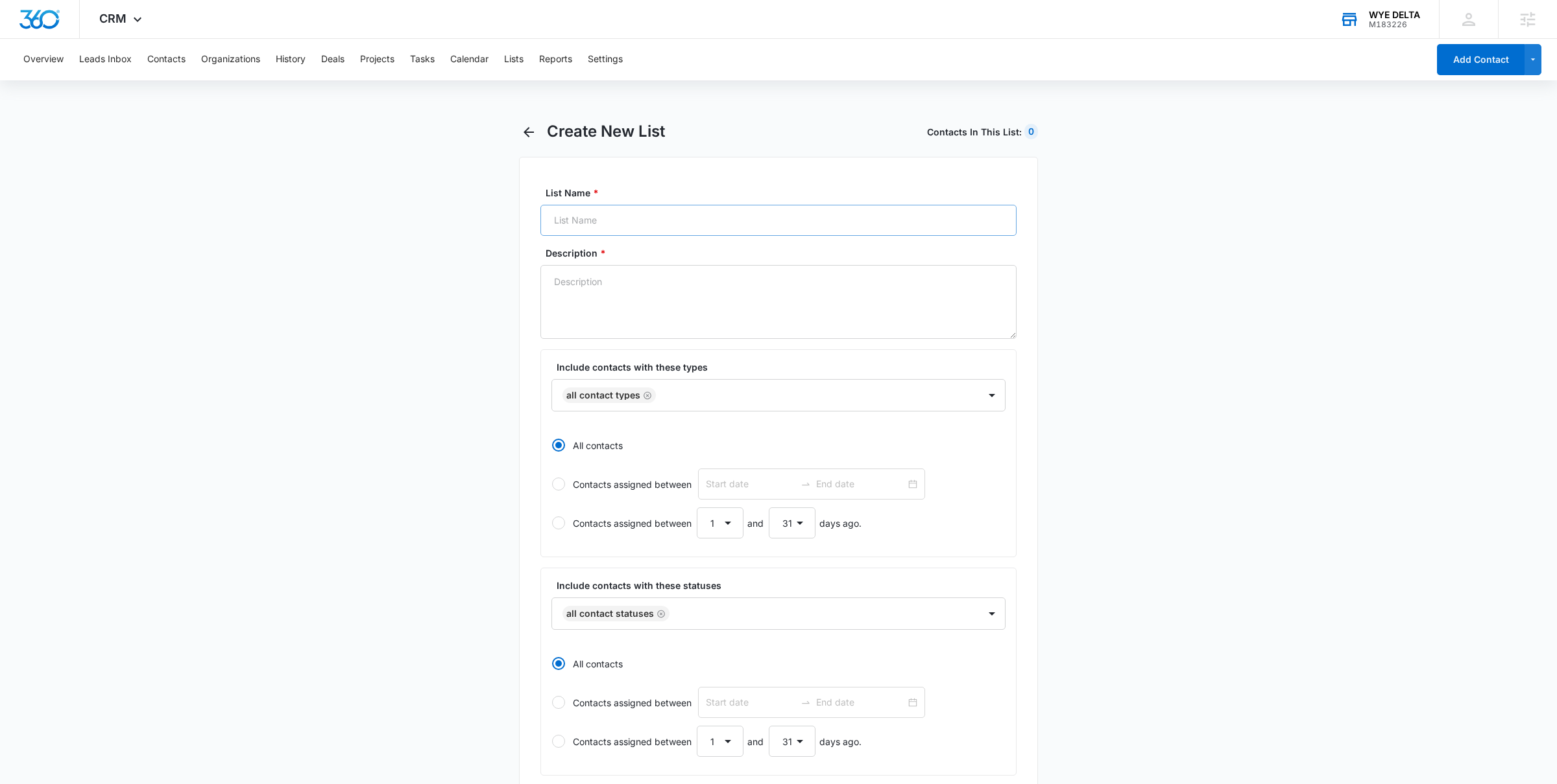
radio input "true"
click at [598, 221] on input "List Name *" at bounding box center [778, 219] width 476 height 31
type input "Chris Initial Contact"
click at [647, 226] on input "Chris Initial Contact" at bounding box center [778, 219] width 476 height 31
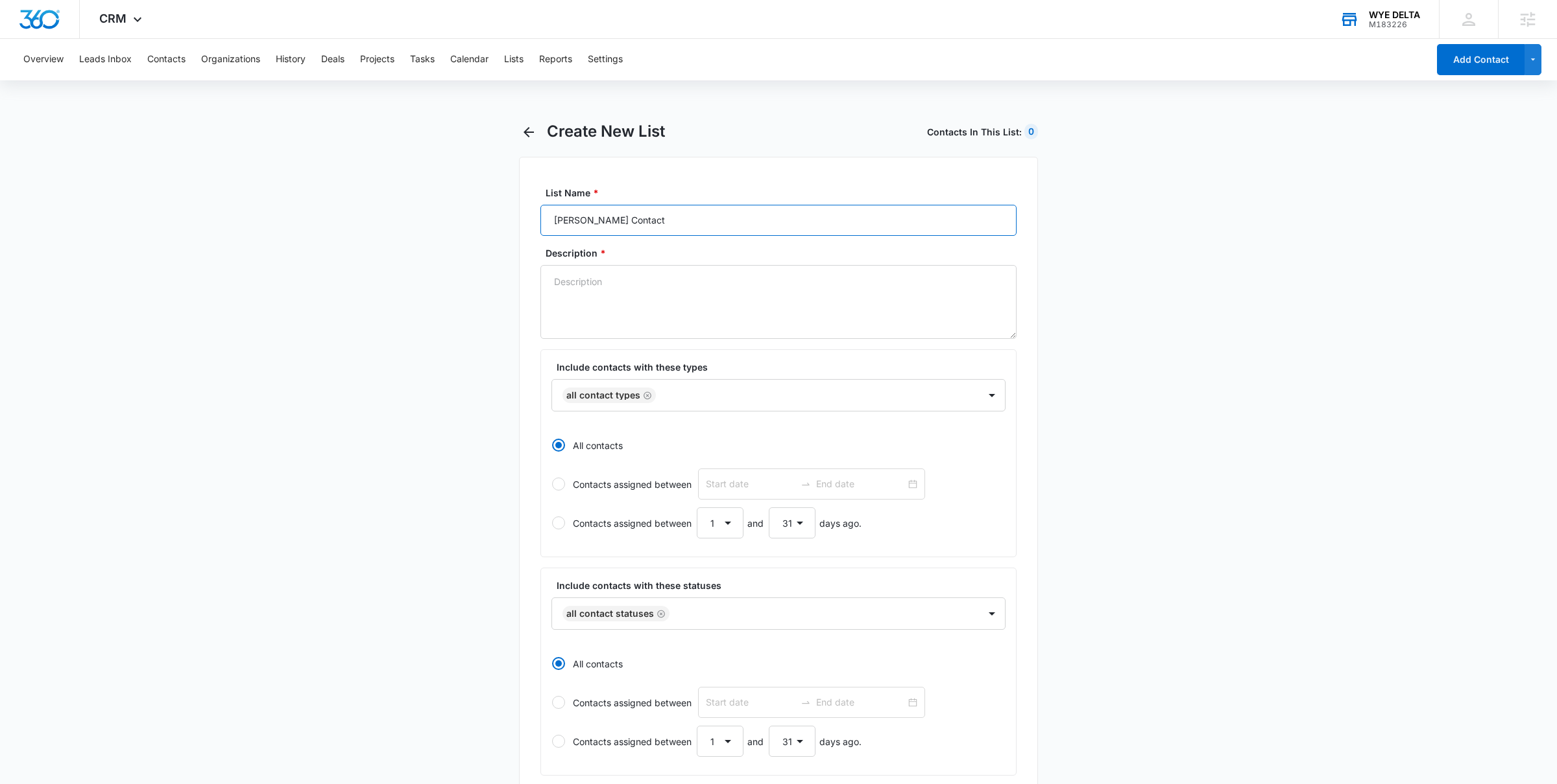
click at [647, 226] on input "Chris Initial Contact" at bounding box center [778, 219] width 476 height 31
click at [649, 311] on textarea "Description *" at bounding box center [778, 302] width 476 height 74
paste textarea "Chris Initial Contact"
click at [650, 395] on icon "Remove All Contact Types" at bounding box center [648, 396] width 8 height 8
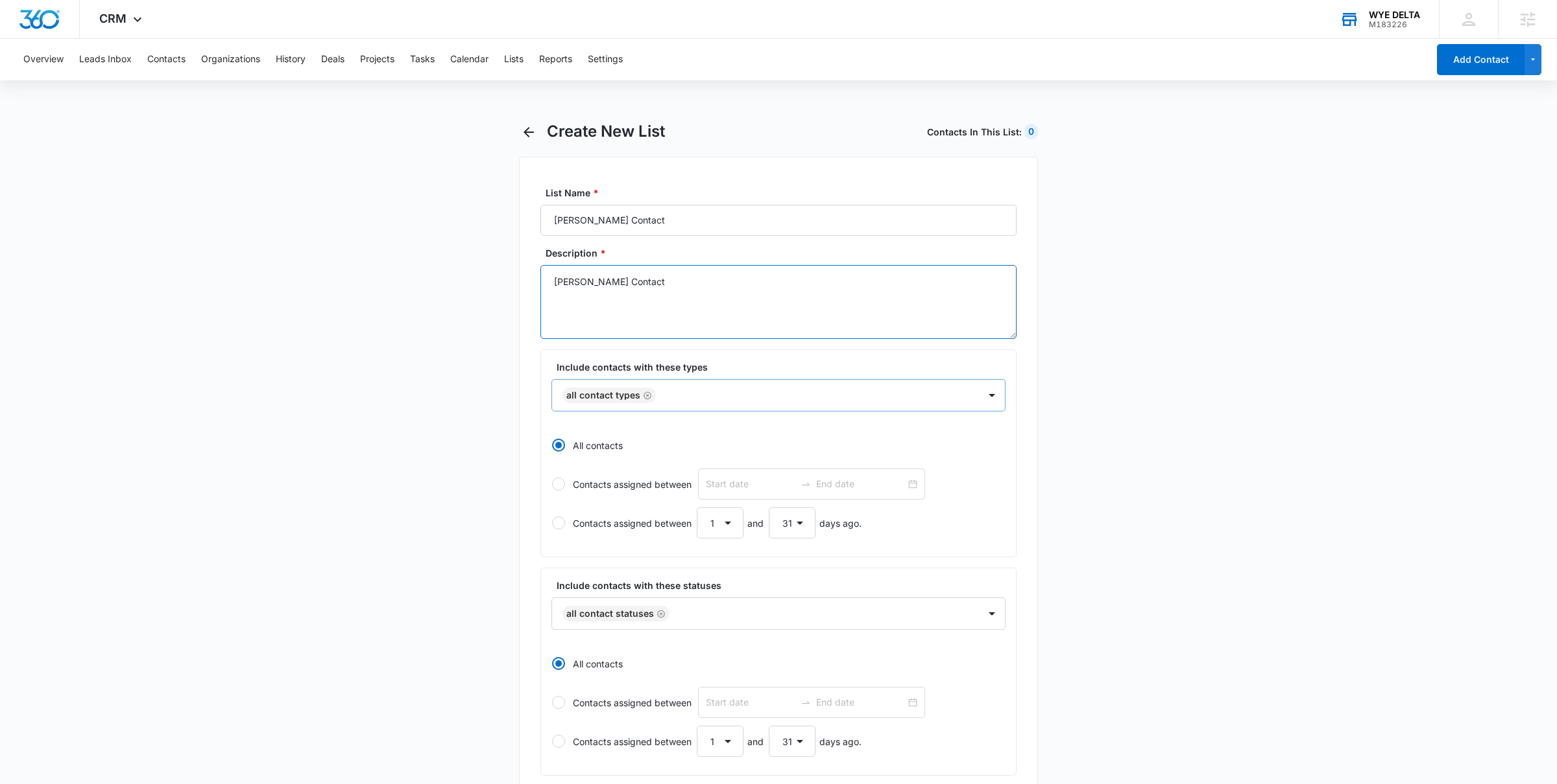
type textarea "Chris Initial Contact"
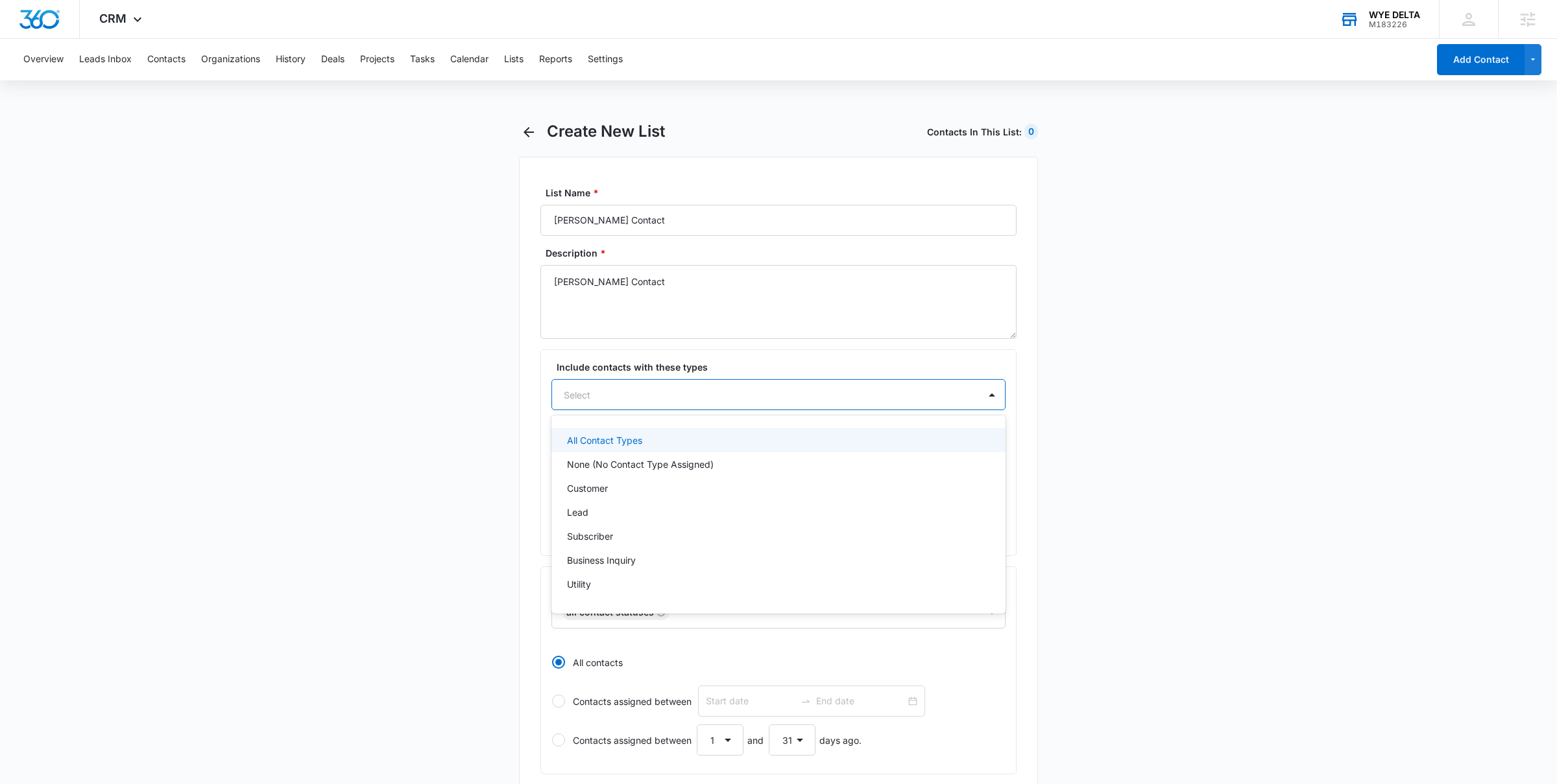
click at [646, 398] on div at bounding box center [763, 395] width 398 height 16
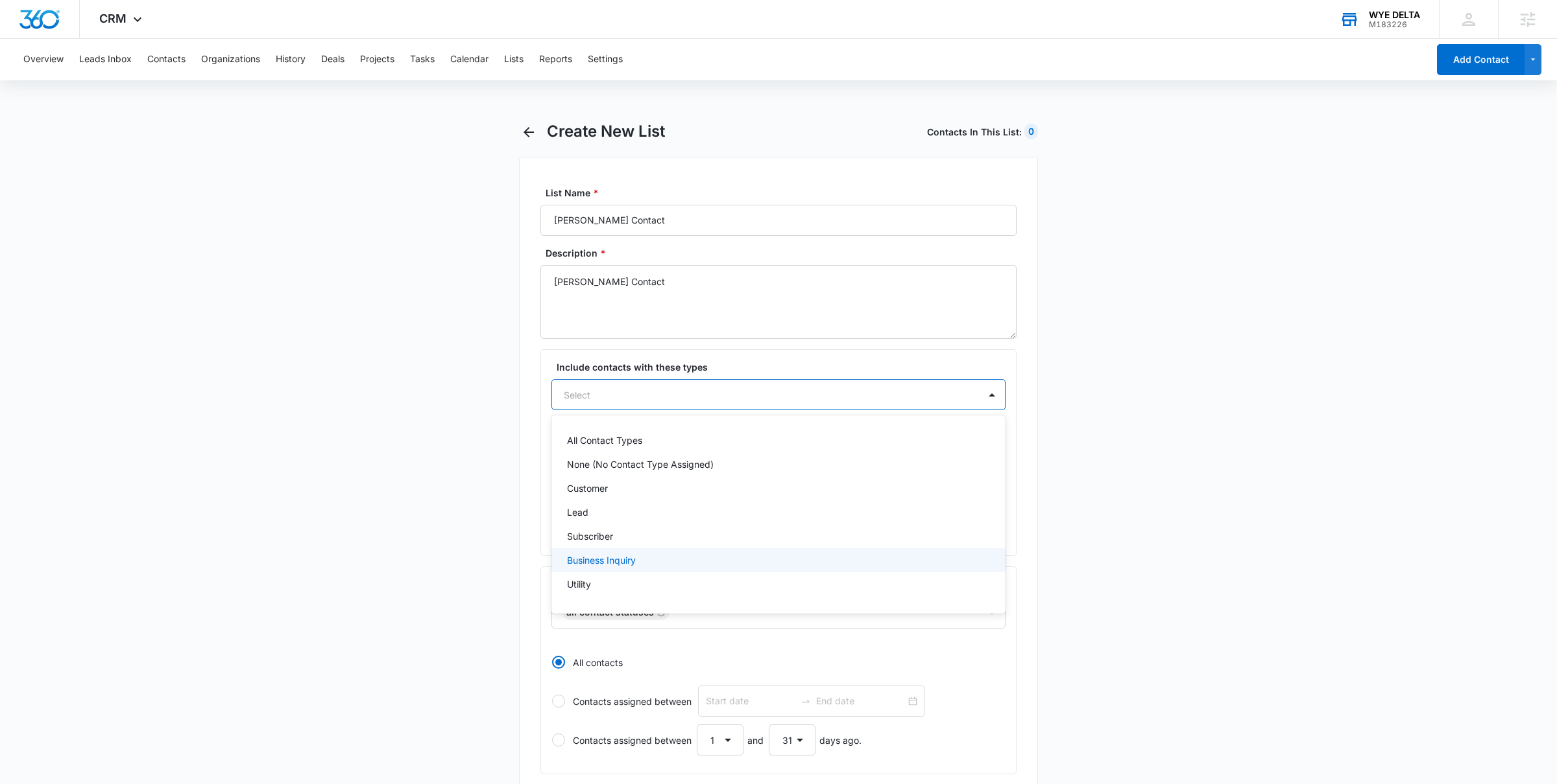
scroll to position [140, 0]
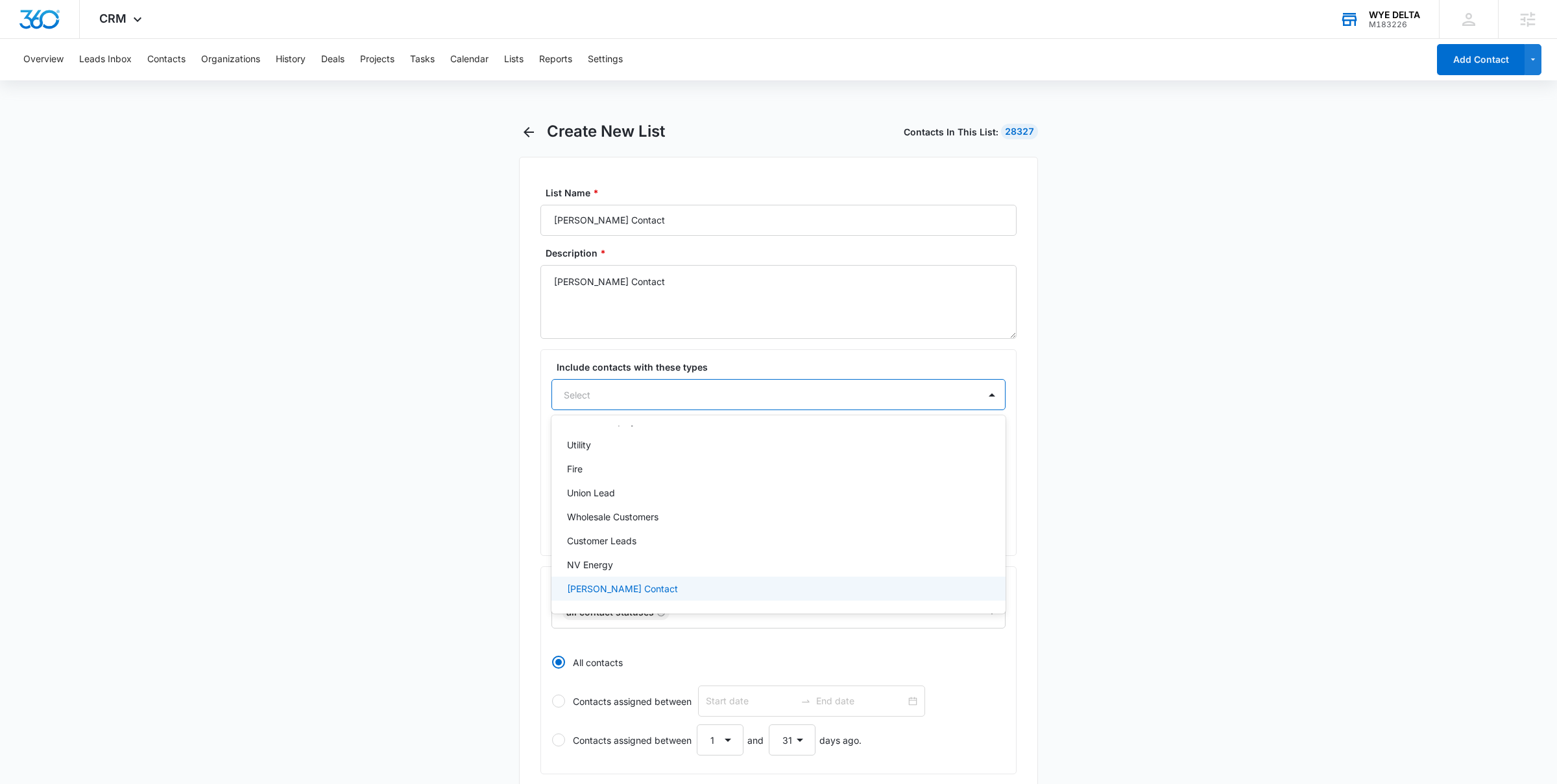
click at [649, 586] on p "Chris Initial Contact" at bounding box center [622, 589] width 111 height 14
click at [370, 518] on main "Create New List Contacts In This List : 28327 List Name * Chris Initial Contact…" at bounding box center [778, 597] width 1557 height 952
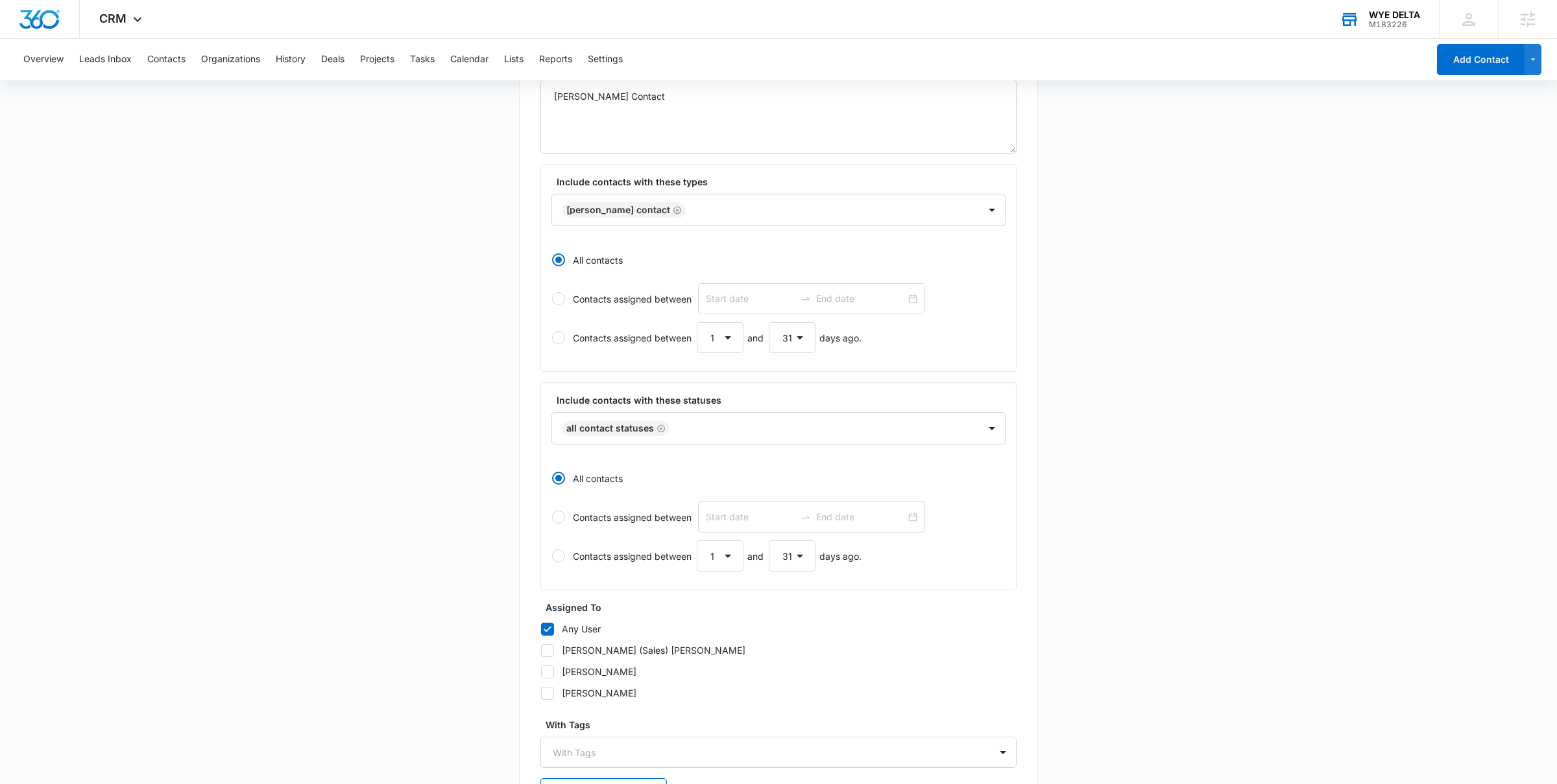
scroll to position [290, 0]
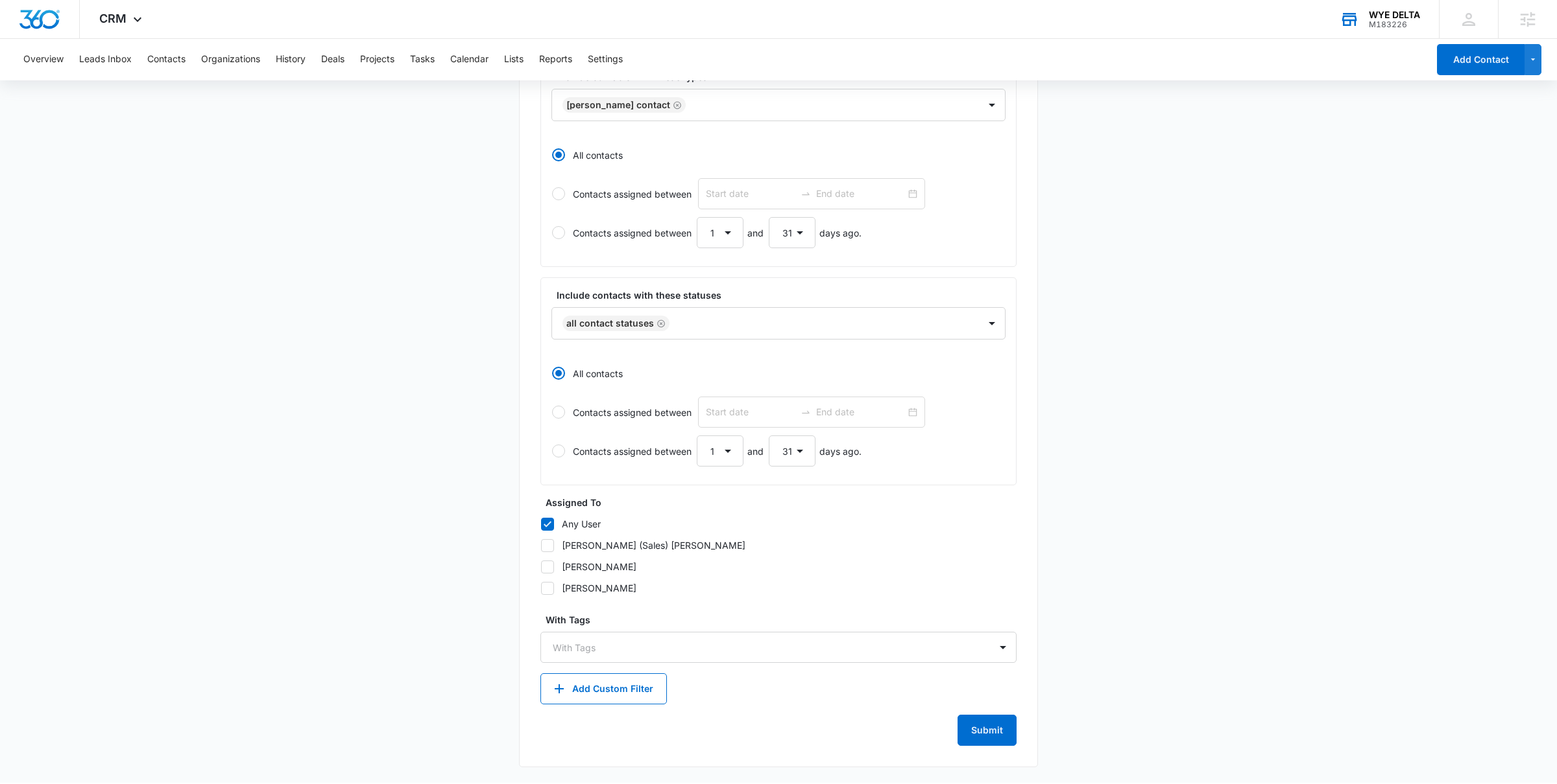
click at [634, 544] on div "Chris (Sales) Bohorquez" at bounding box center [654, 546] width 184 height 14
click at [541, 546] on input "Chris (Sales) Bohorquez" at bounding box center [540, 546] width 1 height 1
checkbox input "true"
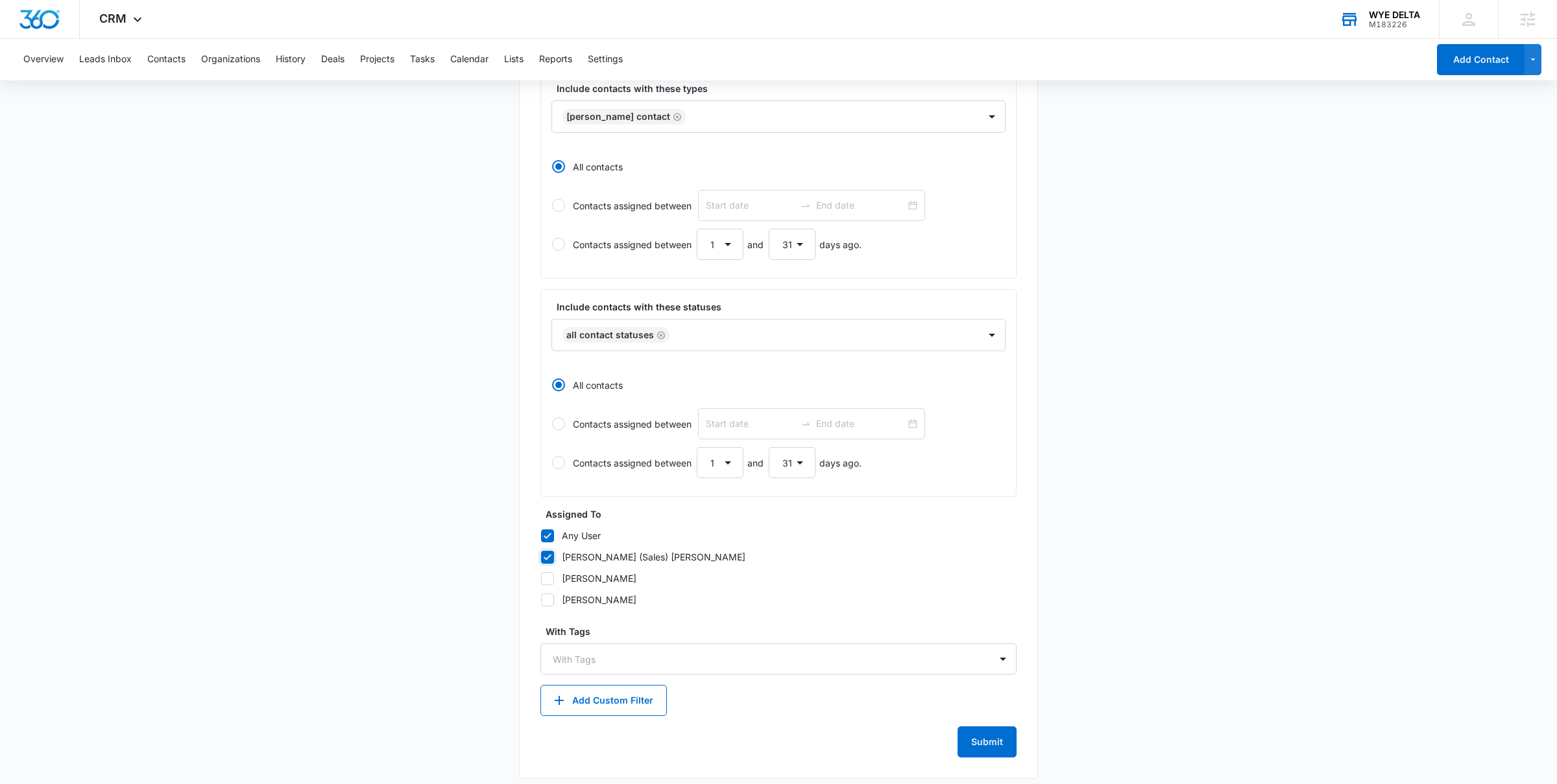
scroll to position [276, 0]
click at [549, 537] on icon at bounding box center [548, 539] width 12 height 12
click at [541, 538] on input "Any User" at bounding box center [540, 538] width 1 height 1
checkbox input "false"
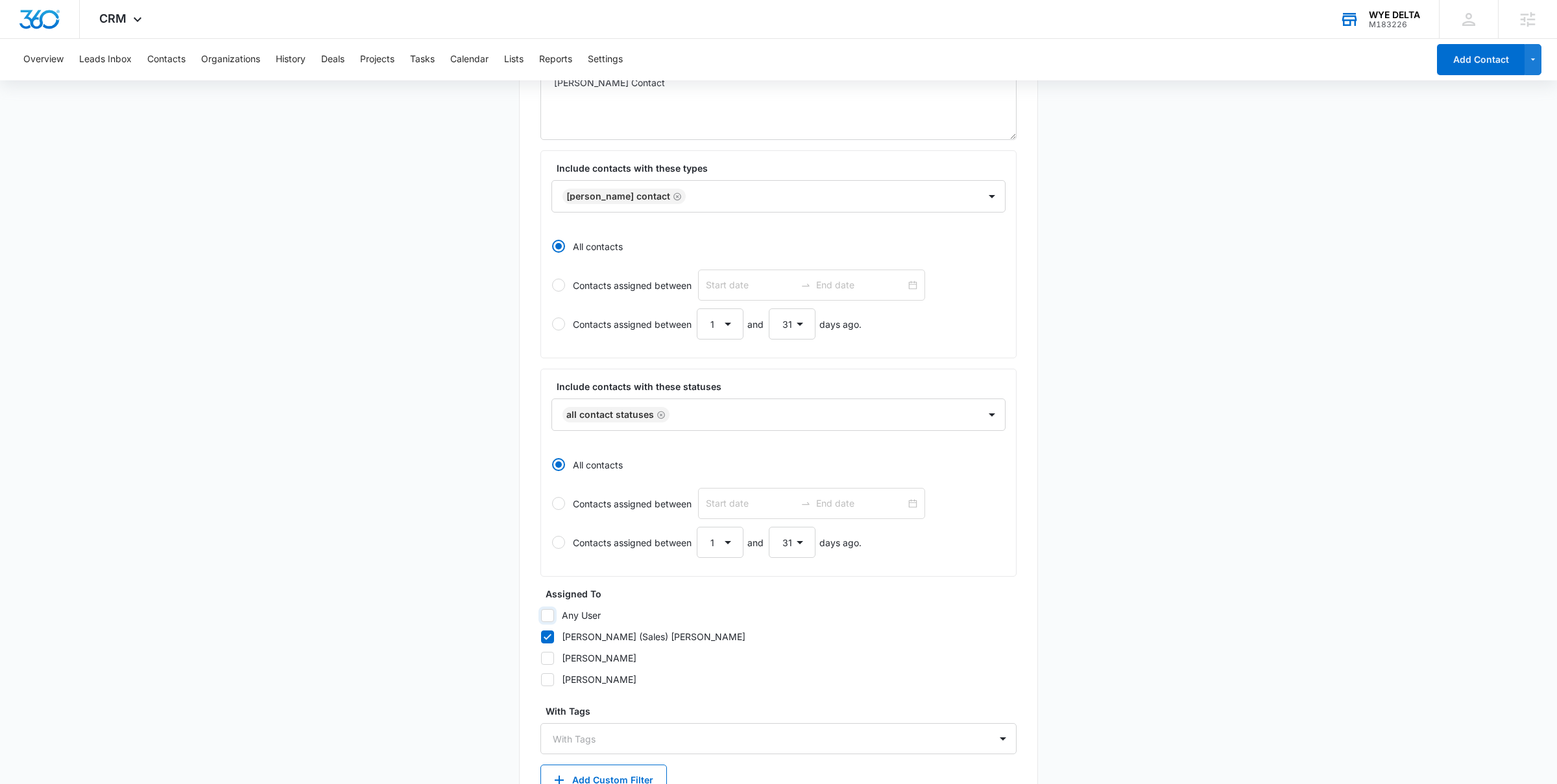
scroll to position [290, 0]
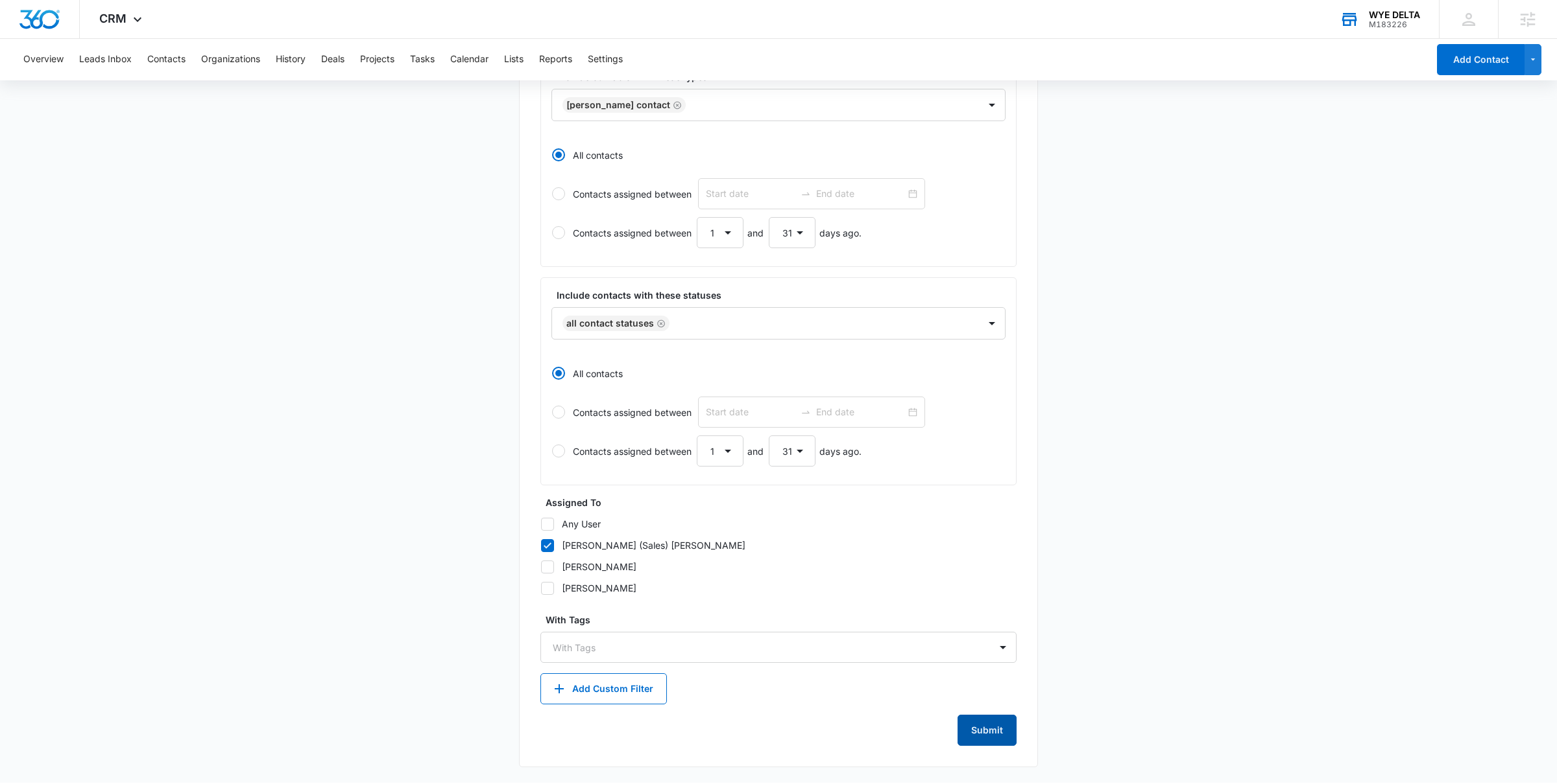
click at [988, 725] on button "Submit" at bounding box center [986, 730] width 59 height 31
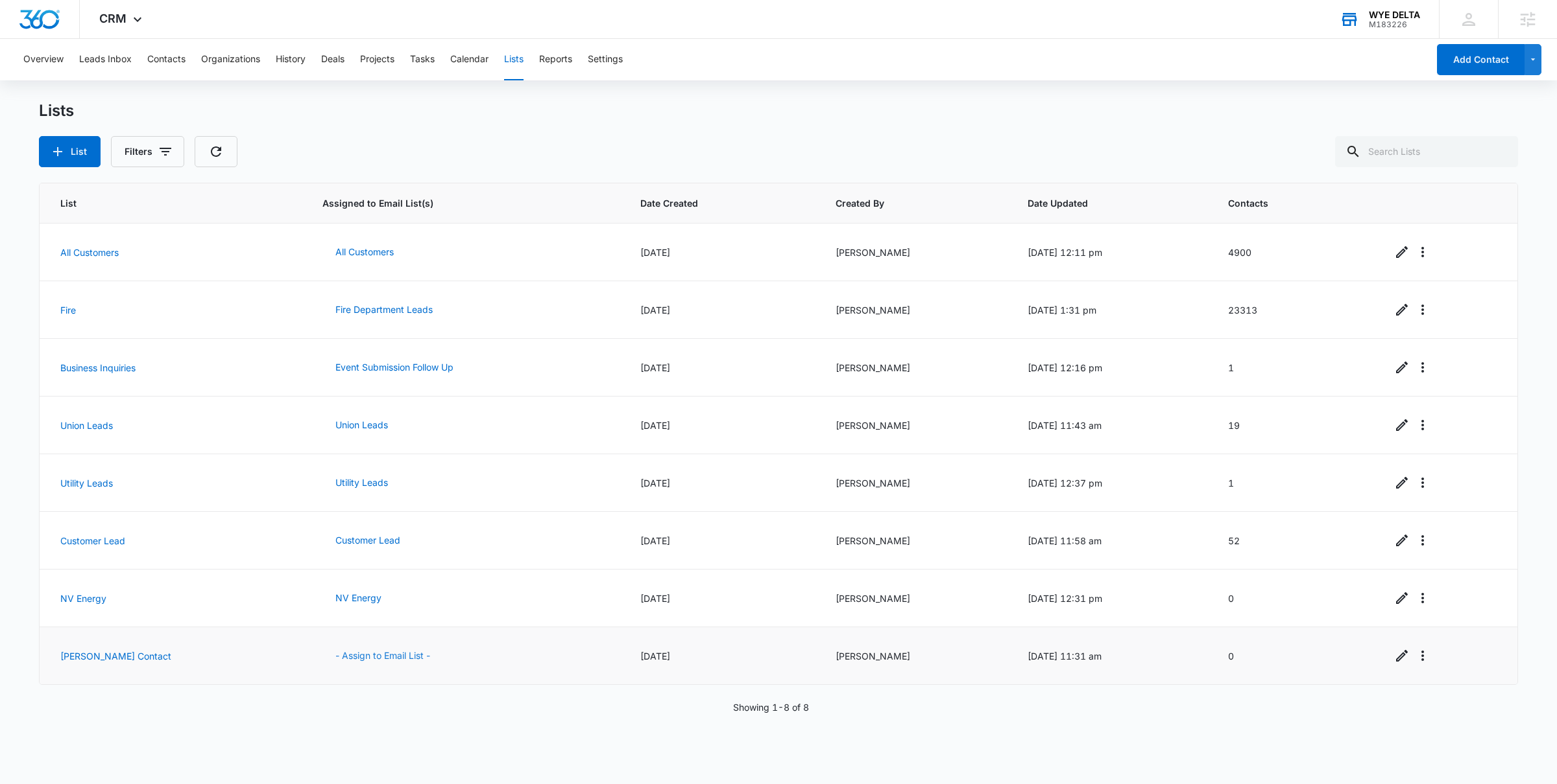
click at [328, 654] on button "- Assign to Email List -" at bounding box center [382, 655] width 121 height 31
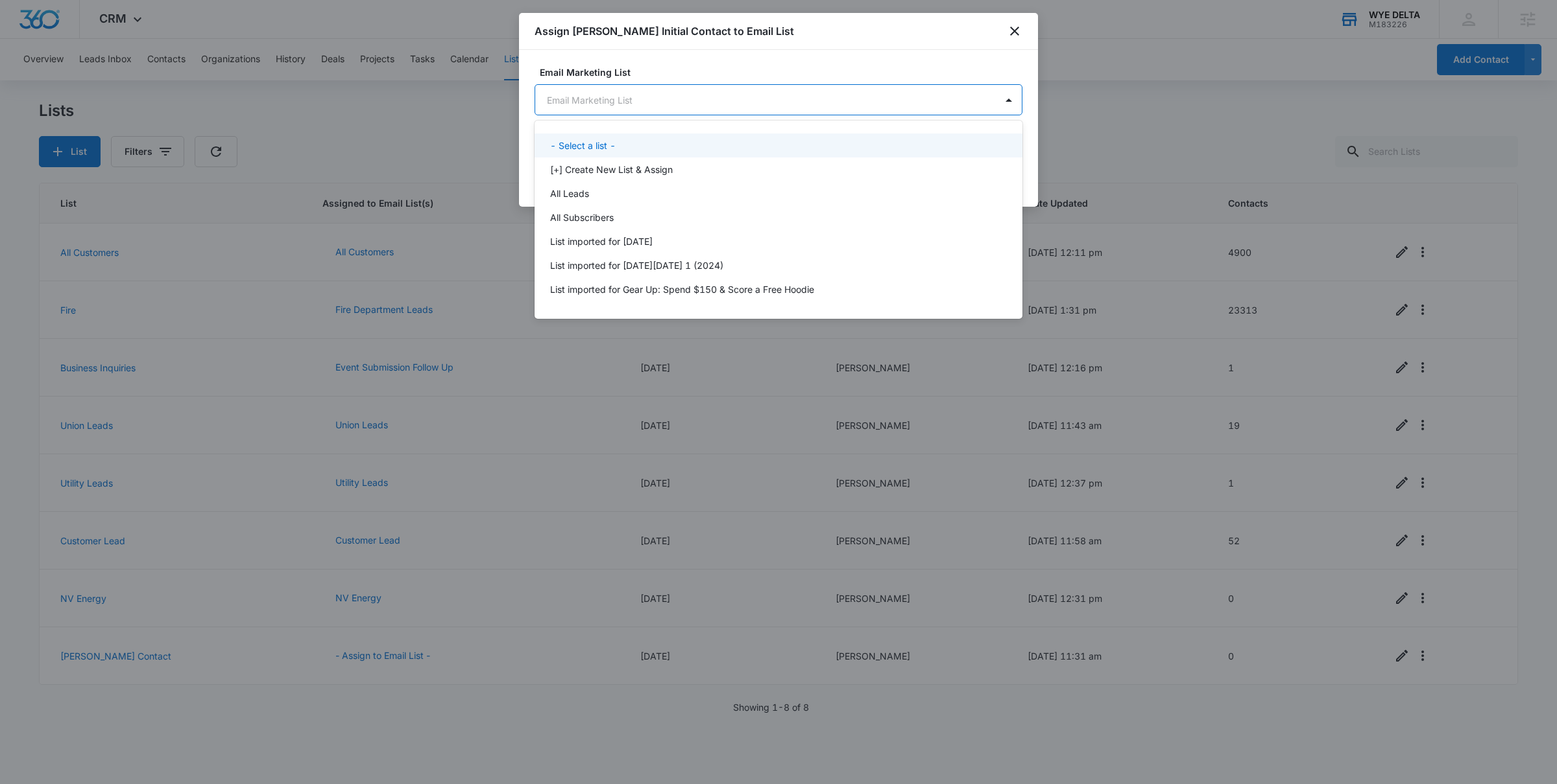
click at [662, 101] on body "CRM Apps Reputation Forms CRM Email Social POS Content Ads Intelligence Files B…" at bounding box center [778, 392] width 1557 height 784
click at [649, 166] on p "[+] Create New List & Assign" at bounding box center [611, 170] width 123 height 14
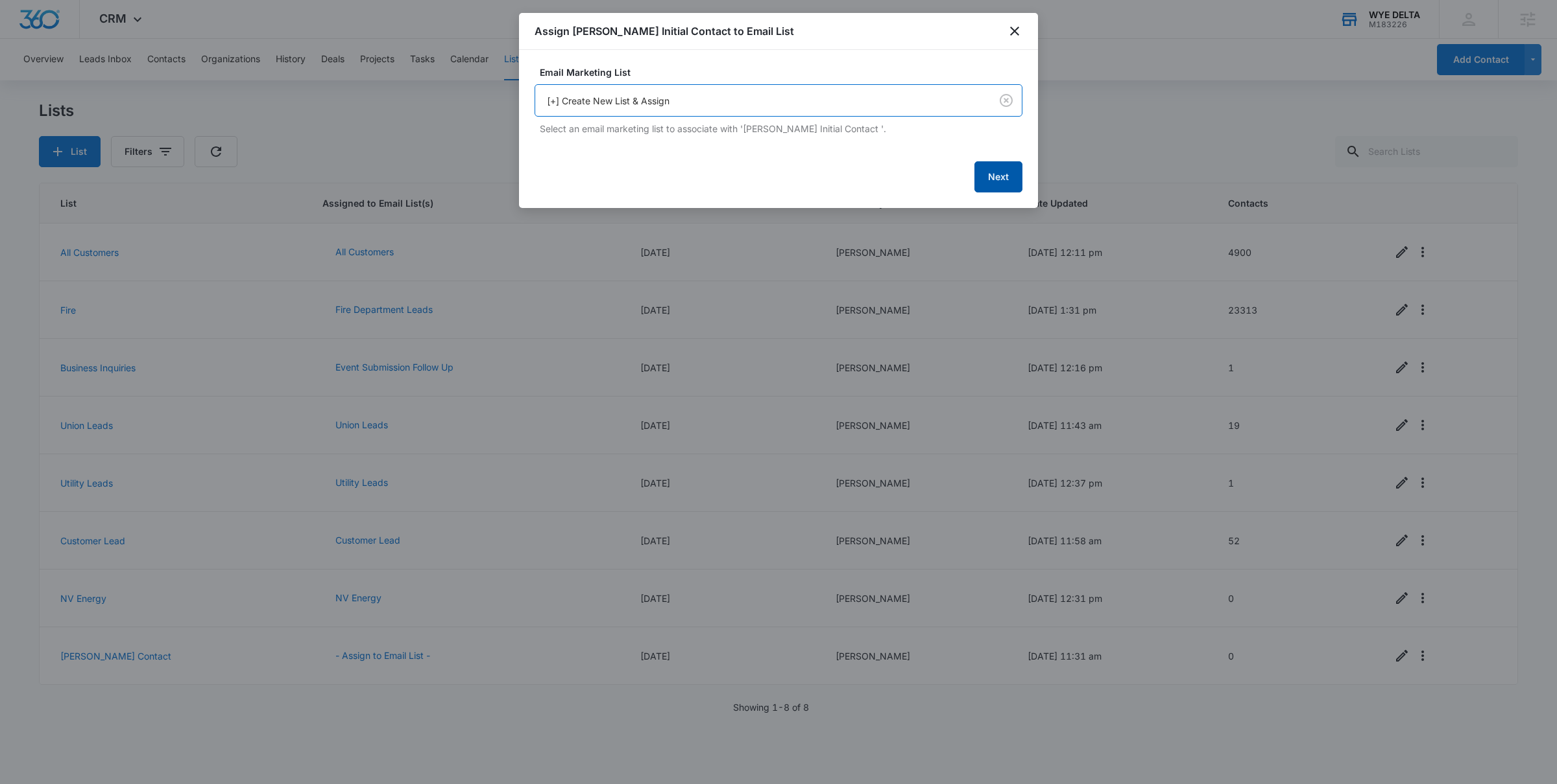
click at [994, 181] on button "Next" at bounding box center [998, 177] width 48 height 31
click at [646, 100] on input "Chris Initial Contact" at bounding box center [778, 99] width 488 height 31
type input "Chris Initial Contact Follow Up"
click at [998, 176] on button "Next" at bounding box center [998, 176] width 48 height 31
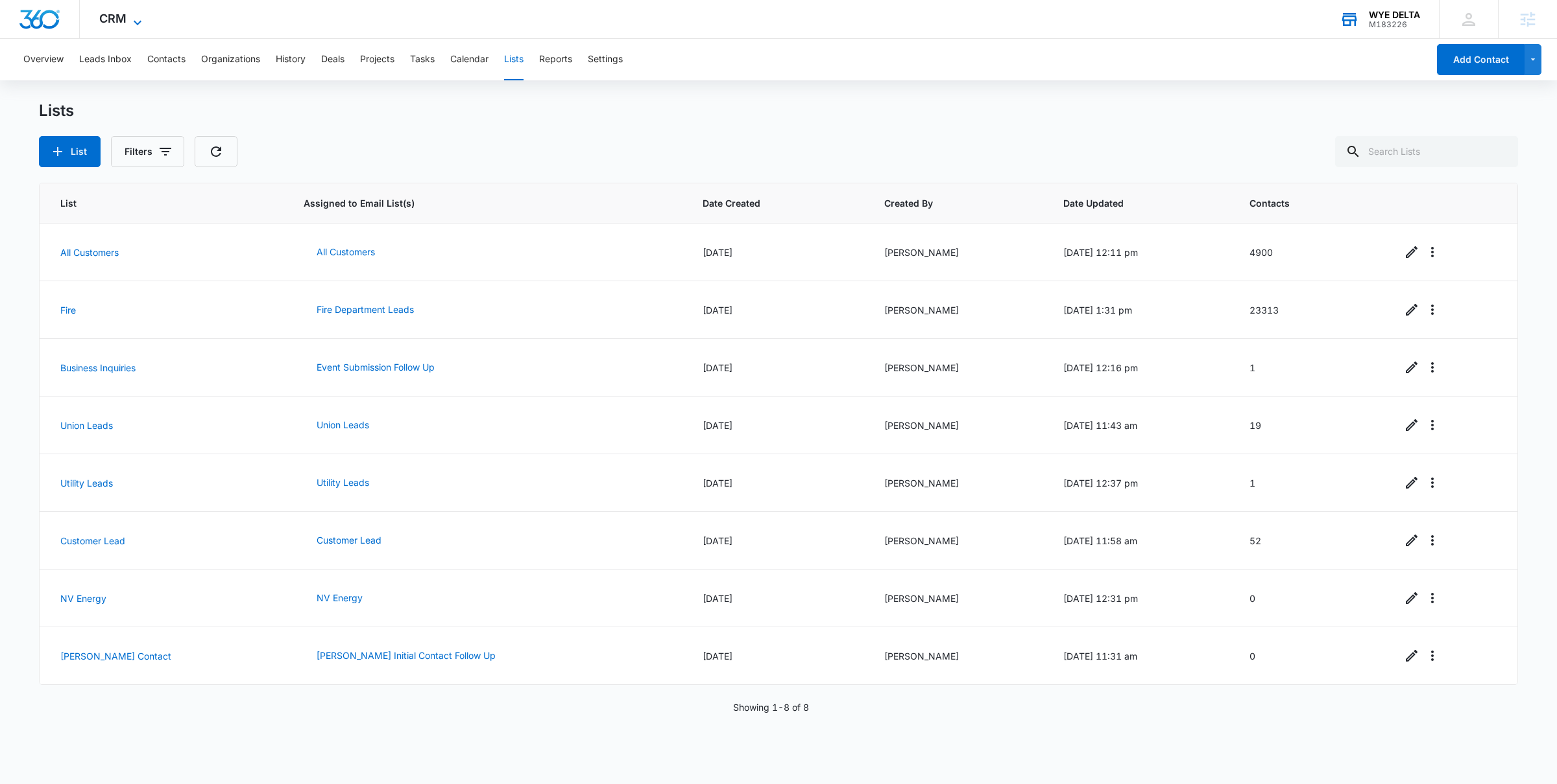
click at [113, 17] on span "CRM" at bounding box center [112, 19] width 27 height 14
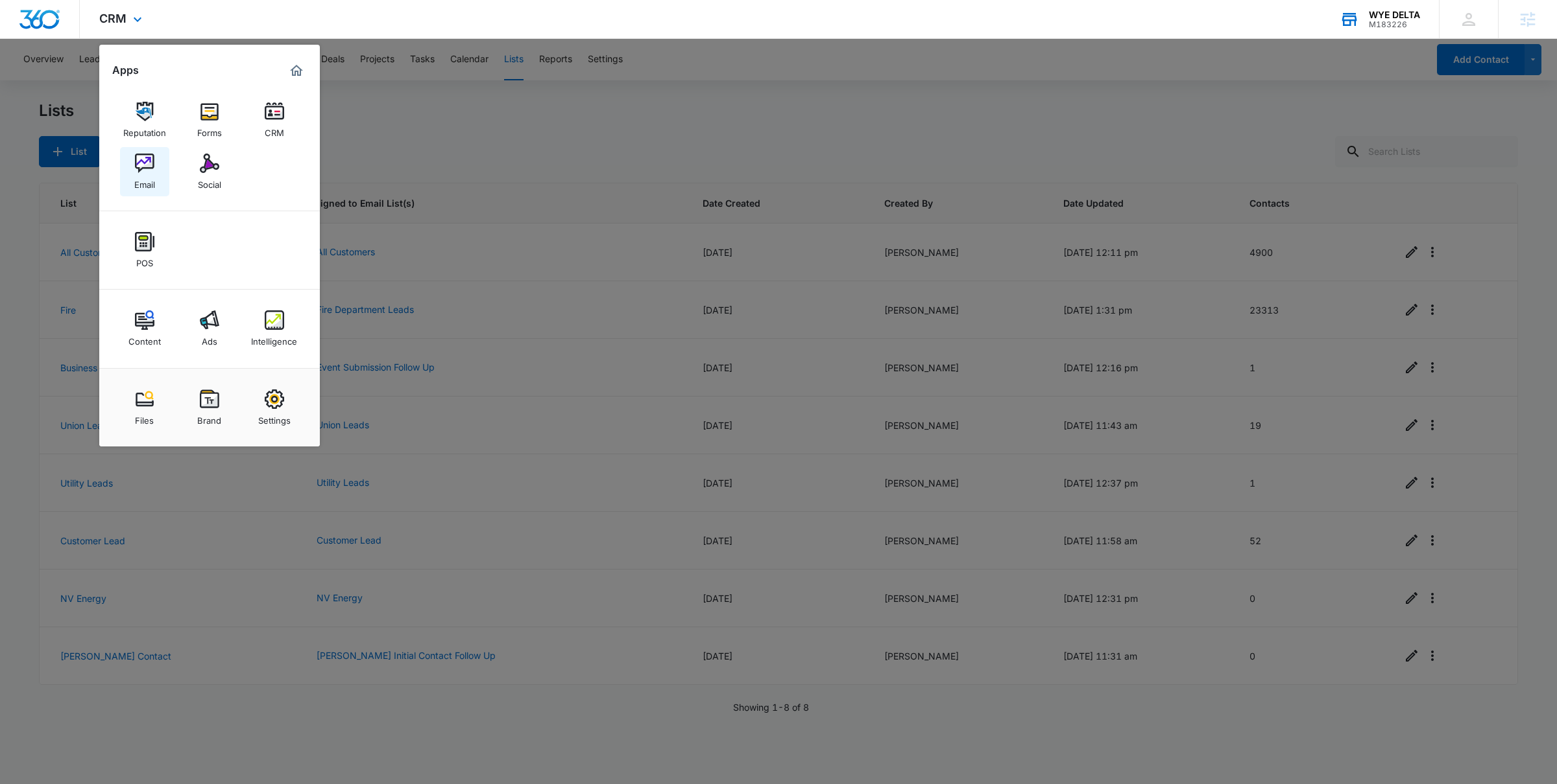
click at [152, 177] on div "Email" at bounding box center [145, 182] width 21 height 17
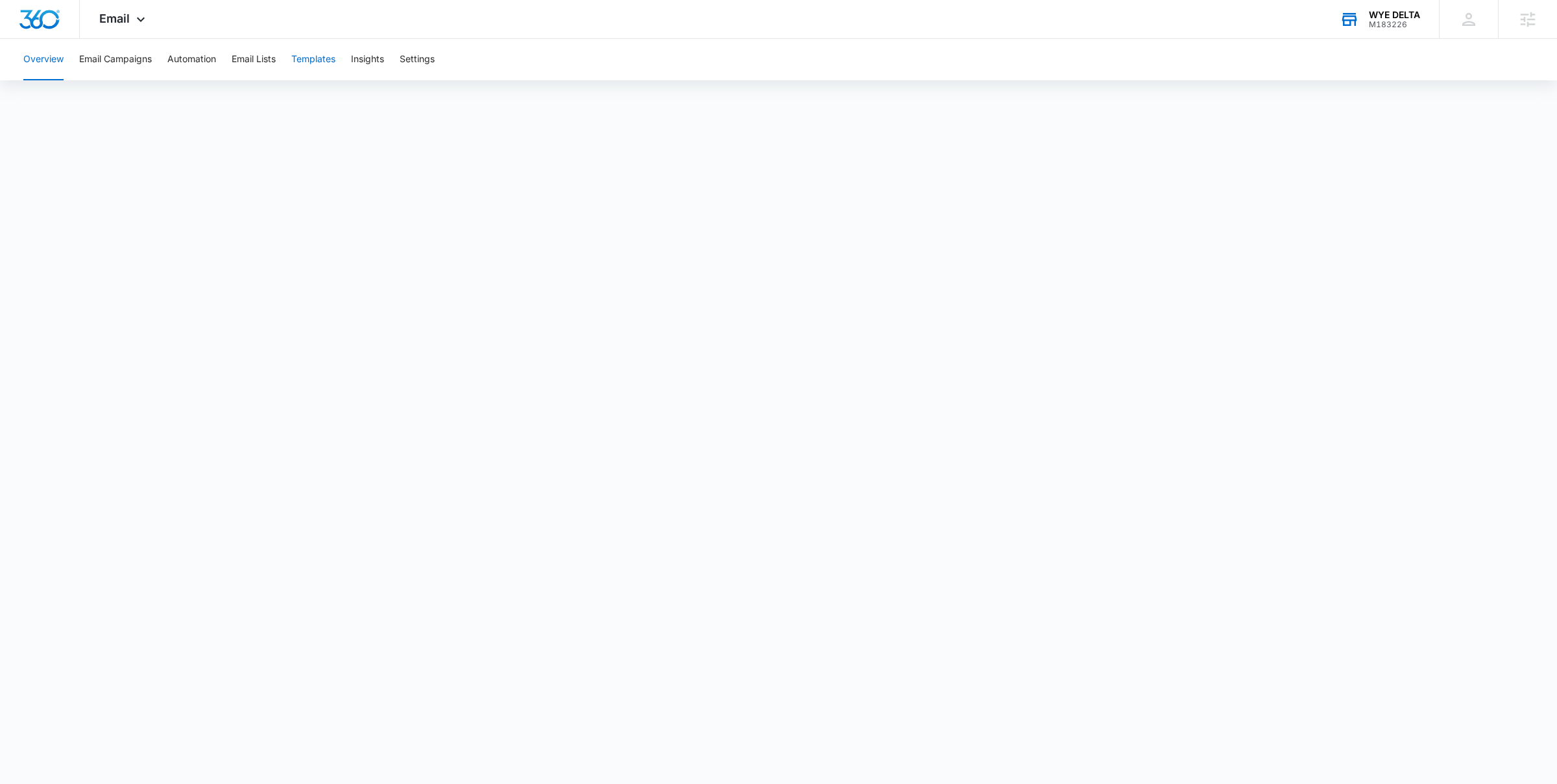
click at [321, 65] on button "Templates" at bounding box center [313, 60] width 44 height 42
click at [187, 57] on button "Automation" at bounding box center [192, 60] width 49 height 42
click at [308, 57] on button "Templates" at bounding box center [313, 60] width 44 height 42
click at [188, 62] on button "Automation" at bounding box center [192, 60] width 49 height 42
click at [138, 23] on icon at bounding box center [141, 23] width 16 height 16
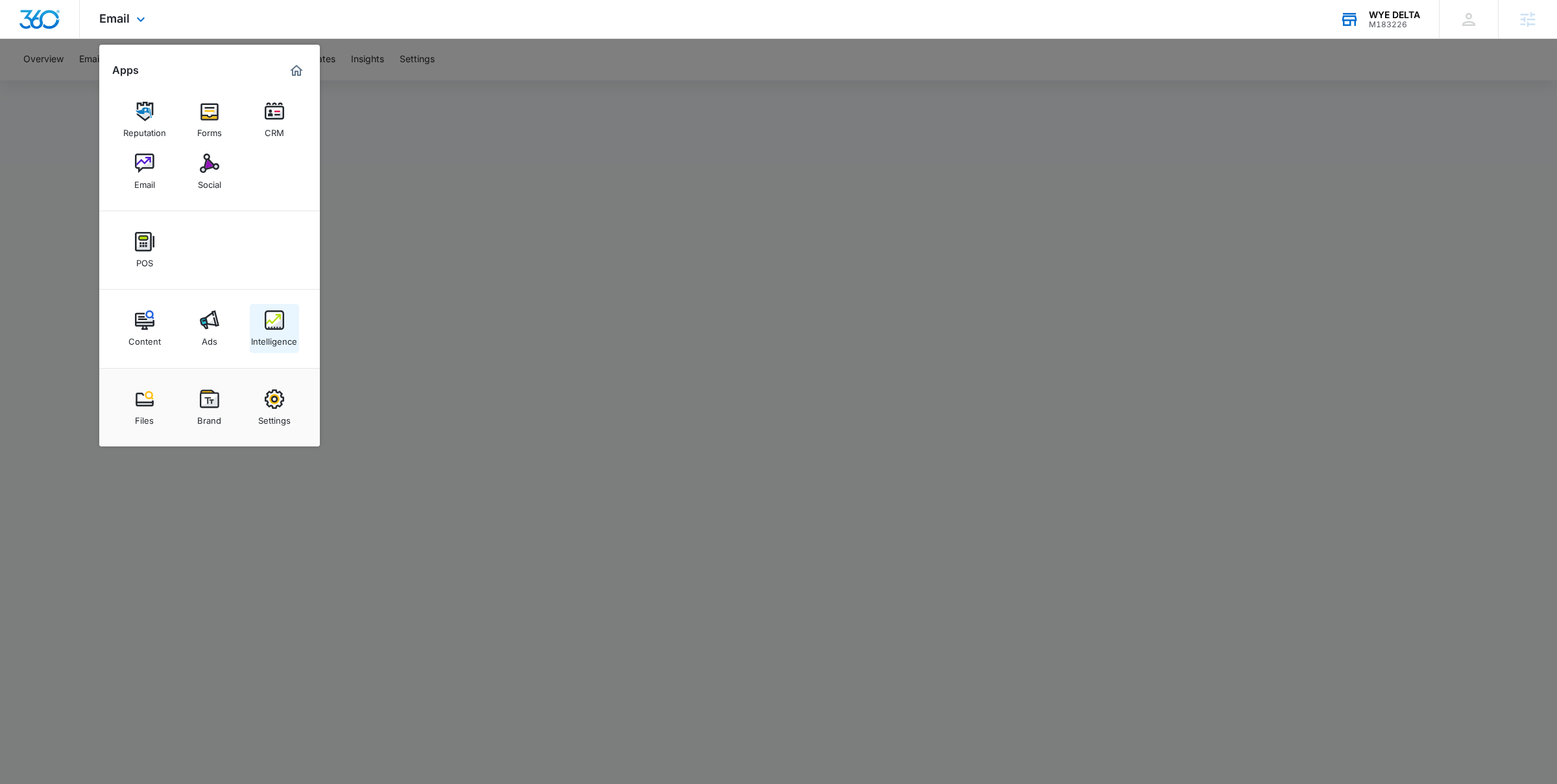
click at [284, 312] on link "Intelligence" at bounding box center [273, 328] width 49 height 49
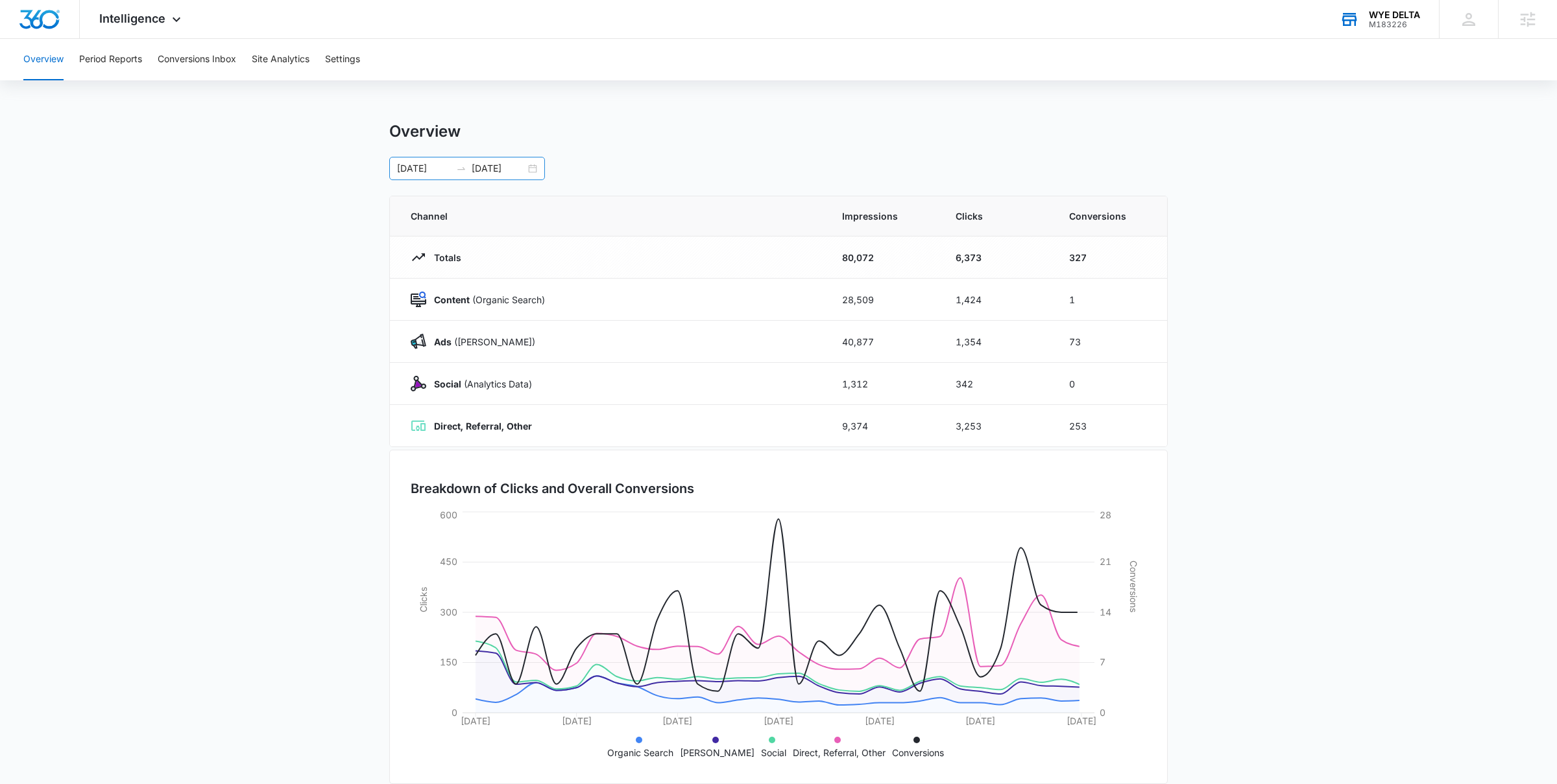
click at [529, 173] on div "07/15/2025 08/14/2025" at bounding box center [467, 168] width 156 height 23
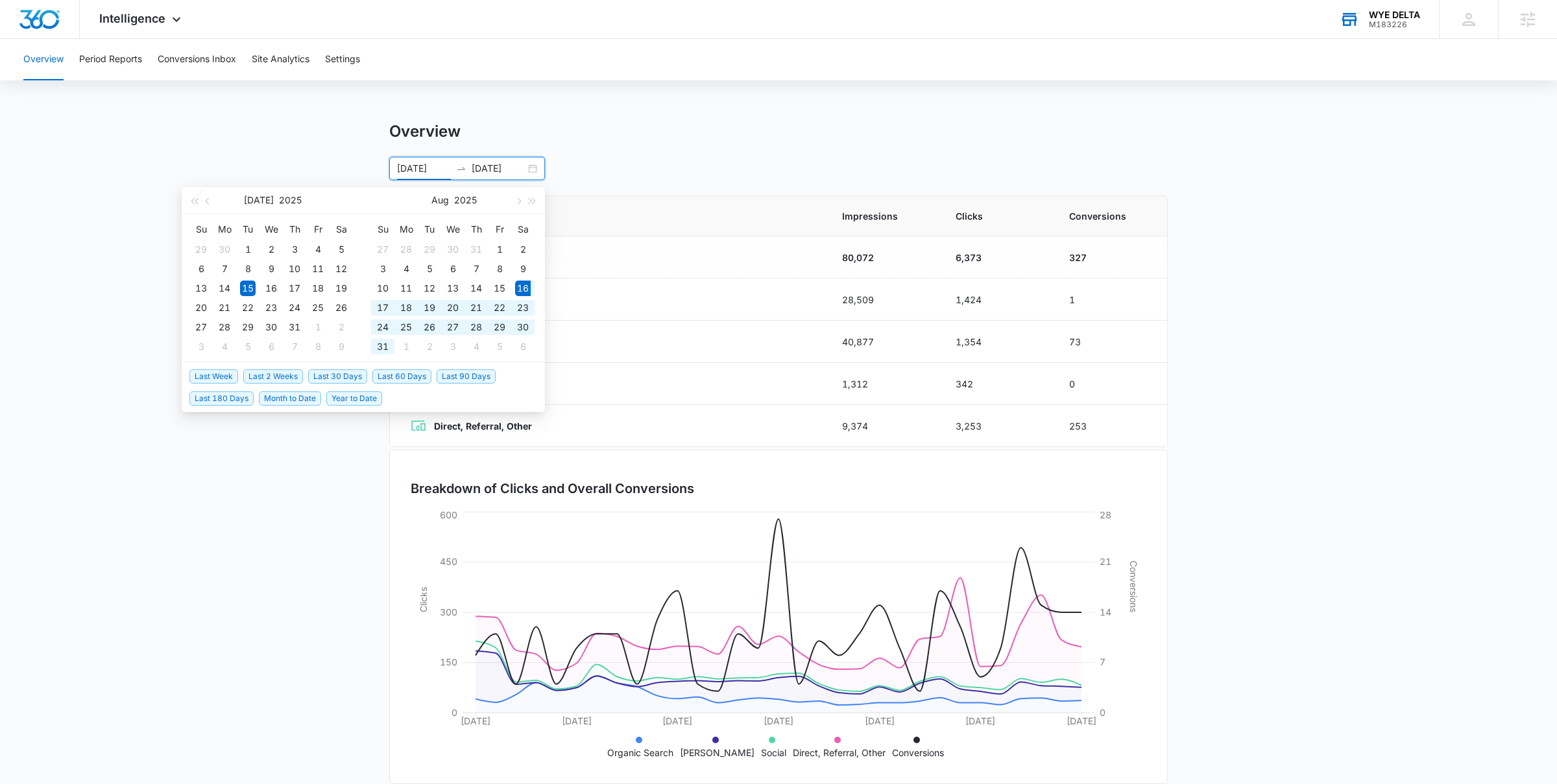
click at [318, 375] on span "Last 30 Days" at bounding box center [337, 376] width 59 height 14
type input "08/16/2025"
type input "09/15/2025"
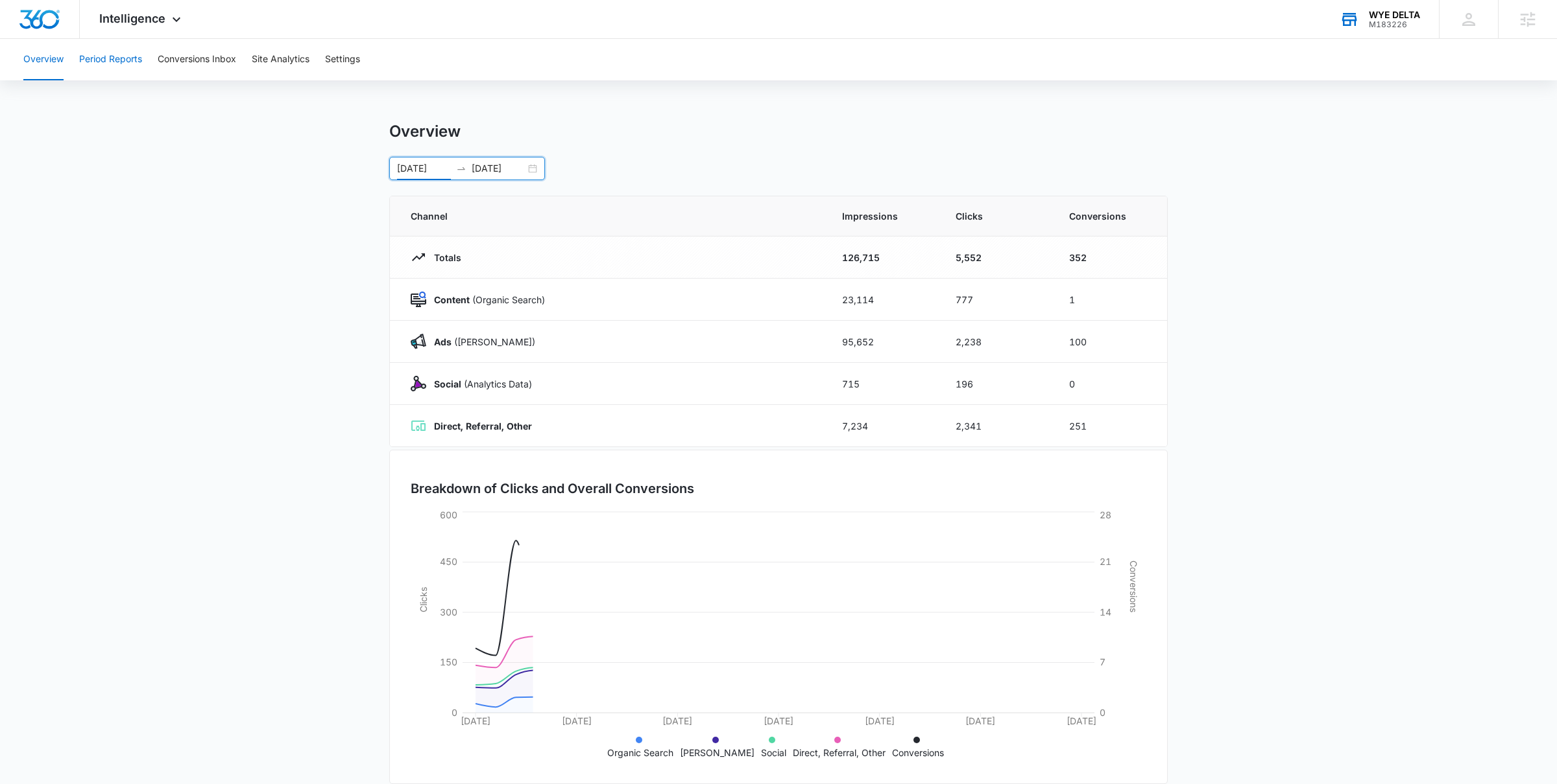
click at [126, 58] on button "Period Reports" at bounding box center [110, 60] width 63 height 42
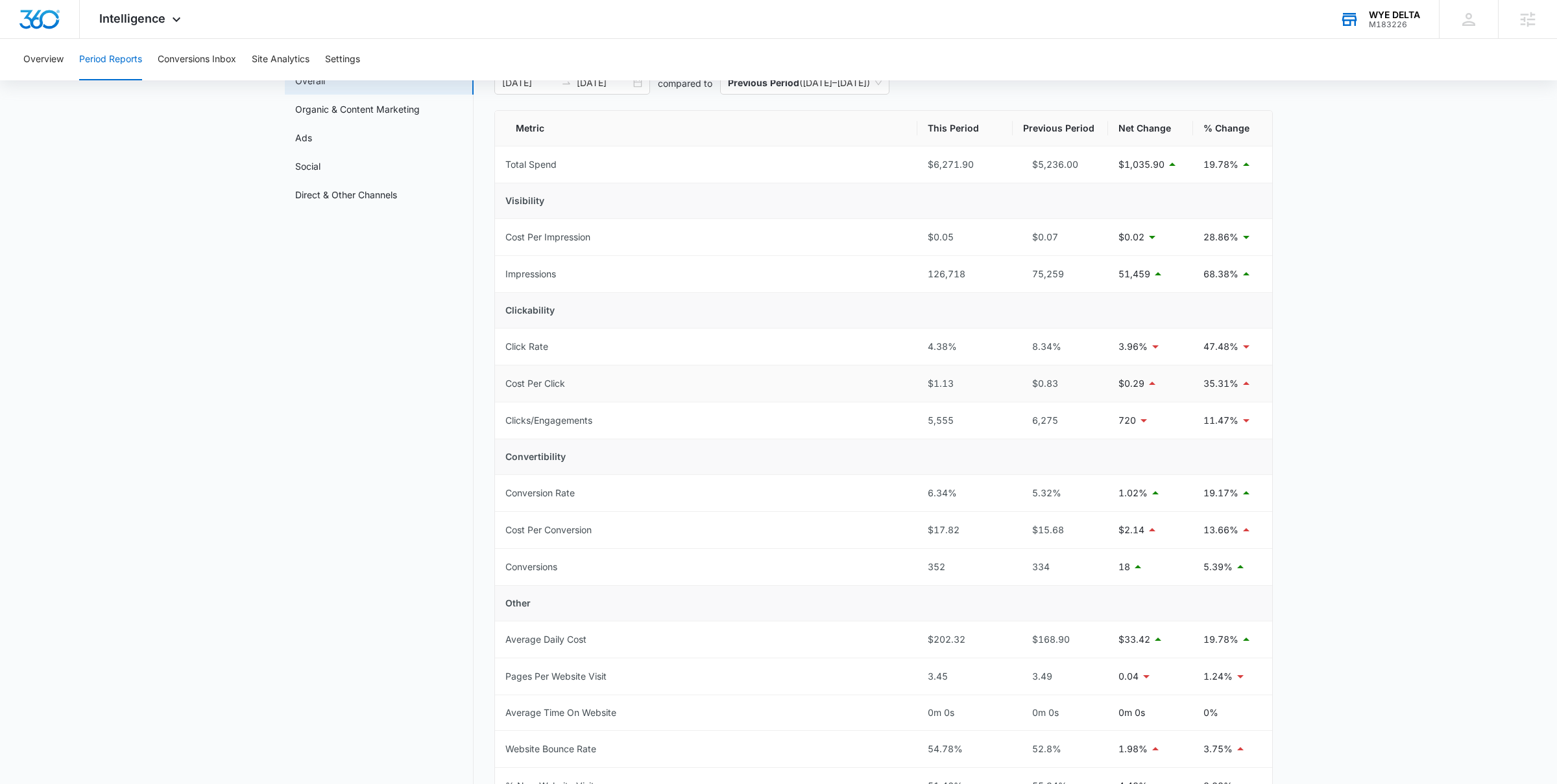
scroll to position [94, 0]
